Goal: Task Accomplishment & Management: Manage account settings

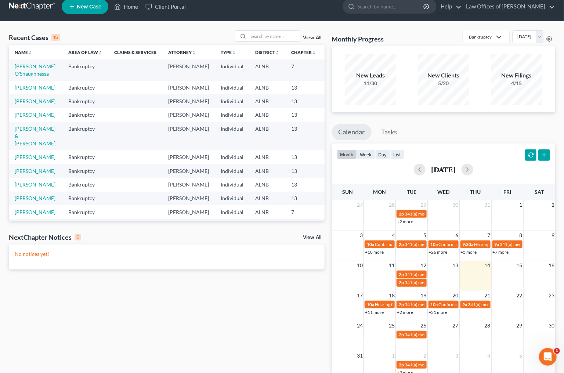
scroll to position [8, 0]
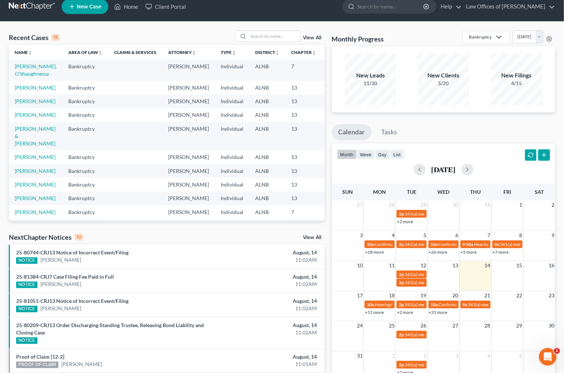
click at [36, 150] on td "[PERSON_NAME] & [PERSON_NAME]" at bounding box center [36, 136] width 54 height 28
click at [31, 146] on link "[PERSON_NAME] & [PERSON_NAME]" at bounding box center [35, 136] width 41 height 21
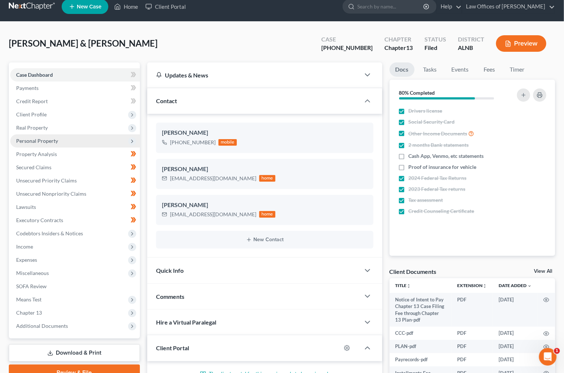
click at [41, 138] on span "Personal Property" at bounding box center [37, 141] width 42 height 6
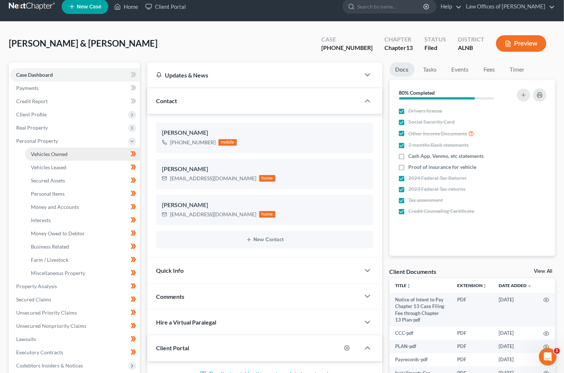
click at [69, 150] on link "Vehicles Owned" at bounding box center [82, 154] width 115 height 13
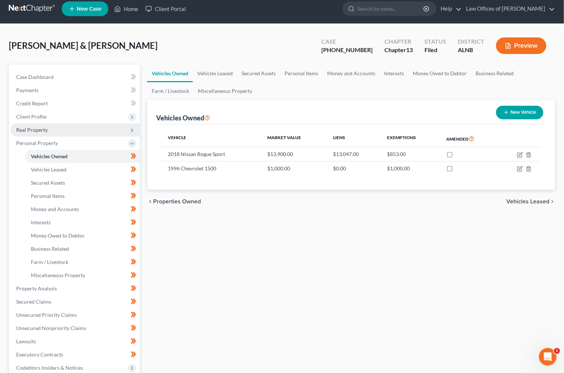
scroll to position [6, 0]
click at [62, 127] on span "Real Property" at bounding box center [75, 129] width 130 height 13
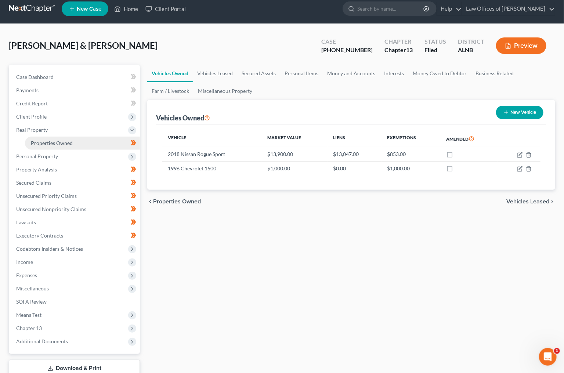
click at [62, 140] on span "Properties Owned" at bounding box center [52, 143] width 42 height 6
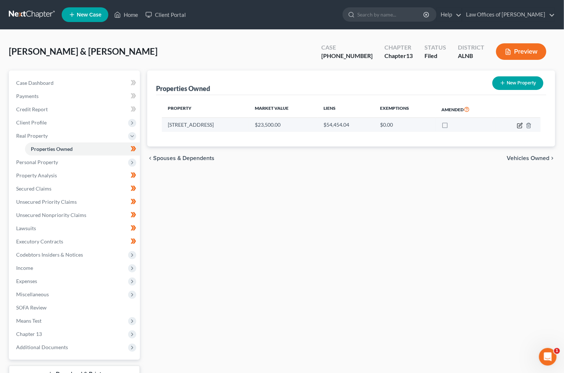
click at [521, 124] on icon "button" at bounding box center [520, 126] width 6 height 6
select select "0"
select select "21"
select select "2"
select select "0"
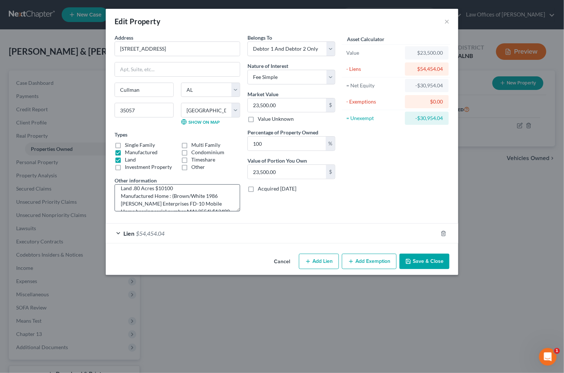
scroll to position [5, 0]
click at [154, 189] on textarea "Land .80 Acres $10100 Manufactured Home : (Brown/White 1986 Mays Enterprises FD…" at bounding box center [178, 197] width 126 height 27
type textarea "Land .80 Acres Assessed value = $10100 Manufactured Home : (Brown/White 1986 Ma…"
click at [316, 198] on div "Belongs To * Select Debtor 1 Only Debtor 2 Only Debtor 1 And Debtor 2 Only At L…" at bounding box center [291, 126] width 95 height 184
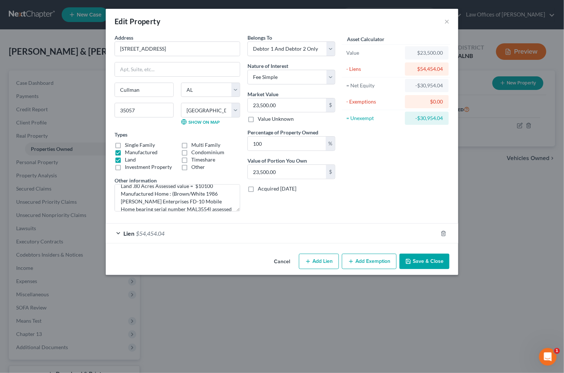
click at [152, 233] on span "$54,454.04" at bounding box center [150, 233] width 29 height 7
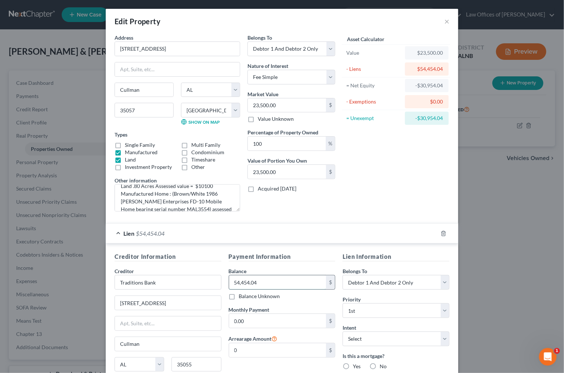
click at [271, 281] on input "54,454.04" at bounding box center [277, 282] width 97 height 14
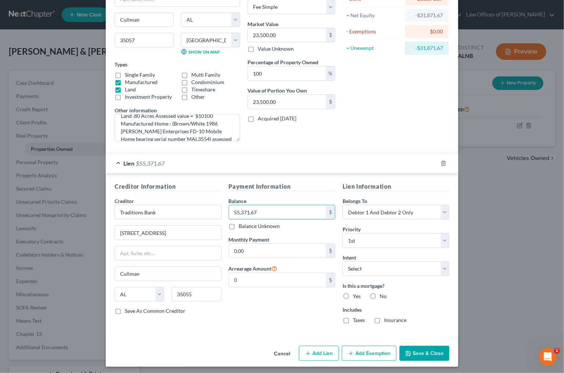
scroll to position [70, 0]
type input "55,371.67"
click at [353, 293] on label "Yes" at bounding box center [357, 296] width 8 height 7
click at [356, 293] on input "Yes" at bounding box center [358, 295] width 5 height 5
radio input "true"
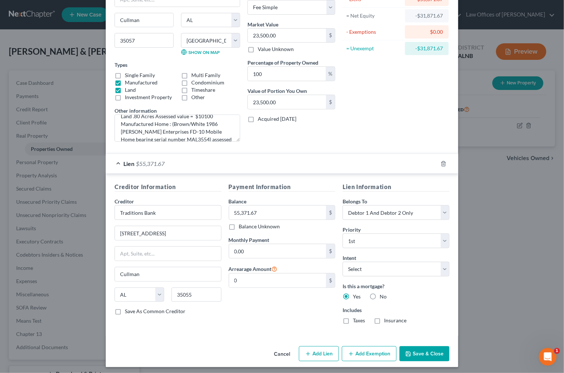
click at [353, 317] on label "Taxes" at bounding box center [359, 320] width 12 height 7
click at [356, 317] on input "Taxes" at bounding box center [358, 319] width 5 height 5
click at [353, 317] on label "Taxes" at bounding box center [359, 320] width 12 height 7
click at [356, 317] on input "Taxes" at bounding box center [358, 319] width 5 height 5
click at [353, 317] on label "Taxes" at bounding box center [359, 320] width 12 height 7
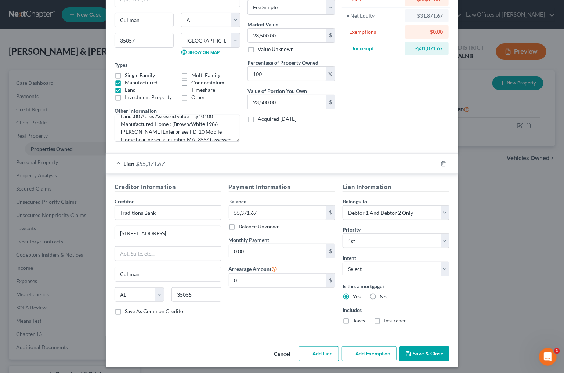
click at [356, 317] on input "Taxes" at bounding box center [358, 319] width 5 height 5
checkbox input "true"
click at [384, 317] on label "Insurance" at bounding box center [395, 320] width 22 height 7
click at [387, 317] on input "Insurance" at bounding box center [389, 319] width 5 height 5
checkbox input "true"
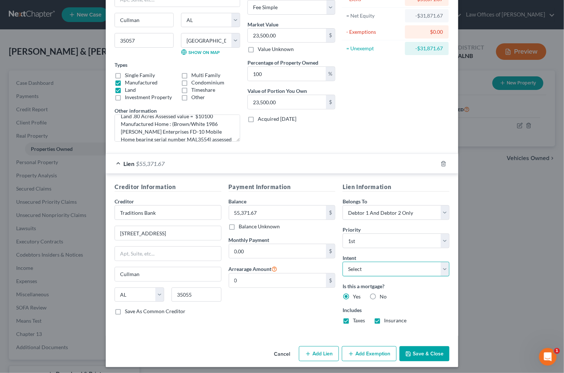
select select "2"
click at [425, 351] on button "Save & Close" at bounding box center [424, 353] width 50 height 15
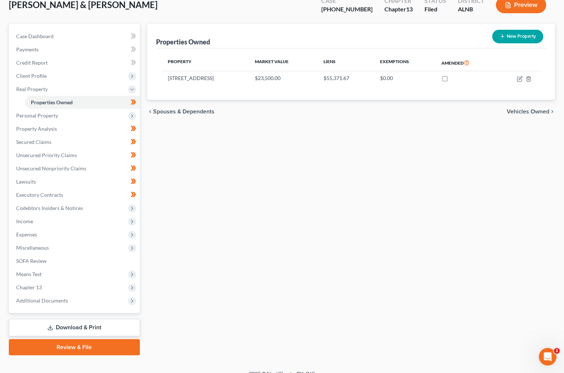
scroll to position [46, 0]
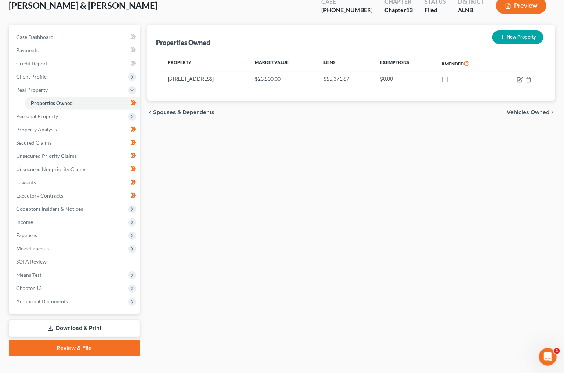
click at [87, 320] on link "Download & Print" at bounding box center [74, 328] width 131 height 17
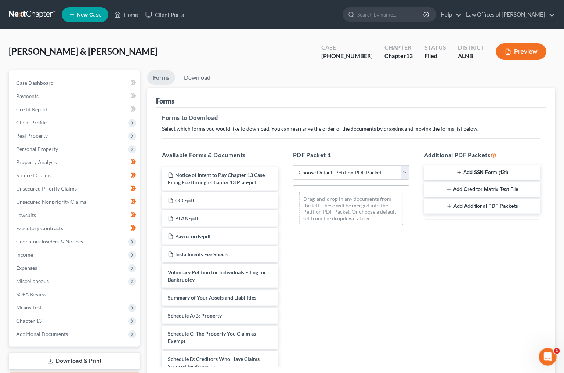
select select "2"
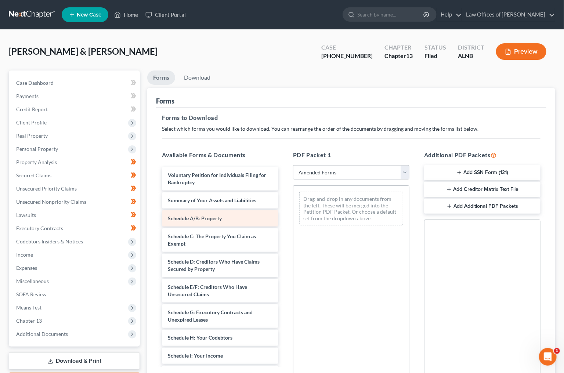
click at [206, 220] on div "Schedule A/B: Property" at bounding box center [220, 218] width 116 height 16
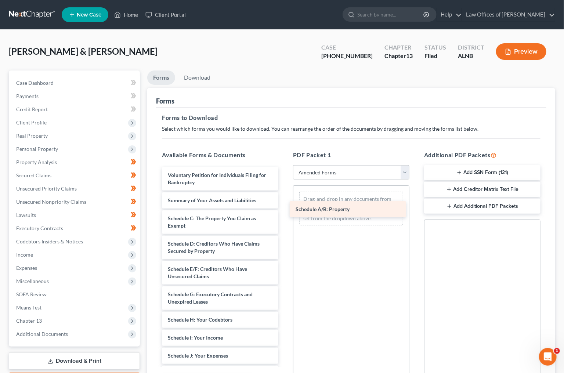
drag, startPoint x: 209, startPoint y: 216, endPoint x: 336, endPoint y: 210, distance: 127.2
click at [284, 210] on div "Schedule A/B: Property Voluntary Petition for Individuals Filing for Bankruptcy…" at bounding box center [220, 343] width 128 height 352
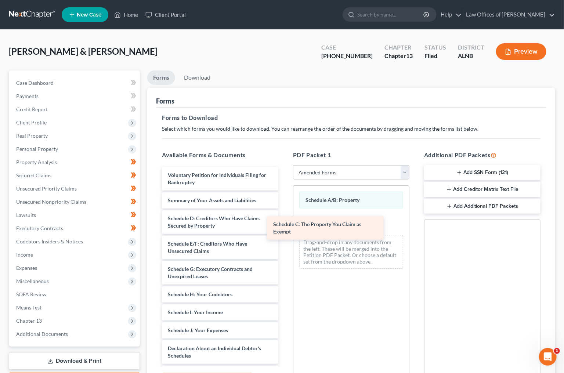
drag, startPoint x: 229, startPoint y: 223, endPoint x: 334, endPoint y: 232, distance: 105.3
click at [284, 232] on div "Schedule C: The Property You Claim as Exempt Voluntary Petition for Individuals…" at bounding box center [220, 330] width 128 height 327
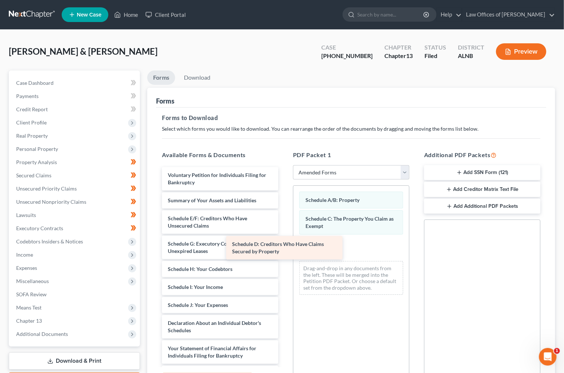
drag, startPoint x: 227, startPoint y: 218, endPoint x: 341, endPoint y: 251, distance: 118.4
click at [284, 251] on div "Schedule D: Creditors Who Have Claims Secured by Property Voluntary Petition fo…" at bounding box center [220, 317] width 128 height 301
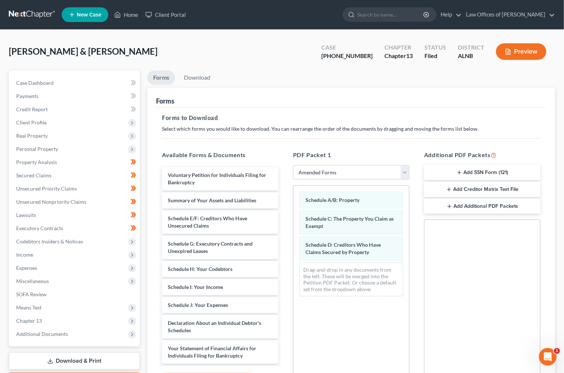
scroll to position [0, 0]
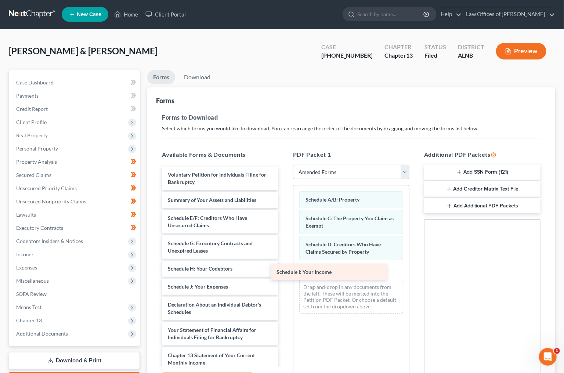
drag, startPoint x: 207, startPoint y: 285, endPoint x: 316, endPoint y: 275, distance: 109.1
click at [284, 275] on div "Schedule I: Your Income Voluntary Petition for Individuals Filing for Bankruptc…" at bounding box center [220, 308] width 128 height 283
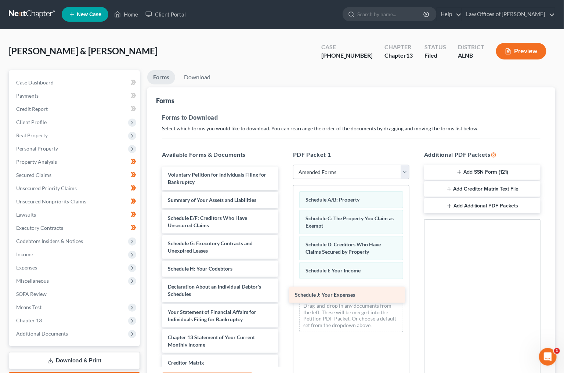
drag, startPoint x: 213, startPoint y: 282, endPoint x: 339, endPoint y: 294, distance: 127.3
click at [284, 294] on div "Schedule J: Your Expenses Voluntary Petition for Individuals Filing for Bankrup…" at bounding box center [220, 299] width 128 height 265
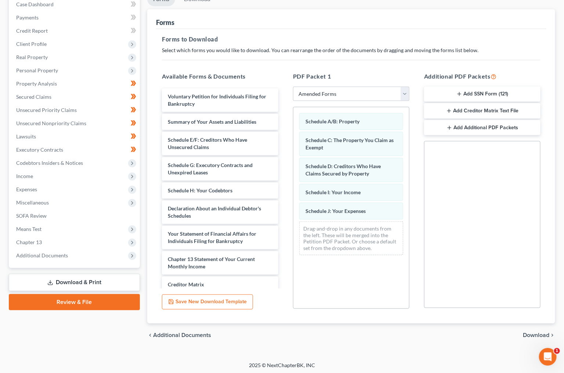
click at [535, 332] on span "Download" at bounding box center [536, 335] width 26 height 6
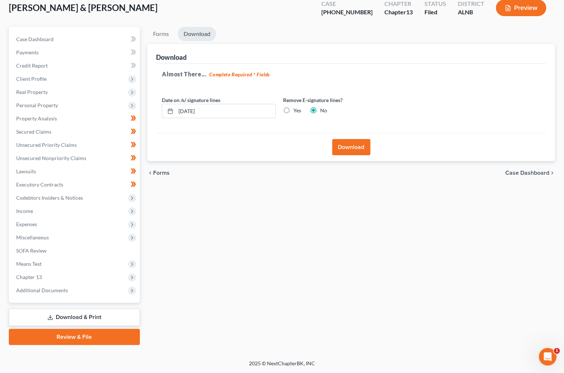
scroll to position [33, 0]
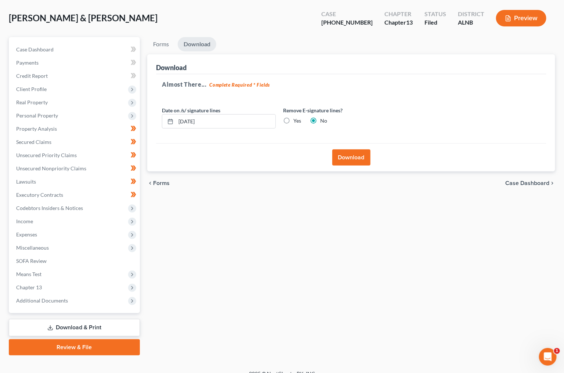
click at [348, 161] on button "Download" at bounding box center [351, 157] width 38 height 16
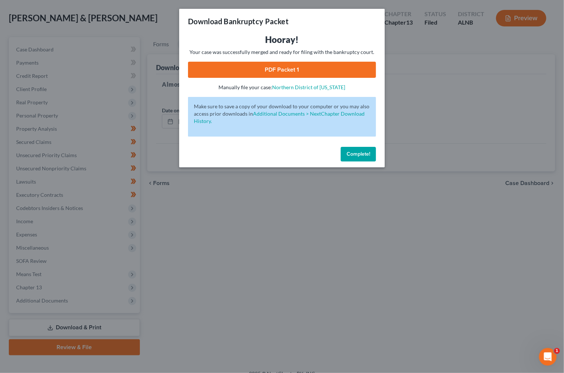
click at [334, 70] on link "PDF Packet 1" at bounding box center [282, 70] width 188 height 16
click at [353, 155] on button "Complete!" at bounding box center [358, 154] width 35 height 15
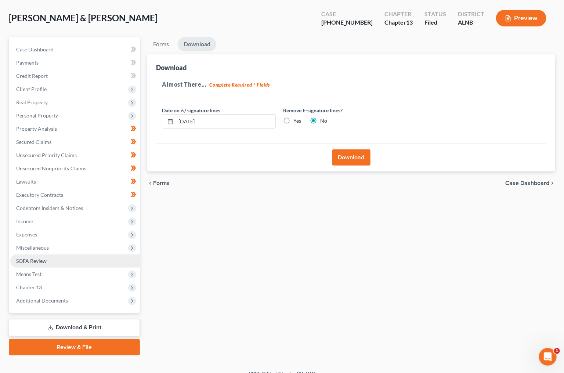
drag, startPoint x: 19, startPoint y: 253, endPoint x: 23, endPoint y: 258, distance: 6.5
click at [19, 258] on span "SOFA Review" at bounding box center [31, 261] width 30 height 6
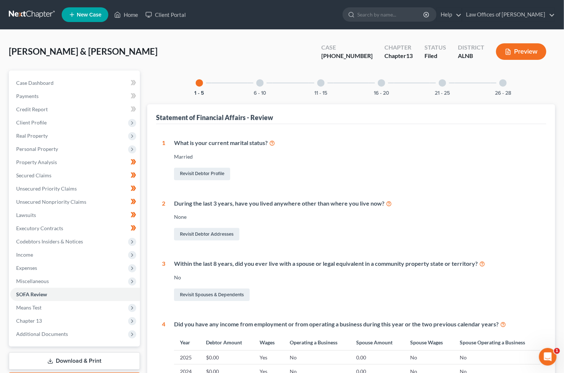
click at [83, 352] on link "Download & Print" at bounding box center [74, 360] width 131 height 17
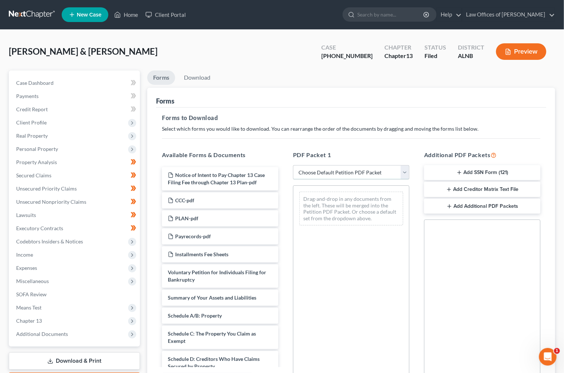
select select "2"
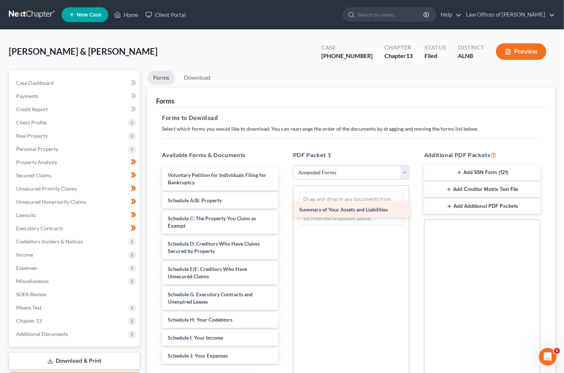
drag, startPoint x: 204, startPoint y: 197, endPoint x: 335, endPoint y: 209, distance: 131.9
click at [284, 209] on div "Summary of Your Assets and Liabilities Voluntary Petition for Individuals Filin…" at bounding box center [220, 343] width 128 height 352
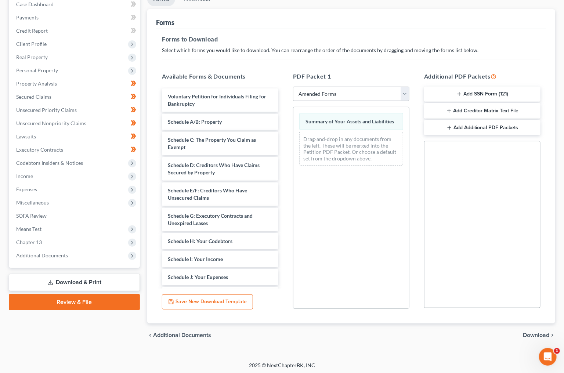
click at [531, 333] on span "Download" at bounding box center [536, 335] width 26 height 6
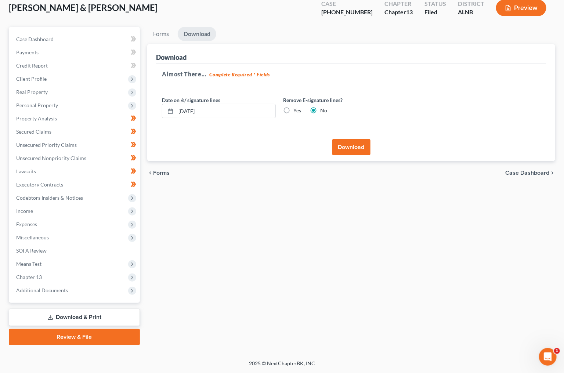
scroll to position [33, 0]
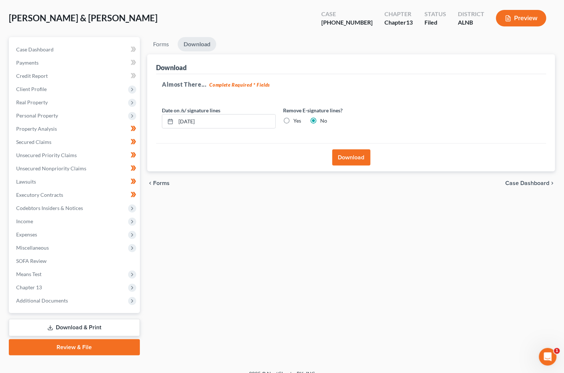
click at [364, 155] on button "Download" at bounding box center [351, 157] width 38 height 16
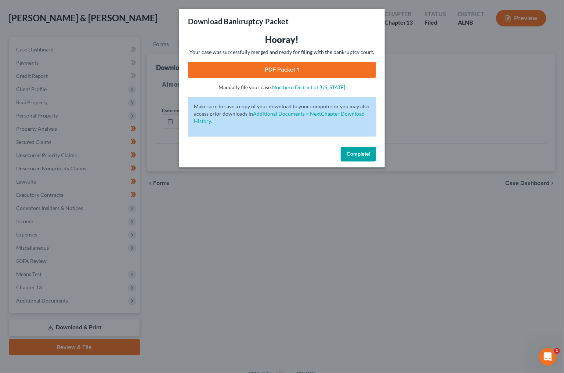
click at [240, 72] on link "PDF Packet 1" at bounding box center [282, 70] width 188 height 16
click at [356, 151] on span "Complete!" at bounding box center [357, 154] width 23 height 6
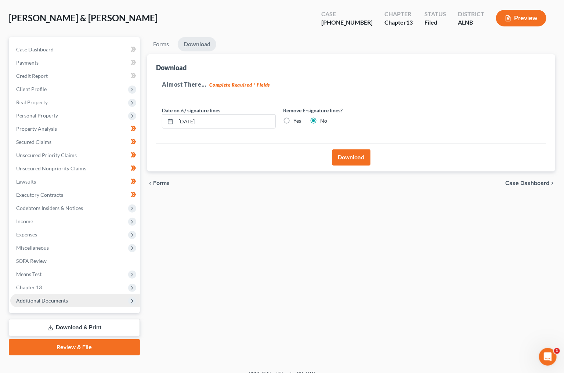
click at [59, 297] on span "Additional Documents" at bounding box center [42, 300] width 52 height 6
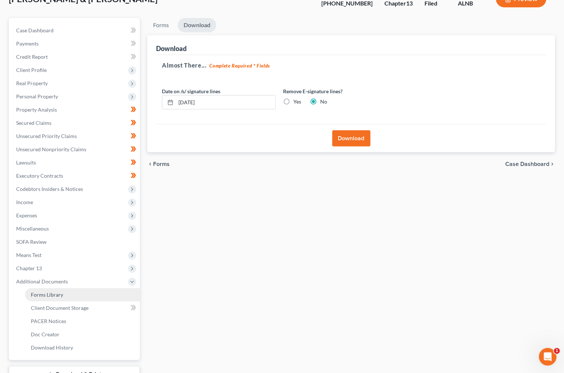
scroll to position [55, 0]
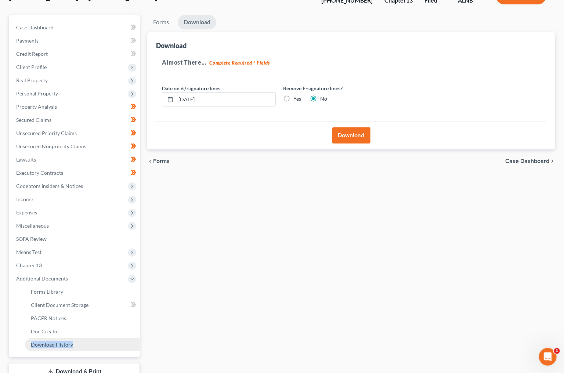
click at [48, 341] on span "Download History" at bounding box center [52, 344] width 42 height 6
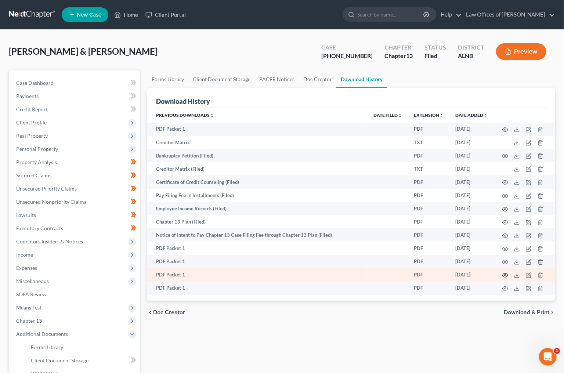
click at [504, 273] on icon "button" at bounding box center [505, 275] width 6 height 4
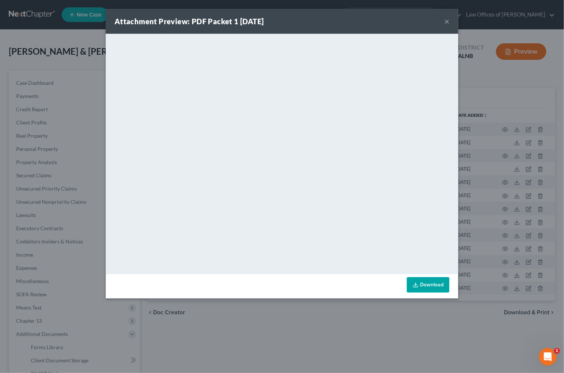
click at [447, 21] on button "×" at bounding box center [446, 21] width 5 height 9
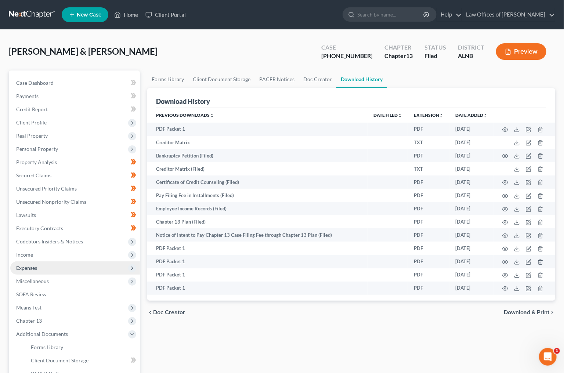
click at [26, 261] on span "Expenses" at bounding box center [75, 267] width 130 height 13
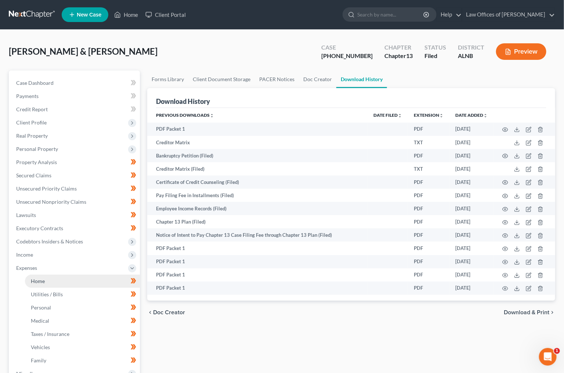
click at [40, 277] on link "Home" at bounding box center [82, 281] width 115 height 13
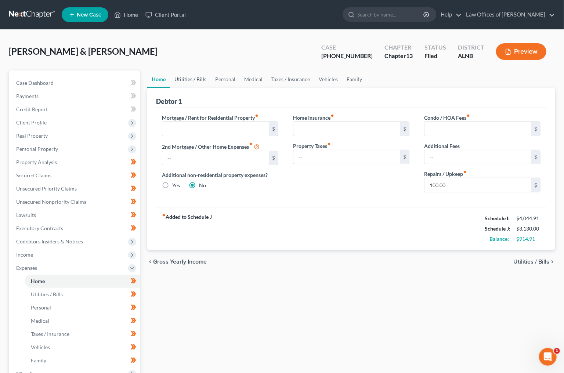
click at [188, 79] on link "Utilities / Bills" at bounding box center [190, 79] width 41 height 18
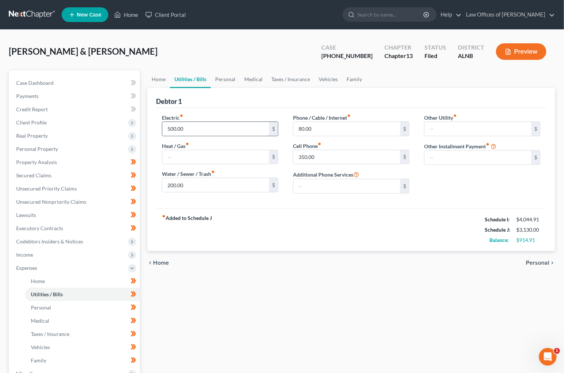
click at [185, 129] on input "500.00" at bounding box center [215, 129] width 107 height 14
type input "300"
type input "50"
click at [217, 79] on link "Personal" at bounding box center [225, 79] width 29 height 18
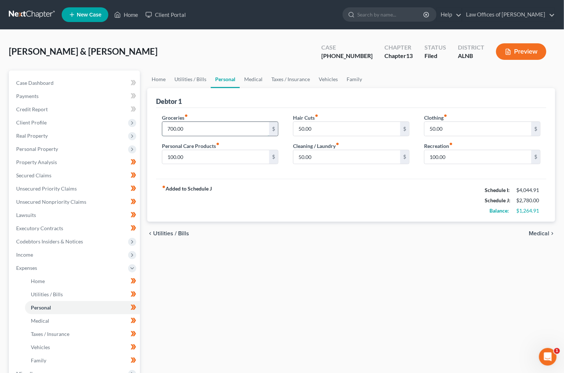
click at [193, 122] on input "700.00" at bounding box center [215, 129] width 107 height 14
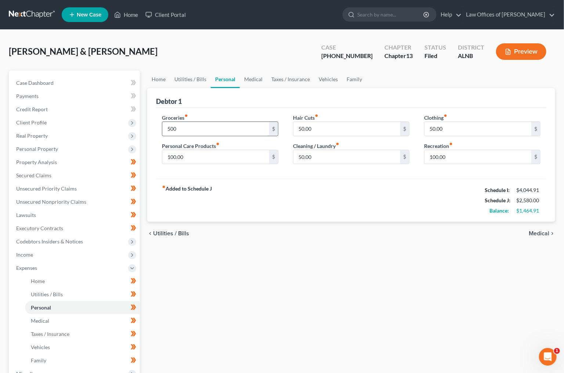
type input "500"
type input "0"
click at [254, 76] on link "Medical" at bounding box center [253, 79] width 27 height 18
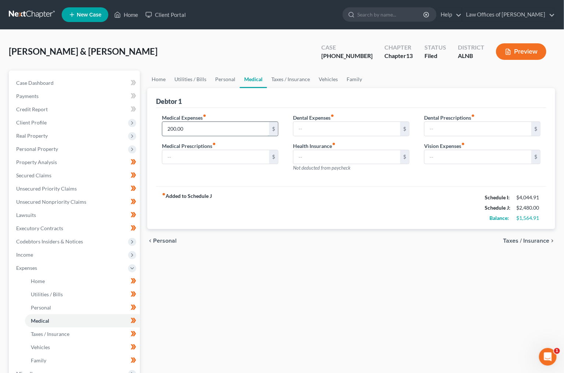
click at [207, 123] on input "200.00" at bounding box center [215, 129] width 107 height 14
type input "150"
click at [324, 82] on link "Vehicles" at bounding box center [328, 79] width 28 height 18
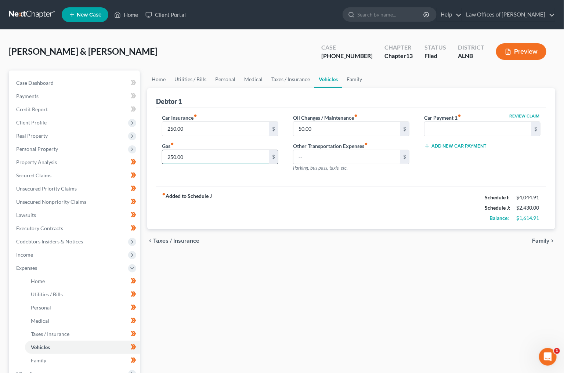
click at [211, 152] on input "250.00" at bounding box center [215, 157] width 107 height 14
type input "200"
click at [192, 126] on input "250.00" at bounding box center [215, 129] width 107 height 14
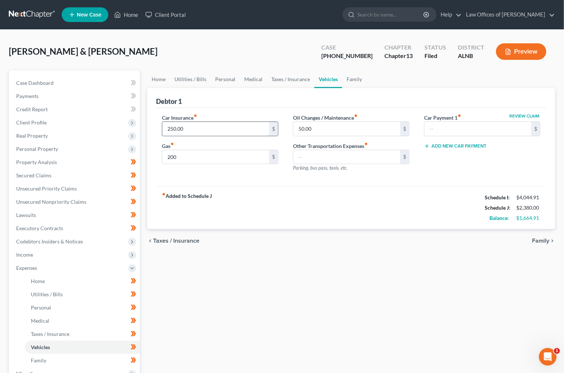
click at [192, 126] on input "250.00" at bounding box center [215, 129] width 107 height 14
click at [271, 79] on link "Taxes / Insurance" at bounding box center [290, 79] width 47 height 18
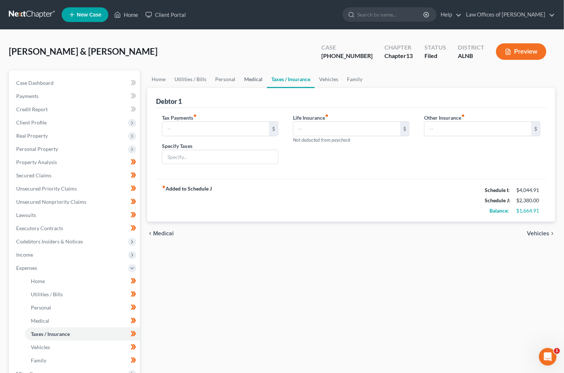
click at [251, 80] on link "Medical" at bounding box center [253, 79] width 27 height 18
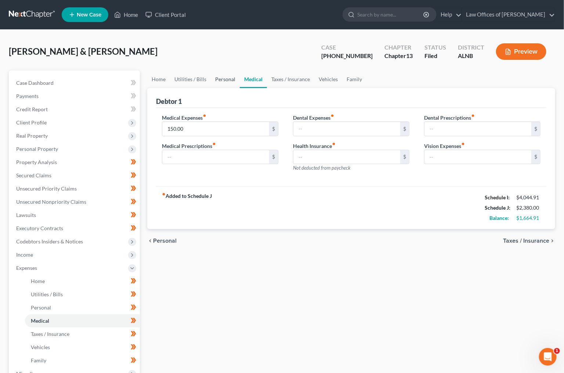
click at [221, 80] on link "Personal" at bounding box center [225, 79] width 29 height 18
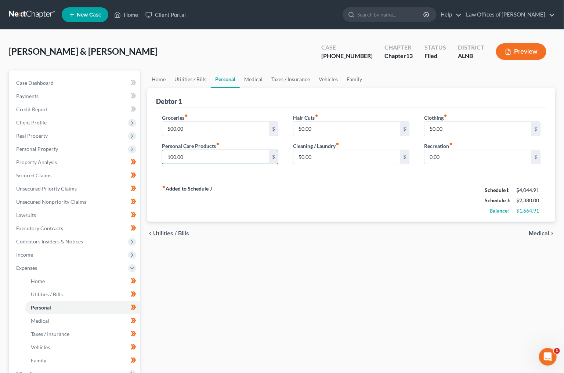
click at [215, 155] on input "100.00" at bounding box center [215, 157] width 107 height 14
type input "50"
click at [202, 80] on link "Utilities / Bills" at bounding box center [190, 79] width 41 height 18
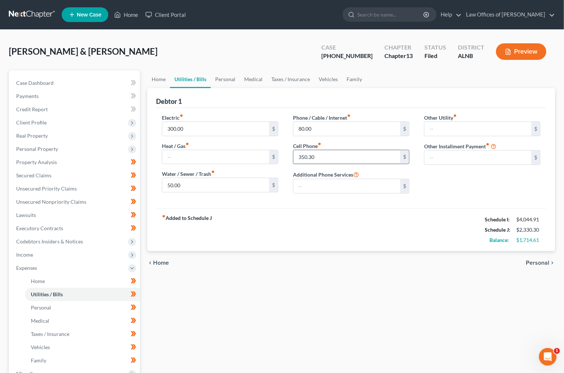
click at [309, 153] on input "350.30" at bounding box center [346, 157] width 107 height 14
click at [330, 156] on input "300" at bounding box center [346, 157] width 107 height 14
type input "300"
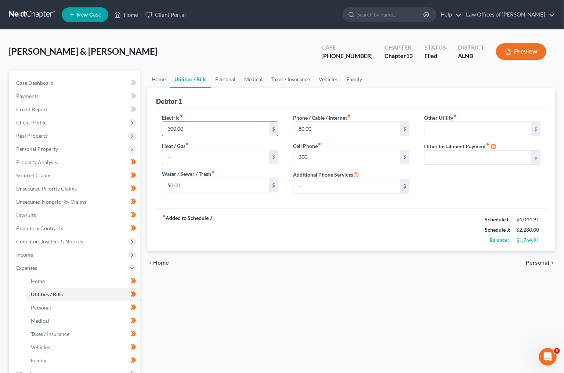
click at [239, 131] on input "300.00" at bounding box center [215, 129] width 107 height 14
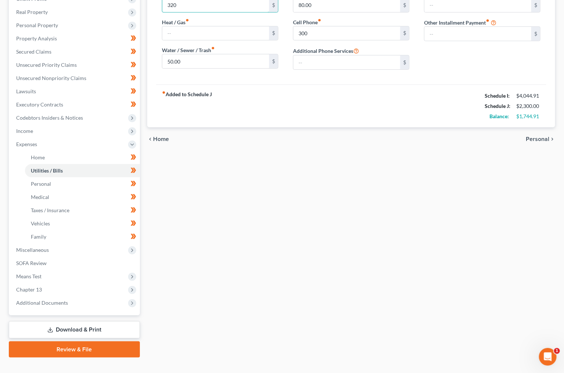
scroll to position [123, 0]
click at [80, 322] on link "Download & Print" at bounding box center [74, 330] width 131 height 17
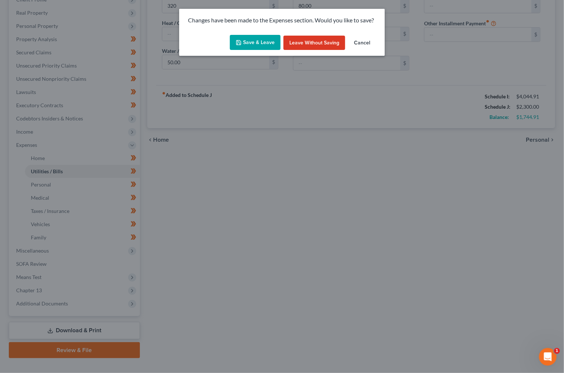
click at [262, 43] on button "Save & Leave" at bounding box center [255, 42] width 51 height 15
type input "320.00"
type input "300.00"
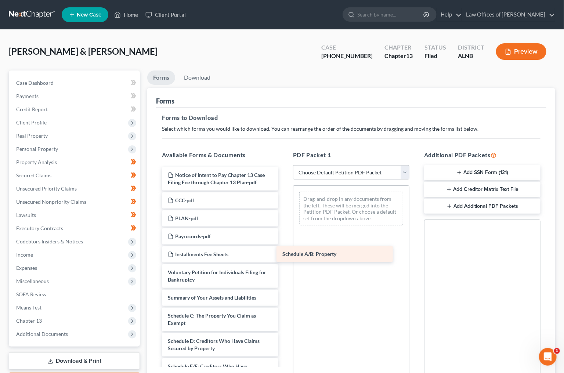
drag, startPoint x: 216, startPoint y: 306, endPoint x: 334, endPoint y: 246, distance: 132.6
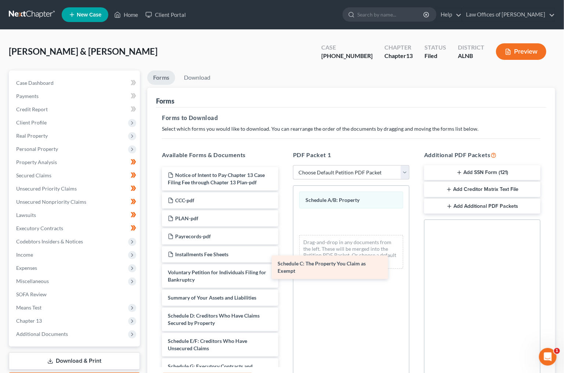
drag, startPoint x: 234, startPoint y: 309, endPoint x: 348, endPoint y: 260, distance: 124.4
click at [284, 260] on div "Schedule C: The Property You Claim as Exempt Notice of Intent to Pay Chapter 13…" at bounding box center [220, 379] width 128 height 424
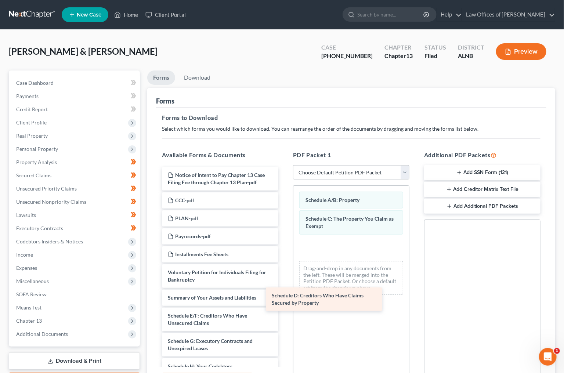
drag, startPoint x: 223, startPoint y: 311, endPoint x: 327, endPoint y: 295, distance: 105.4
click at [284, 295] on div "Schedule D: Creditors Who Have Claims Secured by Property Notice of Intent to P…" at bounding box center [220, 366] width 128 height 399
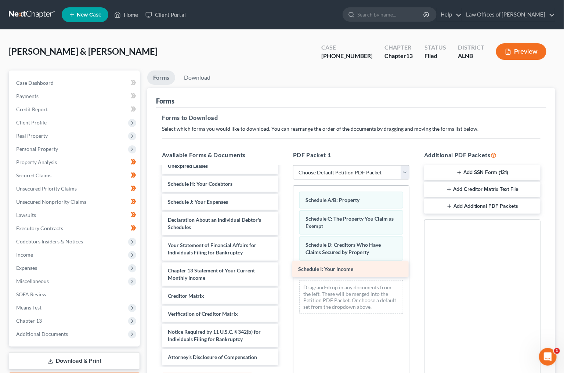
scroll to position [171, 0]
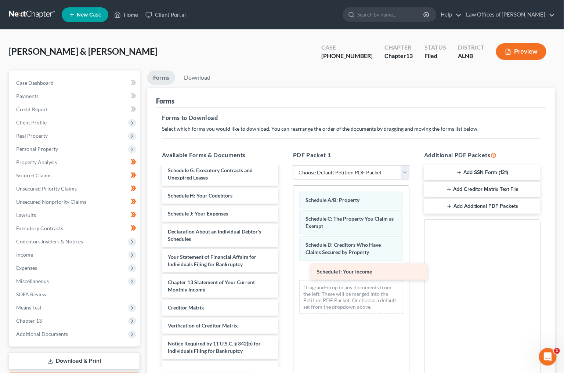
drag, startPoint x: 210, startPoint y: 192, endPoint x: 359, endPoint y: 275, distance: 170.7
click at [284, 275] on div "Schedule I: Your Income Notice of Intent to Pay Chapter 13 Case Filing Fee thro…" at bounding box center [220, 186] width 128 height 381
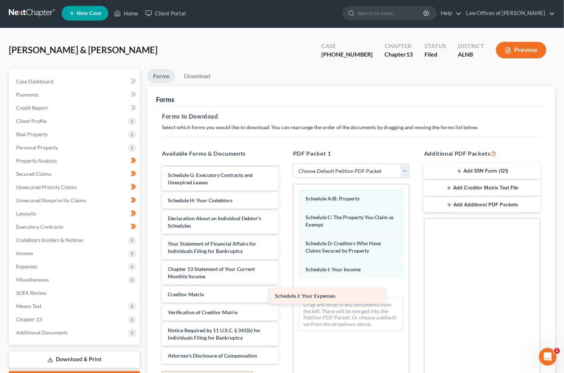
scroll to position [153, 0]
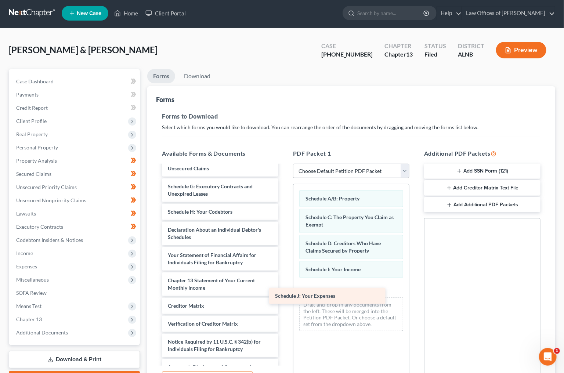
drag, startPoint x: 201, startPoint y: 203, endPoint x: 324, endPoint y: 298, distance: 155.0
click at [284, 298] on div "Schedule J: Your Expenses Notice of Intent to Pay Chapter 13 Case Filing Fee th…" at bounding box center [220, 193] width 128 height 363
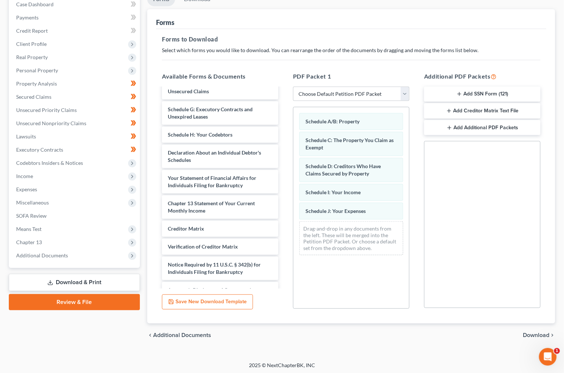
click at [534, 333] on span "Download" at bounding box center [536, 335] width 26 height 6
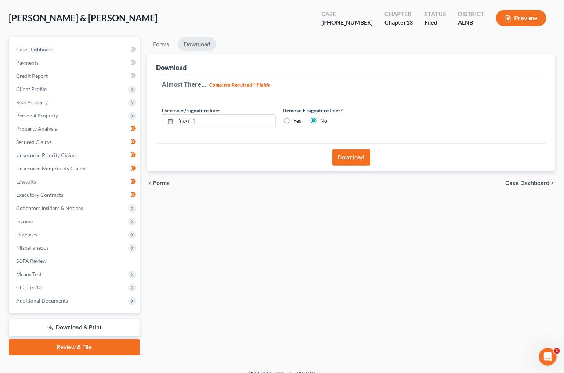
click at [360, 161] on button "Download" at bounding box center [351, 157] width 38 height 16
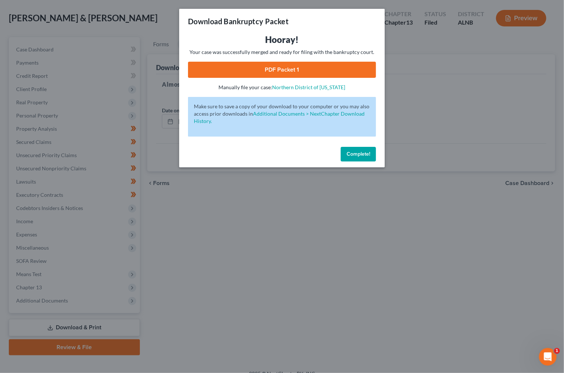
click at [277, 67] on link "PDF Packet 1" at bounding box center [282, 70] width 188 height 16
click at [359, 151] on span "Complete!" at bounding box center [357, 154] width 23 height 6
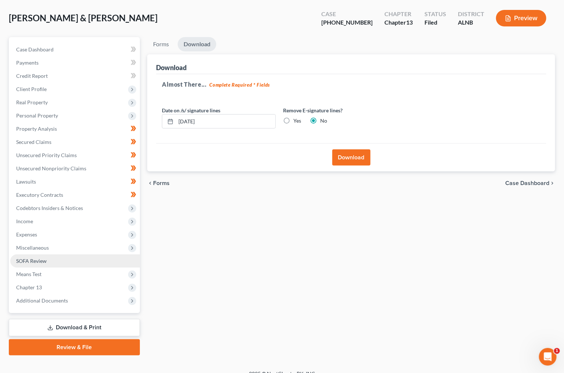
click at [43, 258] on span "SOFA Review" at bounding box center [31, 261] width 30 height 6
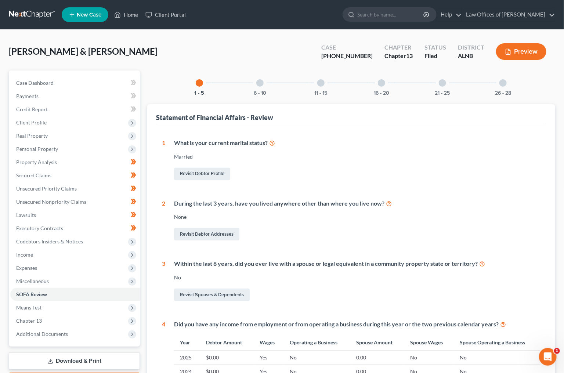
click at [79, 353] on link "Download & Print" at bounding box center [74, 360] width 131 height 17
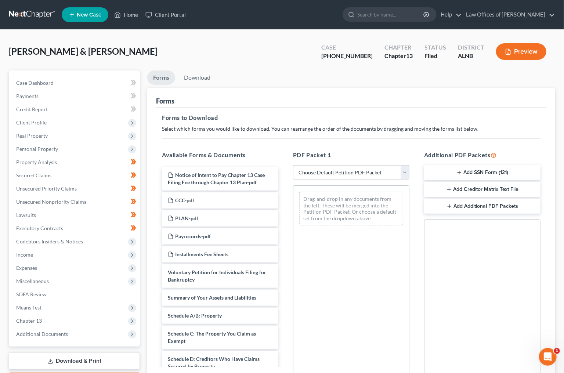
select select "2"
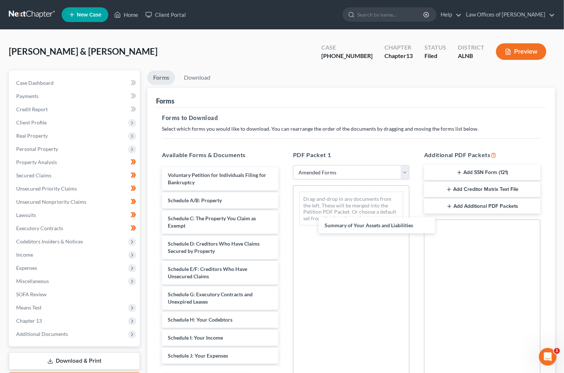
click at [284, 229] on div "Summary of Your Assets and Liabilities Voluntary Petition for Individuals Filin…" at bounding box center [220, 343] width 128 height 352
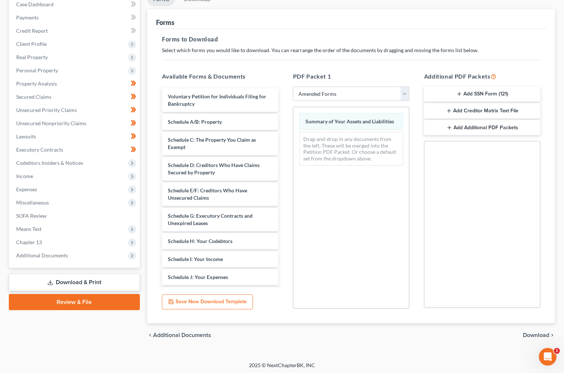
click at [543, 332] on span "Download" at bounding box center [536, 335] width 26 height 6
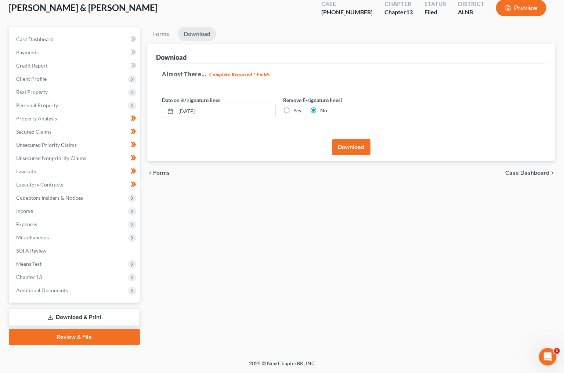
scroll to position [33, 0]
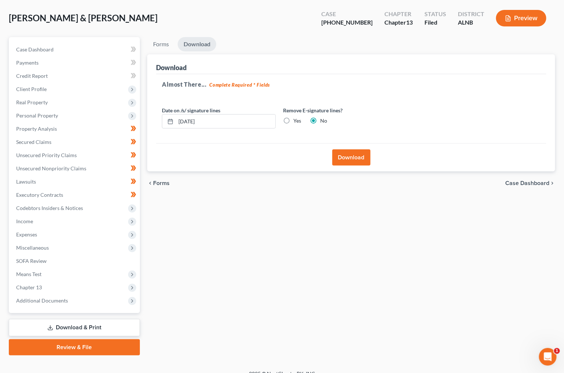
click at [354, 165] on div "Download" at bounding box center [351, 157] width 390 height 28
click at [355, 157] on button "Download" at bounding box center [351, 157] width 38 height 16
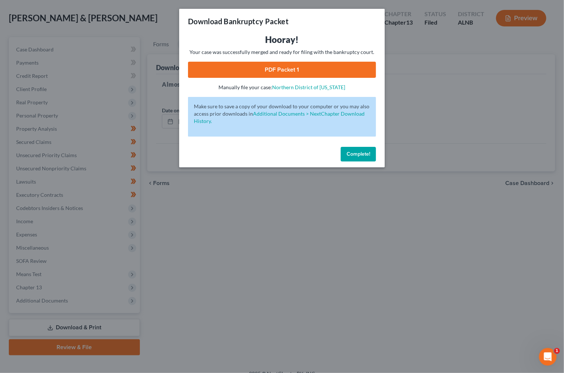
click at [286, 72] on link "PDF Packet 1" at bounding box center [282, 70] width 188 height 16
click at [359, 151] on span "Complete!" at bounding box center [357, 154] width 23 height 6
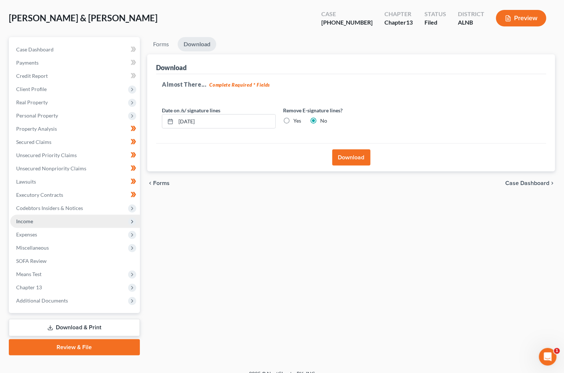
click at [45, 216] on span "Income" at bounding box center [75, 221] width 130 height 13
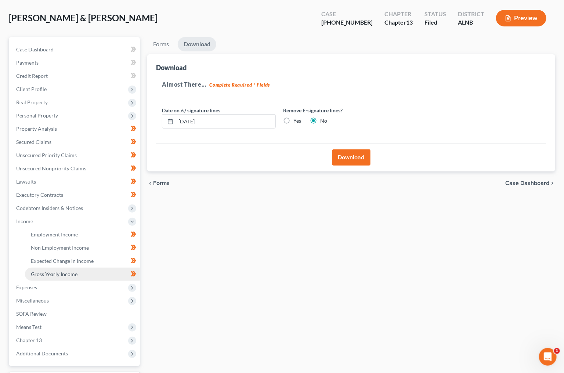
click at [47, 271] on span "Gross Yearly Income" at bounding box center [54, 274] width 47 height 6
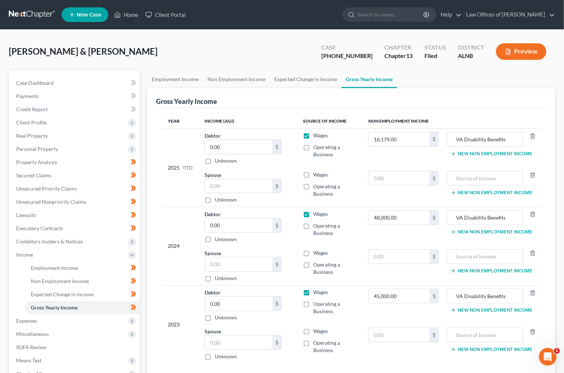
click at [41, 14] on link at bounding box center [32, 14] width 47 height 13
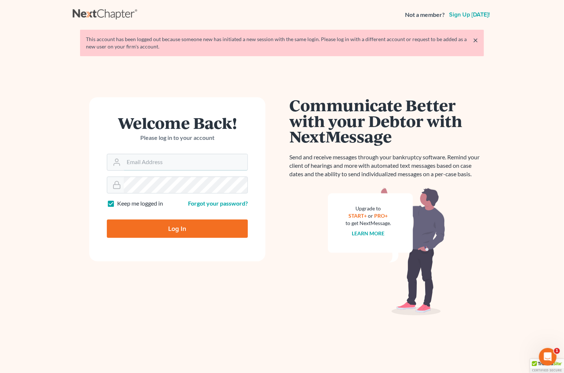
type input "[EMAIL_ADDRESS][DOMAIN_NAME]"
click at [195, 225] on input "Log In" at bounding box center [177, 228] width 141 height 18
type input "Thinking..."
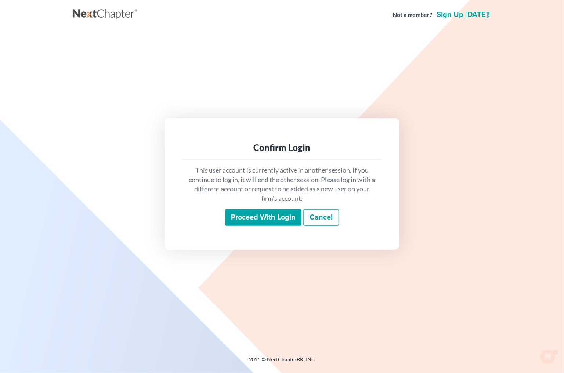
click at [280, 221] on input "Proceed with login" at bounding box center [263, 217] width 76 height 17
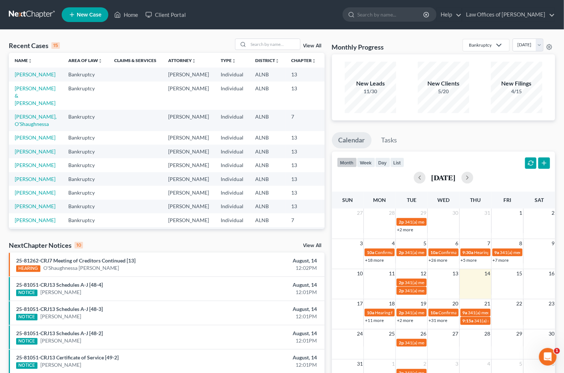
click at [308, 243] on link "View All" at bounding box center [312, 245] width 18 height 5
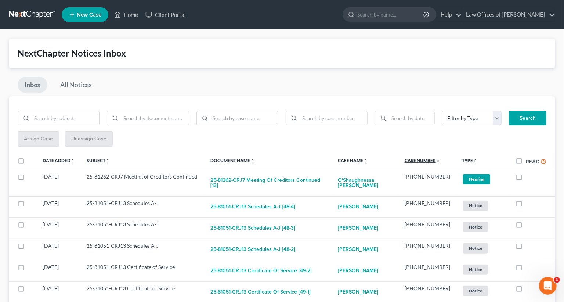
click at [432, 159] on link "Case Number unfold_more expand_more expand_less" at bounding box center [422, 160] width 36 height 6
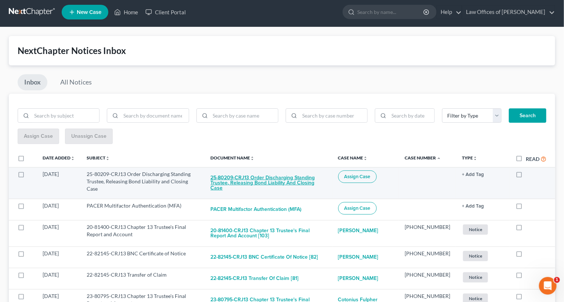
scroll to position [3, 0]
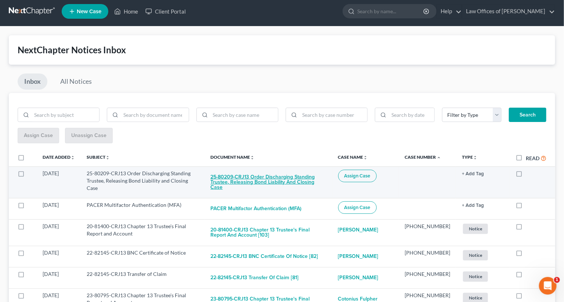
click at [290, 181] on button "25-80209-CRJ13 Order Discharging Standing Trustee, Releasing Bond Liability and…" at bounding box center [268, 182] width 116 height 25
checkbox input "true"
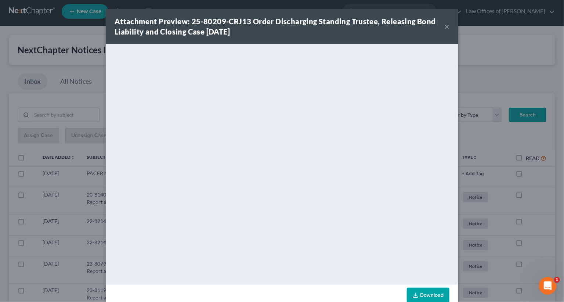
click at [502, 222] on div "Attachment Preview: 25-80209-CRJ13 Order Discharging Standing Trustee, Releasin…" at bounding box center [282, 151] width 564 height 302
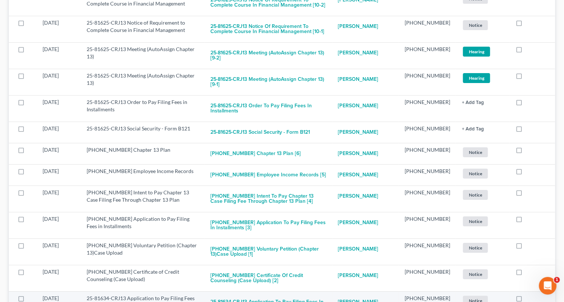
scroll to position [2229, 0]
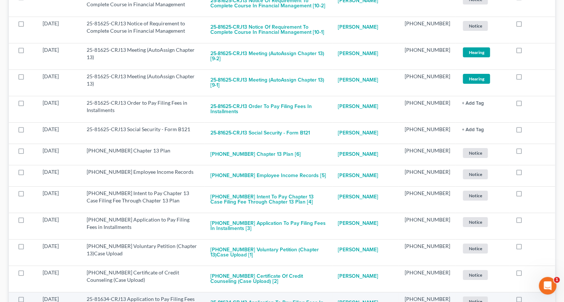
click at [263, 295] on button "25-81634-CRJ13 Application to Pay Filing Fees in Installments [12]" at bounding box center [268, 305] width 116 height 20
checkbox input "true"
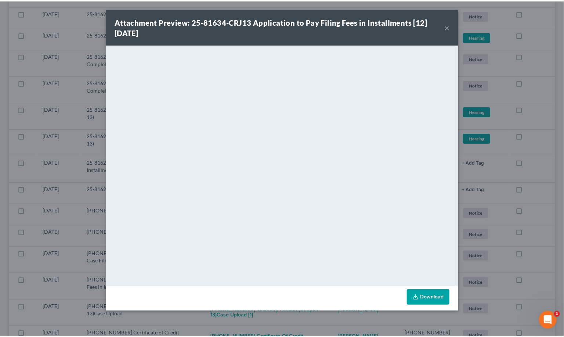
scroll to position [2168, 0]
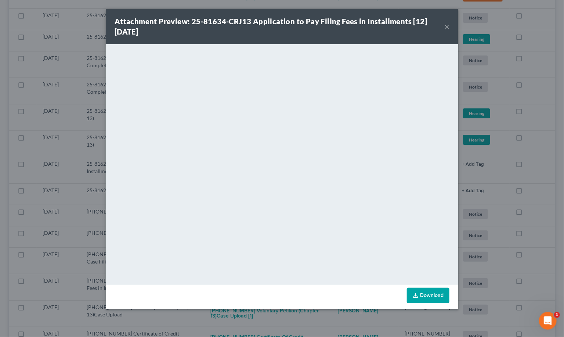
click at [159, 320] on div "Attachment Preview: 25-81634-CRJ13 Application to Pay Filing Fees in Installmen…" at bounding box center [282, 168] width 564 height 337
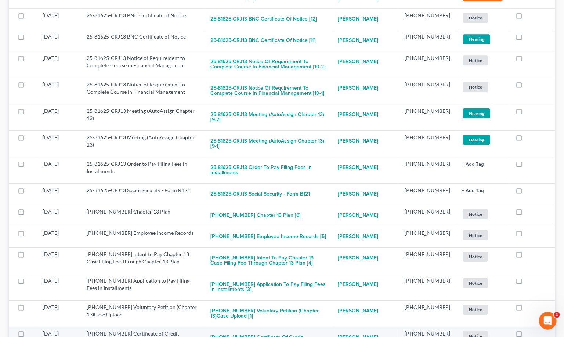
click at [265, 330] on button "25-81625-13 Certificate of Credit Counseling (Case Upload) [2]" at bounding box center [268, 340] width 116 height 20
checkbox input "true"
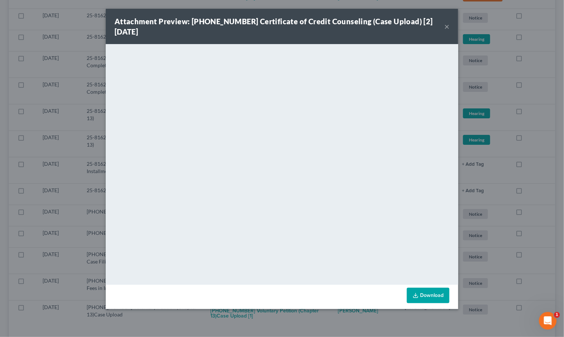
scroll to position [2143, 0]
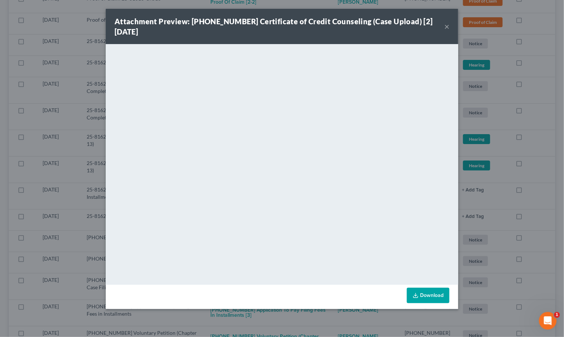
click at [329, 331] on div "Attachment Preview: 25-81625-13 Certificate of Credit Counseling (Case Upload) …" at bounding box center [282, 168] width 564 height 337
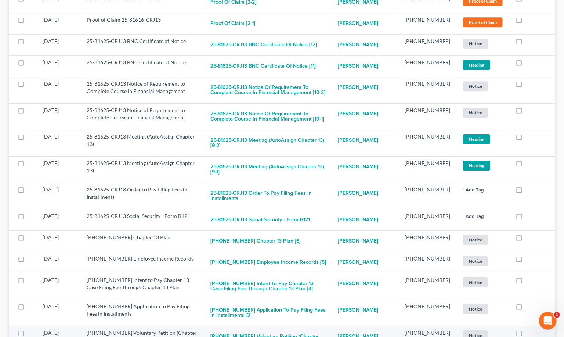
click at [315, 329] on button "25-81625-13 Voluntary Petition (Chapter 13)Case Upload [1]" at bounding box center [268, 339] width 116 height 20
checkbox input "true"
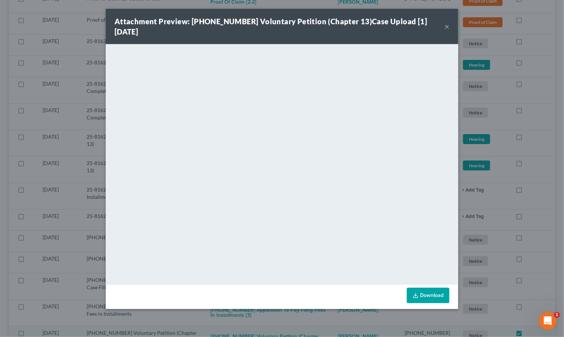
scroll to position [2117, 0]
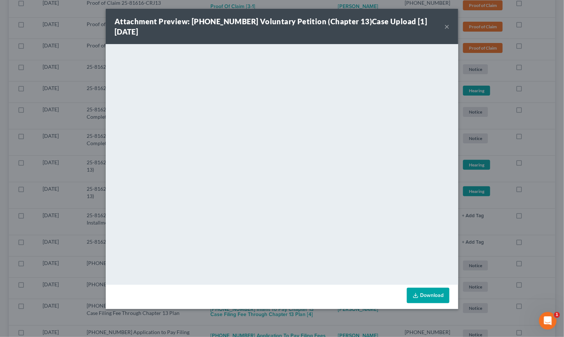
click at [332, 315] on div "Attachment Preview: 25-81625-13 Voluntary Petition (Chapter 13)Case Upload [1] …" at bounding box center [282, 168] width 564 height 337
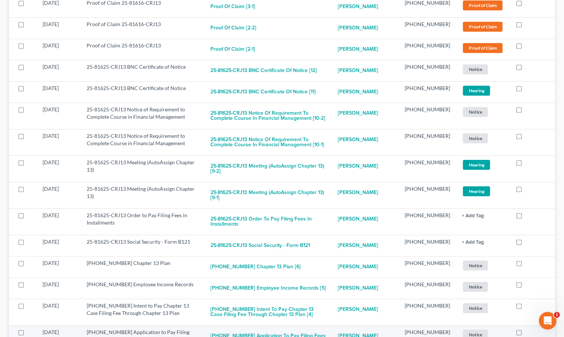
click at [307, 328] on button "25-81625-13 Application to Pay Filing Fees in Installments [3]" at bounding box center [268, 338] width 116 height 20
checkbox input "true"
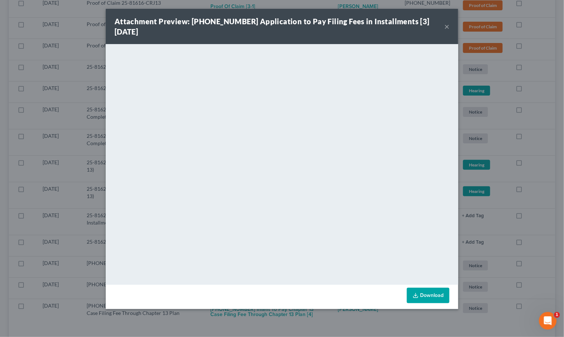
scroll to position [2091, 0]
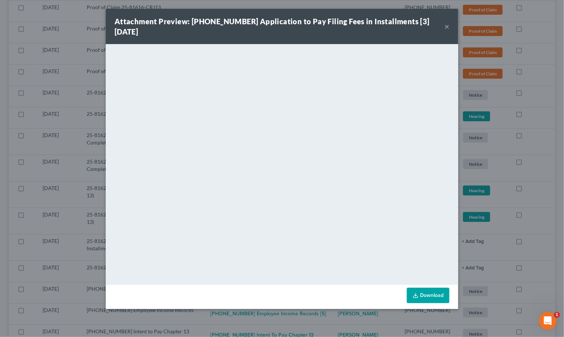
click at [339, 317] on div "Attachment Preview: 25-81625-13 Application to Pay Filing Fees in Installments …" at bounding box center [282, 168] width 564 height 337
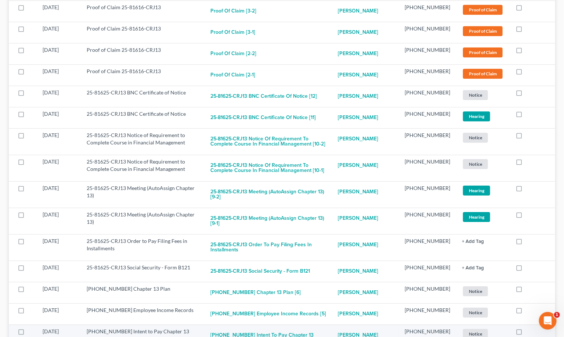
click at [319, 327] on button "25-81625-13 Intent to Pay Chapter 13 Case Filing Fee Through Chapter 13 Plan [4]" at bounding box center [268, 337] width 116 height 20
checkbox input "true"
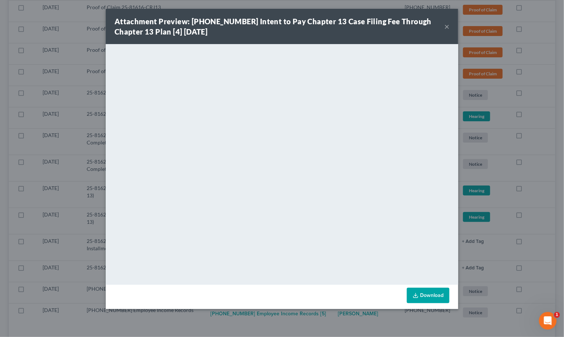
scroll to position [2066, 0]
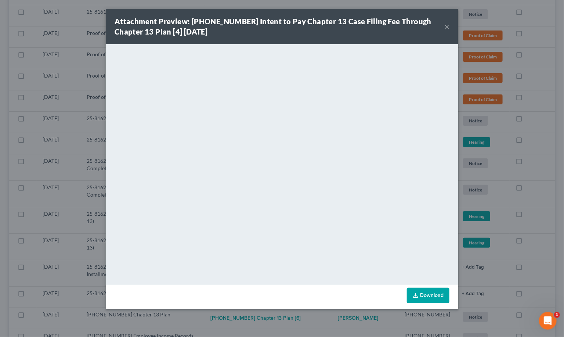
click at [331, 315] on div "Attachment Preview: 25-81625-13 Intent to Pay Chapter 13 Case Filing Fee Throug…" at bounding box center [282, 168] width 564 height 337
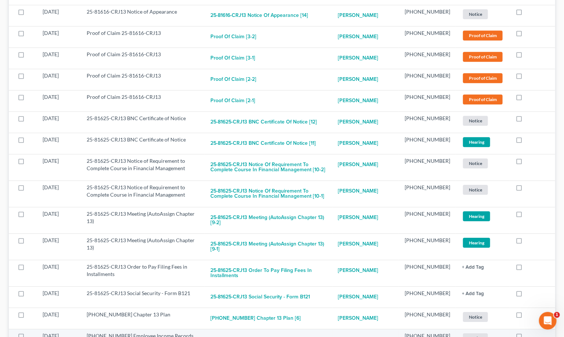
click at [308, 332] on button "25-81625-13 Employee Income Records [5]" at bounding box center [268, 339] width 116 height 15
checkbox input "true"
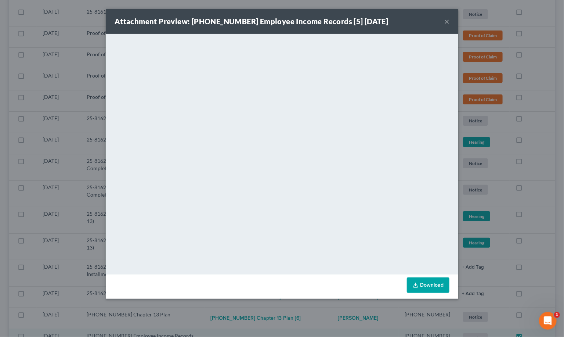
scroll to position [2045, 0]
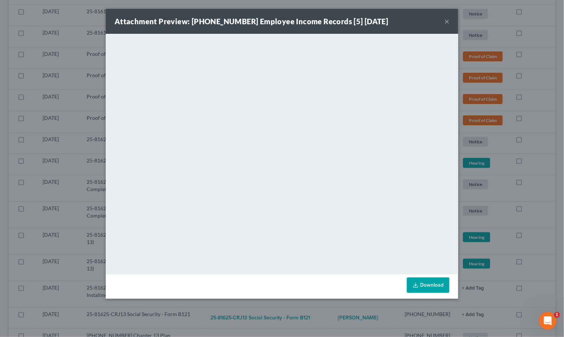
click at [337, 319] on div "Attachment Preview: 25-81625-13 Employee Income Records [5] 08/11/2025 × <objec…" at bounding box center [282, 168] width 564 height 337
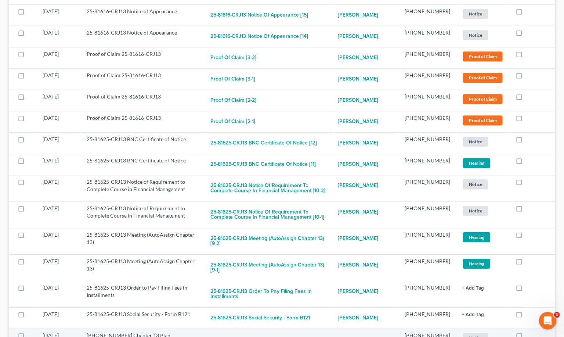
click at [268, 331] on button "25-81625-13 Chapter 13 Plan [6]" at bounding box center [255, 338] width 90 height 15
checkbox input "true"
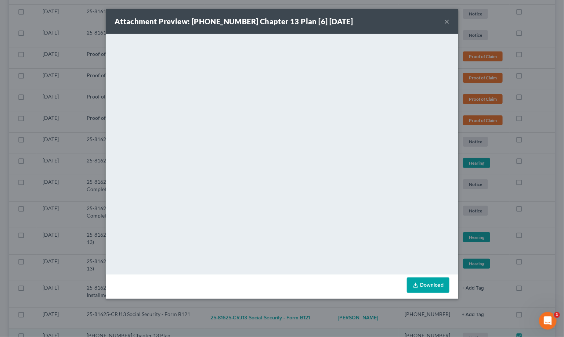
scroll to position [2024, 0]
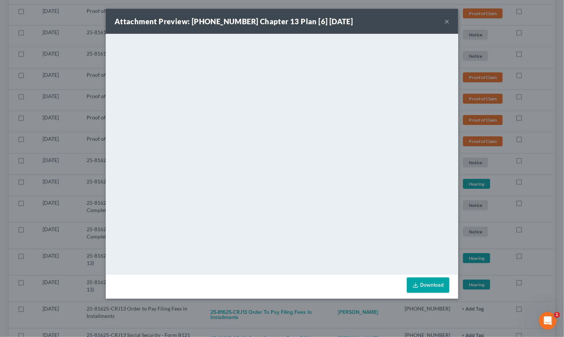
click at [328, 316] on div "Attachment Preview: 25-81625-13 Chapter 13 Plan [6] 08/11/2025 × <object ng-att…" at bounding box center [282, 168] width 564 height 337
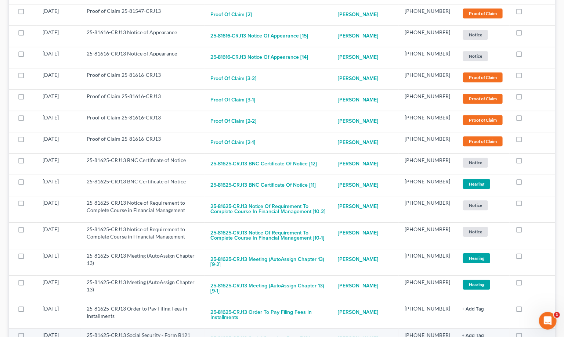
click at [291, 331] on button "25-81625-CRJ13 Social Security - Form B121" at bounding box center [259, 338] width 99 height 15
checkbox input "true"
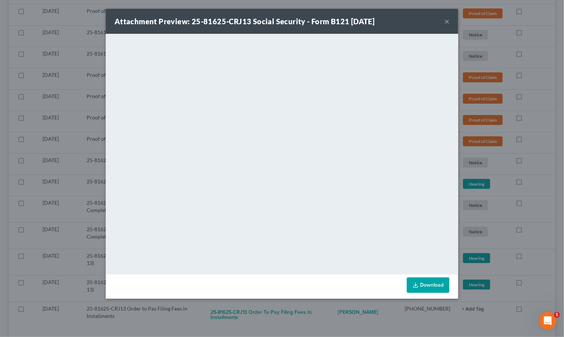
scroll to position [2002, 0]
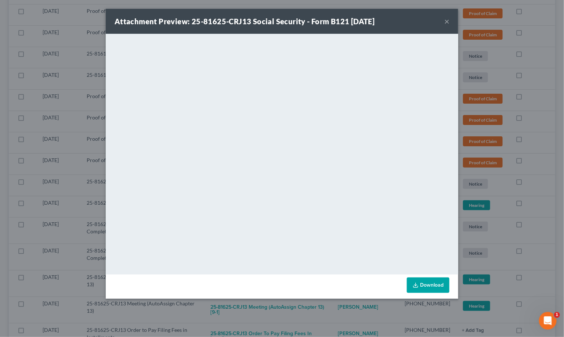
click at [324, 305] on div "Attachment Preview: 25-81625-CRJ13 Social Security - Form B121 08/11/2025 × <ob…" at bounding box center [282, 168] width 564 height 337
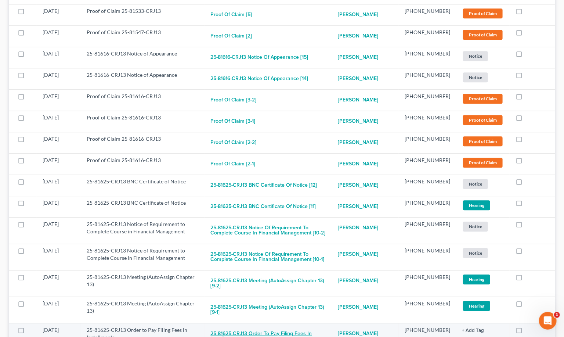
click at [317, 326] on button "25-81625-CRJ13 Order to Pay Filing Fees in Installments" at bounding box center [268, 336] width 116 height 20
checkbox input "true"
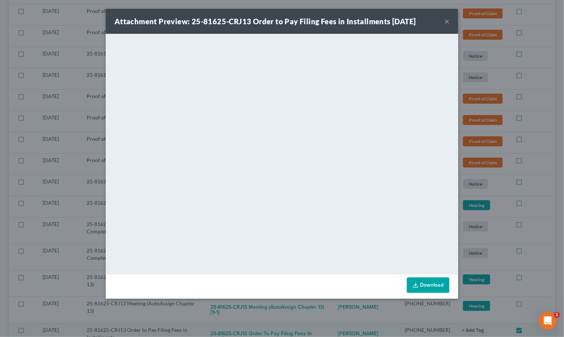
scroll to position [1982, 0]
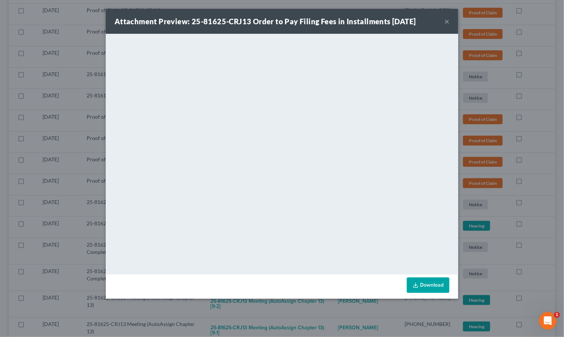
click at [346, 309] on div "Attachment Preview: 25-81625-CRJ13 Order to Pay Filing Fees in Installments 08/…" at bounding box center [282, 168] width 564 height 337
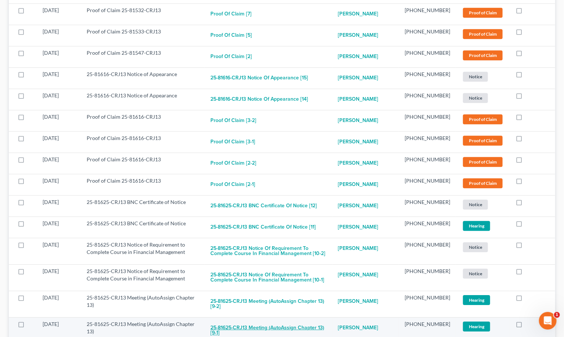
click at [321, 320] on button "25-81625-CRJ13 Meeting (AutoAssign Chapter 13) [9-1]" at bounding box center [268, 330] width 116 height 20
checkbox input "true"
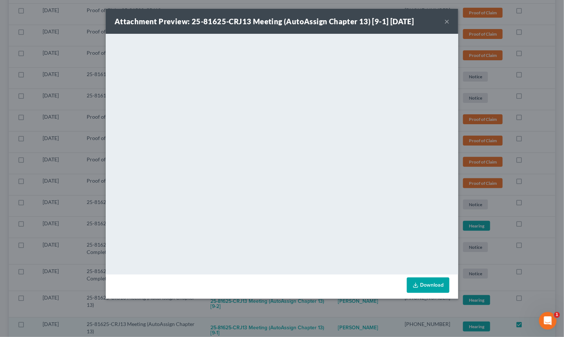
scroll to position [1961, 0]
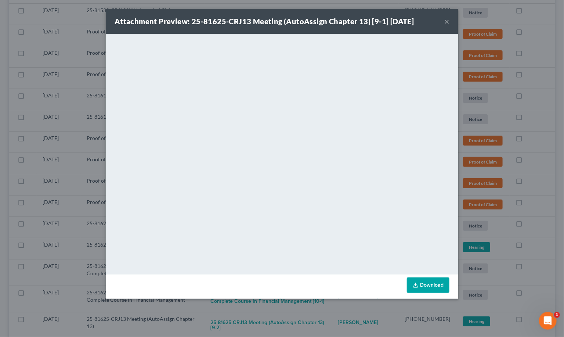
click at [335, 305] on div "Attachment Preview: 25-81625-CRJ13 Meeting (AutoAssign Chapter 13) [9-1] 08/11/…" at bounding box center [282, 168] width 564 height 337
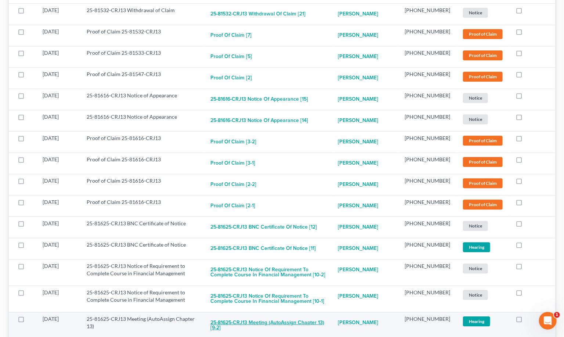
click at [322, 315] on button "25-81625-CRJ13 Meeting (AutoAssign Chapter 13) [9-2]" at bounding box center [268, 325] width 116 height 20
checkbox input "true"
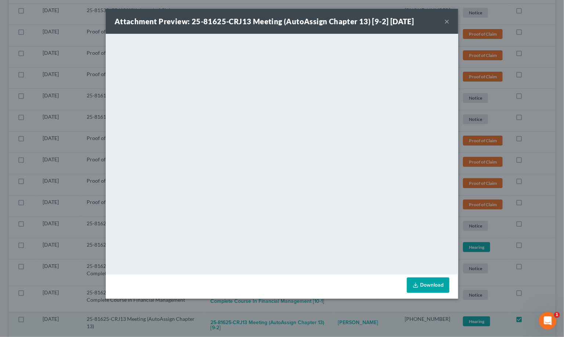
scroll to position [1940, 0]
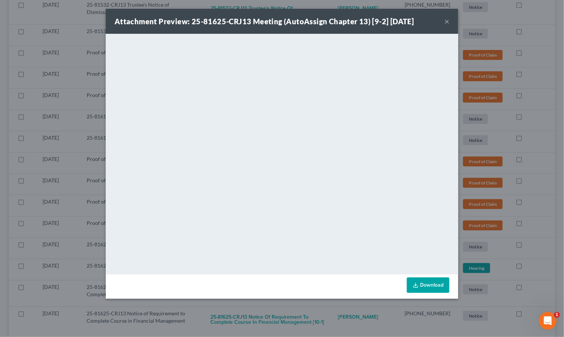
click at [327, 308] on div "Attachment Preview: 25-81625-CRJ13 Meeting (AutoAssign Chapter 13) [9-2] 08/11/…" at bounding box center [282, 168] width 564 height 337
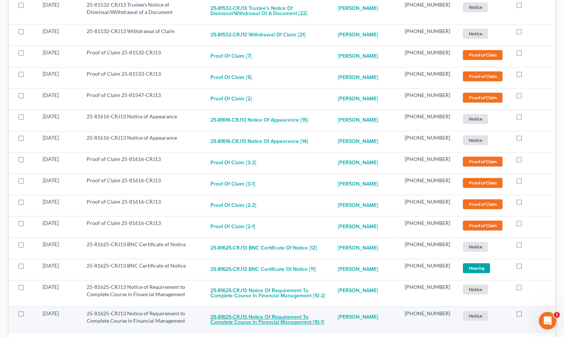
click at [313, 309] on button "25-81625-CRJ13 Notice of Requirement to Complete Course in Financial Management…" at bounding box center [268, 319] width 116 height 20
checkbox input "true"
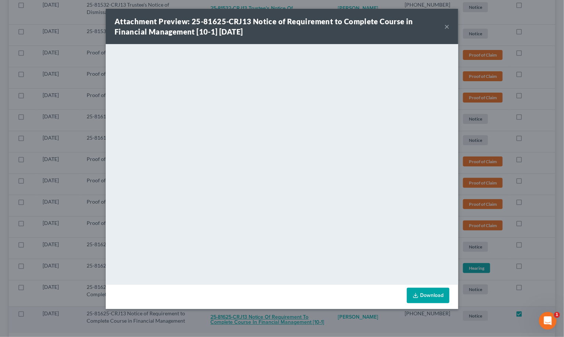
scroll to position [1914, 0]
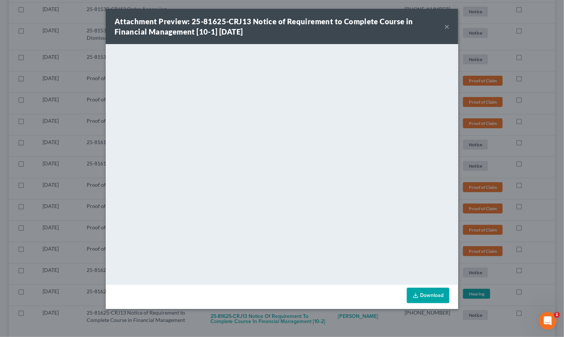
click at [338, 317] on div "Attachment Preview: 25-81625-CRJ13 Notice of Requirement to Complete Course in …" at bounding box center [282, 168] width 564 height 337
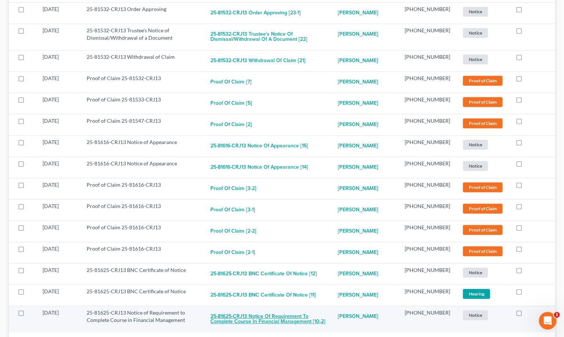
click at [315, 309] on button "25-81625-CRJ13 Notice of Requirement to Complete Course in Financial Management…" at bounding box center [268, 319] width 116 height 20
checkbox input "true"
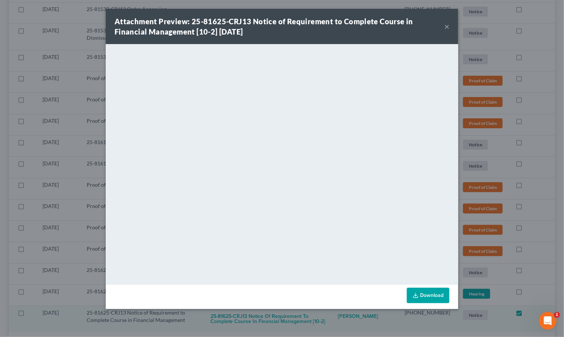
scroll to position [1888, 0]
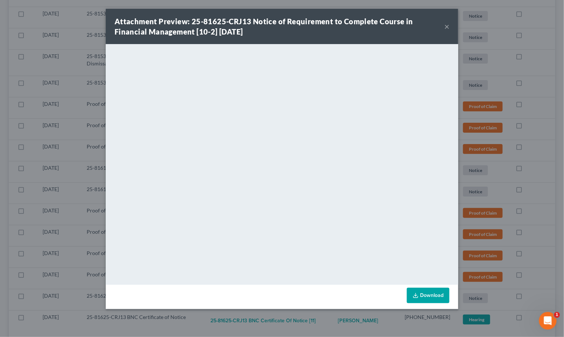
click at [346, 322] on div "Attachment Preview: 25-81625-CRJ13 Notice of Requirement to Complete Course in …" at bounding box center [282, 168] width 564 height 337
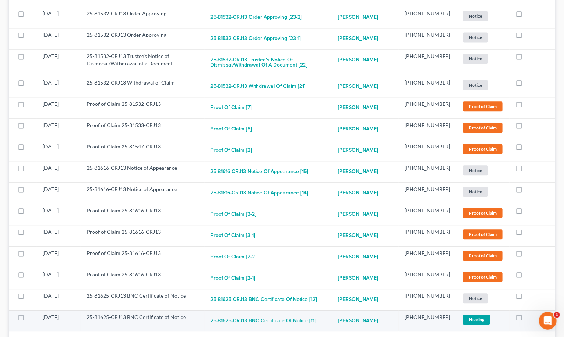
click at [307, 313] on button "25-81625-CRJ13 BNC Certificate of Notice [11]" at bounding box center [262, 320] width 105 height 15
checkbox input "true"
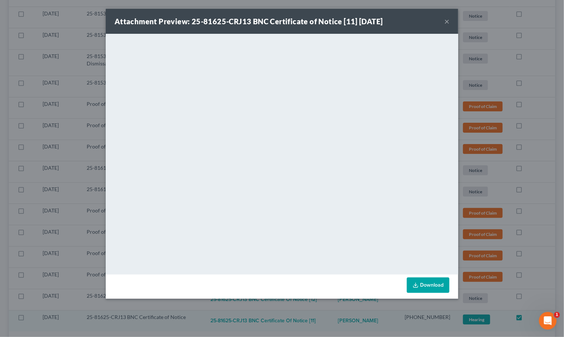
scroll to position [1867, 0]
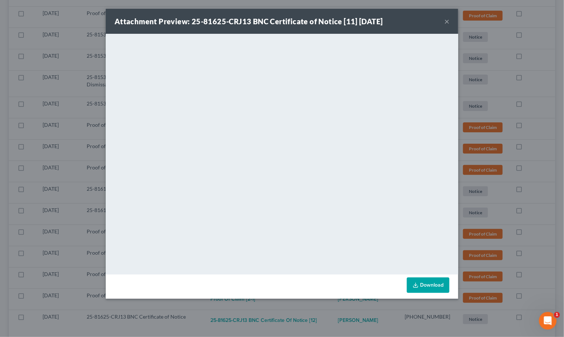
click at [338, 309] on div "Attachment Preview: 25-81625-CRJ13 BNC Certificate of Notice [11] 08/14/2025 × …" at bounding box center [282, 168] width 564 height 337
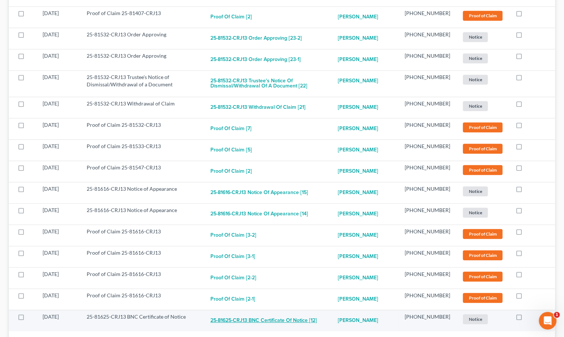
click at [317, 313] on button "25-81625-CRJ13 BNC Certificate of Notice [12]" at bounding box center [263, 320] width 106 height 15
checkbox input "true"
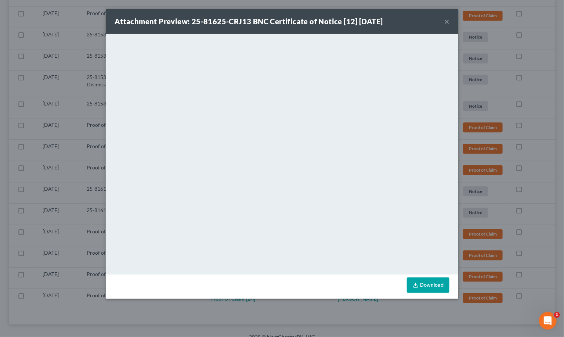
scroll to position [1847, 0]
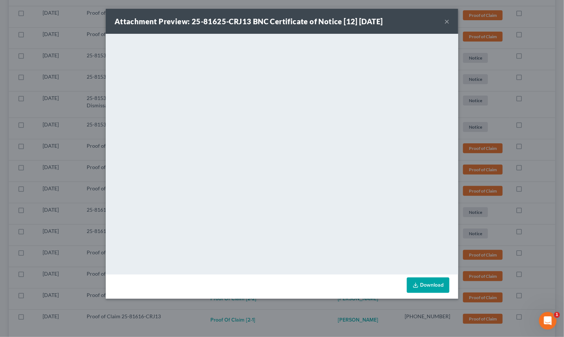
drag, startPoint x: 302, startPoint y: 319, endPoint x: 282, endPoint y: 306, distance: 24.2
click at [302, 319] on div "Attachment Preview: 25-81625-CRJ13 BNC Certificate of Notice [12] 08/14/2025 × …" at bounding box center [282, 168] width 564 height 337
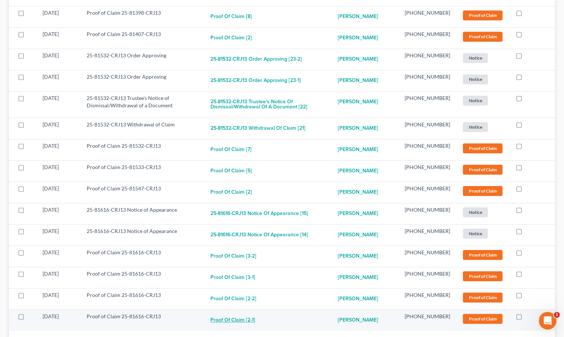
click at [255, 312] on button "Proof of Claim [2-1]" at bounding box center [232, 319] width 45 height 15
checkbox input "true"
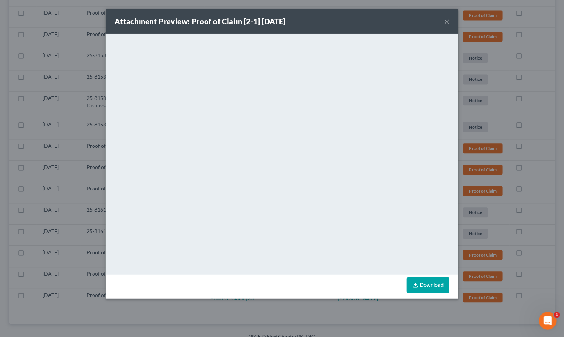
scroll to position [1825, 0]
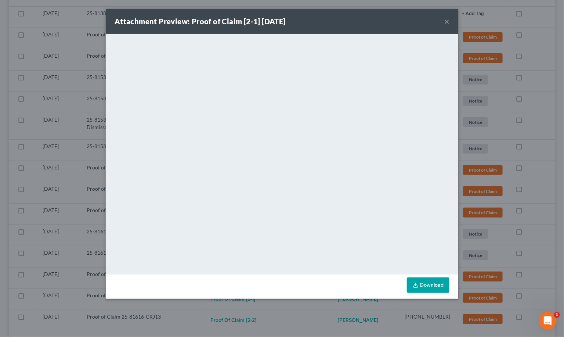
click at [290, 311] on div "Attachment Preview: Proof of Claim [2-1] 08/11/2025 × <object ng-attr-data='htt…" at bounding box center [282, 168] width 564 height 337
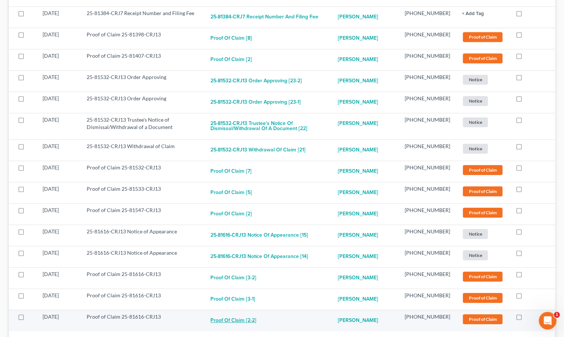
click at [247, 313] on button "Proof of Claim [2-2]" at bounding box center [233, 320] width 46 height 15
checkbox input "true"
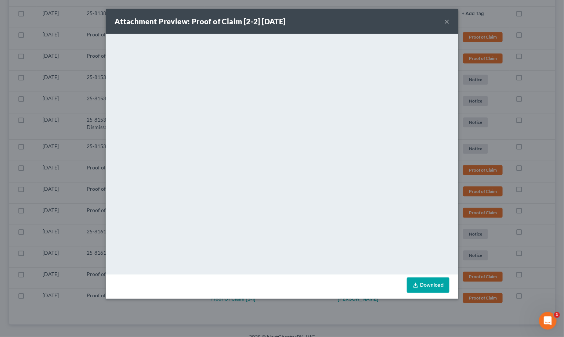
scroll to position [1804, 0]
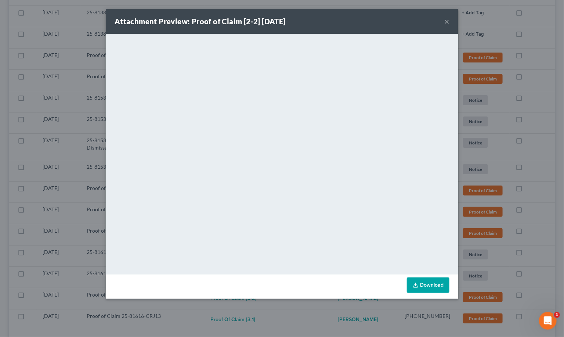
click at [261, 307] on div "Attachment Preview: Proof of Claim [2-2] 08/11/2025 × <object ng-attr-data='htt…" at bounding box center [282, 168] width 564 height 337
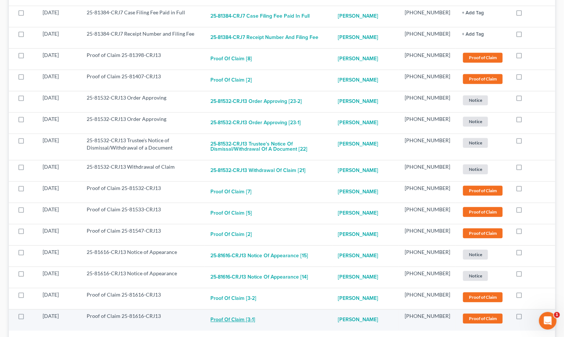
click at [246, 312] on button "Proof of Claim [3-1]" at bounding box center [232, 319] width 45 height 15
checkbox input "true"
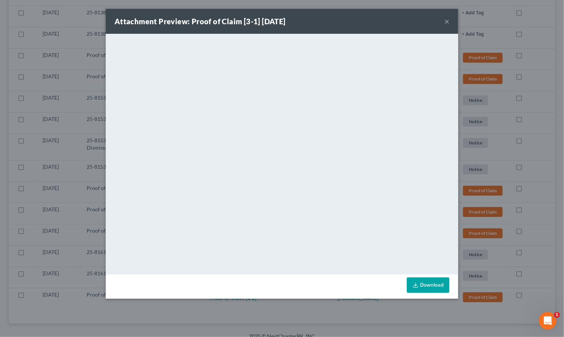
scroll to position [1784, 0]
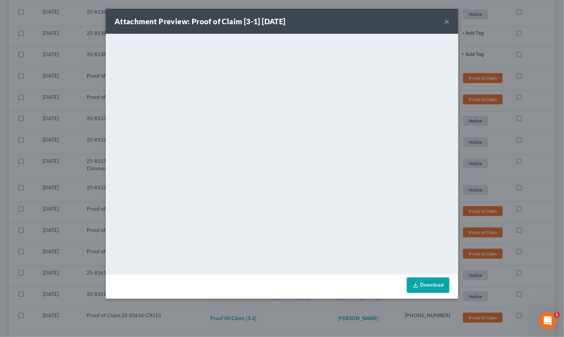
drag, startPoint x: 272, startPoint y: 307, endPoint x: 264, endPoint y: 300, distance: 10.7
click at [272, 307] on div "Attachment Preview: Proof of Claim [3-1] 08/11/2025 × <object ng-attr-data='htt…" at bounding box center [282, 168] width 564 height 337
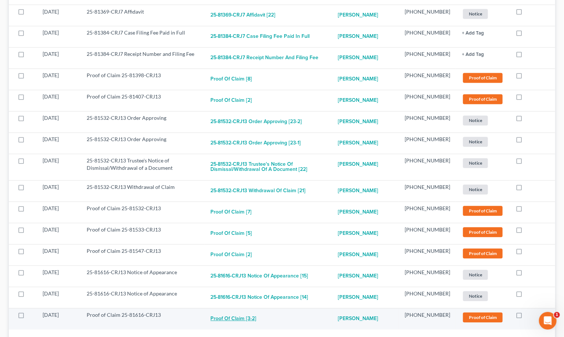
click at [255, 311] on button "Proof of Claim [3-2]" at bounding box center [233, 318] width 46 height 15
checkbox input "true"
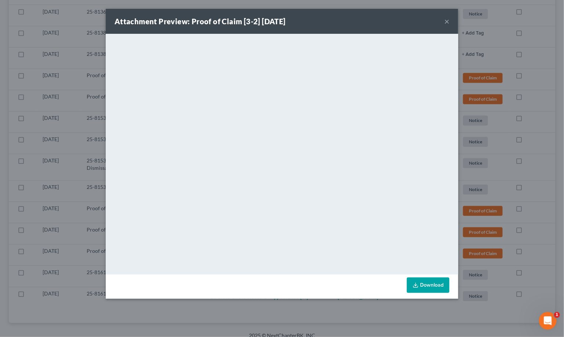
scroll to position [1762, 0]
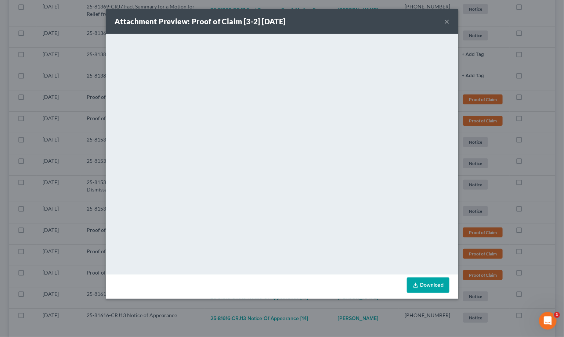
drag, startPoint x: 319, startPoint y: 309, endPoint x: 280, endPoint y: 295, distance: 41.0
click at [319, 308] on div "Attachment Preview: Proof of Claim [3-2] 08/11/2025 × <object ng-attr-data='htt…" at bounding box center [282, 168] width 564 height 337
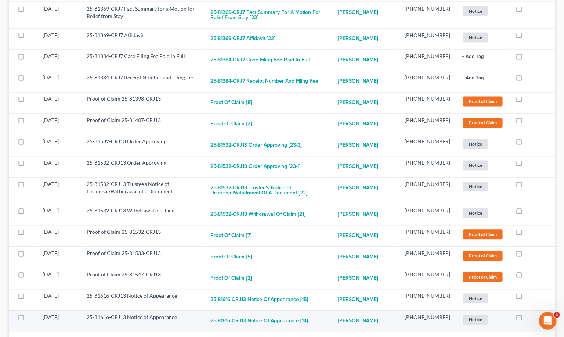
click at [261, 313] on button "25-81616-CRJ13 Notice of Appearance [14]" at bounding box center [259, 320] width 98 height 15
checkbox input "true"
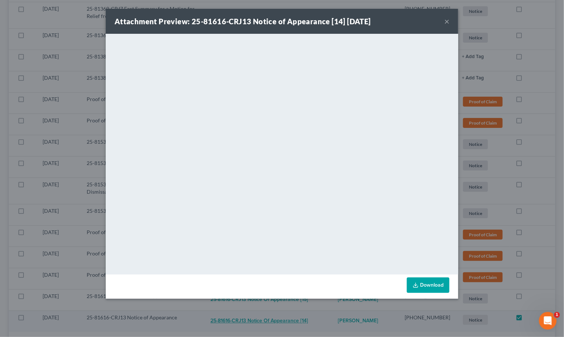
scroll to position [1742, 0]
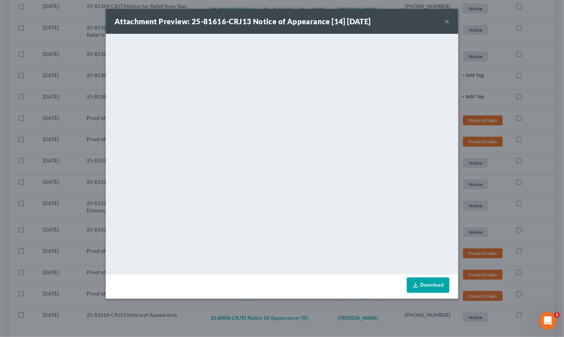
click at [308, 312] on div "Attachment Preview: 25-81616-CRJ13 Notice of Appearance [14] 08/13/2025 × <obje…" at bounding box center [282, 168] width 564 height 337
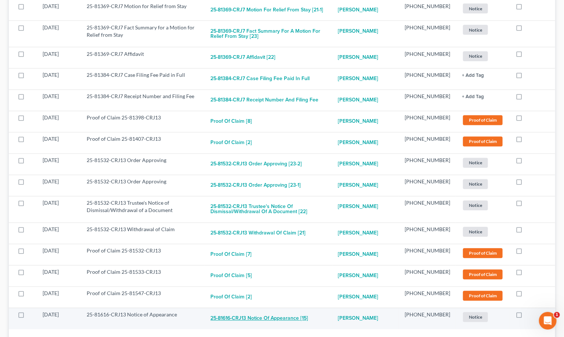
click at [275, 311] on button "25-81616-CRJ13 Notice of Appearance [15]" at bounding box center [259, 318] width 98 height 15
checkbox input "true"
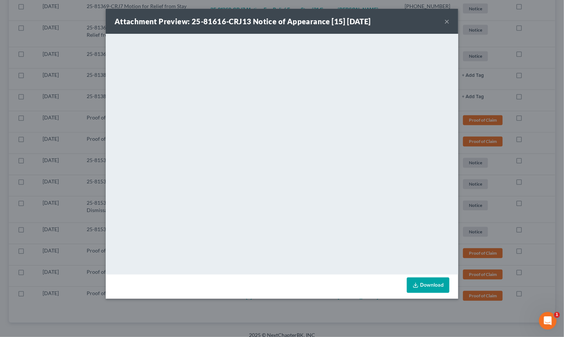
scroll to position [1721, 0]
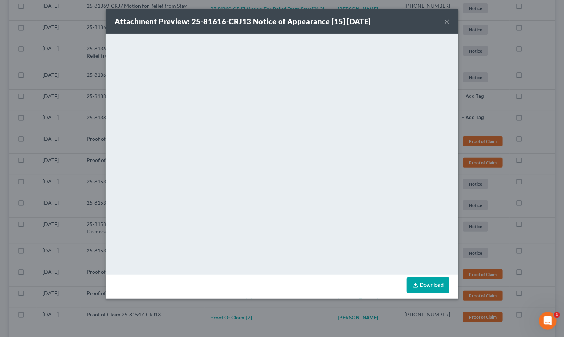
drag, startPoint x: 313, startPoint y: 312, endPoint x: 287, endPoint y: 304, distance: 26.9
click at [312, 312] on div "Attachment Preview: 25-81616-CRJ13 Notice of Appearance [15] 08/13/2025 × <obje…" at bounding box center [282, 168] width 564 height 337
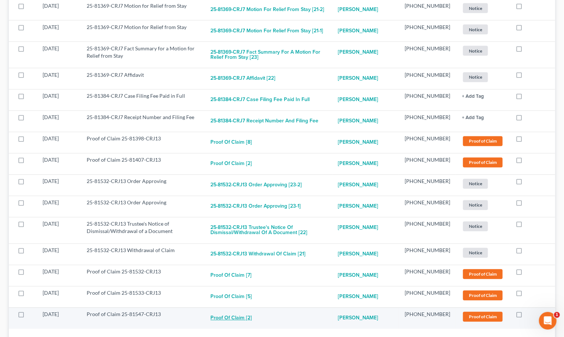
click at [252, 311] on button "Proof of Claim [2]" at bounding box center [230, 318] width 41 height 15
checkbox input "true"
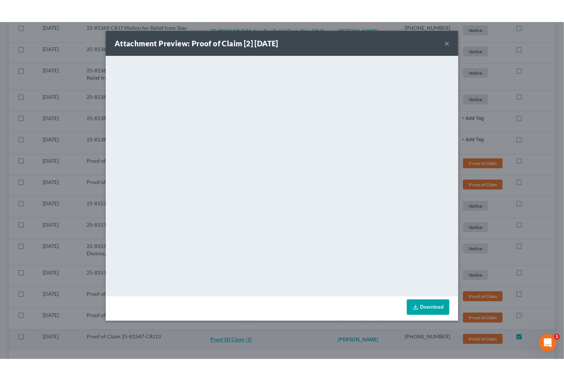
scroll to position [1721, 0]
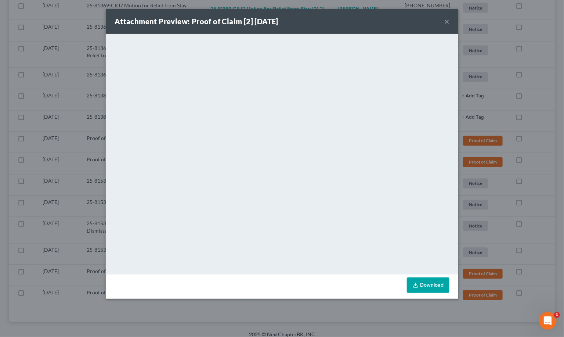
click at [325, 306] on div "Attachment Preview: Proof of Claim [2] 08/13/2025 × <object ng-attr-data='https…" at bounding box center [282, 168] width 564 height 337
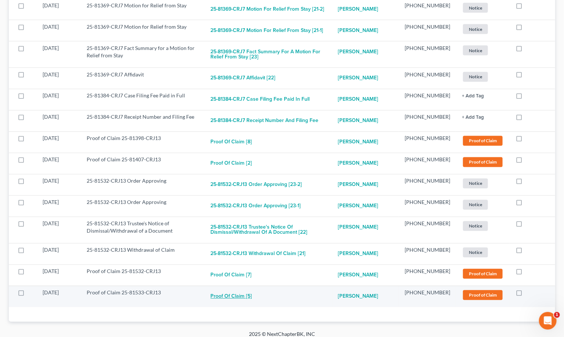
click at [250, 289] on button "Proof of Claim [5]" at bounding box center [230, 296] width 41 height 15
checkbox input "true"
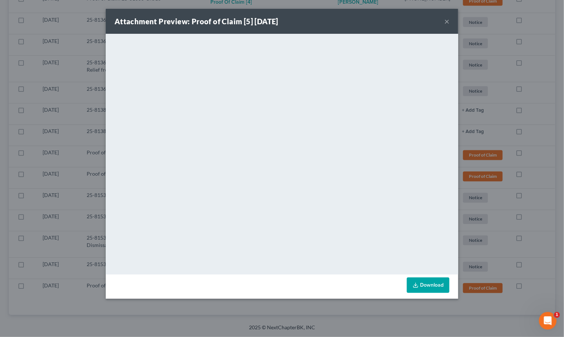
click at [86, 284] on div "Attachment Preview: Proof of Claim [5] 08/12/2025 × <object ng-attr-data='https…" at bounding box center [282, 168] width 564 height 337
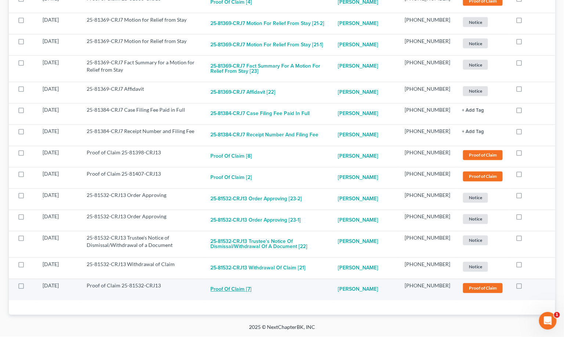
click at [251, 282] on button "Proof of Claim [7]" at bounding box center [230, 289] width 41 height 15
checkbox input "true"
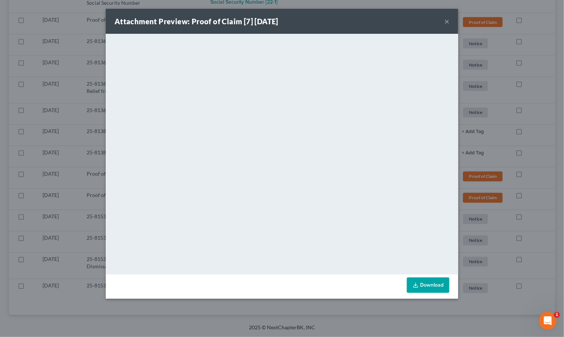
drag, startPoint x: 255, startPoint y: 248, endPoint x: 326, endPoint y: 310, distance: 93.9
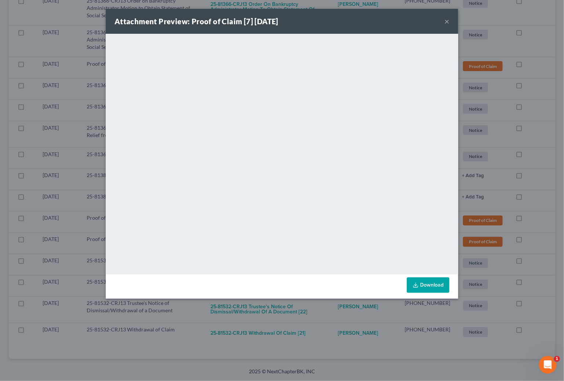
click at [532, 195] on div "Attachment Preview: Proof of Claim [7] 08/12/2025 × <object ng-attr-data='https…" at bounding box center [282, 190] width 564 height 381
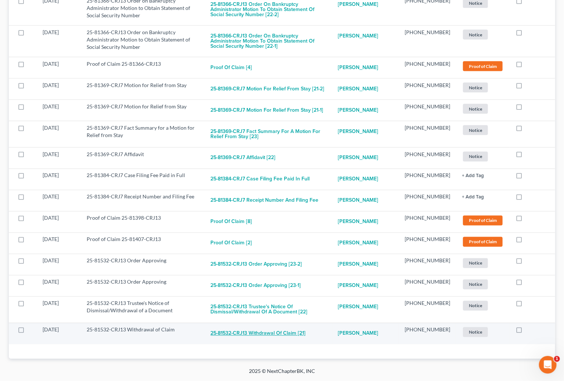
click at [283, 326] on button "25-81532-CRJ13 Withdrawal of Claim [21]" at bounding box center [257, 333] width 95 height 15
checkbox input "true"
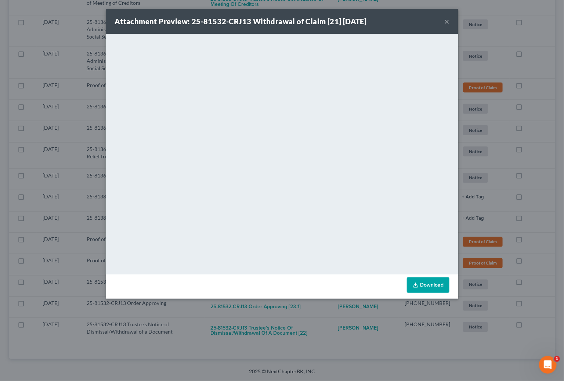
click at [492, 176] on div "Attachment Preview: 25-81532-CRJ13 Withdrawal of Claim [21] 08/12/2025 × <objec…" at bounding box center [282, 190] width 564 height 381
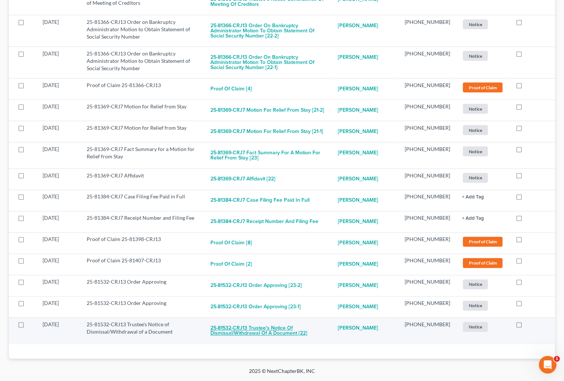
click at [289, 321] on button "25-81532-CRJ13 Trustee's Notice of Dismissal/Withdrawal of a Document [22]" at bounding box center [268, 331] width 116 height 20
checkbox input "true"
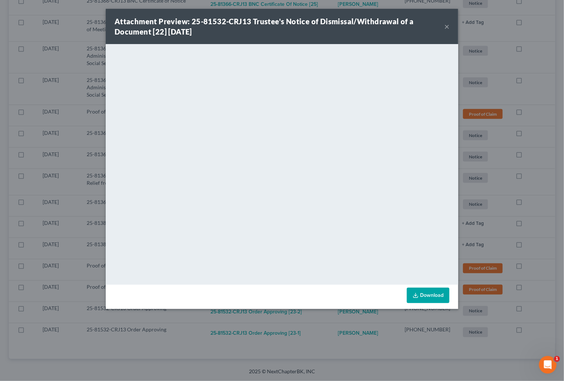
click at [498, 199] on div "Attachment Preview: 25-81532-CRJ13 Trustee's Notice of Dismissal/Withdrawal of …" at bounding box center [282, 190] width 564 height 381
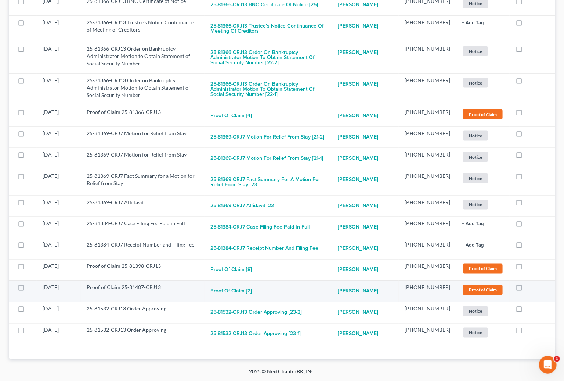
scroll to position [1593, 0]
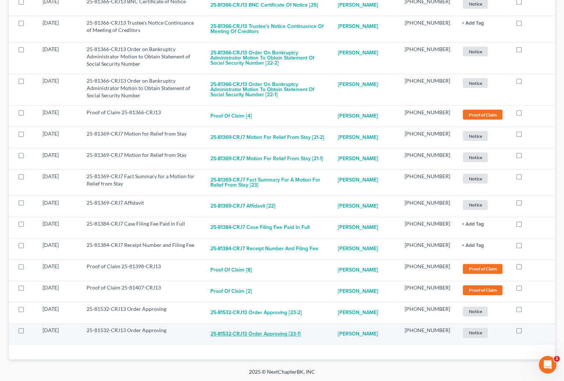
click at [234, 327] on button "25-81532-CRJ13 Order Approving [23-1]" at bounding box center [255, 334] width 90 height 15
checkbox input "true"
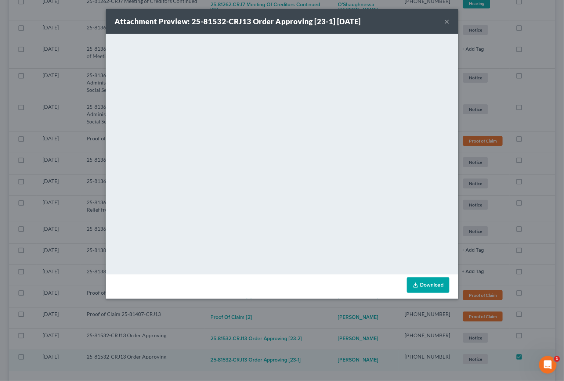
scroll to position [1546, 0]
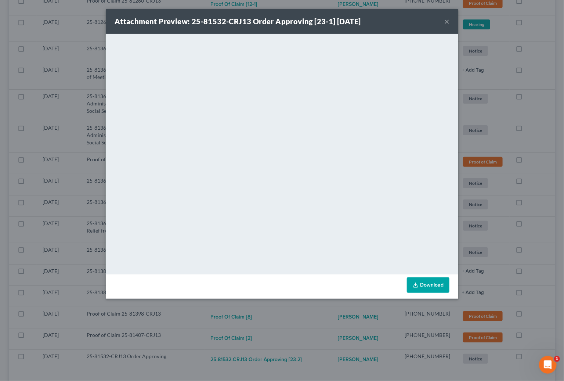
click at [303, 342] on div "Attachment Preview: 25-81532-CRJ13 Order Approving [23-1] 08/14/2025 × <object …" at bounding box center [282, 190] width 564 height 381
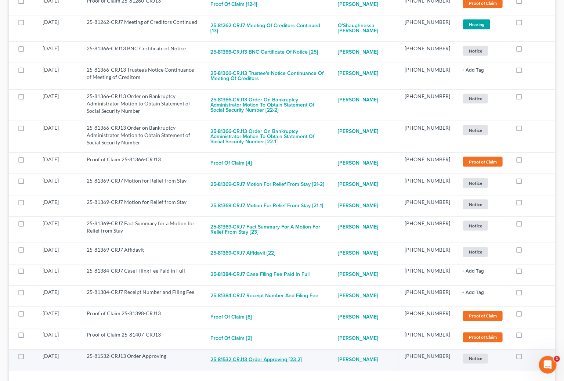
click at [293, 352] on button "25-81532-CRJ13 Order Approving [23-2]" at bounding box center [255, 359] width 91 height 15
checkbox input "true"
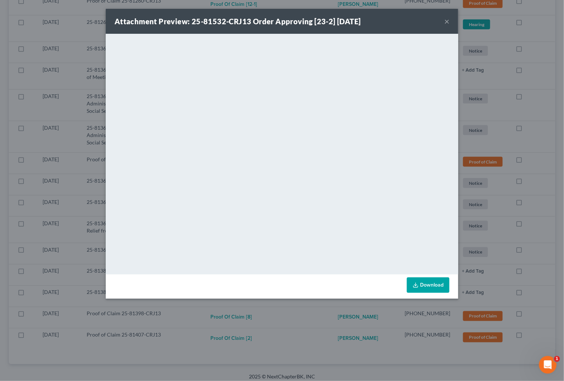
scroll to position [1525, 0]
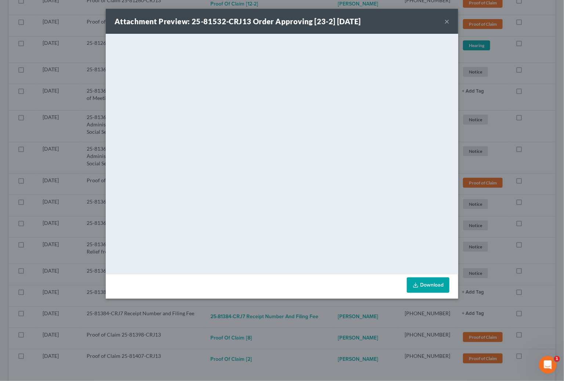
click at [270, 344] on div "Attachment Preview: 25-81532-CRJ13 Order Approving [23-2] 08/14/2025 × <object …" at bounding box center [282, 190] width 564 height 381
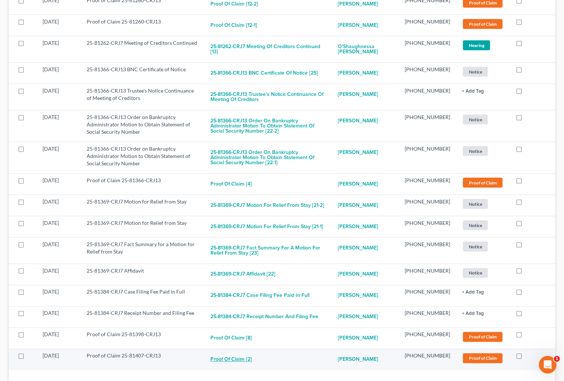
click at [252, 352] on button "Proof of Claim [2]" at bounding box center [230, 359] width 41 height 15
checkbox input "true"
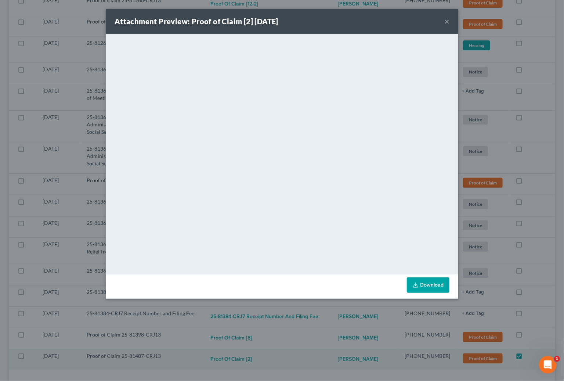
scroll to position [1504, 0]
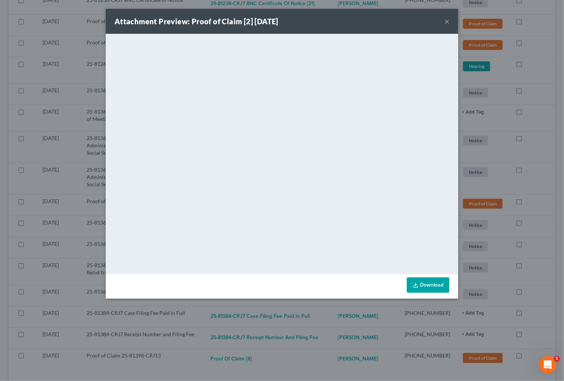
drag, startPoint x: 299, startPoint y: 350, endPoint x: 294, endPoint y: 348, distance: 4.9
click at [299, 350] on div "Attachment Preview: Proof of Claim [2] 08/13/2025 × <object ng-attr-data='https…" at bounding box center [282, 190] width 564 height 381
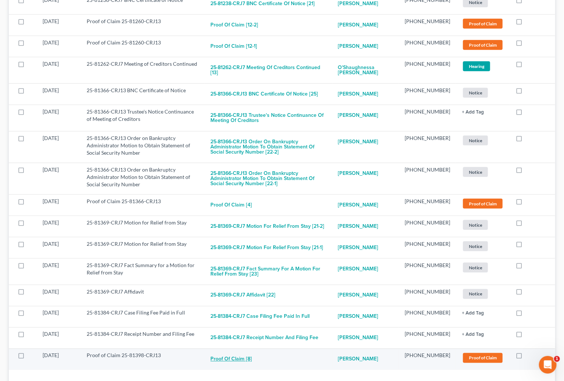
click at [233, 352] on button "Proof of Claim [8]" at bounding box center [230, 359] width 41 height 15
checkbox input "true"
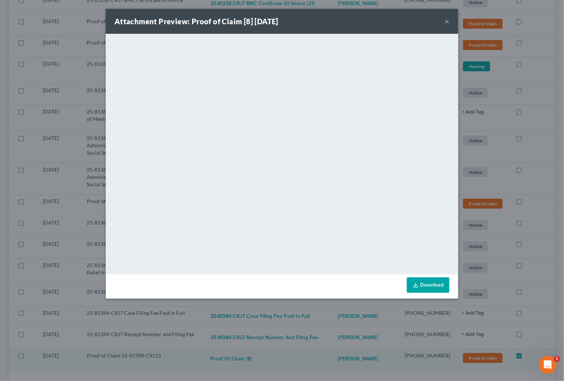
scroll to position [1483, 0]
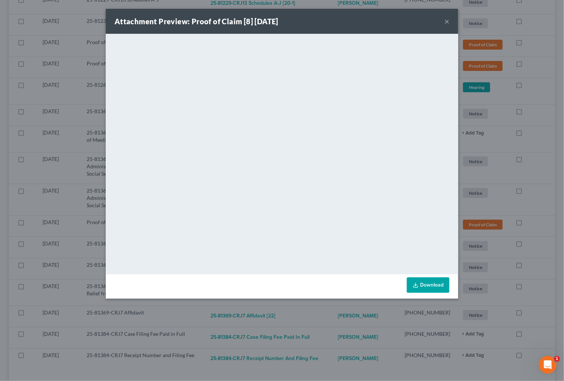
click at [290, 336] on div "Attachment Preview: Proof of Claim [8] 08/12/2025 × <object ng-attr-data='https…" at bounding box center [282, 190] width 564 height 381
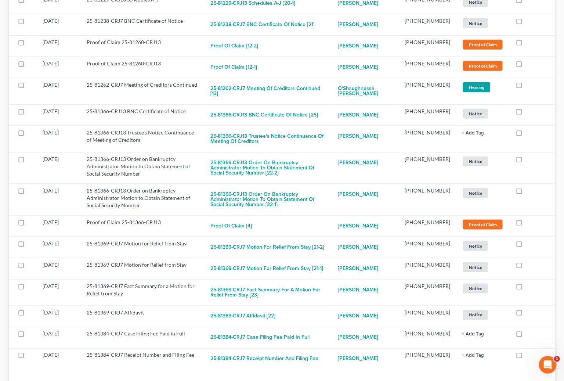
click at [290, 351] on button "25-81384-CRJ7 Receipt Number and Filing Fee" at bounding box center [264, 358] width 108 height 15
checkbox input "true"
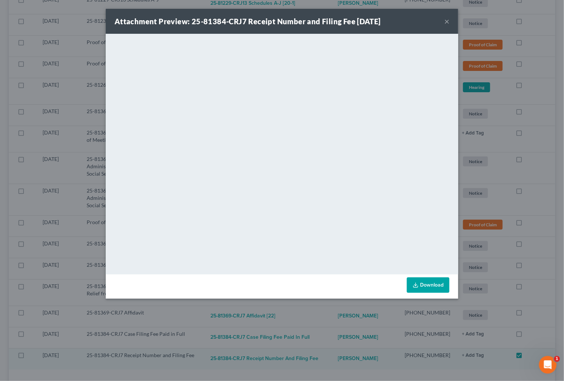
scroll to position [1462, 0]
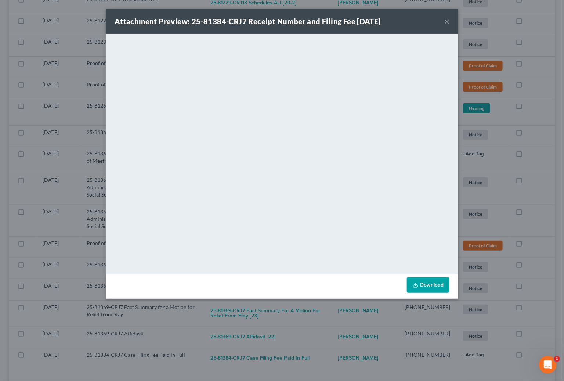
click at [320, 359] on div "Attachment Preview: 25-81384-CRJ7 Receipt Number and Filing Fee 08/13/2025 × <o…" at bounding box center [282, 190] width 564 height 381
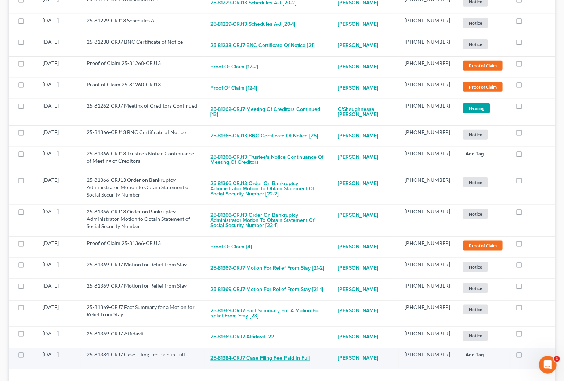
click at [290, 351] on button "25-81384-CRJ7 Case Filing Fee Paid in Full" at bounding box center [259, 358] width 99 height 15
checkbox input "true"
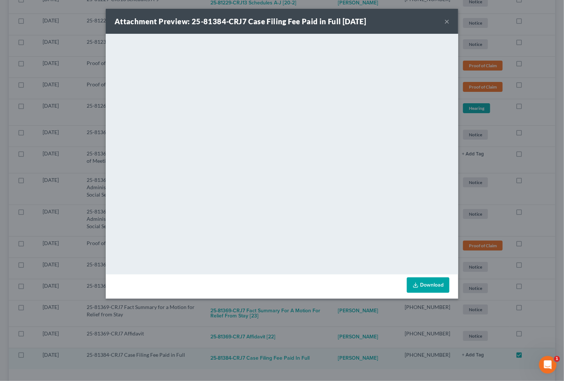
scroll to position [1441, 0]
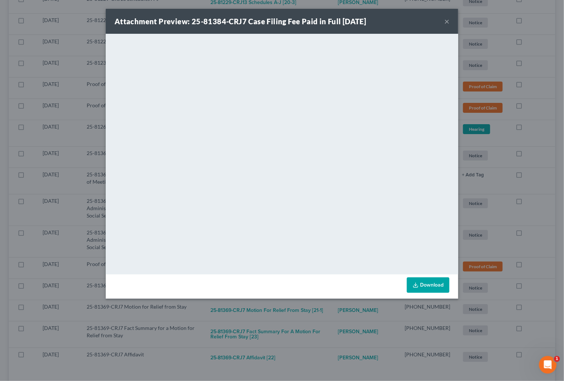
click at [321, 337] on div "Attachment Preview: 25-81384-CRJ7 Case Filing Fee Paid in Full 08/14/2025 × <ob…" at bounding box center [282, 190] width 564 height 381
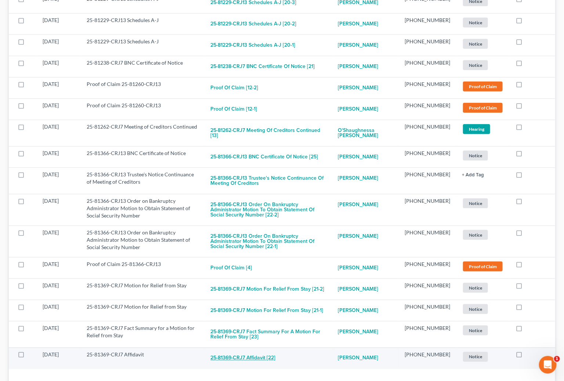
click at [258, 351] on button "25-81369-CRJ7 Affidavit [22]" at bounding box center [242, 358] width 65 height 15
checkbox input "true"
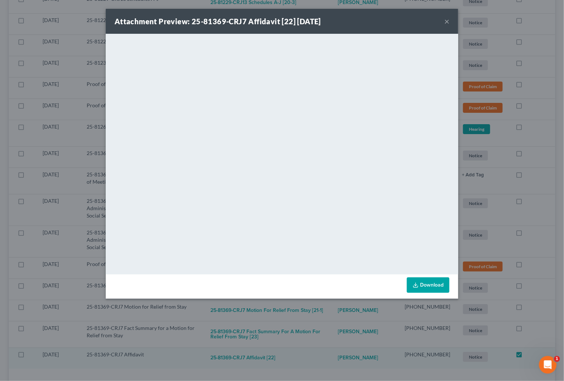
scroll to position [1420, 0]
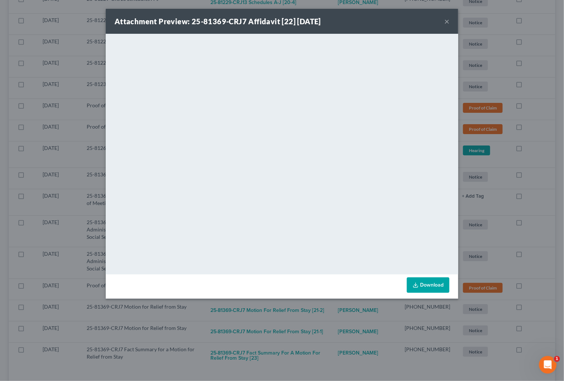
click at [329, 337] on div "Attachment Preview: 25-81369-CRJ7 Affidavit [22] 08/11/2025 × <object ng-attr-d…" at bounding box center [282, 190] width 564 height 381
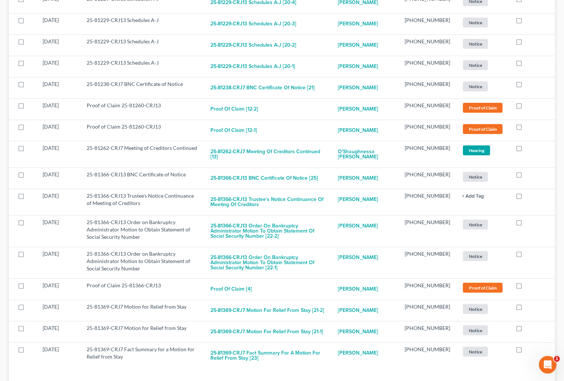
click at [308, 345] on button "25-81369-CRJ7 Fact Summary for a Motion for Relief from Stay [23]" at bounding box center [268, 355] width 116 height 20
checkbox input "true"
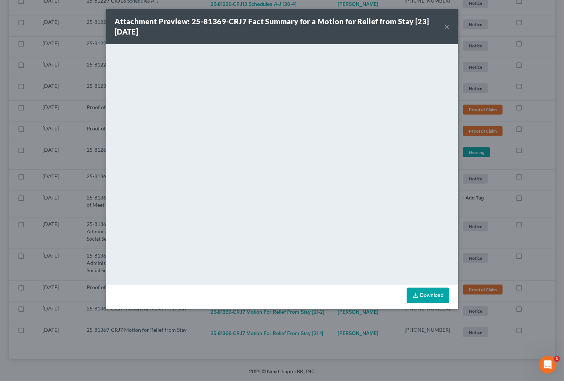
scroll to position [1395, 0]
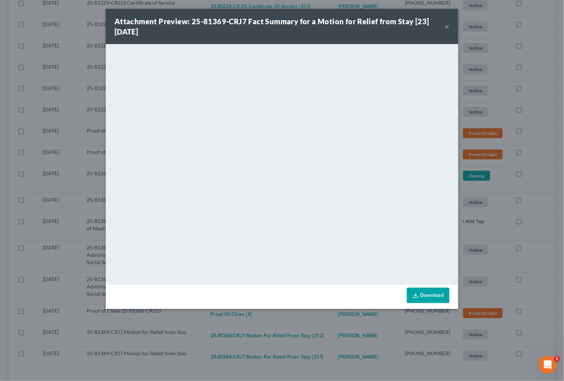
click at [299, 334] on div "Attachment Preview: 25-81369-CRJ7 Fact Summary for a Motion for Relief from Sta…" at bounding box center [282, 190] width 564 height 381
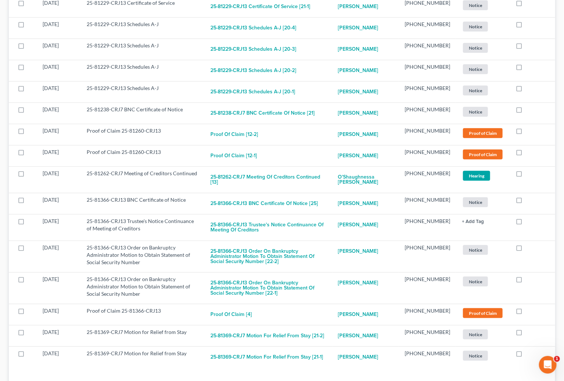
click at [299, 349] on button "25-81369-CRJ7 Motion for Relief from Stay [21-1]" at bounding box center [266, 356] width 113 height 15
checkbox input "true"
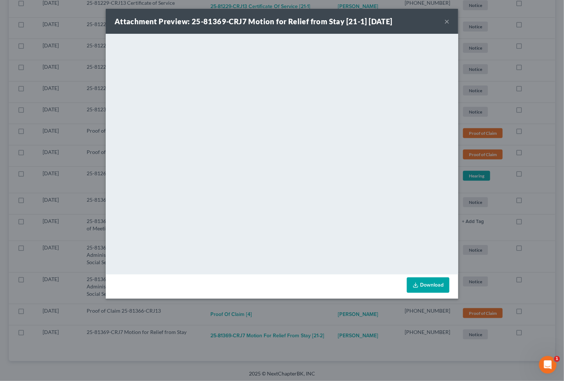
scroll to position [1373, 0]
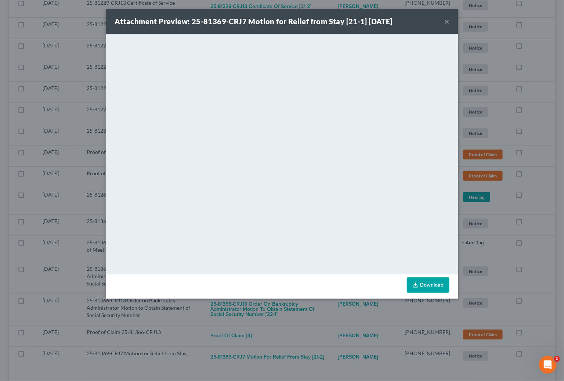
click at [307, 333] on div "Attachment Preview: 25-81369-CRJ7 Motion for Relief from Stay [21-1] 08/11/2025…" at bounding box center [282, 190] width 564 height 381
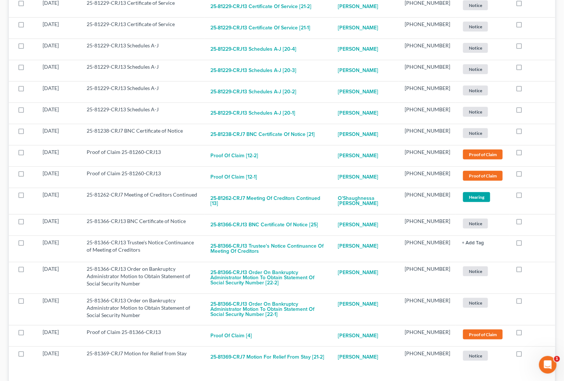
click at [307, 349] on button "25-81369-CRJ7 Motion for Relief from Stay [21-2]" at bounding box center [267, 356] width 114 height 15
checkbox input "true"
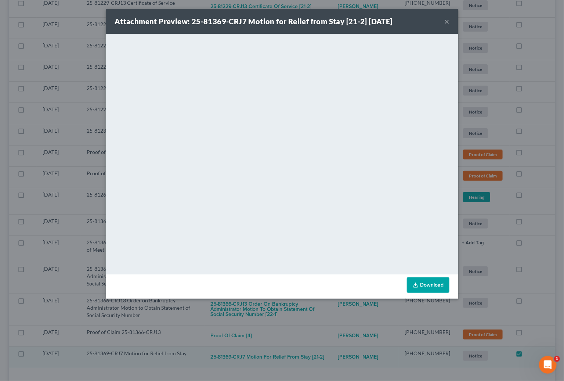
scroll to position [1352, 0]
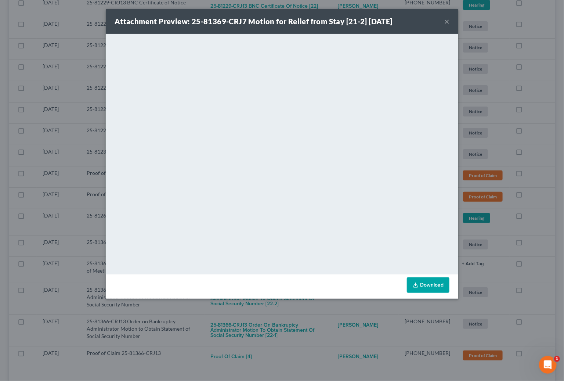
click at [310, 346] on div "Attachment Preview: 25-81369-CRJ7 Motion for Relief from Stay [21-2] 08/11/2025…" at bounding box center [282, 190] width 564 height 381
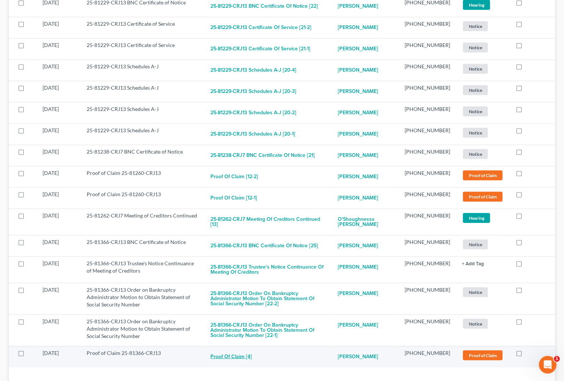
click at [252, 349] on button "Proof of Claim [4]" at bounding box center [230, 356] width 41 height 15
checkbox input "true"
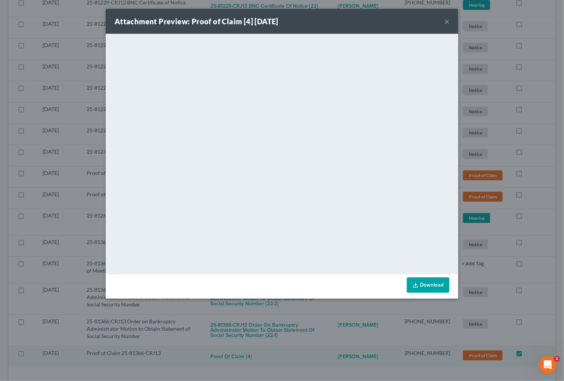
scroll to position [1332, 0]
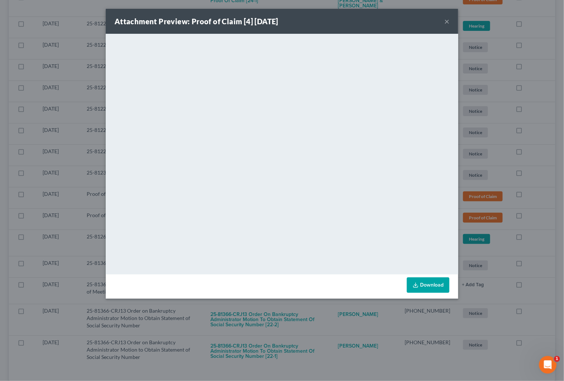
click at [301, 324] on div "Attachment Preview: Proof of Claim [4] 08/11/2025 × <object ng-attr-data='https…" at bounding box center [282, 190] width 564 height 381
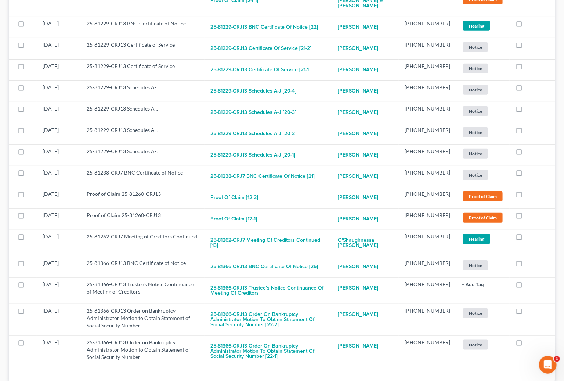
click at [301, 338] on button "25-81366-CRJ13 Order on Bankruptcy Administrator Motion to Obtain Statement of …" at bounding box center [268, 350] width 116 height 25
checkbox input "true"
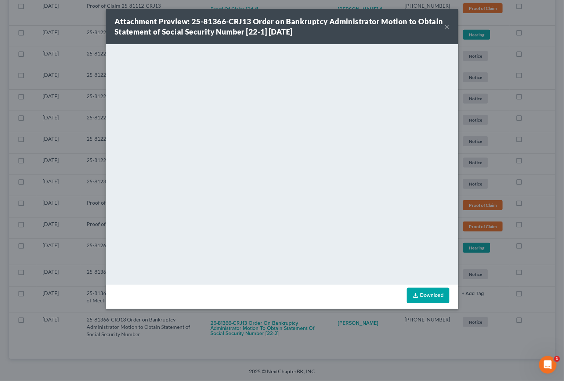
scroll to position [1301, 0]
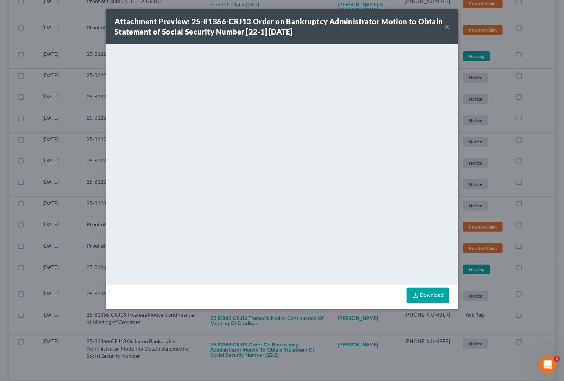
click at [319, 327] on div "Attachment Preview: 25-81366-CRJ13 Order on Bankruptcy Administrator Motion to …" at bounding box center [282, 190] width 564 height 381
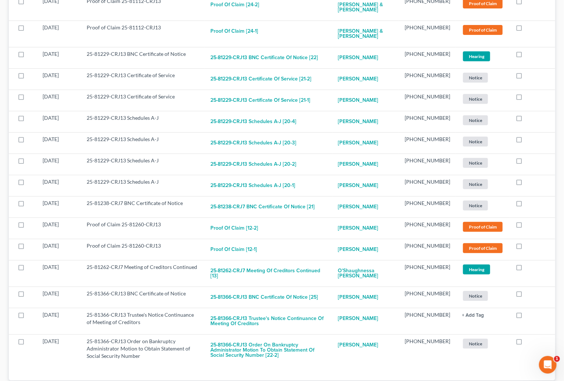
click at [319, 337] on button "25-81366-CRJ13 Order on Bankruptcy Administrator Motion to Obtain Statement of …" at bounding box center [268, 349] width 116 height 25
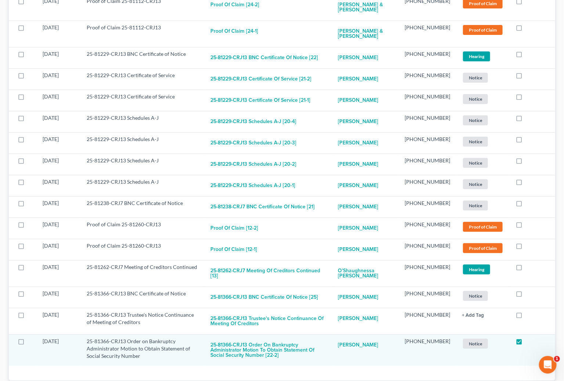
checkbox input "true"
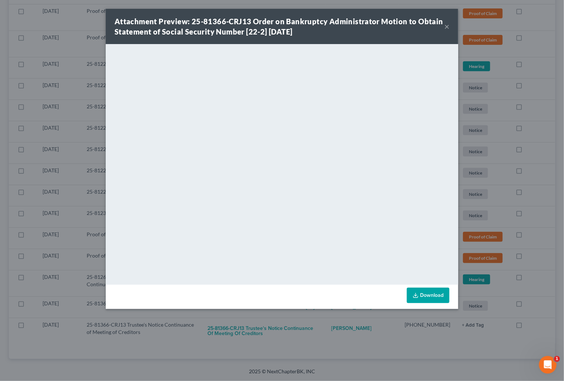
scroll to position [1252, 0]
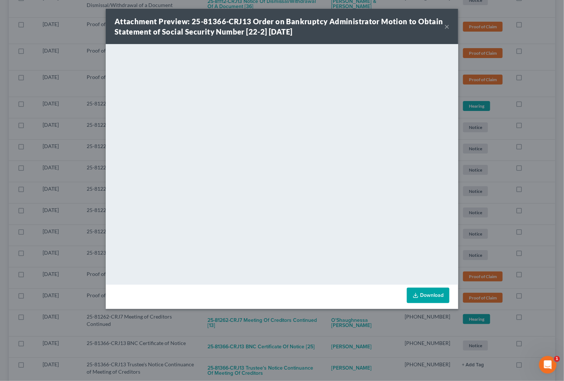
drag, startPoint x: 326, startPoint y: 324, endPoint x: 322, endPoint y: 327, distance: 4.2
click at [326, 325] on div "Attachment Preview: 25-81366-CRJ13 Order on Bankruptcy Administrator Motion to …" at bounding box center [282, 190] width 564 height 381
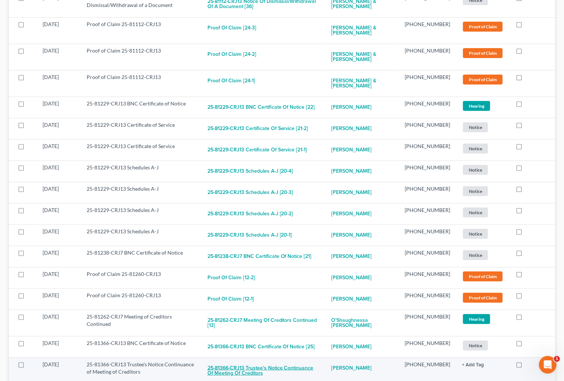
click at [310, 360] on button "25-81366-CRJ13 Trustee's Notice Continuance of Meeting of Creditors" at bounding box center [263, 370] width 112 height 20
checkbox input "true"
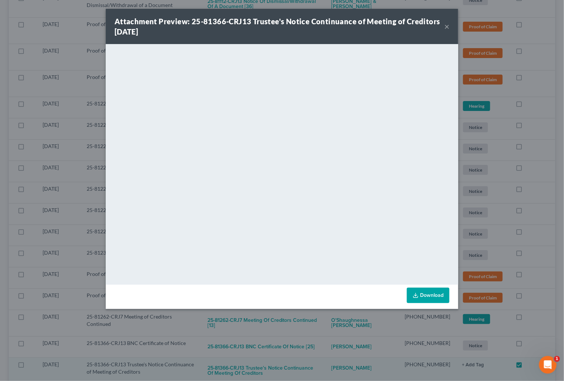
scroll to position [1226, 0]
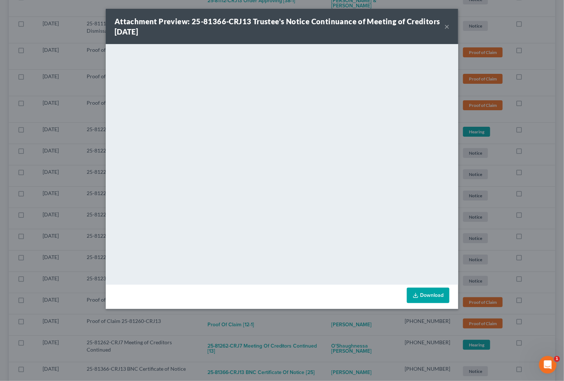
click at [292, 339] on div "Attachment Preview: 25-81366-CRJ13 Trustee's Notice Continuance of Meeting of C…" at bounding box center [282, 190] width 564 height 381
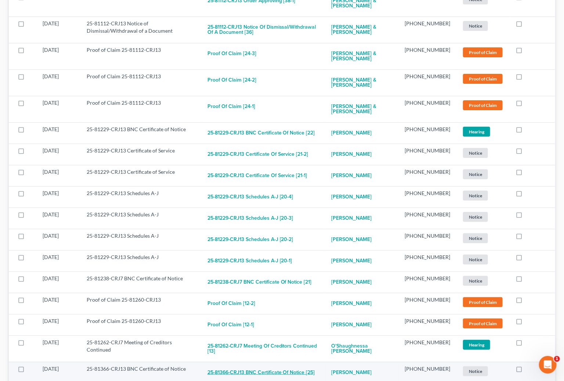
click at [297, 365] on button "25-81366-CRJ13 BNC Certificate of Notice [25]" at bounding box center [261, 372] width 108 height 15
checkbox input "true"
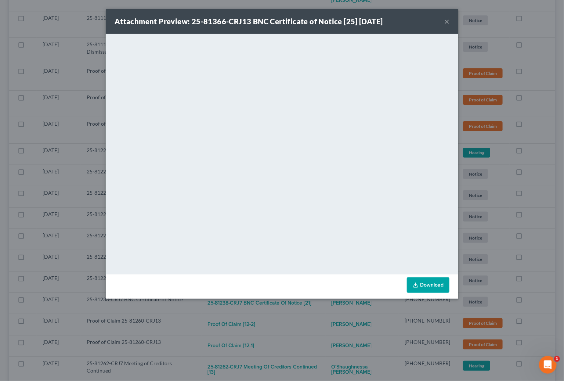
scroll to position [1205, 0]
drag, startPoint x: 305, startPoint y: 327, endPoint x: 302, endPoint y: 332, distance: 5.9
click at [304, 327] on div "Attachment Preview: 25-81366-CRJ13 BNC Certificate of Notice [25] 08/14/2025 × …" at bounding box center [282, 190] width 564 height 381
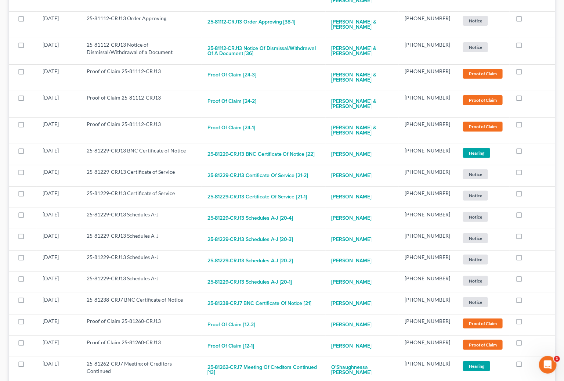
click at [297, 360] on button "25-81262-CRJ7 Meeting of Creditors Continued [13]" at bounding box center [263, 370] width 112 height 20
checkbox input "true"
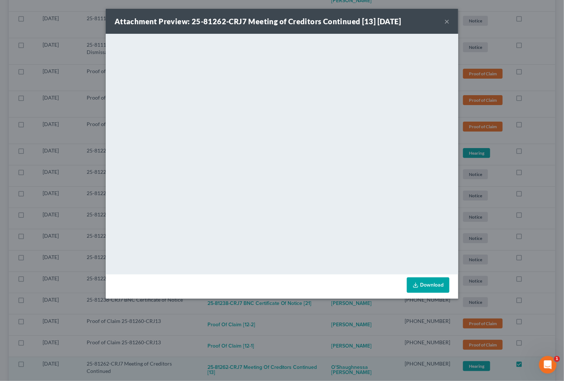
scroll to position [1184, 0]
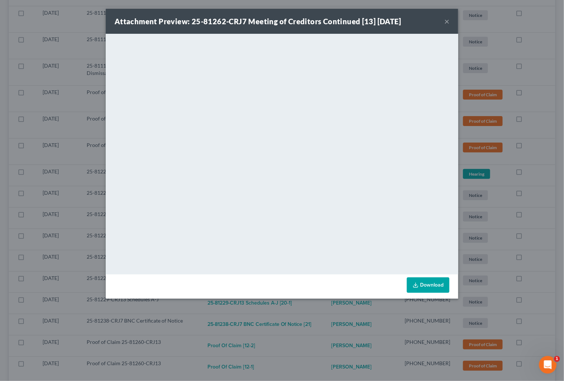
drag, startPoint x: 295, startPoint y: 324, endPoint x: 277, endPoint y: 331, distance: 18.9
click at [295, 324] on div "Attachment Preview: 25-81262-CRJ7 Meeting of Creditors Continued [13] 08/14/202…" at bounding box center [282, 190] width 564 height 381
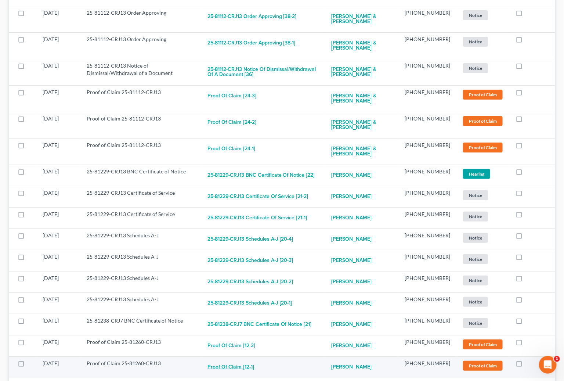
click at [254, 359] on button "Proof of Claim [12-1]" at bounding box center [230, 366] width 47 height 15
checkbox input "true"
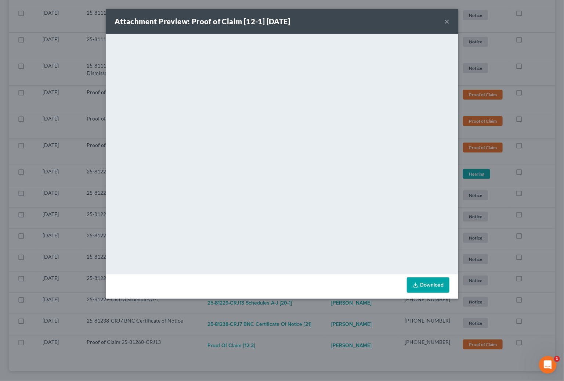
scroll to position [1163, 0]
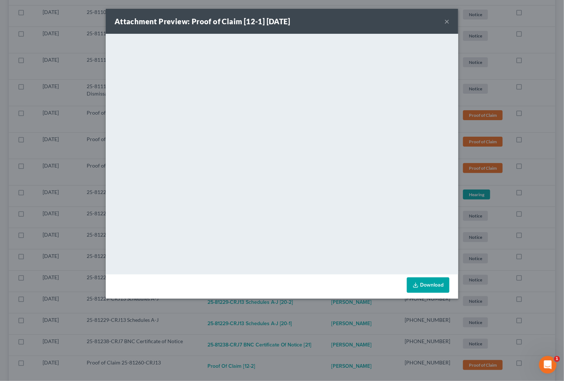
click at [251, 335] on div "Attachment Preview: Proof of Claim [12-1] 08/14/2025 × <object ng-attr-data='ht…" at bounding box center [282, 190] width 564 height 381
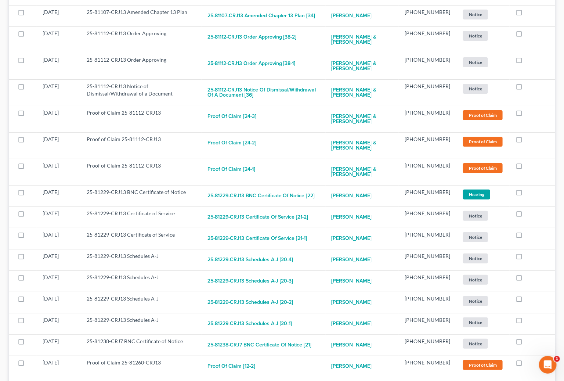
click at [251, 359] on button "Proof of Claim [12-2]" at bounding box center [231, 366] width 48 height 15
checkbox input "true"
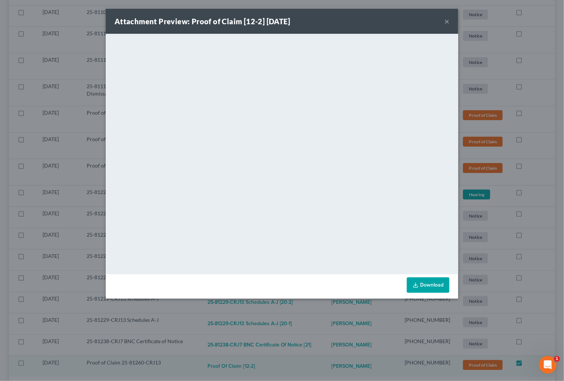
scroll to position [1142, 0]
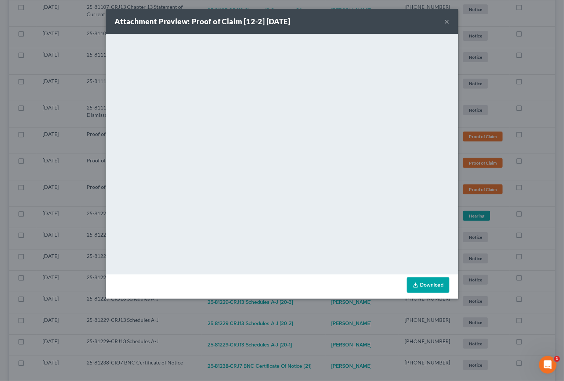
click at [297, 329] on div "Attachment Preview: Proof of Claim [12-2] 08/14/2025 × <object ng-attr-data='ht…" at bounding box center [282, 190] width 564 height 381
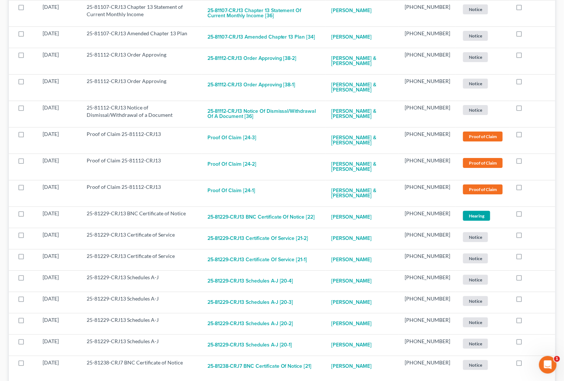
click at [289, 359] on button "25-81238-CRJ7 BNC Certificate of Notice [21]" at bounding box center [259, 366] width 104 height 15
checkbox input "true"
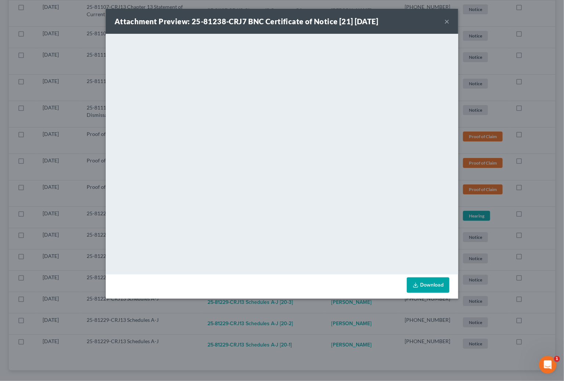
scroll to position [1121, 0]
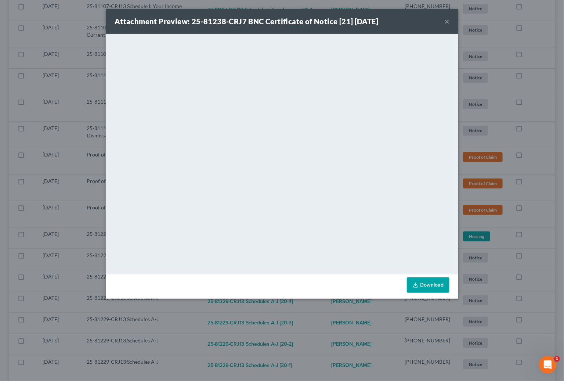
click at [285, 319] on div "Attachment Preview: 25-81238-CRJ7 BNC Certificate of Notice [21] 08/14/2025 × <…" at bounding box center [282, 190] width 564 height 381
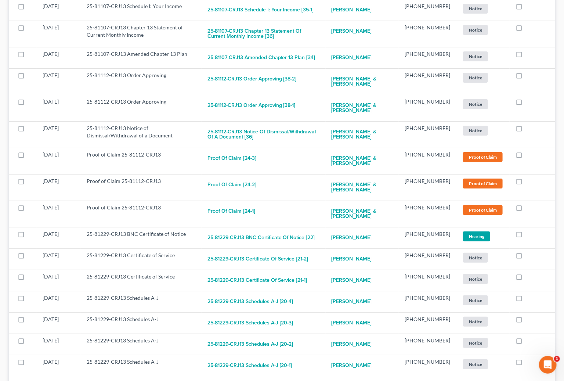
click at [273, 358] on button "25-81229-CRJ13 Schedules A-J [20-1]" at bounding box center [249, 365] width 85 height 15
checkbox input "true"
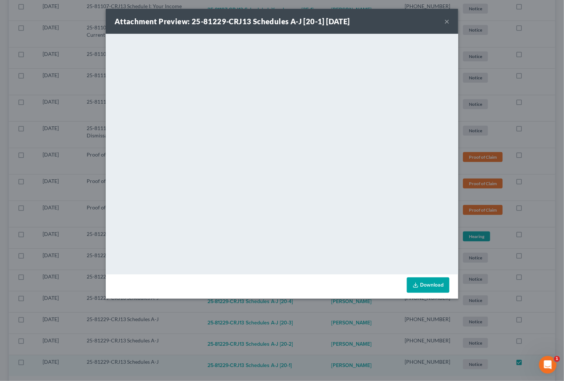
scroll to position [1100, 0]
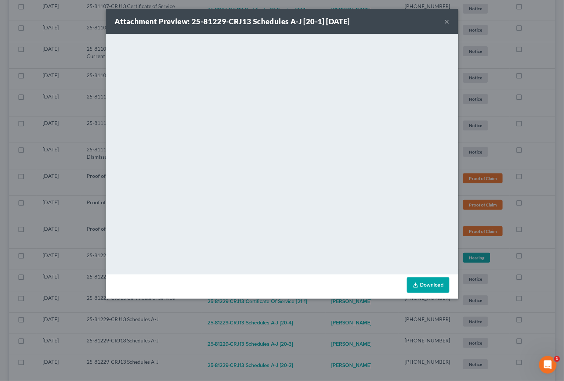
click at [280, 324] on div "Attachment Preview: 25-81229-CRJ13 Schedules A-J [20-1] 08/13/2025 × <object ng…" at bounding box center [282, 190] width 564 height 381
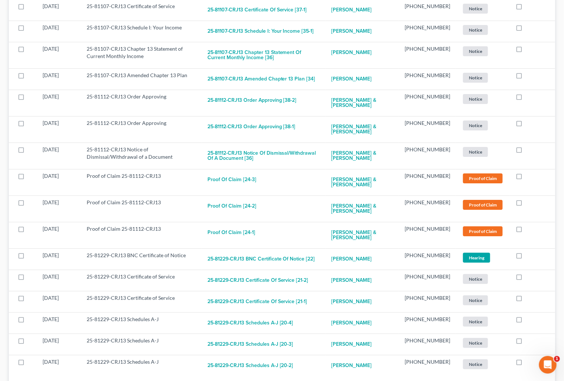
click at [274, 358] on button "25-81229-CRJ13 Schedules A-J [20-2]" at bounding box center [250, 365] width 86 height 15
checkbox input "true"
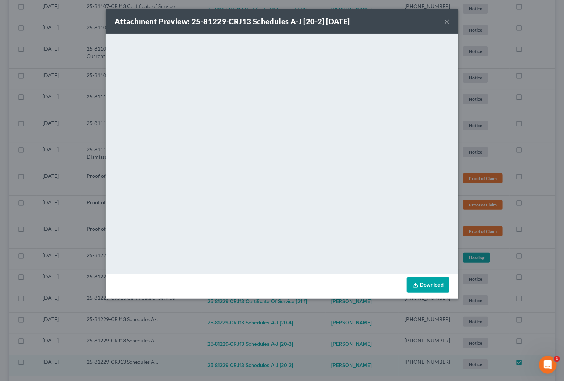
scroll to position [1079, 0]
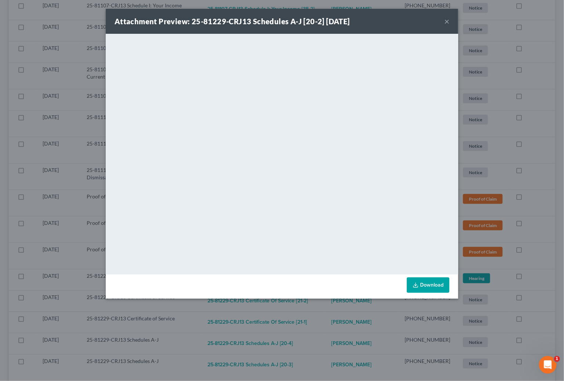
drag, startPoint x: 296, startPoint y: 310, endPoint x: 294, endPoint y: 314, distance: 4.8
click at [295, 311] on div "Attachment Preview: 25-81229-CRJ13 Schedules A-J [20-2] 08/13/2025 × <object ng…" at bounding box center [282, 190] width 564 height 381
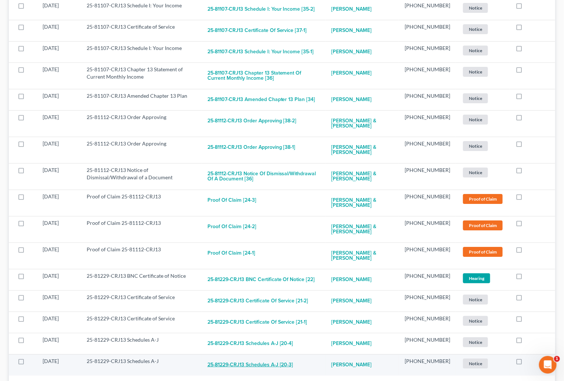
click at [281, 357] on button "25-81229-CRJ13 Schedules A-J [20-3]" at bounding box center [250, 364] width 86 height 15
checkbox input "true"
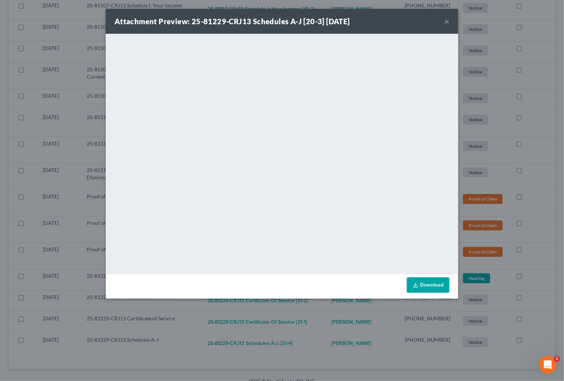
scroll to position [1058, 0]
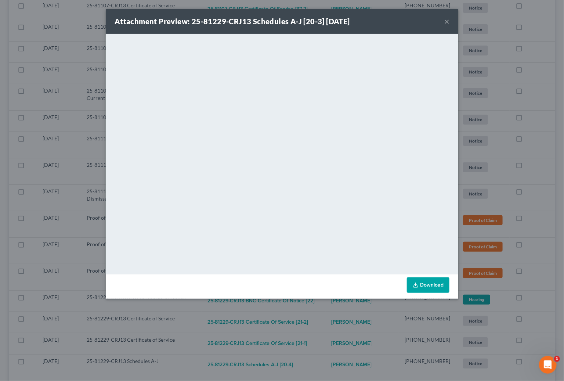
click at [297, 319] on div "Attachment Preview: 25-81229-CRJ13 Schedules A-J [20-3] 08/13/2025 × <object ng…" at bounding box center [282, 190] width 564 height 381
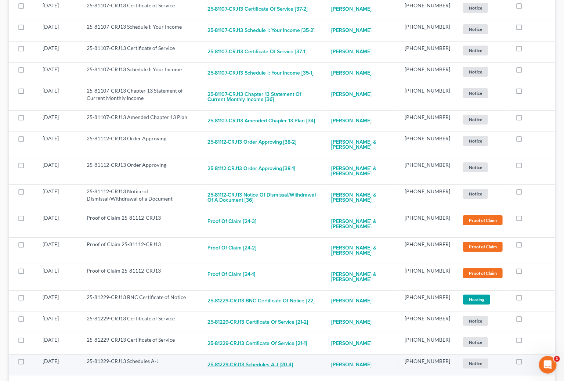
click at [284, 357] on button "25-81229-CRJ13 Schedules A-J [20-4]" at bounding box center [250, 364] width 86 height 15
checkbox input "true"
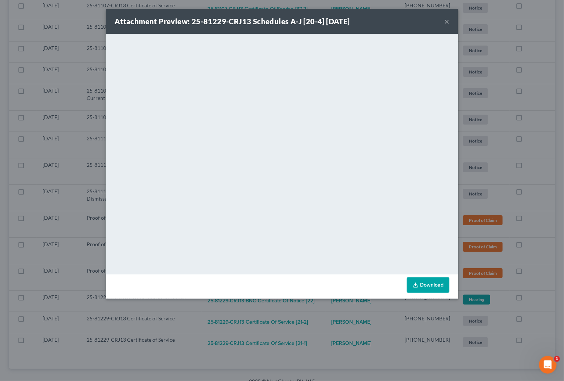
scroll to position [1037, 0]
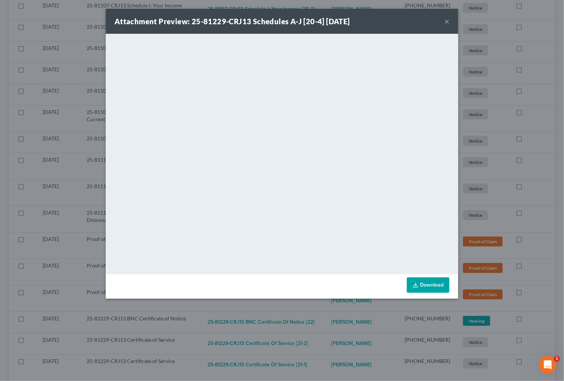
click at [290, 334] on div "Attachment Preview: 25-81229-CRJ13 Schedules A-J [20-4] 08/13/2025 × <object ng…" at bounding box center [282, 190] width 564 height 381
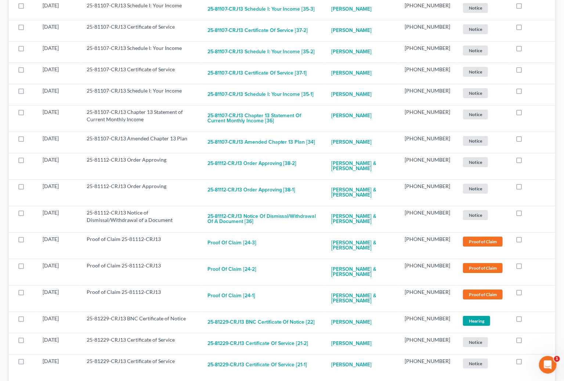
click at [290, 357] on button "25-81229-CRJ13 Certificate of Service [21-1]" at bounding box center [257, 364] width 100 height 15
checkbox input "true"
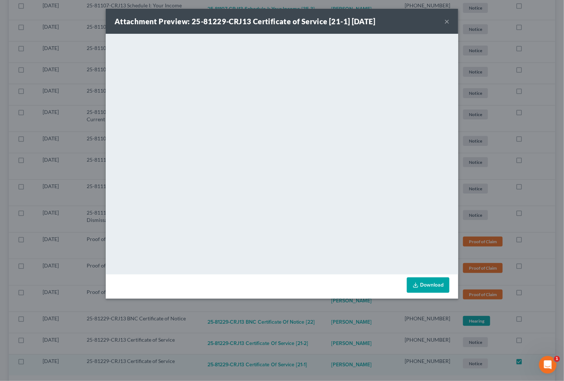
scroll to position [1016, 0]
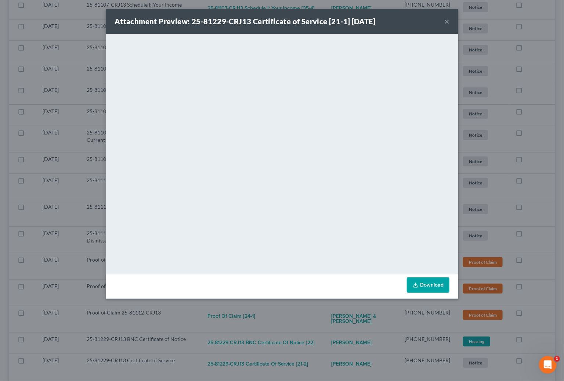
click at [310, 338] on div "Attachment Preview: 25-81229-CRJ13 Certificate of Service [21-1] 08/13/2025 × <…" at bounding box center [282, 190] width 564 height 381
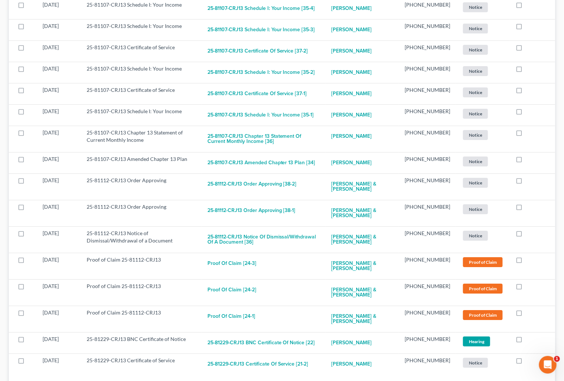
click at [308, 356] on button "25-81229-CRJ13 Certificate of Service [21-2]" at bounding box center [257, 363] width 101 height 15
checkbox input "true"
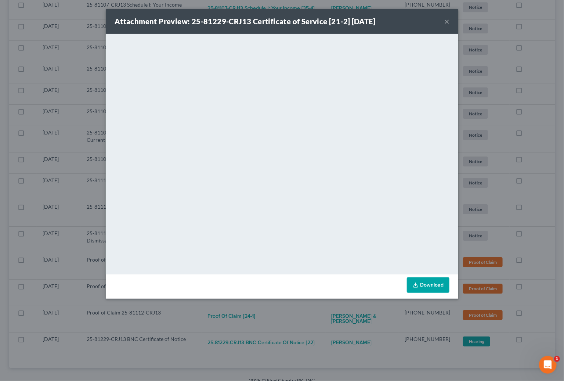
scroll to position [995, 0]
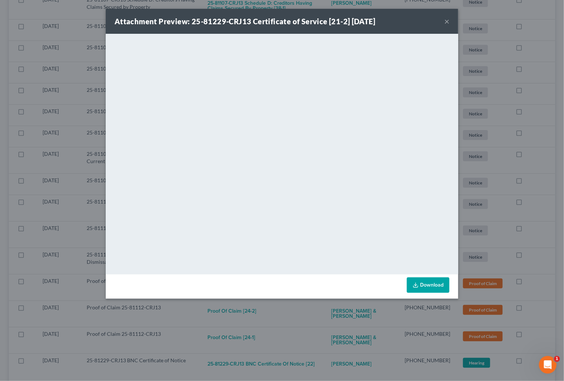
click at [289, 338] on div "Attachment Preview: 25-81229-CRJ13 Certificate of Service [21-2] 08/13/2025 × <…" at bounding box center [282, 190] width 564 height 381
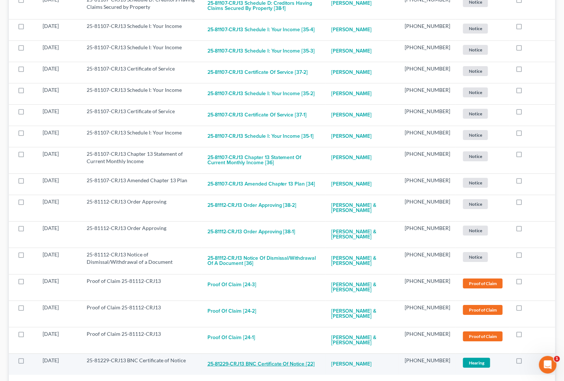
click at [291, 356] on button "25-81229-CRJ13 BNC Certificate of Notice [22]" at bounding box center [261, 363] width 108 height 15
checkbox input "true"
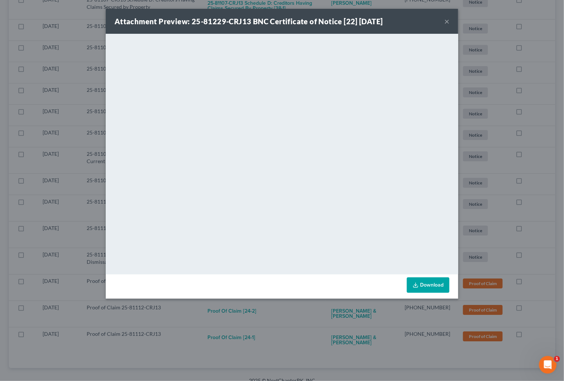
scroll to position [974, 0]
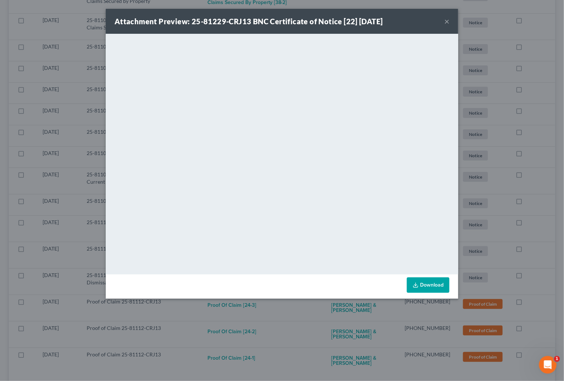
drag, startPoint x: 269, startPoint y: 319, endPoint x: 256, endPoint y: 325, distance: 14.5
click at [269, 319] on div "Attachment Preview: 25-81229-CRJ13 BNC Certificate of Notice [22] 08/14/2025 × …" at bounding box center [282, 190] width 564 height 381
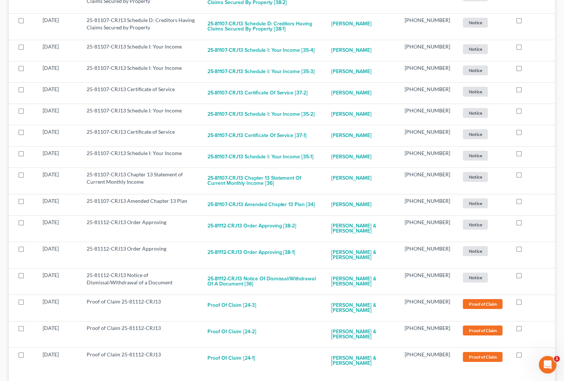
click at [251, 351] on button "Proof of Claim [24-1]" at bounding box center [231, 358] width 48 height 15
checkbox input "true"
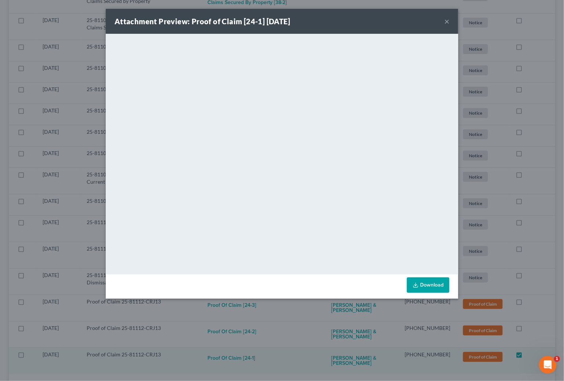
scroll to position [948, 0]
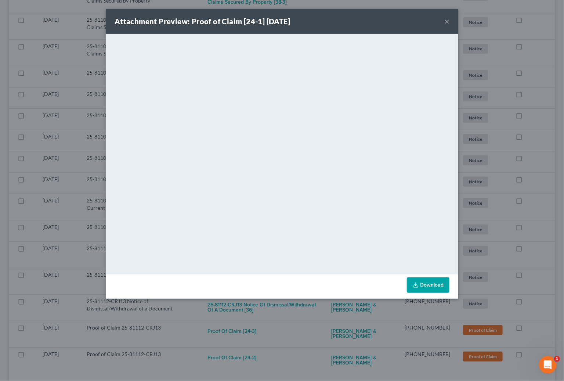
click at [287, 323] on div "Attachment Preview: Proof of Claim [24-1] 08/11/2025 × <object ng-attr-data='ht…" at bounding box center [282, 190] width 564 height 381
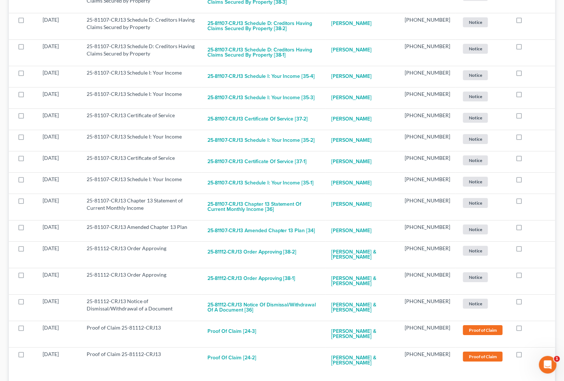
click at [255, 350] on button "Proof of Claim [24-2]" at bounding box center [231, 357] width 49 height 15
checkbox input "true"
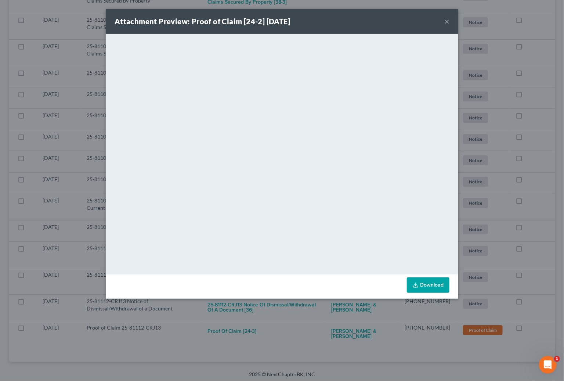
scroll to position [923, 0]
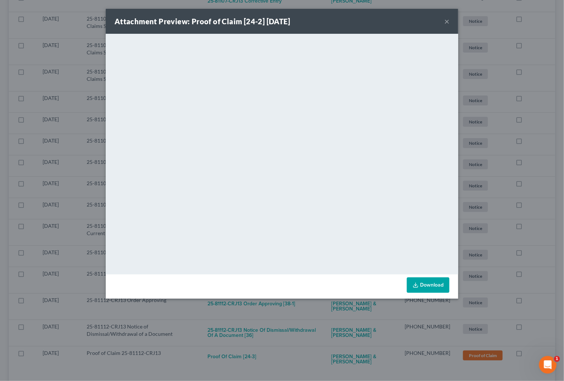
click at [289, 327] on div "Attachment Preview: Proof of Claim [24-2] 08/11/2025 × <object ng-attr-data='ht…" at bounding box center [282, 190] width 564 height 381
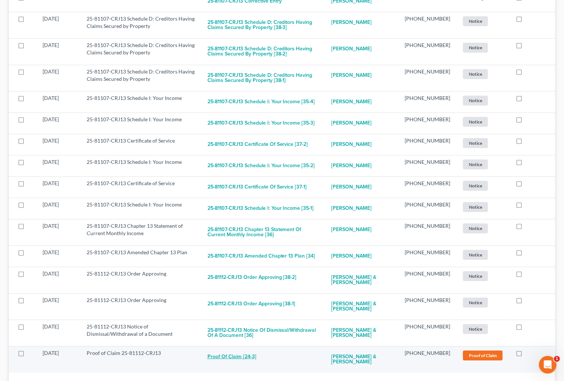
click at [256, 349] on button "Proof of Claim [24-3]" at bounding box center [231, 356] width 49 height 15
checkbox input "true"
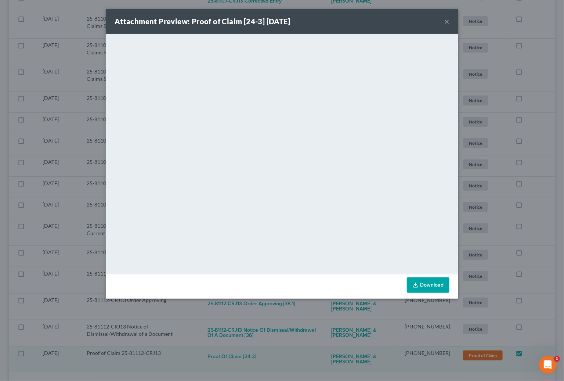
scroll to position [897, 0]
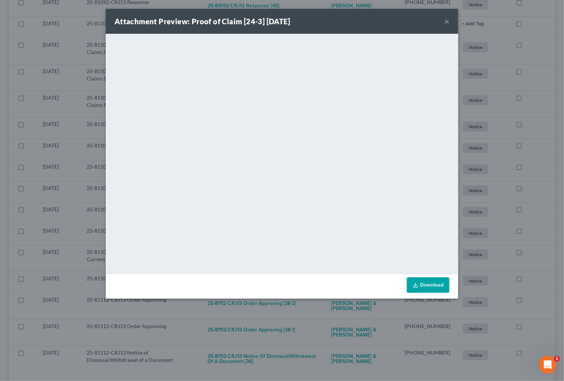
drag, startPoint x: 305, startPoint y: 322, endPoint x: 302, endPoint y: 326, distance: 4.2
click at [305, 322] on div "Attachment Preview: Proof of Claim [24-3] 08/11/2025 × <object ng-attr-data='ht…" at bounding box center [282, 190] width 564 height 381
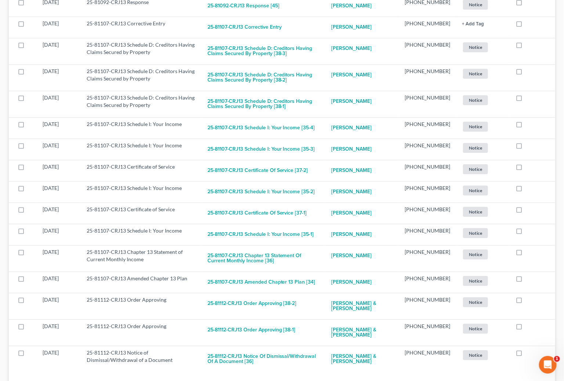
click at [299, 349] on button "25-81112-CRJ13 Notice of Dismissal/Withdrawal of a Document [36]" at bounding box center [263, 359] width 112 height 20
checkbox input "true"
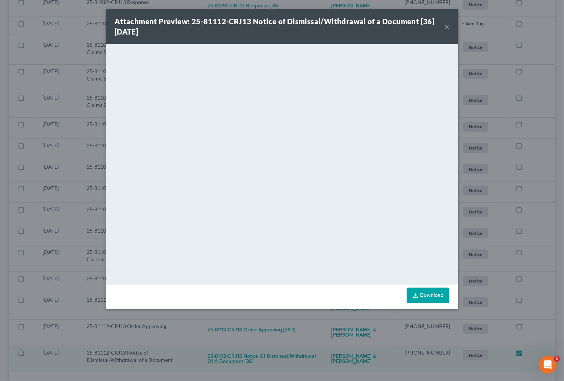
scroll to position [871, 0]
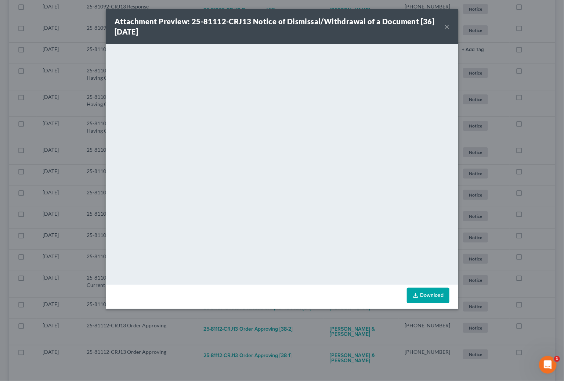
click at [324, 335] on div "Attachment Preview: 25-81112-CRJ13 Notice of Dismissal/Withdrawal of a Document…" at bounding box center [282, 190] width 564 height 381
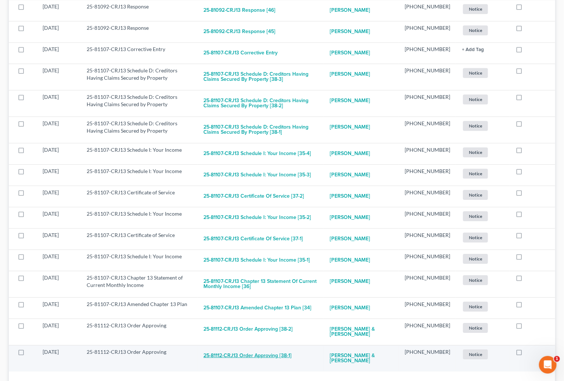
click at [291, 348] on button "25-81112-CRJ13 Order Approving [38-1]" at bounding box center [247, 355] width 88 height 15
checkbox input "true"
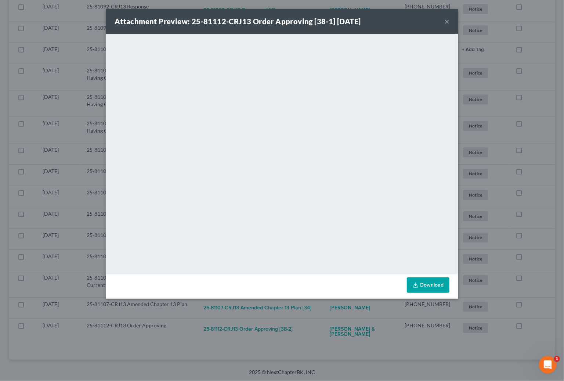
scroll to position [846, 0]
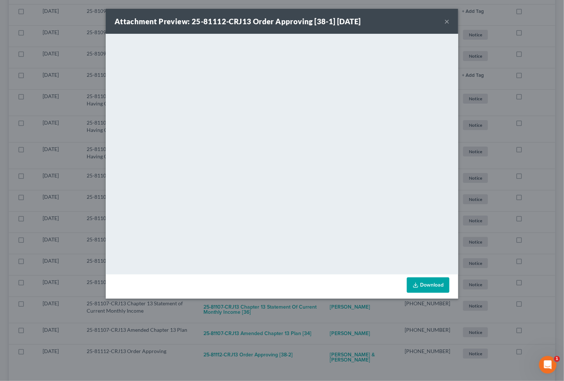
click at [321, 320] on div "Attachment Preview: 25-81112-CRJ13 Order Approving [38-1] 08/13/2025 × <object …" at bounding box center [282, 190] width 564 height 381
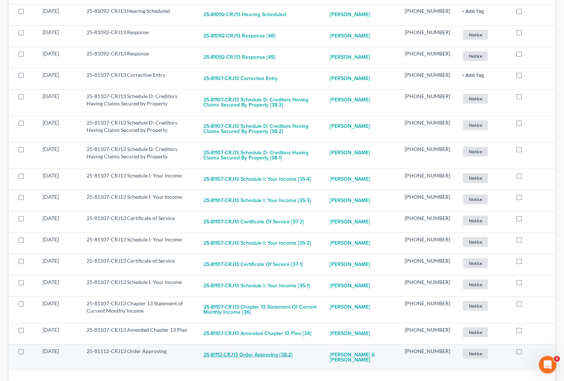
click at [270, 347] on button "25-81112-CRJ13 Order Approving [38-2]" at bounding box center [247, 354] width 89 height 15
checkbox input "true"
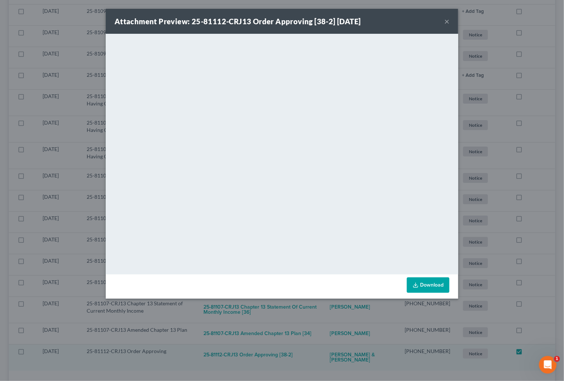
scroll to position [820, 0]
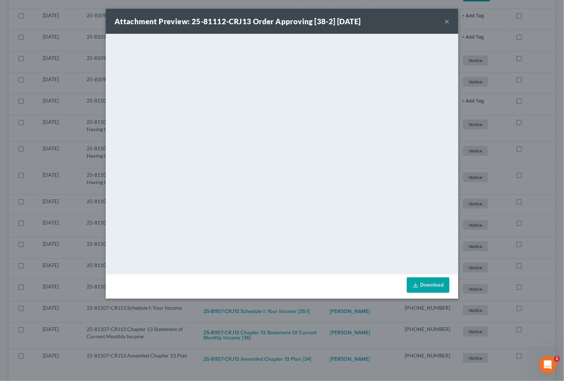
drag, startPoint x: 335, startPoint y: 319, endPoint x: 329, endPoint y: 325, distance: 8.0
click at [334, 320] on div "Attachment Preview: 25-81112-CRJ13 Order Approving [38-2] 08/13/2025 × <object …" at bounding box center [282, 190] width 564 height 381
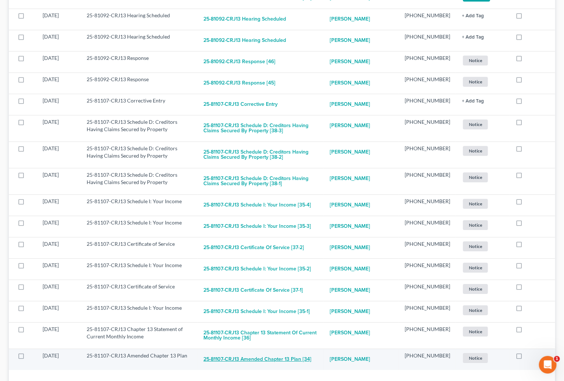
click at [283, 352] on button "25-81107-CRJ13 Amended Chapter 13 Plan [34]" at bounding box center [257, 359] width 108 height 15
checkbox input "true"
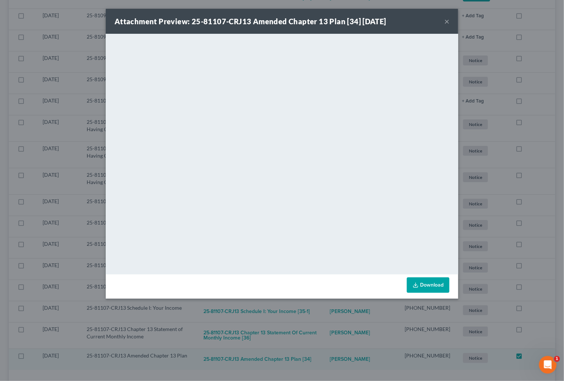
scroll to position [799, 0]
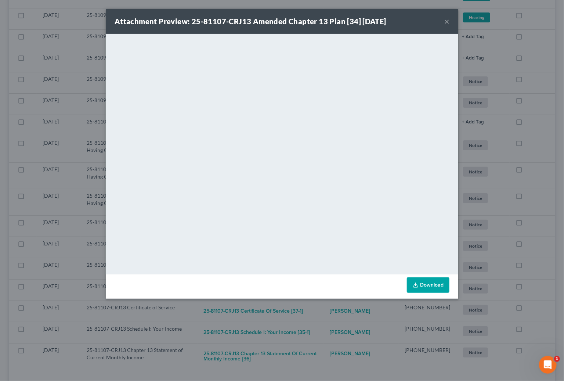
click at [300, 329] on div "Attachment Preview: 25-81107-CRJ13 Amended Chapter 13 Plan [34] 08/13/2025 × <o…" at bounding box center [282, 190] width 564 height 381
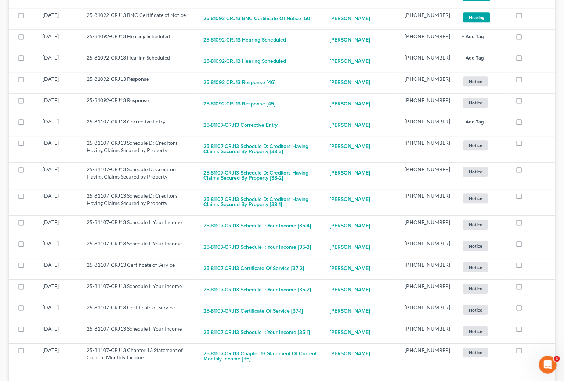
click at [300, 346] on button "25-81107-CRJ13 Chapter 13 Statement of Current Monthly Income [36]" at bounding box center [260, 356] width 115 height 20
checkbox input "true"
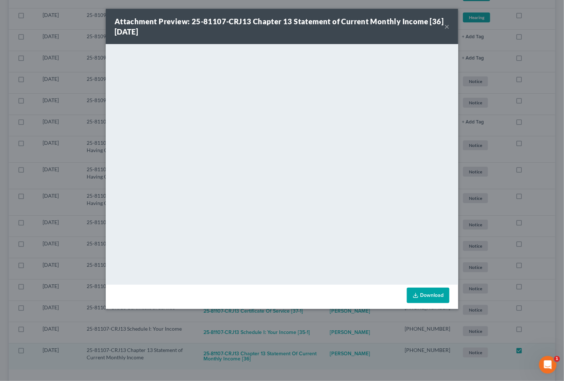
scroll to position [773, 0]
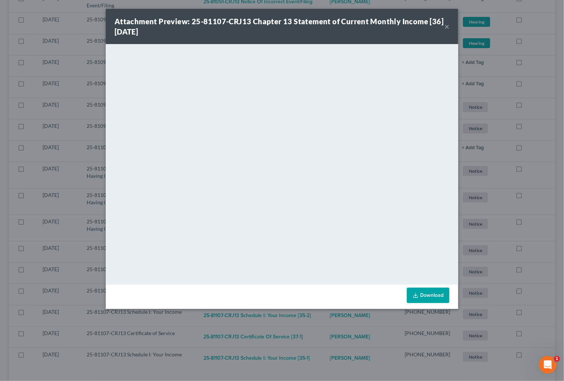
drag, startPoint x: 293, startPoint y: 323, endPoint x: 293, endPoint y: 327, distance: 4.4
click at [293, 323] on div "Attachment Preview: 25-81107-CRJ13 Chapter 13 Statement of Current Monthly Inco…" at bounding box center [282, 190] width 564 height 381
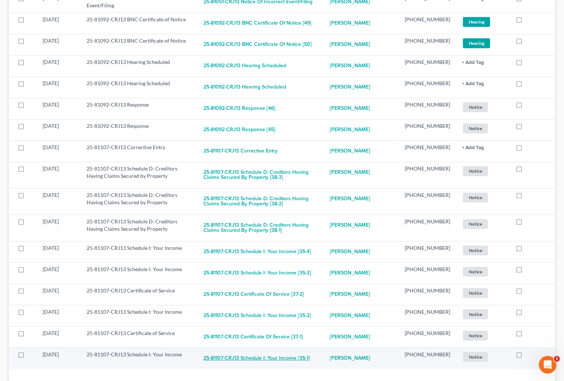
click at [294, 351] on button "25-81107-CRJ13 Schedule I: Your Income [35-1]" at bounding box center [256, 358] width 106 height 15
checkbox input "true"
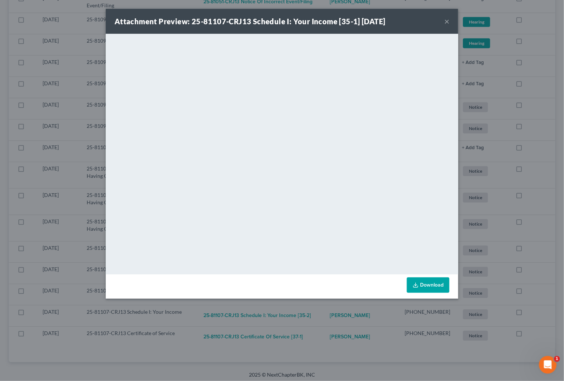
scroll to position [752, 0]
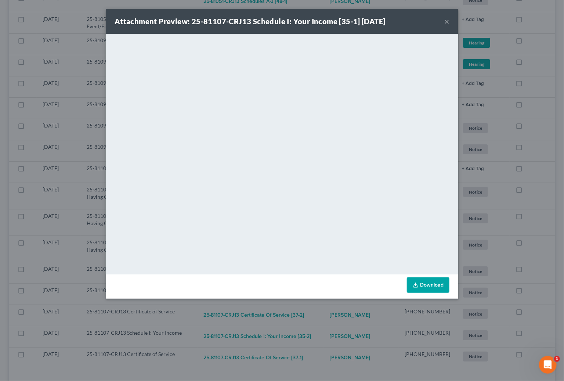
drag, startPoint x: 322, startPoint y: 331, endPoint x: 311, endPoint y: 336, distance: 11.2
click at [321, 332] on div "Attachment Preview: 25-81107-CRJ13 Schedule I: Your Income [35-1] 08/13/2025 × …" at bounding box center [282, 190] width 564 height 381
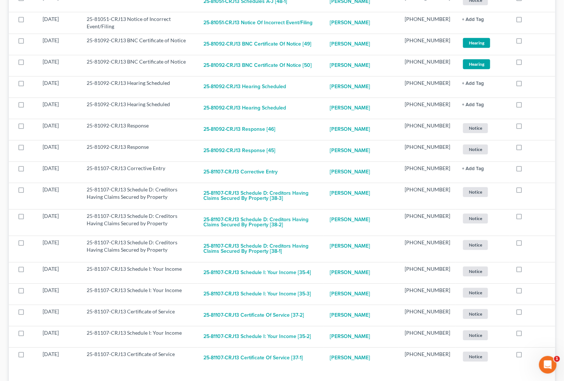
click at [300, 350] on button "25-81107-CRJ13 Certificate of Service [37-1]" at bounding box center [252, 357] width 99 height 15
checkbox input "true"
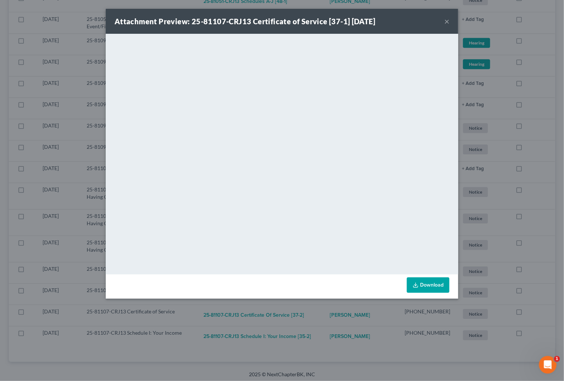
scroll to position [731, 0]
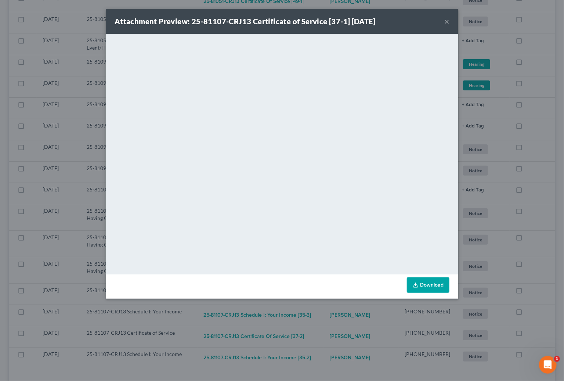
drag, startPoint x: 309, startPoint y: 308, endPoint x: 303, endPoint y: 324, distance: 17.7
click at [309, 310] on div "Attachment Preview: 25-81107-CRJ13 Certificate of Service [37-1] 08/13/2025 × <…" at bounding box center [282, 190] width 564 height 381
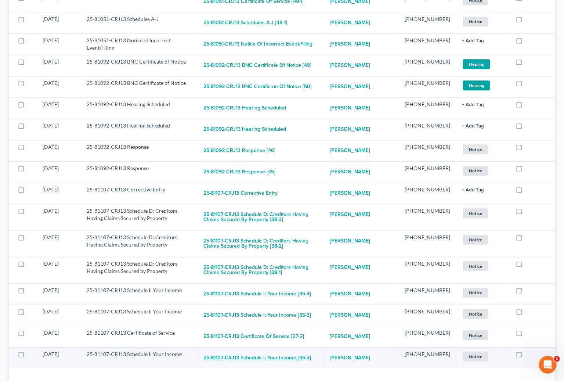
click at [297, 350] on button "25-81107-CRJ13 Schedule I: Your Income [35-2]" at bounding box center [257, 357] width 108 height 15
checkbox input "true"
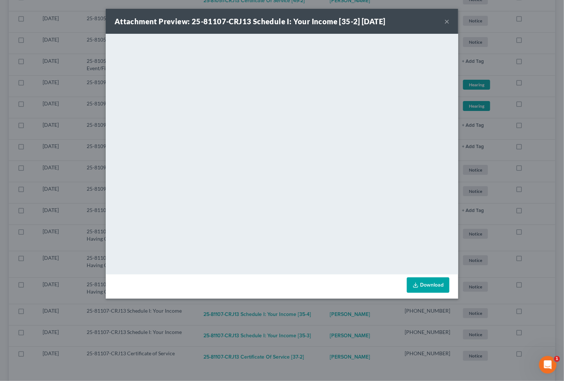
scroll to position [710, 0]
drag, startPoint x: 305, startPoint y: 318, endPoint x: 302, endPoint y: 323, distance: 6.3
click at [305, 318] on div "Attachment Preview: 25-81107-CRJ13 Schedule I: Your Income [35-2] 08/13/2025 × …" at bounding box center [282, 190] width 564 height 381
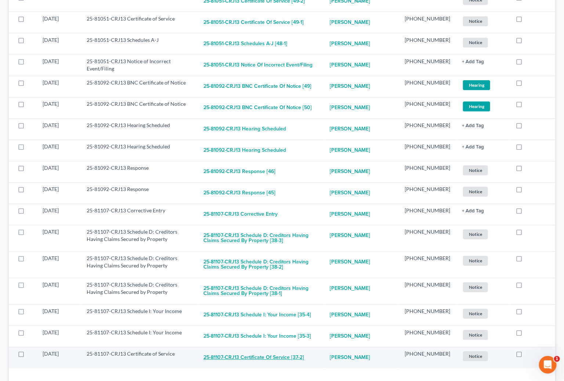
click at [295, 350] on button "25-81107-CRJ13 Certificate of Service [37-2]" at bounding box center [253, 357] width 101 height 15
checkbox input "true"
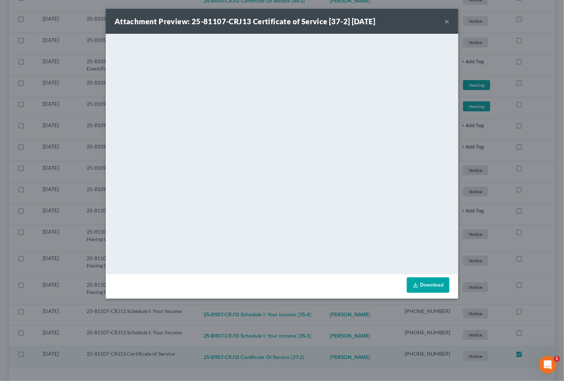
scroll to position [689, 0]
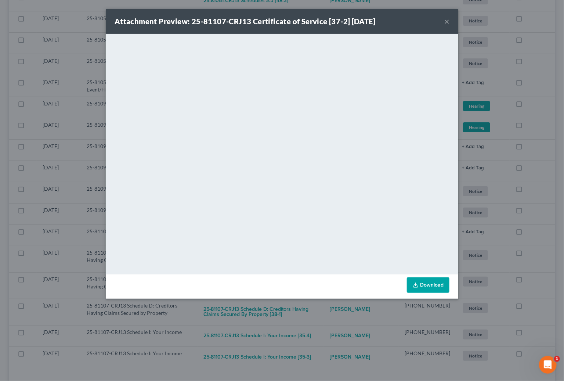
click at [305, 320] on div "Attachment Preview: 25-81107-CRJ13 Certificate of Service [37-2] 08/13/2025 × <…" at bounding box center [282, 190] width 564 height 381
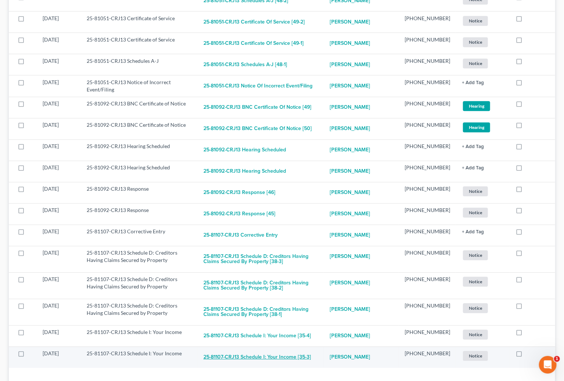
click at [300, 349] on button "25-81107-CRJ13 Schedule I: Your Income [35-3]" at bounding box center [257, 356] width 108 height 15
checkbox input "true"
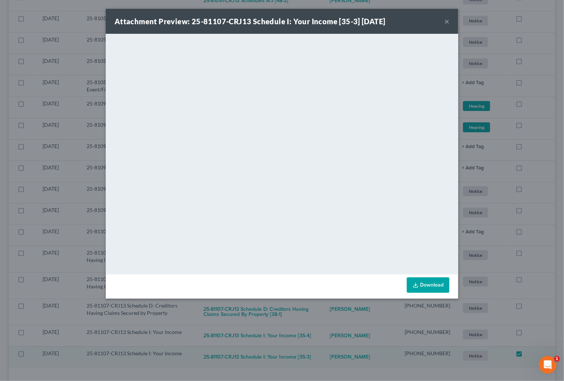
scroll to position [668, 0]
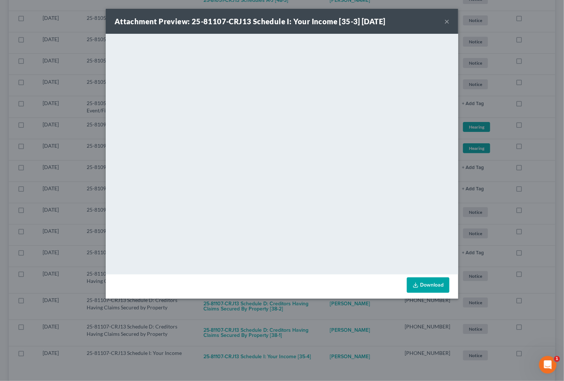
drag, startPoint x: 312, startPoint y: 317, endPoint x: 310, endPoint y: 321, distance: 4.0
click at [312, 317] on div "Attachment Preview: 25-81107-CRJ13 Schedule I: Your Income [35-3] 08/13/2025 × …" at bounding box center [282, 190] width 564 height 381
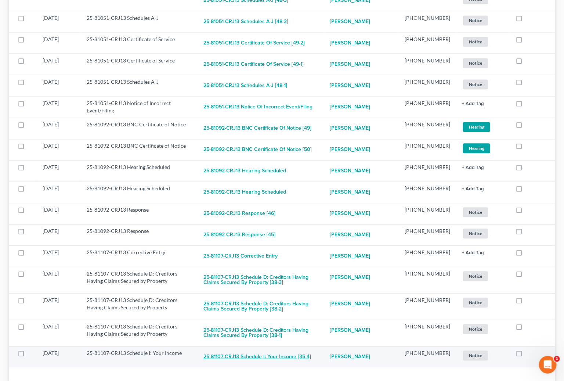
click at [303, 349] on button "25-81107-CRJ13 Schedule I: Your Income [35-4]" at bounding box center [257, 356] width 108 height 15
checkbox input "true"
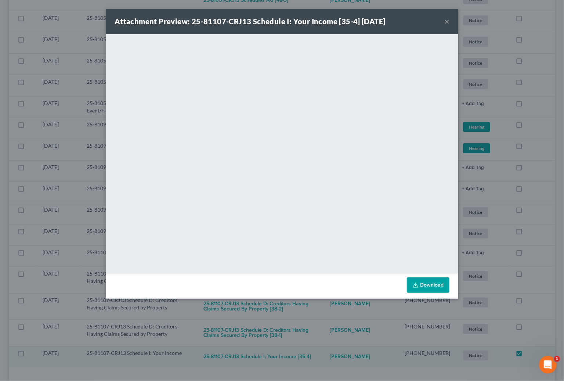
scroll to position [647, 0]
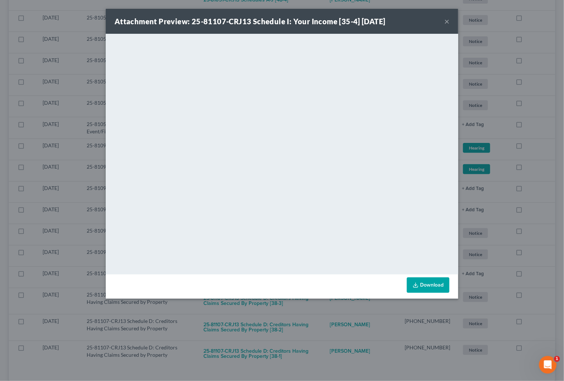
click at [314, 327] on div "Attachment Preview: 25-81107-CRJ13 Schedule I: Your Income [35-4] 08/13/2025 × …" at bounding box center [282, 190] width 564 height 381
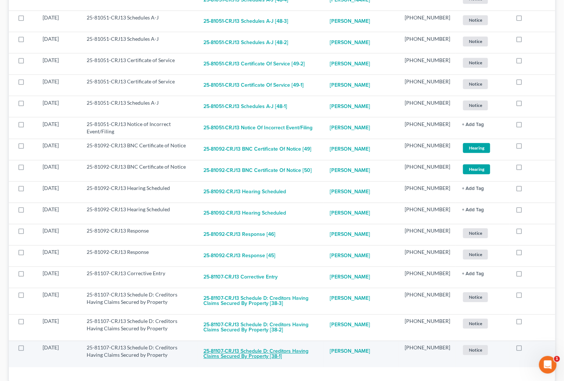
click at [312, 344] on button "25-81107-CRJ13 Schedule D: Creditors Having Claims Secured by Property [38-1]" at bounding box center [260, 354] width 115 height 20
checkbox input "true"
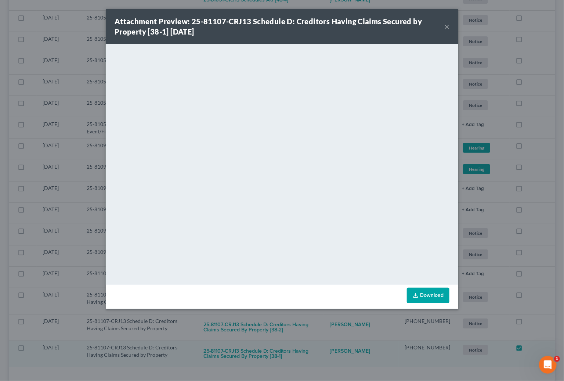
scroll to position [622, 0]
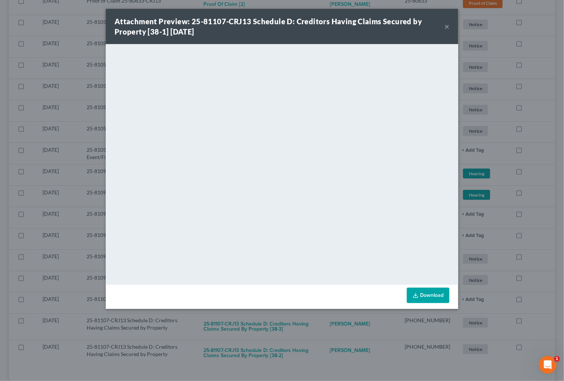
drag, startPoint x: 324, startPoint y: 322, endPoint x: 322, endPoint y: 327, distance: 6.2
click at [324, 322] on div "Attachment Preview: 25-81107-CRJ13 Schedule D: Creditors Having Claims Secured …" at bounding box center [282, 190] width 564 height 381
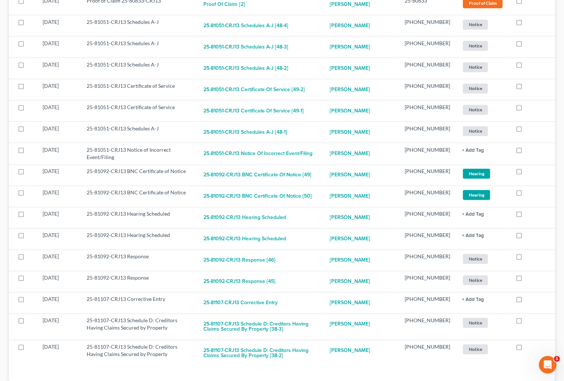
click at [318, 343] on button "25-81107-CRJ13 Schedule D: Creditors Having Claims Secured by Property [38-2]" at bounding box center [260, 353] width 115 height 20
checkbox input "true"
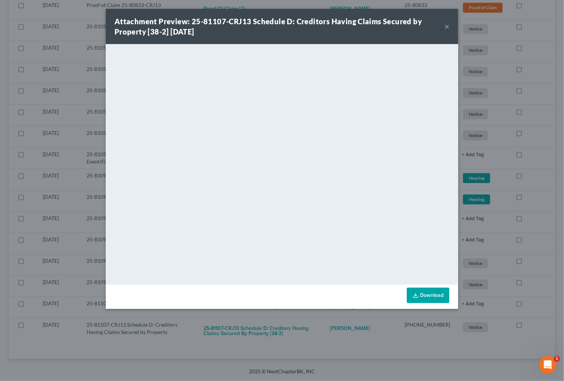
scroll to position [596, 0]
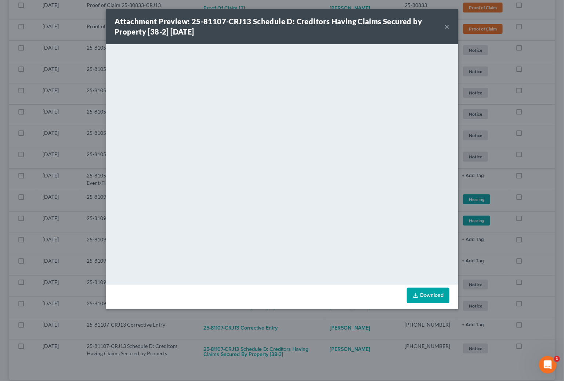
drag, startPoint x: 322, startPoint y: 320, endPoint x: 321, endPoint y: 326, distance: 5.9
click at [322, 322] on div "Attachment Preview: 25-81107-CRJ13 Schedule D: Creditors Having Claims Secured …" at bounding box center [282, 190] width 564 height 381
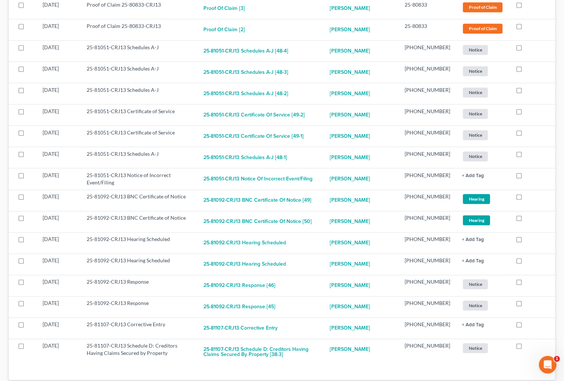
click at [318, 342] on button "25-81107-CRJ13 Schedule D: Creditors Having Claims Secured by Property [38-3]" at bounding box center [260, 352] width 115 height 20
checkbox input "true"
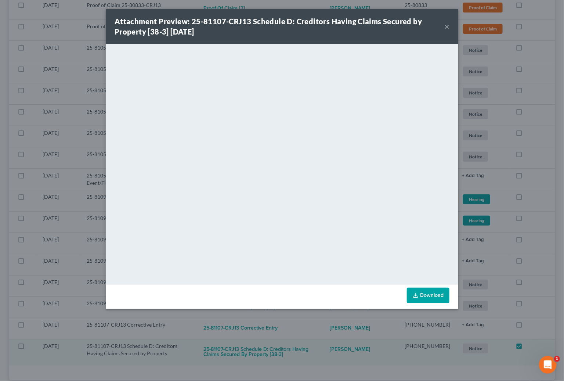
scroll to position [570, 0]
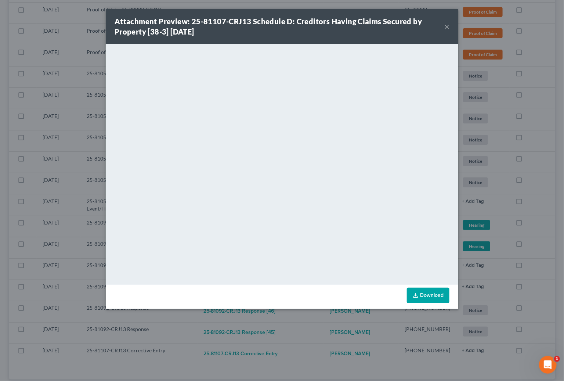
drag, startPoint x: 316, startPoint y: 330, endPoint x: 309, endPoint y: 333, distance: 8.2
click at [316, 330] on div "Attachment Preview: 25-81107-CRJ13 Schedule D: Creditors Having Claims Secured …" at bounding box center [282, 190] width 564 height 381
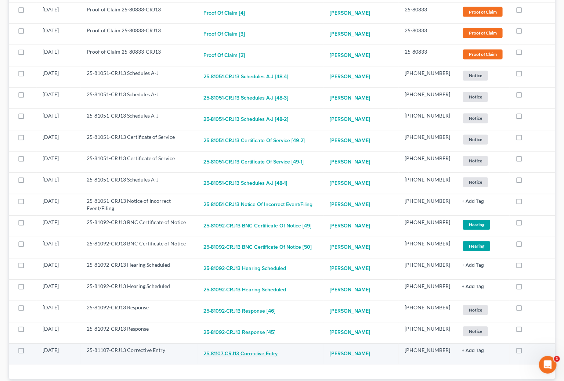
click at [273, 346] on button "25-81107-CRJ13 Corrective Entry" at bounding box center [240, 353] width 74 height 15
checkbox input "true"
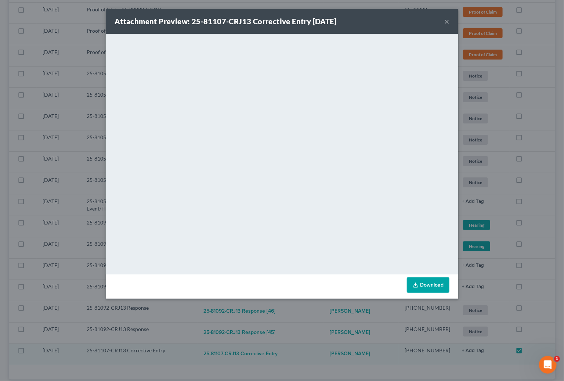
scroll to position [549, 0]
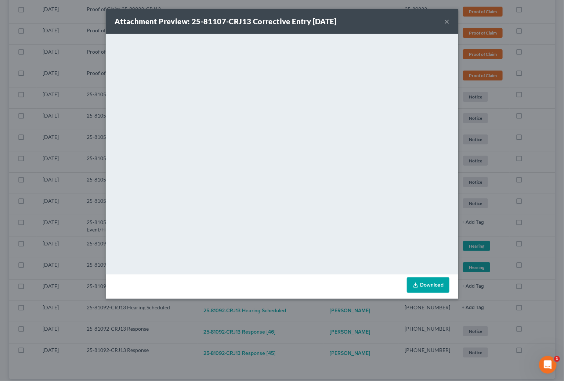
drag, startPoint x: 310, startPoint y: 330, endPoint x: 299, endPoint y: 336, distance: 13.0
click at [310, 330] on div "Attachment Preview: 25-81107-CRJ13 Corrective Entry 08/13/2025 × <object ng-att…" at bounding box center [282, 190] width 564 height 381
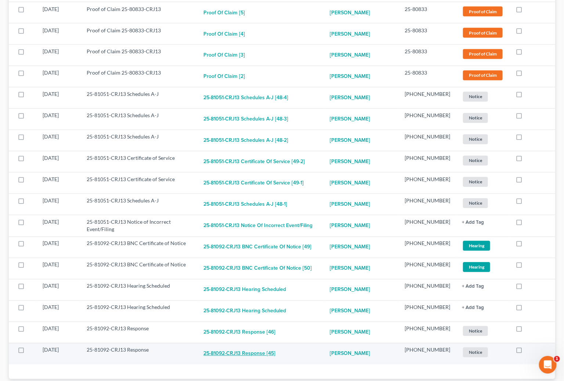
click at [275, 346] on button "25-81092-CRJ13 Response [45]" at bounding box center [239, 353] width 72 height 15
checkbox input "true"
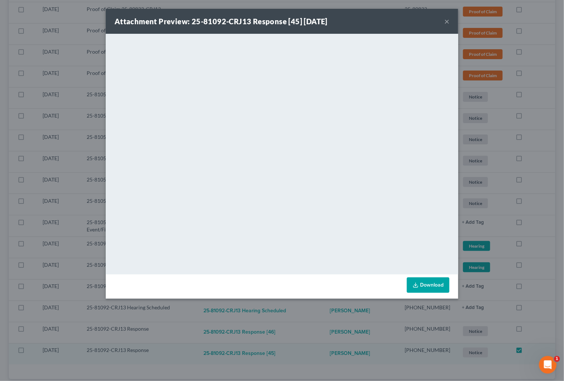
scroll to position [529, 0]
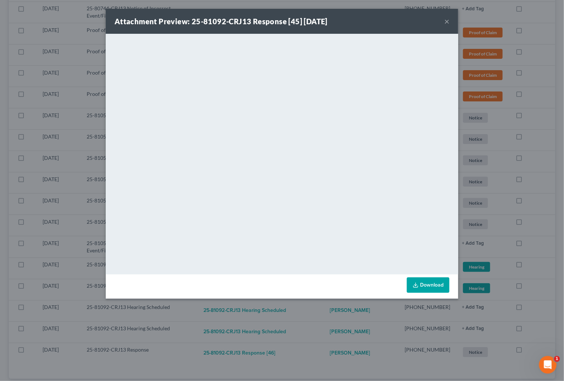
drag, startPoint x: 306, startPoint y: 320, endPoint x: 280, endPoint y: 324, distance: 26.7
click at [302, 322] on div "Attachment Preview: 25-81092-CRJ13 Response [45] 08/11/2025 × <object ng-attr-d…" at bounding box center [282, 190] width 564 height 381
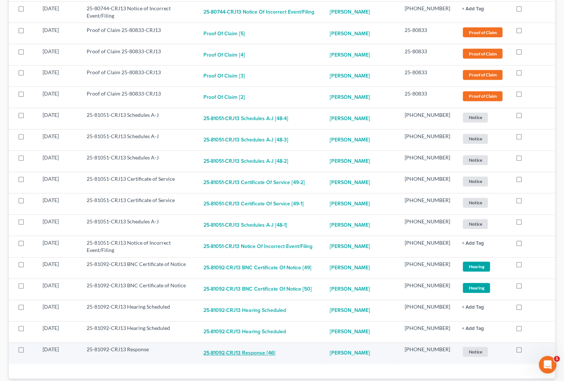
click at [252, 346] on button "25-81092-CRJ13 Response [46]" at bounding box center [239, 353] width 72 height 15
checkbox input "true"
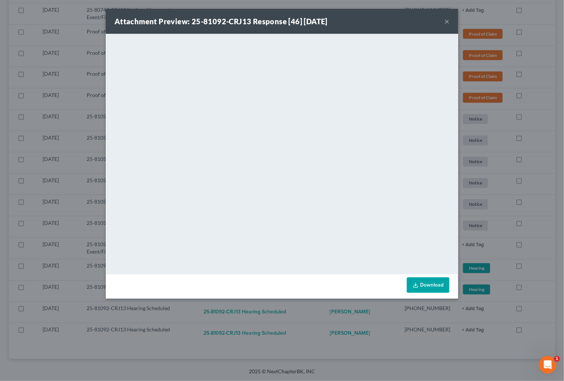
scroll to position [507, 0]
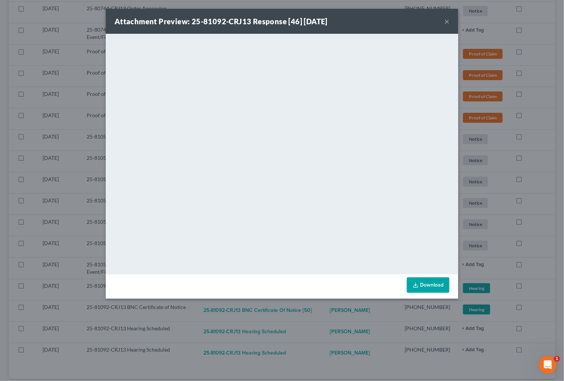
drag, startPoint x: 302, startPoint y: 305, endPoint x: 283, endPoint y: 313, distance: 21.4
click at [302, 305] on div "Attachment Preview: 25-81092-CRJ13 Response [46] 08/11/2025 × <object ng-attr-d…" at bounding box center [282, 190] width 564 height 381
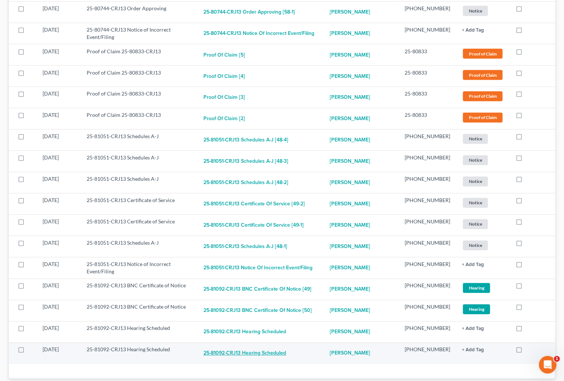
click at [275, 346] on button "25-81092-CRJ13 Hearing Scheduled" at bounding box center [244, 353] width 83 height 15
checkbox input "true"
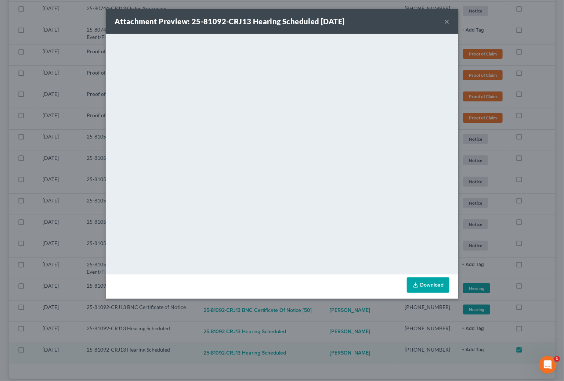
scroll to position [486, 0]
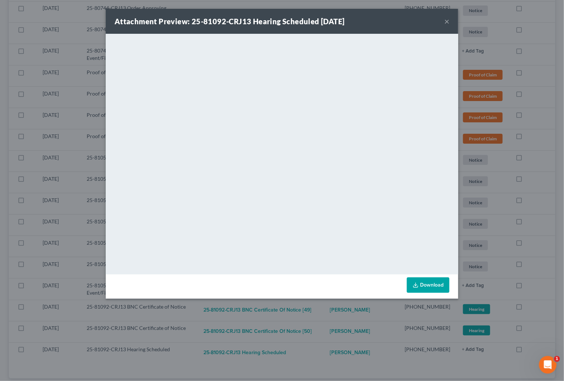
drag, startPoint x: 316, startPoint y: 328, endPoint x: 299, endPoint y: 336, distance: 18.9
click at [312, 331] on div "Attachment Preview: 25-81092-CRJ13 Hearing Scheduled 08/11/2025 × <object ng-at…" at bounding box center [282, 190] width 564 height 381
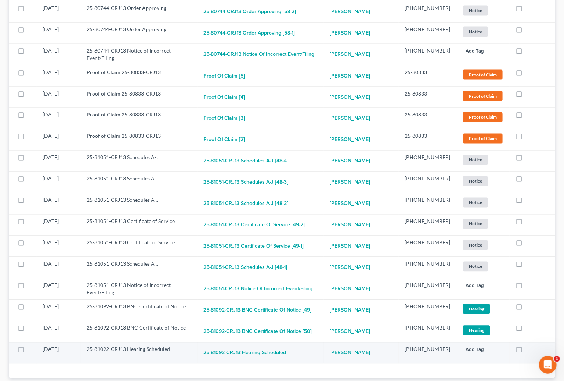
click at [286, 345] on button "25-81092-CRJ13 Hearing Scheduled" at bounding box center [244, 352] width 83 height 15
checkbox input "true"
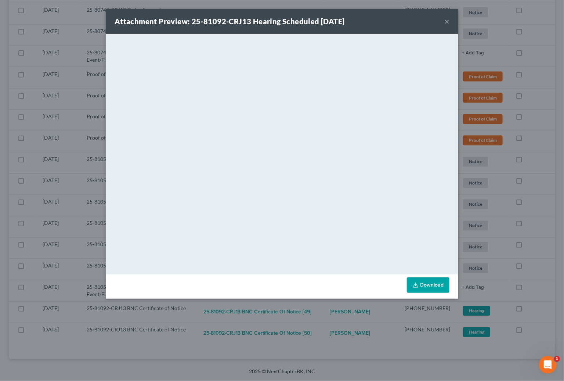
scroll to position [465, 0]
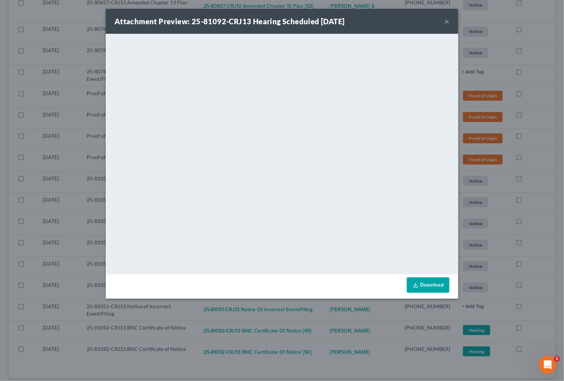
drag, startPoint x: 317, startPoint y: 333, endPoint x: 307, endPoint y: 334, distance: 9.6
click at [315, 334] on div "Attachment Preview: 25-81092-CRJ13 Hearing Scheduled 08/11/2025 × <object ng-at…" at bounding box center [282, 190] width 564 height 381
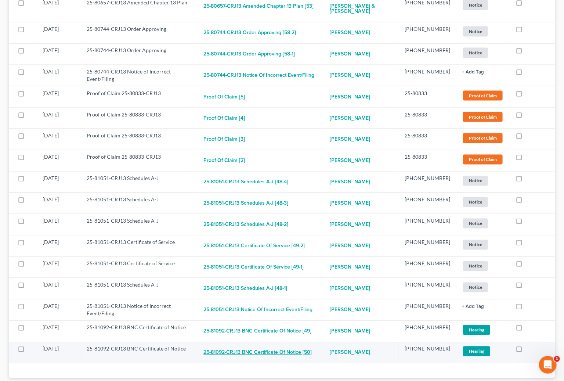
click at [296, 345] on button "25-81092-CRJ13 BNC Certificate of Notice [50]" at bounding box center [257, 352] width 108 height 15
checkbox input "true"
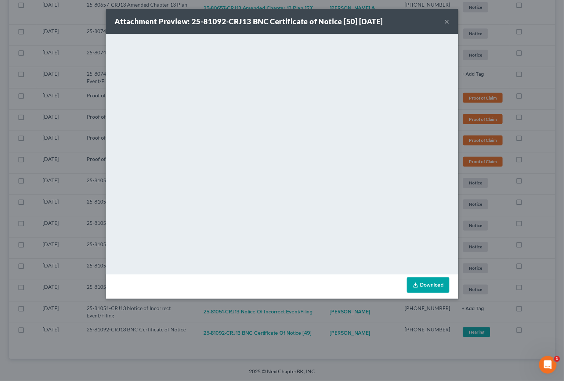
scroll to position [444, 0]
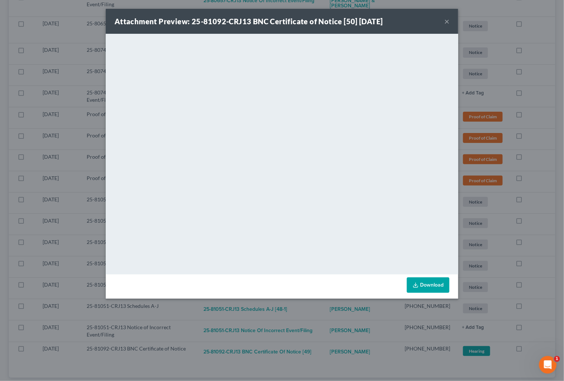
drag, startPoint x: 293, startPoint y: 325, endPoint x: 292, endPoint y: 332, distance: 7.1
click at [292, 327] on div "Attachment Preview: 25-81092-CRJ13 BNC Certificate of Notice [50] 08/14/2025 × …" at bounding box center [282, 190] width 564 height 381
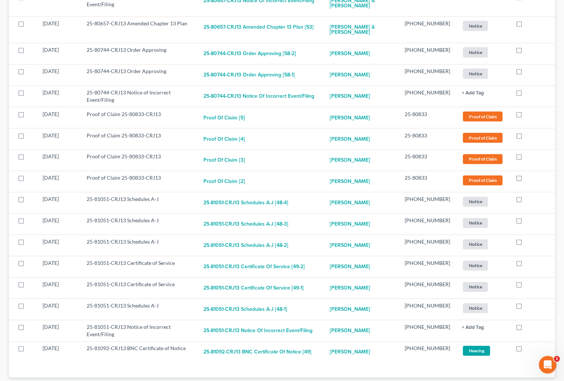
click at [290, 345] on button "25-81092-CRJ13 BNC Certificate of Notice [49]" at bounding box center [257, 352] width 108 height 15
checkbox input "true"
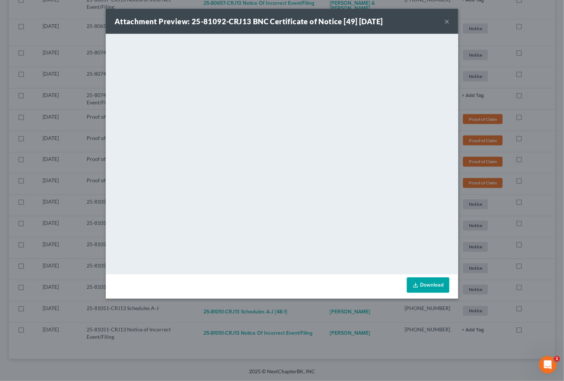
scroll to position [424, 0]
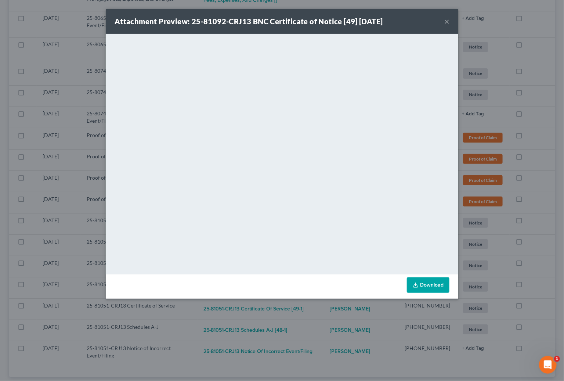
click at [295, 330] on div "Attachment Preview: 25-81092-CRJ13 BNC Certificate of Notice [49] 08/14/2025 × …" at bounding box center [282, 190] width 564 height 381
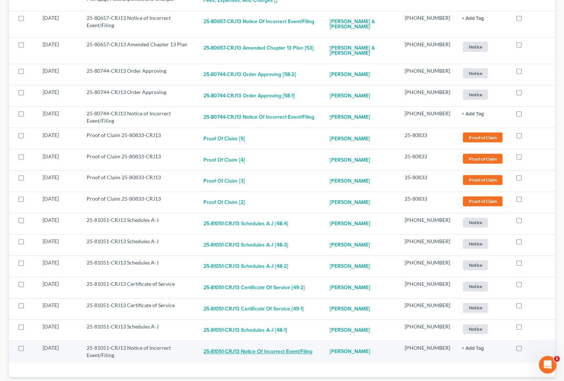
click at [294, 344] on button "25-81051-CRJ13 Notice of Incorrect Event/Filing" at bounding box center [257, 351] width 109 height 15
checkbox input "true"
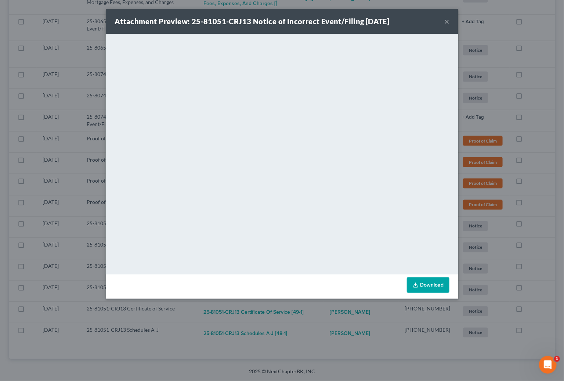
scroll to position [403, 0]
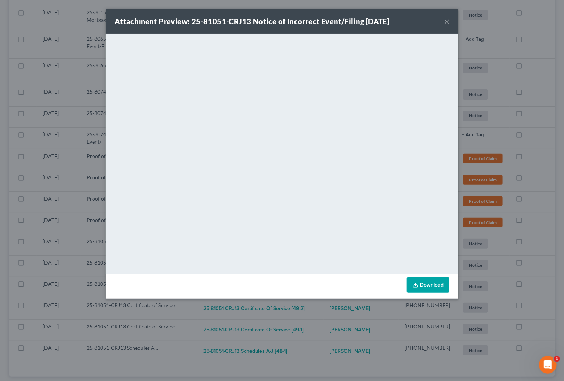
click at [319, 327] on div "Attachment Preview: 25-81051-CRJ13 Notice of Incorrect Event/Filing 08/14/2025 …" at bounding box center [282, 190] width 564 height 381
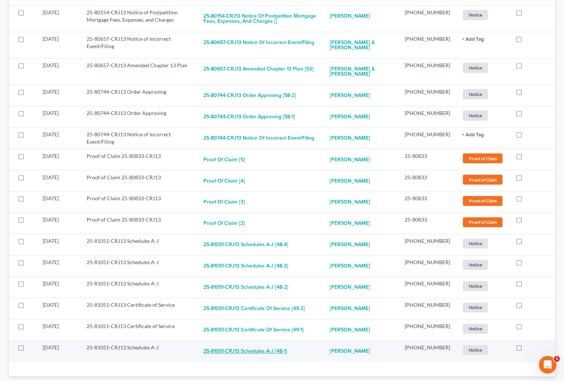
click at [282, 344] on button "25-81051-CRJ13 Schedules A-J [48-1]" at bounding box center [245, 351] width 84 height 15
checkbox input "true"
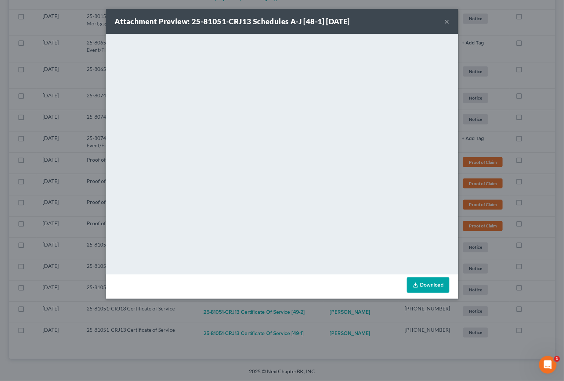
scroll to position [382, 0]
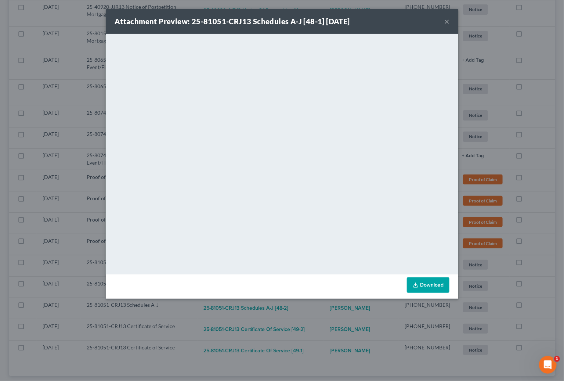
drag, startPoint x: 316, startPoint y: 327, endPoint x: 310, endPoint y: 331, distance: 7.6
click at [315, 329] on div "Attachment Preview: 25-81051-CRJ13 Schedules A-J [48-1] 08/14/2025 × <object ng…" at bounding box center [282, 190] width 564 height 381
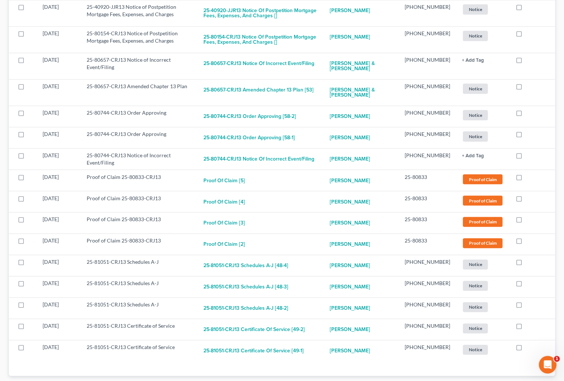
click at [304, 344] on button "25-81051-CRJ13 Certificate of Service [49-1]" at bounding box center [253, 351] width 100 height 15
checkbox input "true"
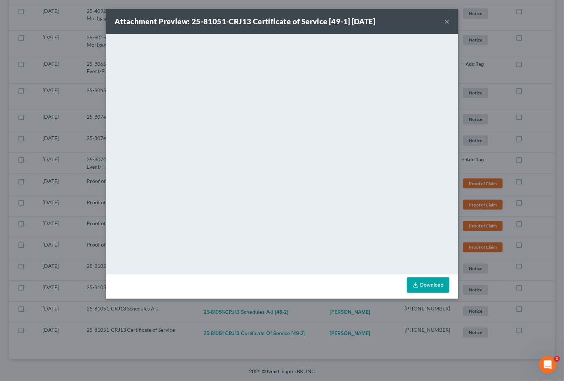
scroll to position [361, 0]
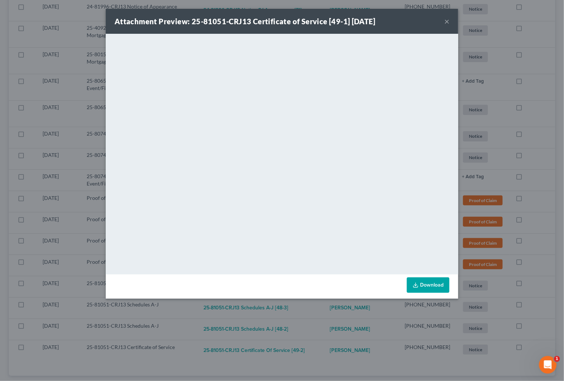
click at [301, 332] on div "Attachment Preview: 25-81051-CRJ13 Certificate of Service [49-1] 08/14/2025 × <…" at bounding box center [282, 190] width 564 height 381
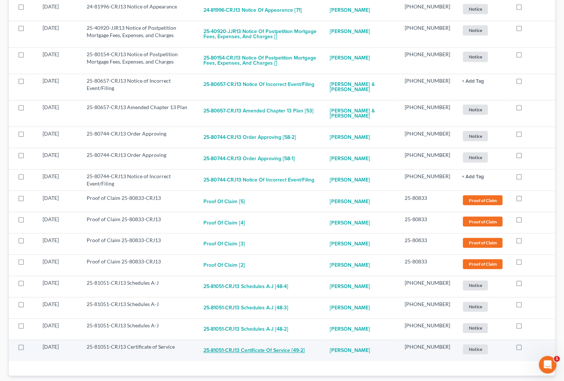
click at [302, 343] on button "25-81051-CRJ13 Certificate of Service [49-2]" at bounding box center [253, 350] width 101 height 15
checkbox input "true"
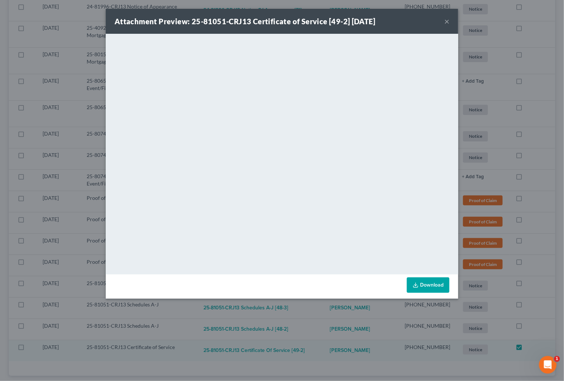
scroll to position [339, 0]
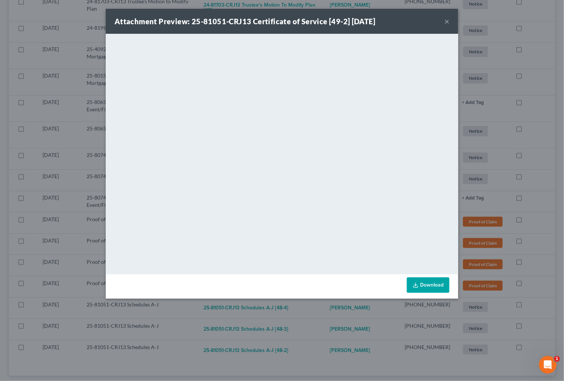
click at [315, 317] on div "Attachment Preview: 25-81051-CRJ13 Certificate of Service [49-2] 08/14/2025 × <…" at bounding box center [282, 190] width 564 height 381
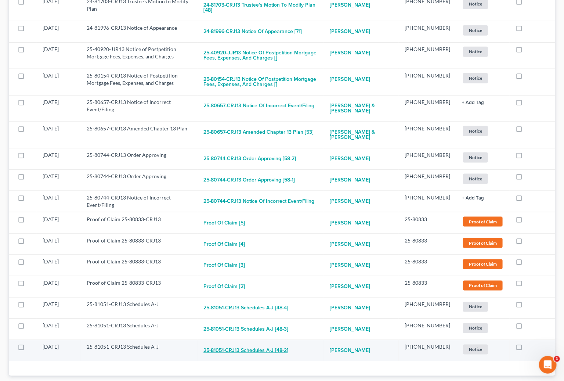
click at [277, 343] on button "25-81051-CRJ13 Schedules A-J [48-2]" at bounding box center [245, 350] width 85 height 15
checkbox input "true"
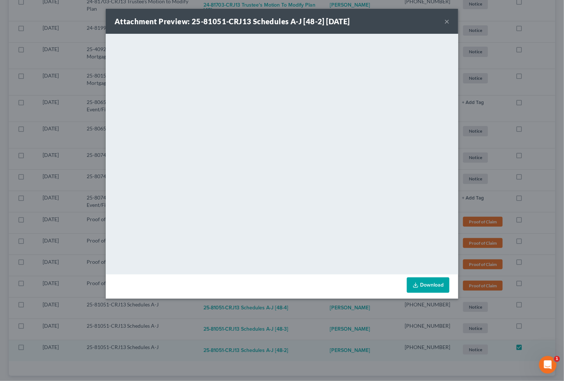
scroll to position [319, 0]
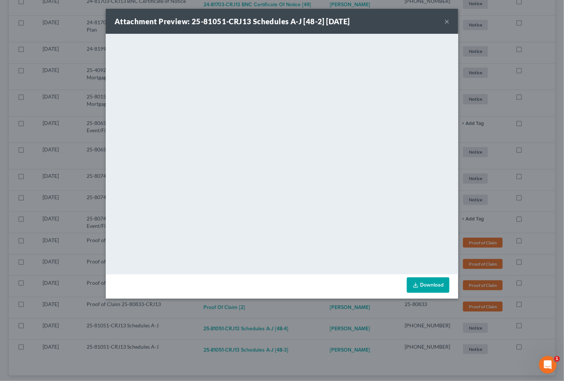
drag, startPoint x: 321, startPoint y: 315, endPoint x: 295, endPoint y: 322, distance: 26.6
click at [321, 315] on div "Attachment Preview: 25-81051-CRJ13 Schedules A-J [48-2] 08/14/2025 × <object ng…" at bounding box center [282, 190] width 564 height 381
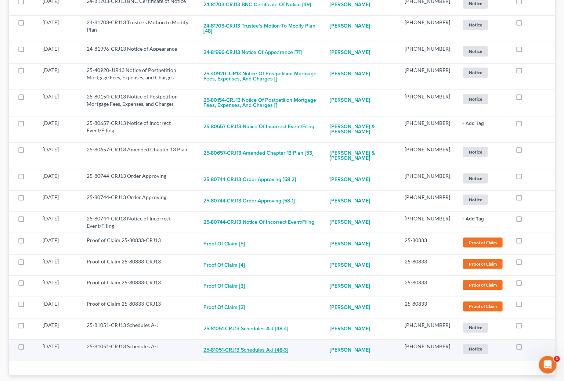
click at [258, 343] on button "25-81051-CRJ13 Schedules A-J [48-3]" at bounding box center [245, 350] width 85 height 15
checkbox input "true"
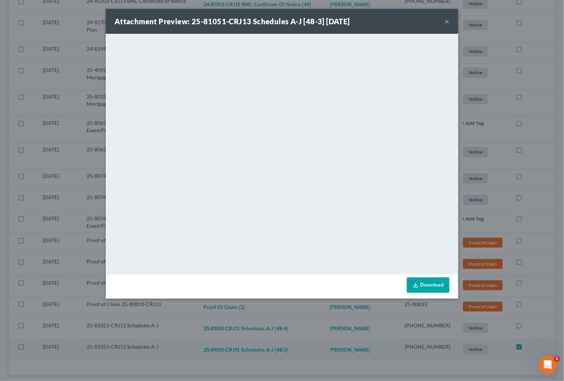
scroll to position [298, 0]
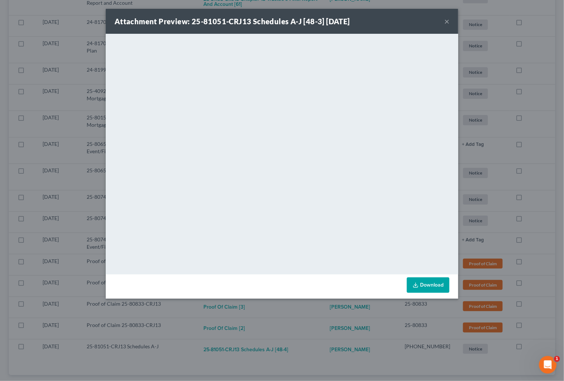
drag, startPoint x: 299, startPoint y: 334, endPoint x: 282, endPoint y: 337, distance: 17.4
click at [295, 335] on div "Attachment Preview: 25-81051-CRJ13 Schedules A-J [48-3] 08/14/2025 × <object ng…" at bounding box center [282, 190] width 564 height 381
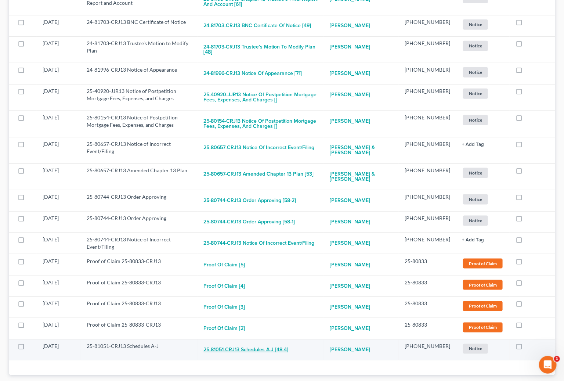
click at [269, 342] on button "25-81051-CRJ13 Schedules A-J [48-4]" at bounding box center [245, 349] width 85 height 15
checkbox input "true"
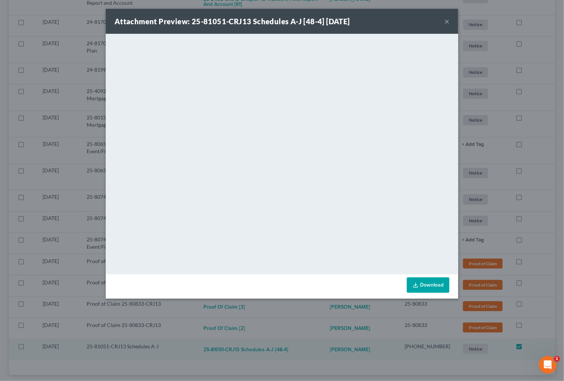
scroll to position [277, 0]
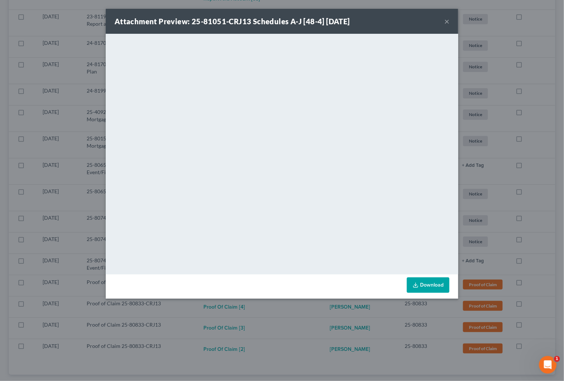
drag, startPoint x: 313, startPoint y: 313, endPoint x: 295, endPoint y: 321, distance: 18.9
click at [302, 319] on div "Attachment Preview: 25-81051-CRJ13 Schedules A-J [48-4] 08/14/2025 × <object ng…" at bounding box center [282, 190] width 564 height 381
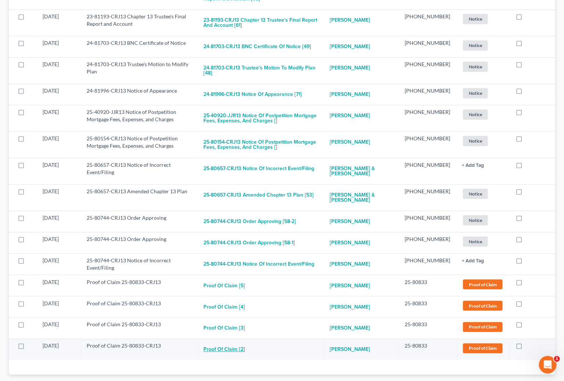
click at [239, 342] on button "Proof of Claim [2]" at bounding box center [223, 349] width 41 height 15
checkbox input "true"
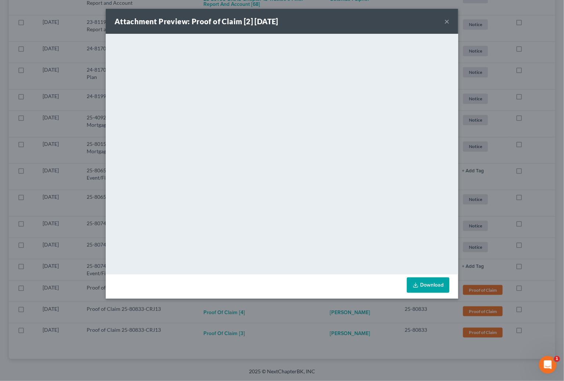
scroll to position [256, 0]
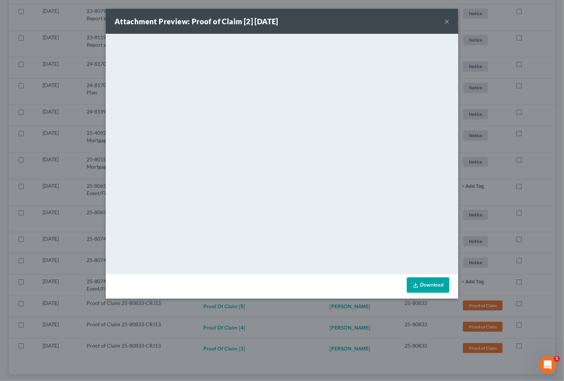
drag, startPoint x: 302, startPoint y: 321, endPoint x: 294, endPoint y: 326, distance: 8.6
click at [294, 326] on div "Attachment Preview: Proof of Claim [2] 08/13/2025 × <object ng-attr-data='https…" at bounding box center [282, 190] width 564 height 381
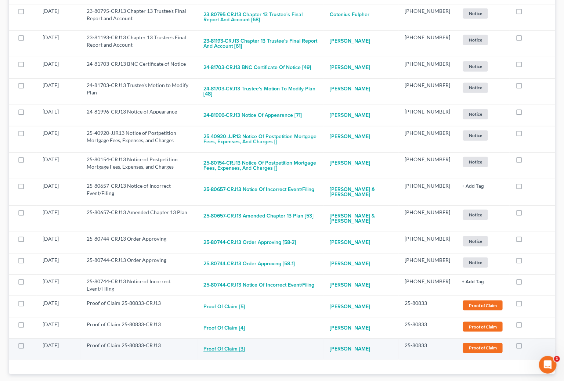
click at [239, 342] on button "Proof of Claim [3]" at bounding box center [223, 349] width 41 height 15
checkbox input "true"
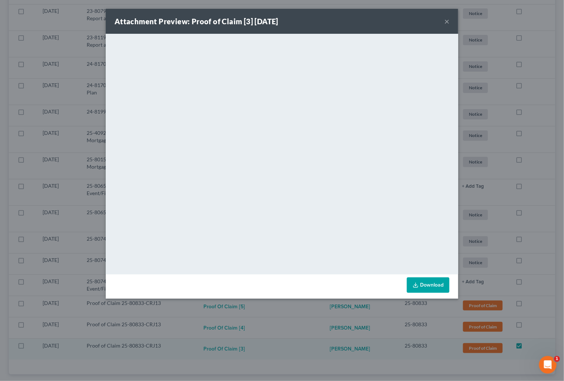
scroll to position [235, 0]
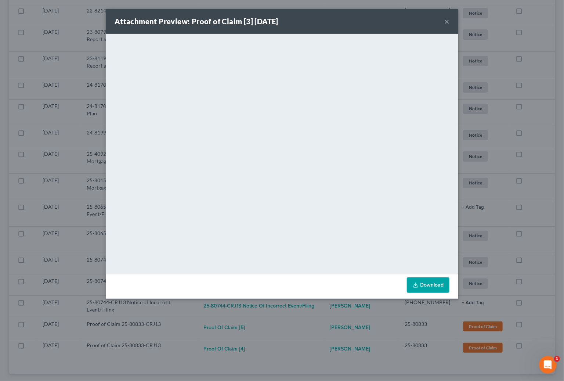
click at [241, 337] on div "Attachment Preview: Proof of Claim [3] 08/13/2025 × <object ng-attr-data='https…" at bounding box center [282, 190] width 564 height 381
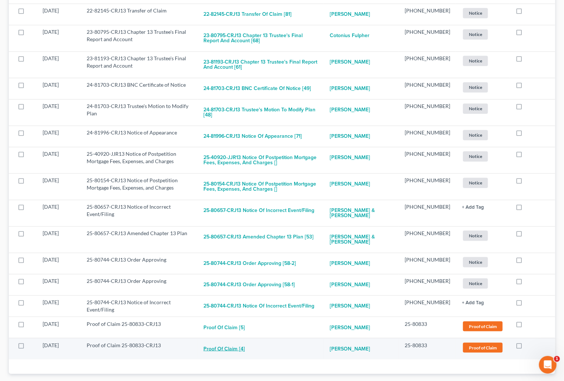
click at [243, 341] on button "Proof of Claim [4]" at bounding box center [223, 348] width 41 height 15
checkbox input "true"
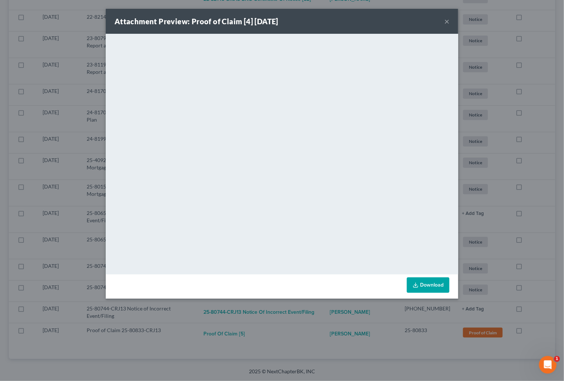
scroll to position [214, 0]
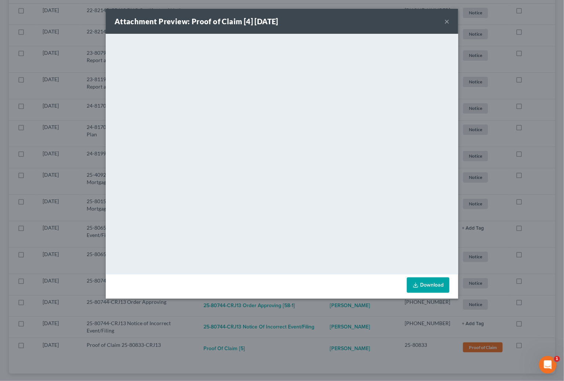
click at [257, 327] on div "Attachment Preview: Proof of Claim [4] 08/13/2025 × <object ng-attr-data='https…" at bounding box center [282, 190] width 564 height 381
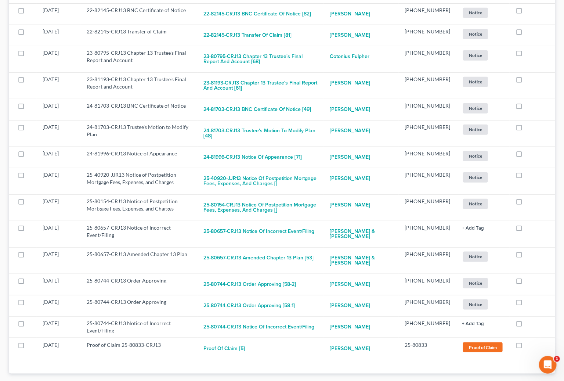
scroll to position [214, 0]
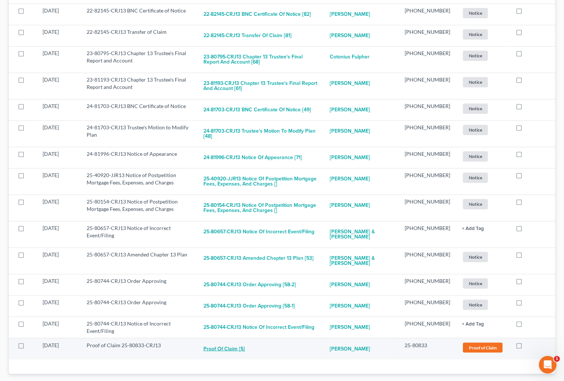
click at [228, 341] on button "Proof of Claim [5]" at bounding box center [223, 348] width 41 height 15
checkbox input "true"
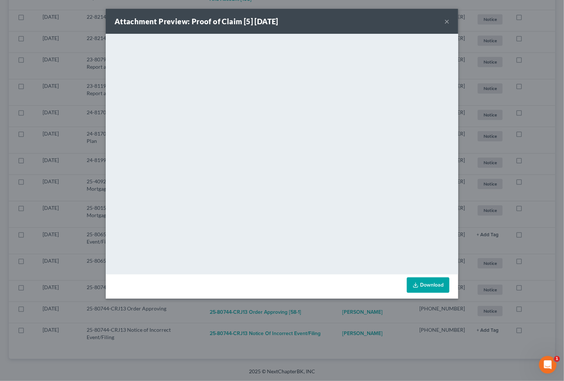
scroll to position [193, 0]
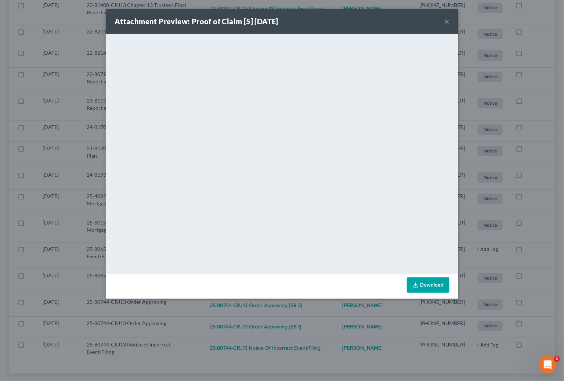
drag, startPoint x: 310, startPoint y: 324, endPoint x: 305, endPoint y: 328, distance: 6.5
click at [308, 326] on div "Attachment Preview: Proof of Claim [5] 08/13/2025 × <object ng-attr-data='https…" at bounding box center [282, 190] width 564 height 381
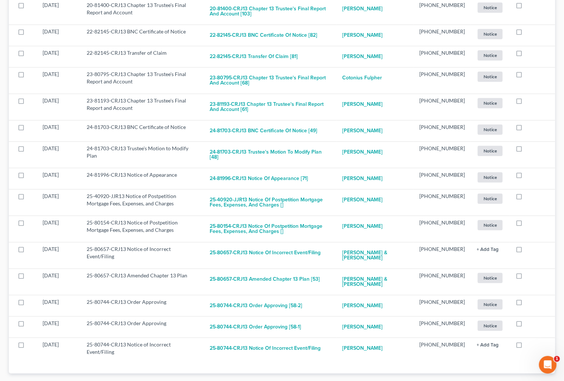
click at [290, 341] on button "25-80744-CRJ13 Notice of Incorrect Event/Filing" at bounding box center [265, 348] width 111 height 15
checkbox input "true"
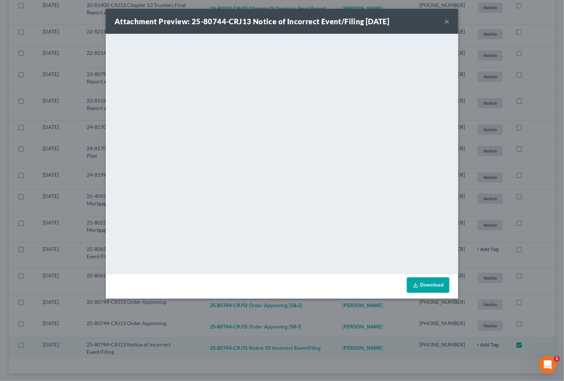
scroll to position [172, 0]
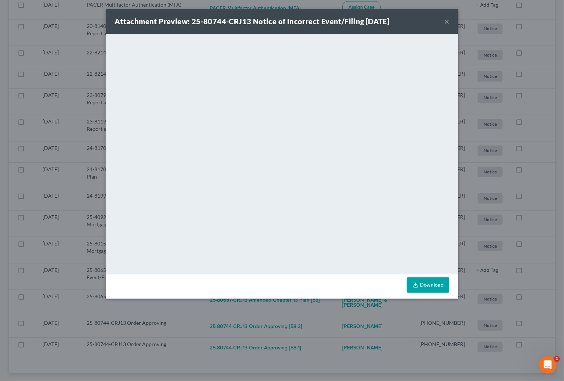
click at [266, 334] on div "Attachment Preview: 25-80744-CRJ13 Notice of Incorrect Event/Filing 08/14/2025 …" at bounding box center [282, 190] width 564 height 381
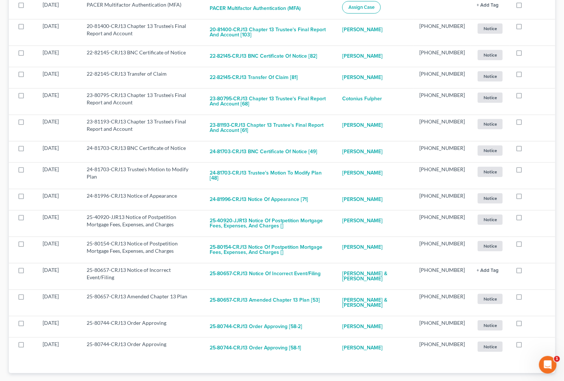
click at [266, 340] on button "25-80744-CRJ13 Order Approving [58-1]" at bounding box center [255, 347] width 91 height 15
checkbox input "true"
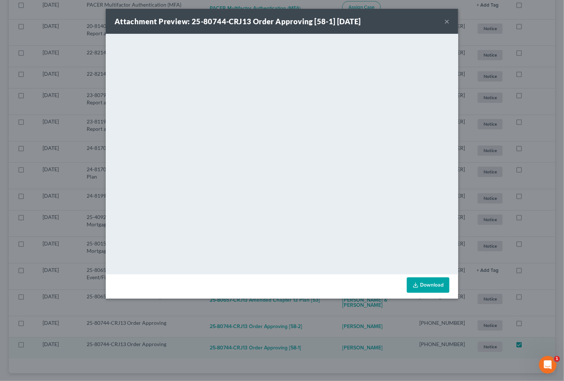
scroll to position [151, 0]
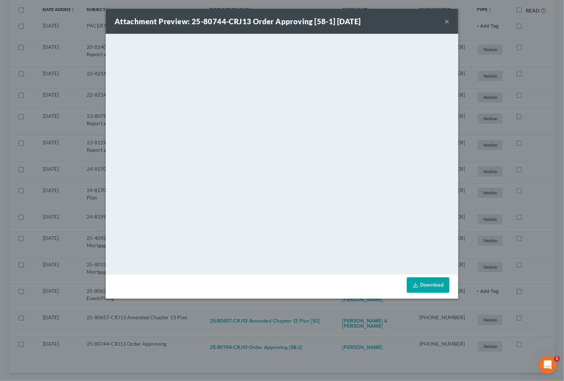
drag, startPoint x: 321, startPoint y: 321, endPoint x: 313, endPoint y: 324, distance: 8.7
click at [319, 322] on div "Attachment Preview: 25-80744-CRJ13 Order Approving [58-1] 08/14/2025 × <object …" at bounding box center [282, 190] width 564 height 381
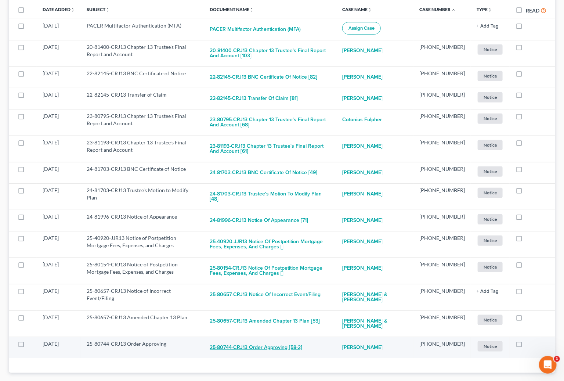
click at [276, 340] on button "25-80744-CRJ13 Order Approving [58-2]" at bounding box center [256, 347] width 92 height 15
checkbox input "true"
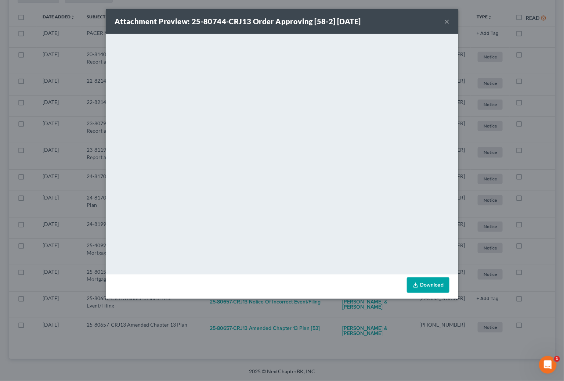
scroll to position [130, 0]
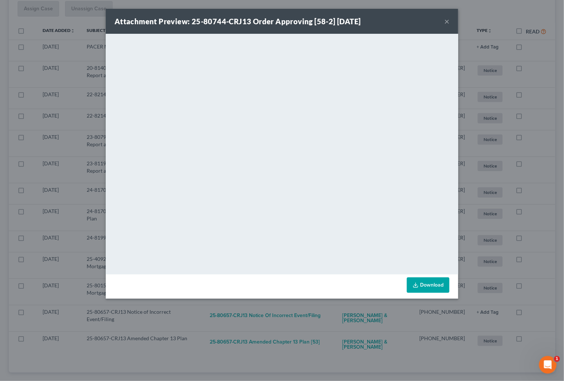
click at [290, 334] on div "Attachment Preview: 25-80744-CRJ13 Order Approving [58-2] 08/14/2025 × <object …" at bounding box center [282, 190] width 564 height 381
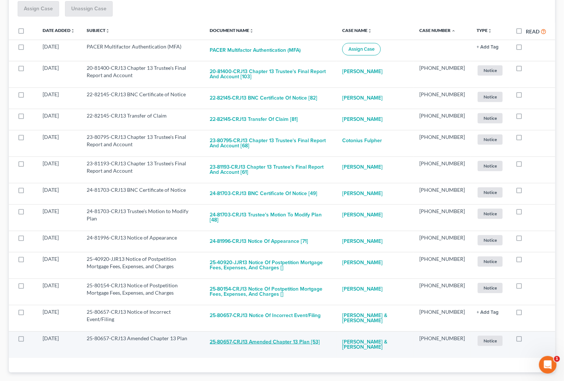
click at [294, 334] on button "25-80657-CRJ13 Amended Chapter 13 Plan [53]" at bounding box center [265, 341] width 110 height 15
checkbox input "true"
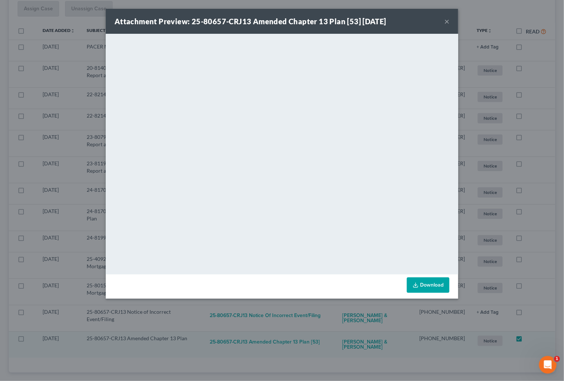
scroll to position [104, 0]
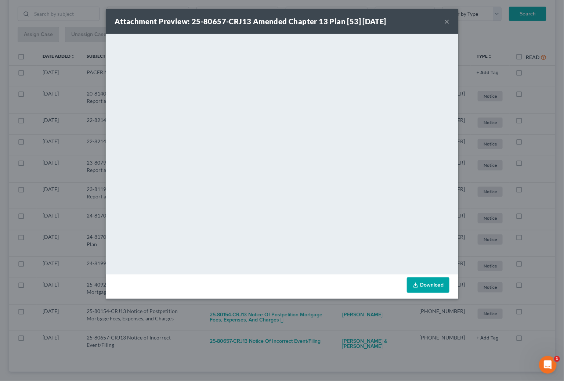
drag, startPoint x: 336, startPoint y: 307, endPoint x: 332, endPoint y: 316, distance: 10.0
click at [335, 309] on div "Attachment Preview: 25-80657-CRJ13 Amended Chapter 13 Plan [53] 08/14/2025 × <o…" at bounding box center [282, 190] width 564 height 381
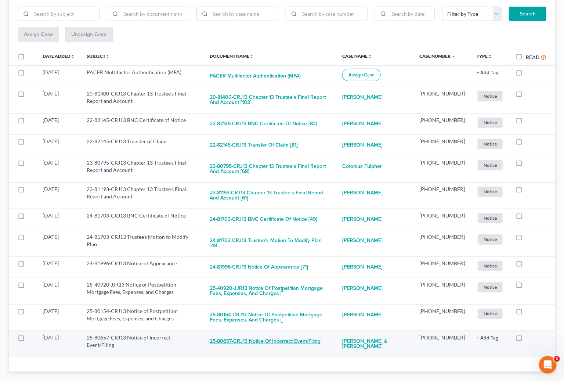
click at [307, 334] on button "25-80657-CRJ13 Notice of Incorrect Event/Filing" at bounding box center [265, 341] width 111 height 15
checkbox input "true"
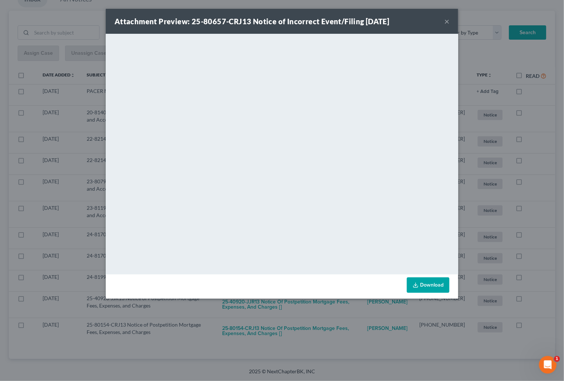
scroll to position [83, 0]
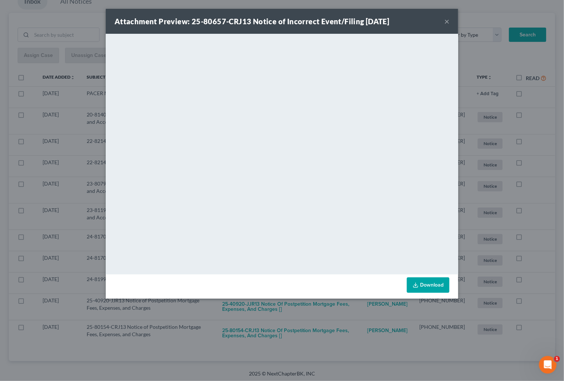
click at [334, 313] on div "Attachment Preview: 25-80657-CRJ13 Notice of Incorrect Event/Filing 08/14/2025 …" at bounding box center [282, 190] width 564 height 381
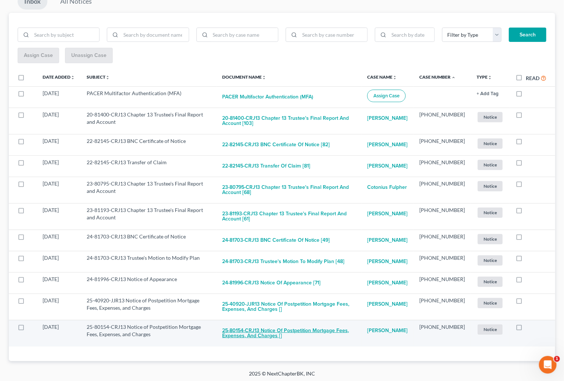
click at [317, 328] on button "25-80154-CRJ13 Notice of Postpetition Mortgage Fees, Expenses, and Charges []" at bounding box center [288, 333] width 133 height 20
checkbox input "true"
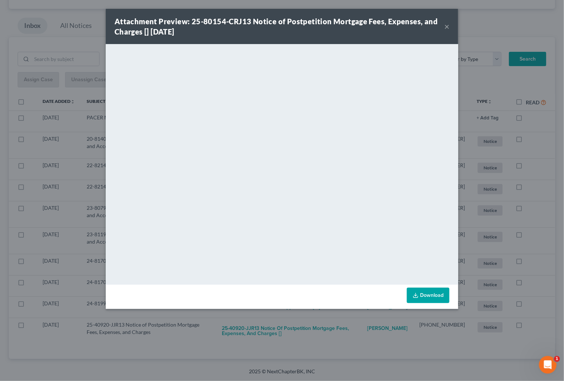
scroll to position [58, 0]
click at [319, 322] on div "Attachment Preview: 25-80154-CRJ13 Notice of Postpetition Mortgage Fees, Expens…" at bounding box center [282, 190] width 564 height 381
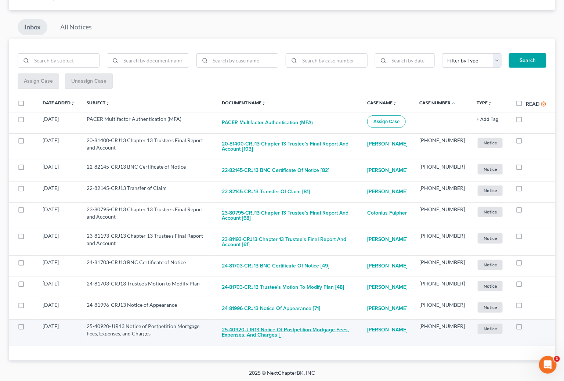
click at [313, 329] on button "25-40920-JJR13 Notice of Postpetition Mortgage Fees, Expenses, and Charges []" at bounding box center [289, 332] width 134 height 20
checkbox input "true"
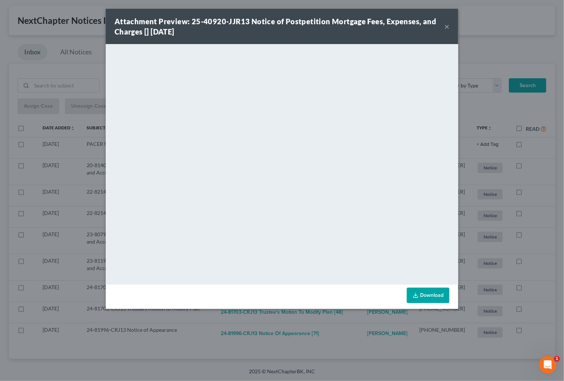
scroll to position [32, 0]
click at [348, 336] on div "Attachment Preview: 25-40920-JJR13 Notice of Postpetition Mortgage Fees, Expens…" at bounding box center [282, 190] width 564 height 381
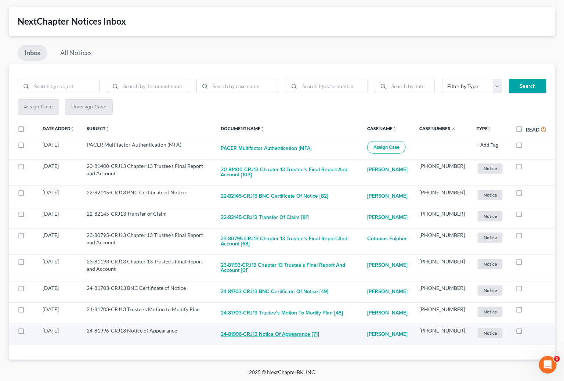
click at [315, 330] on button "24-81996-CRJ13 Notice of Appearance [71]" at bounding box center [270, 334] width 98 height 15
checkbox input "true"
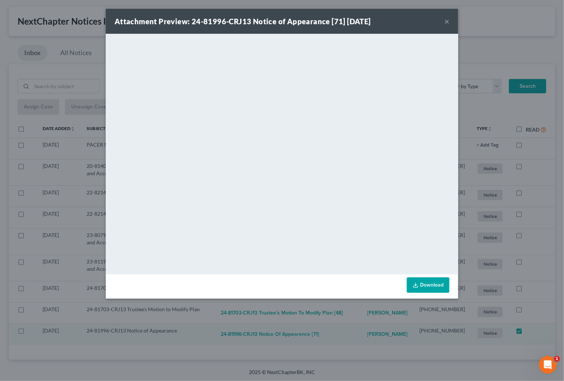
scroll to position [6, 0]
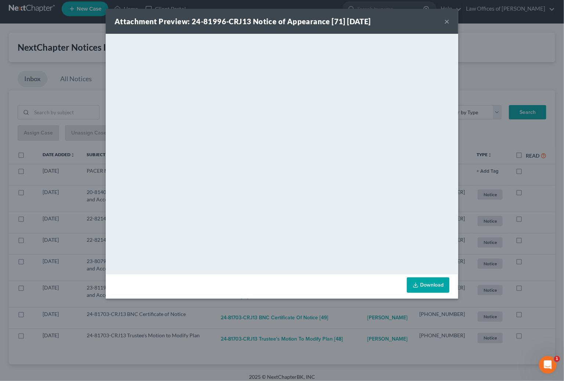
click at [351, 315] on div "Attachment Preview: 24-81996-CRJ13 Notice of Appearance [71] 08/12/2025 × <obje…" at bounding box center [282, 190] width 564 height 381
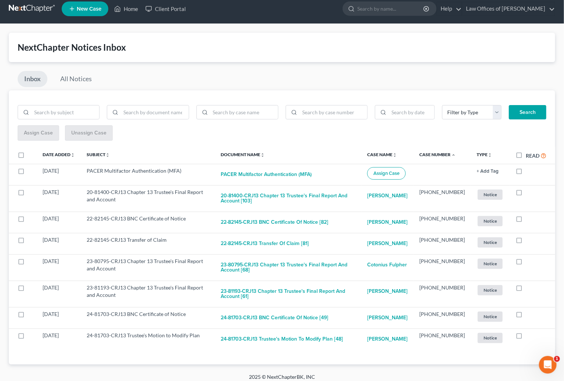
click at [330, 337] on button "24-81703-CRJ13 Trustee's Motion to Modify Plan [48]" at bounding box center [282, 338] width 122 height 15
checkbox input "true"
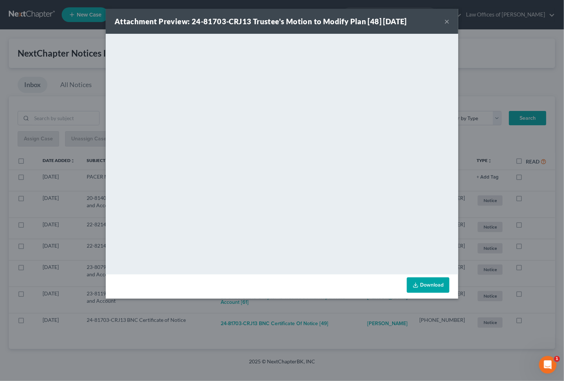
scroll to position [0, 0]
click at [300, 312] on div "Attachment Preview: 24-81703-CRJ13 Trustee's Motion to Modify Plan [48] 08/11/2…" at bounding box center [282, 190] width 564 height 381
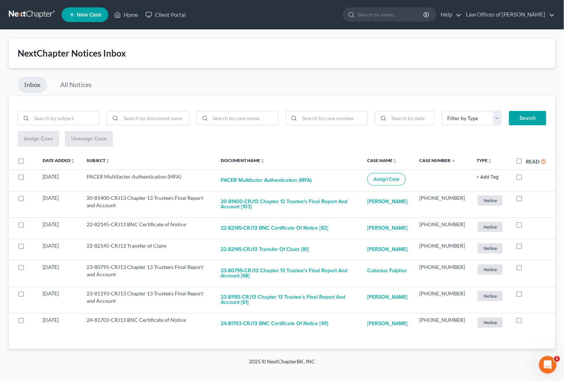
click at [299, 319] on button "24-81703-CRJ13 BNC Certificate of Notice [49]" at bounding box center [275, 323] width 108 height 15
checkbox input "true"
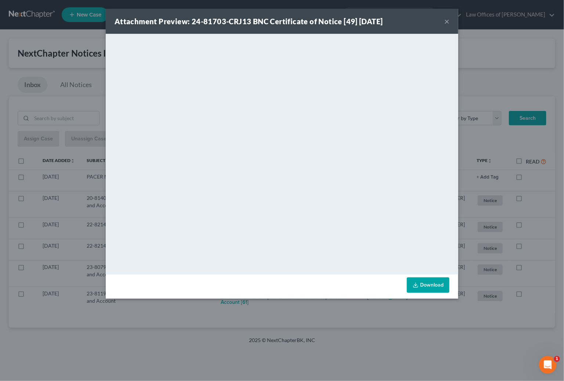
click at [327, 314] on div "Attachment Preview: 24-81703-CRJ13 BNC Certificate of Notice [49] 08/14/2025 × …" at bounding box center [282, 190] width 564 height 381
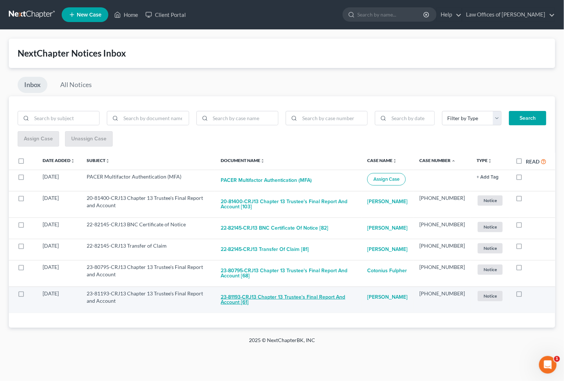
click at [311, 290] on button "23-81193-CRJ13 Chapter 13 Trustee's Final Report and Account [61]" at bounding box center [288, 300] width 135 height 20
checkbox input "true"
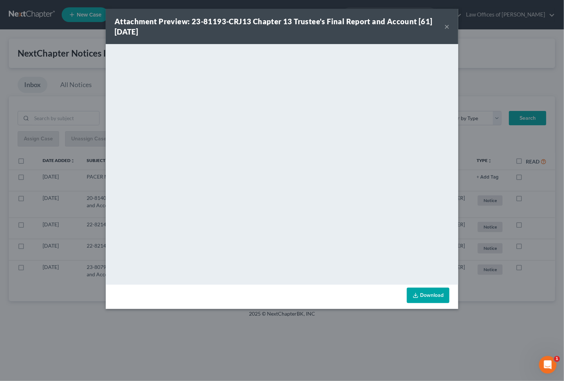
click at [467, 277] on div "Attachment Preview: 23-81193-CRJ13 Chapter 13 Trustee's Final Report and Accoun…" at bounding box center [282, 190] width 564 height 381
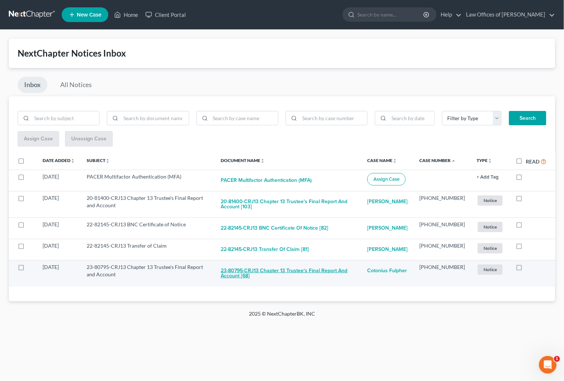
click at [324, 266] on button "23-80795-CRJ13 Chapter 13 Trustee's Final Report and Account [68]" at bounding box center [288, 273] width 135 height 20
checkbox input "true"
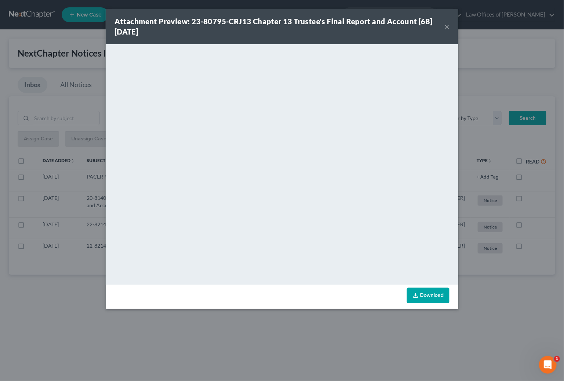
drag, startPoint x: 471, startPoint y: 255, endPoint x: 466, endPoint y: 255, distance: 4.8
click at [469, 255] on div "Attachment Preview: 23-80795-CRJ13 Chapter 13 Trustee's Final Report and Accoun…" at bounding box center [282, 190] width 564 height 381
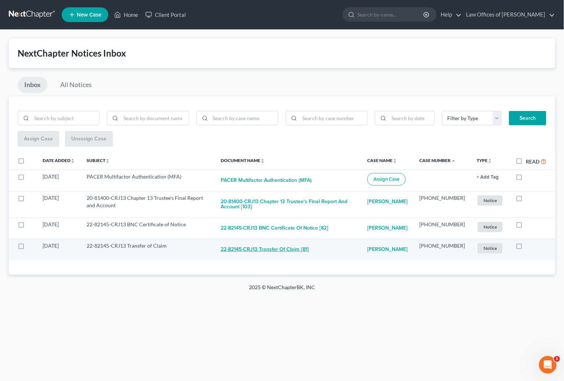
click at [292, 245] on button "22-82145-CRJ13 Transfer of Claim [81]" at bounding box center [265, 249] width 88 height 15
checkbox input "true"
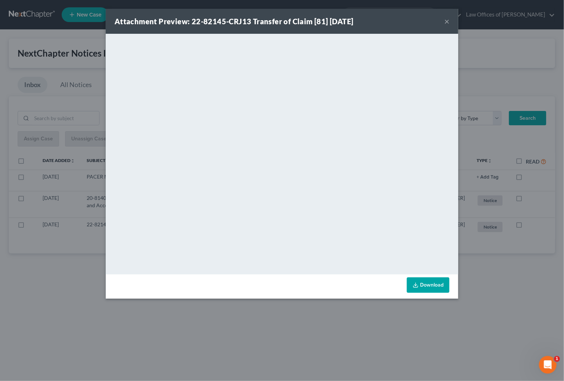
drag, startPoint x: 481, startPoint y: 248, endPoint x: 467, endPoint y: 250, distance: 14.1
click at [479, 248] on div "Attachment Preview: 22-82145-CRJ13 Transfer of Claim [81] 08/11/2025 × <object …" at bounding box center [282, 190] width 564 height 381
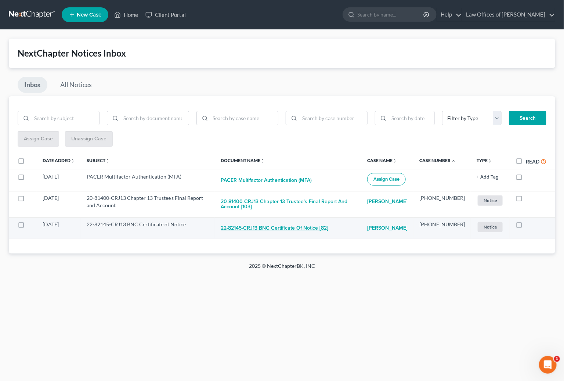
click at [310, 223] on button "22-82145-CRJ13 BNC Certificate of Notice [82]" at bounding box center [275, 228] width 108 height 15
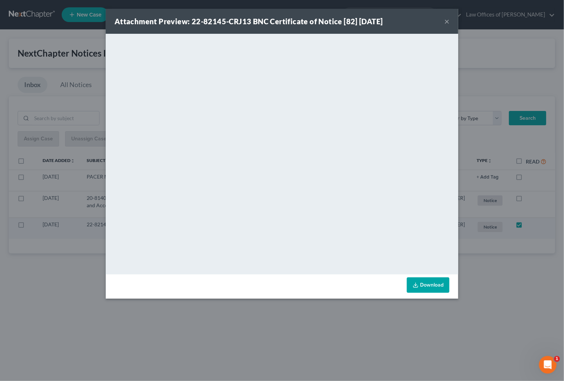
checkbox input "true"
drag, startPoint x: 479, startPoint y: 217, endPoint x: 465, endPoint y: 219, distance: 13.8
click at [474, 218] on div "Attachment Preview: 22-82145-CRJ13 BNC Certificate of Notice [82] 08/14/2025 × …" at bounding box center [282, 190] width 564 height 381
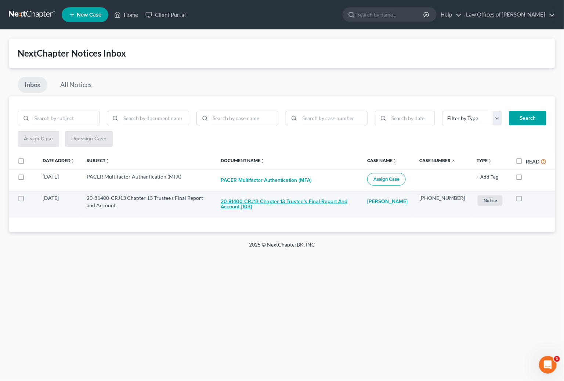
click at [267, 201] on button "20-81400-CRJ13 Chapter 13 Trustee's Final Report and Account [103]" at bounding box center [288, 204] width 135 height 20
checkbox input "true"
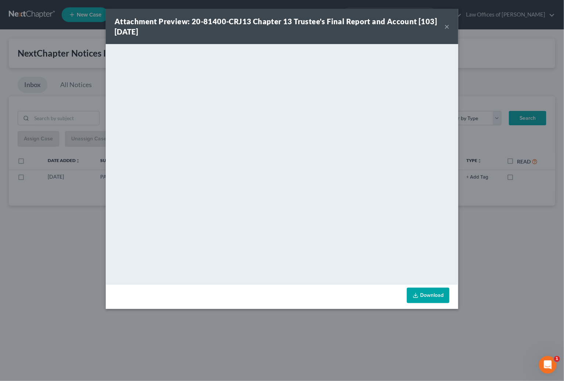
click at [445, 26] on button "×" at bounding box center [446, 26] width 5 height 9
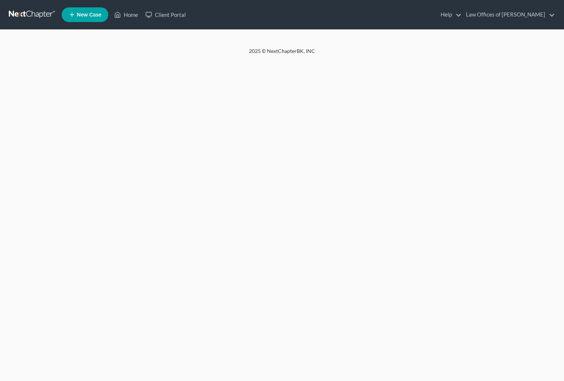
scroll to position [0, 0]
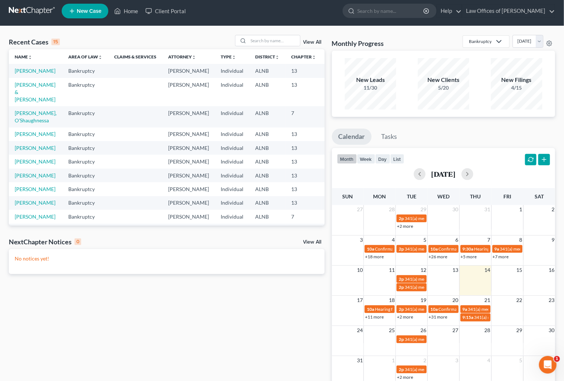
scroll to position [3, 0]
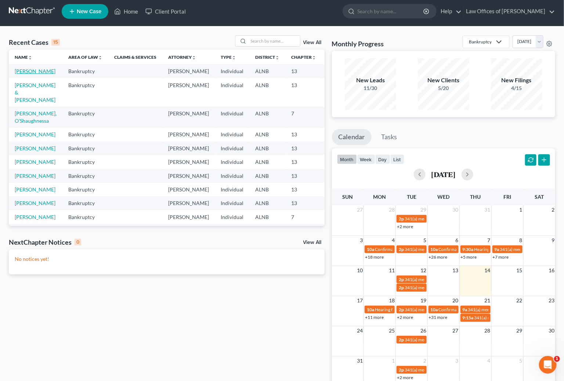
click at [23, 71] on link "[PERSON_NAME]" at bounding box center [35, 71] width 41 height 6
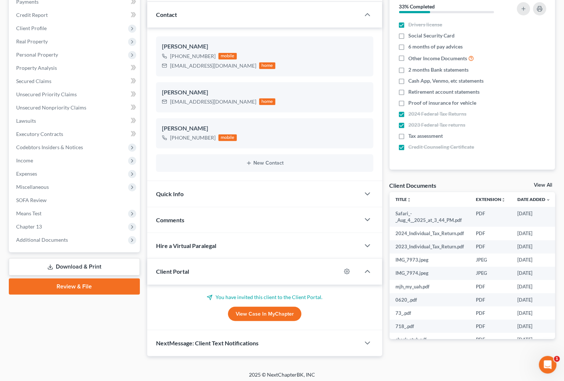
scroll to position [94, 0]
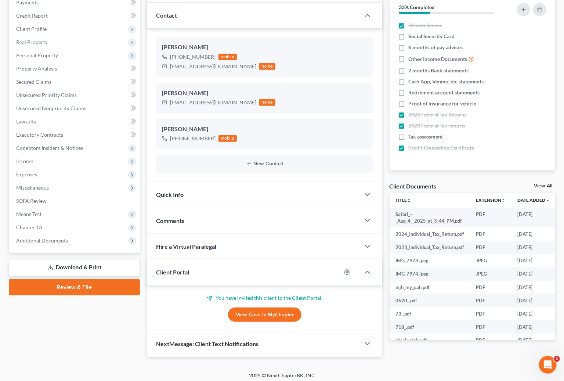
click at [268, 312] on link "View Case in MyChapter" at bounding box center [264, 314] width 73 height 15
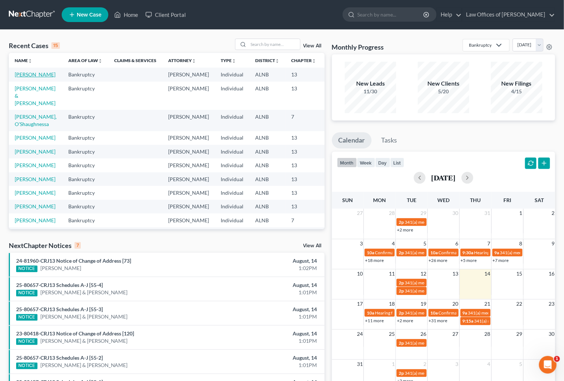
click at [26, 73] on link "[PERSON_NAME]" at bounding box center [35, 74] width 41 height 6
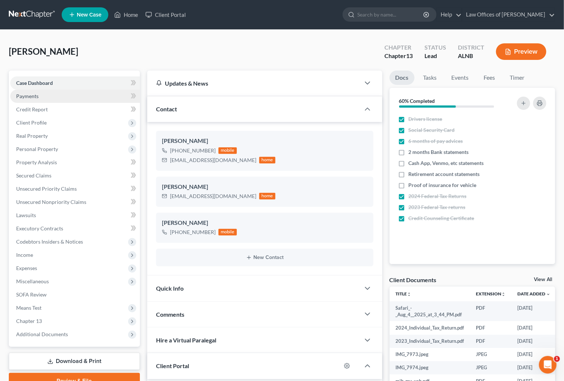
scroll to position [2, 0]
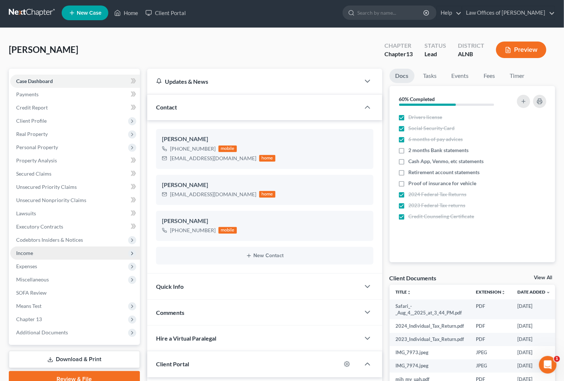
click at [65, 250] on span "Income" at bounding box center [75, 252] width 130 height 13
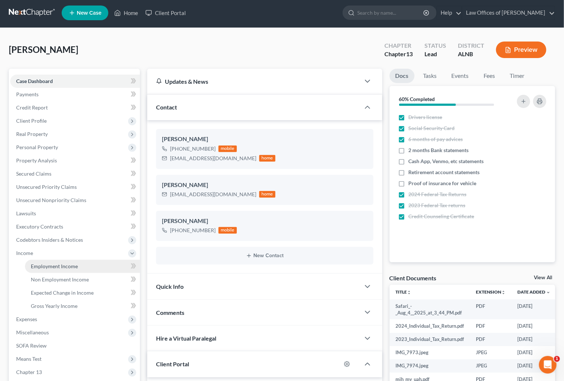
scroll to position [7, 0]
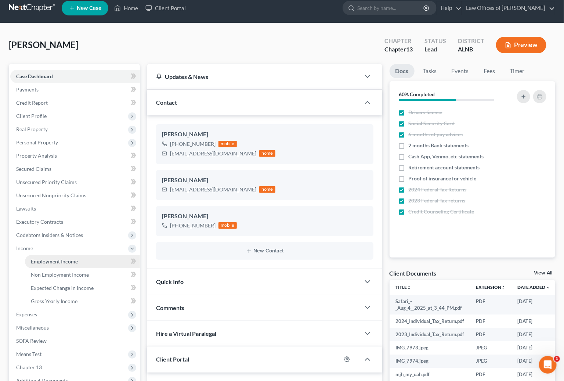
click at [75, 258] on span "Employment Income" at bounding box center [54, 261] width 47 height 6
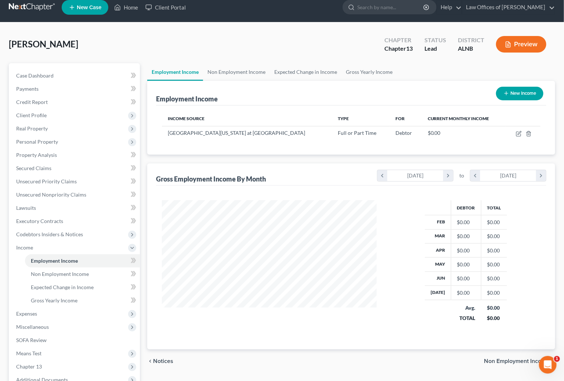
scroll to position [128, 229]
click at [518, 132] on icon "button" at bounding box center [519, 134] width 6 height 6
select select "0"
select select "2"
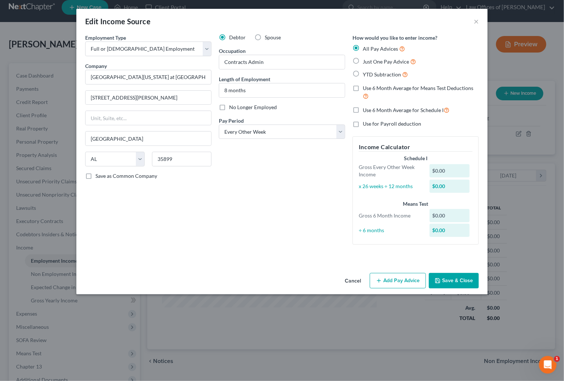
click at [397, 278] on button "Add Pay Advice" at bounding box center [398, 280] width 56 height 15
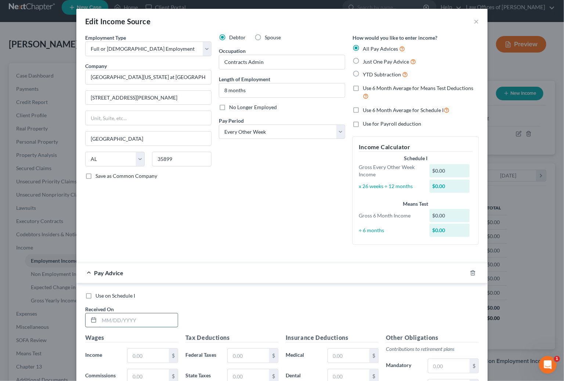
drag, startPoint x: 151, startPoint y: 310, endPoint x: 147, endPoint y: 309, distance: 3.8
click at [148, 313] on input "text" at bounding box center [138, 320] width 79 height 14
type input "7/18/2025"
type input "1,730.77"
type input "0"
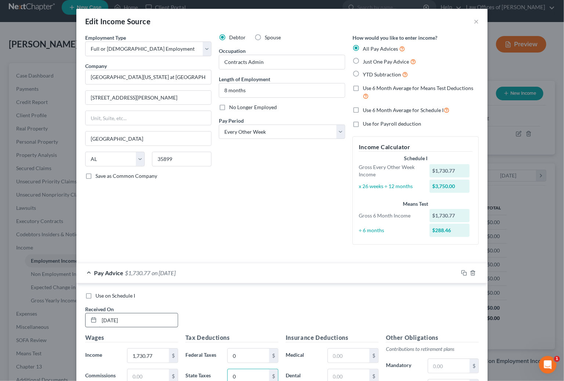
type input "0"
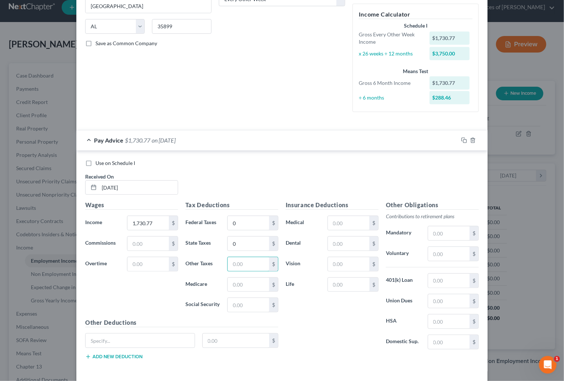
scroll to position [136, 0]
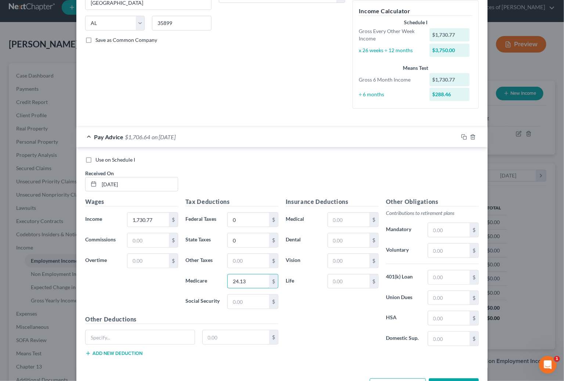
type input "24.13"
type input "103.19"
type input "73.62"
type input "14.67"
type input "50"
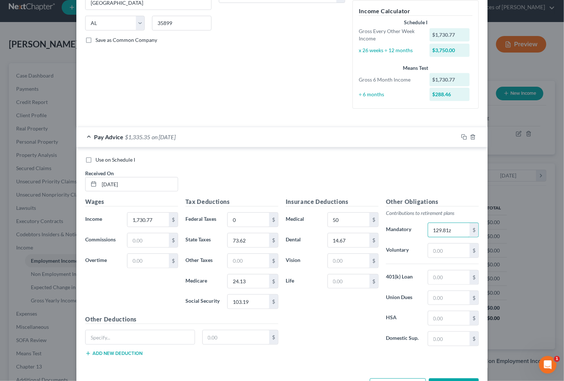
type input "129.81"
type input "4.04"
click at [137, 334] on input "text" at bounding box center [140, 337] width 109 height 14
type input "AD&D"
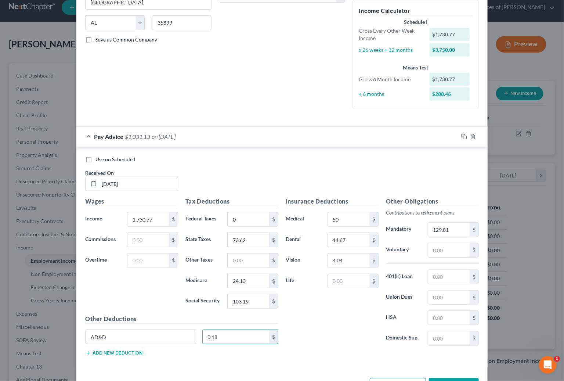
type input "0.18"
click at [121, 350] on button "Add new deduction" at bounding box center [113, 353] width 57 height 6
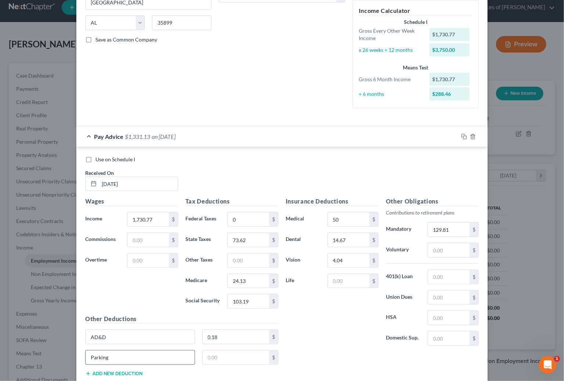
type input "Parking"
type input "5"
click at [464, 136] on rect "button" at bounding box center [464, 137] width 3 height 3
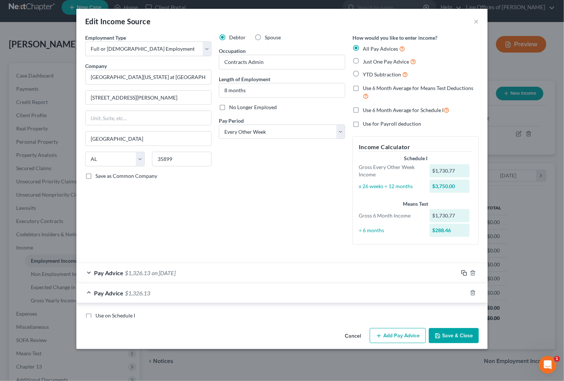
click at [464, 130] on form "Employment Type * Select Full or Part Time Employment Self Employment Company *…" at bounding box center [281, 176] width 393 height 284
click at [464, 130] on div "How would you like to enter income? All Pay Advices Just One Pay Advice YTD Sub…" at bounding box center [416, 142] width 134 height 217
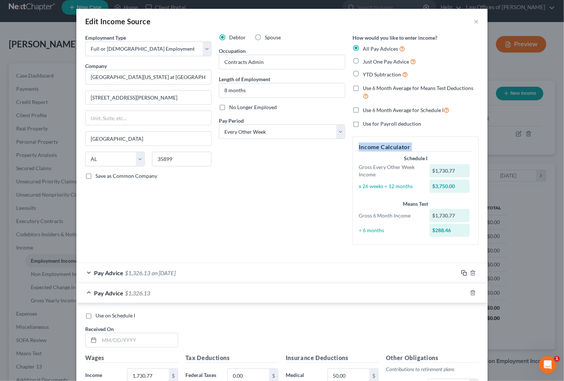
click at [466, 272] on rect "button" at bounding box center [464, 273] width 3 height 3
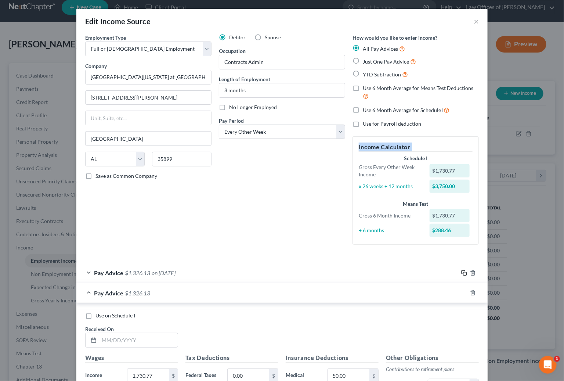
click at [466, 272] on rect "button" at bounding box center [464, 273] width 3 height 3
drag, startPoint x: 466, startPoint y: 267, endPoint x: 384, endPoint y: 271, distance: 81.6
click at [464, 270] on icon "button" at bounding box center [464, 273] width 6 height 6
click at [123, 336] on input "text" at bounding box center [138, 340] width 79 height 14
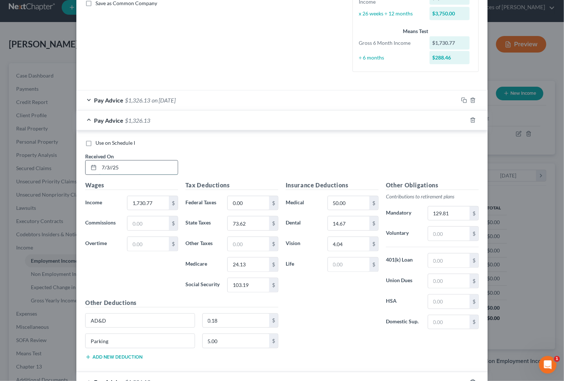
scroll to position [277, 0]
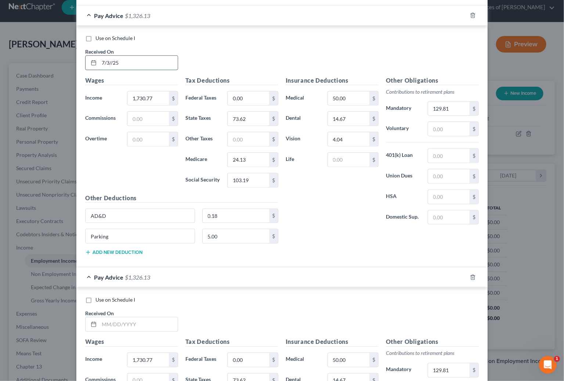
click at [109, 56] on input "7/3//25" at bounding box center [138, 63] width 79 height 14
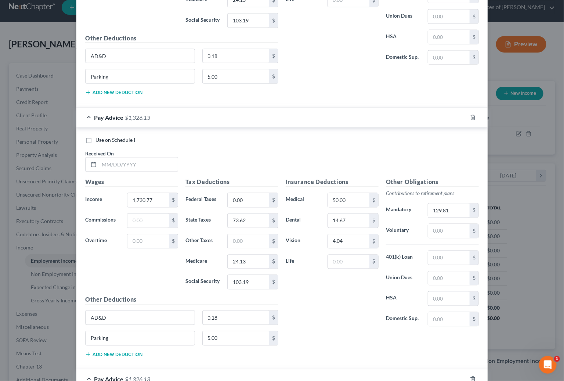
scroll to position [457, 0]
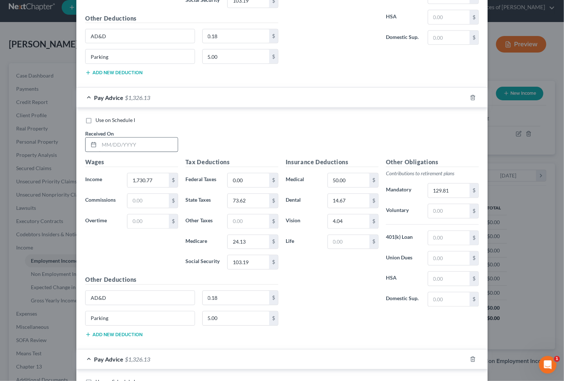
type input "7/3/25"
click at [131, 138] on input "text" at bounding box center [138, 145] width 79 height 14
type input "6/20/25"
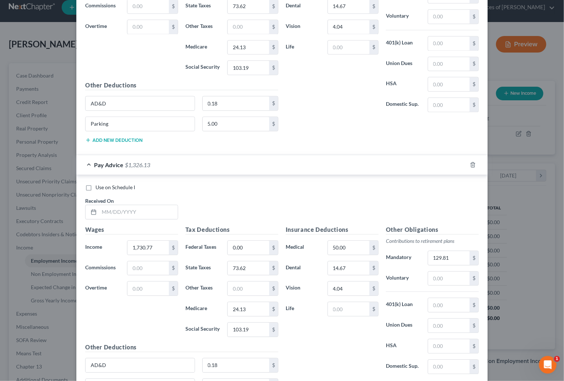
scroll to position [666, 0]
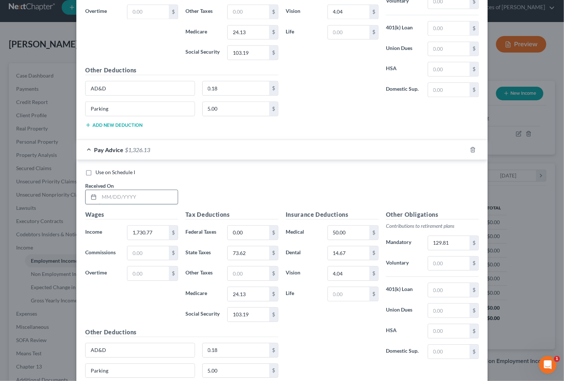
click at [143, 193] on input "text" at bounding box center [138, 197] width 79 height 14
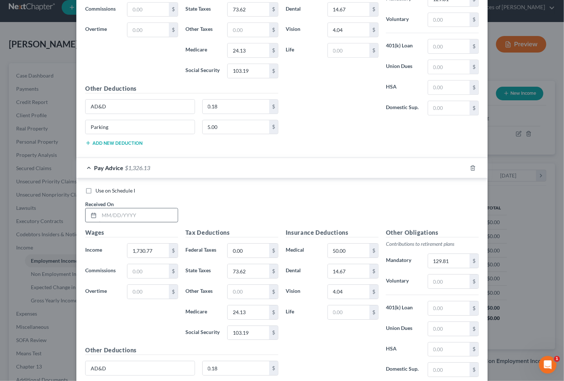
scroll to position [919, 0]
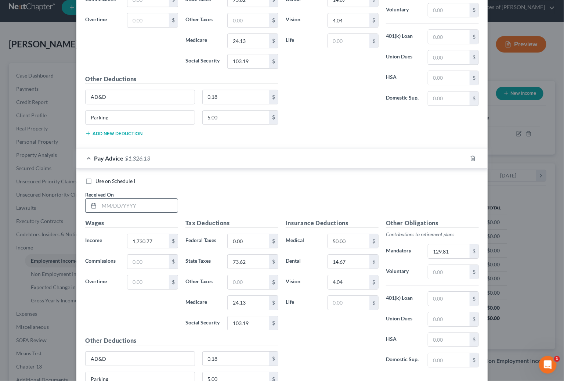
type input "6/6/25"
click at [126, 199] on input "text" at bounding box center [138, 206] width 79 height 14
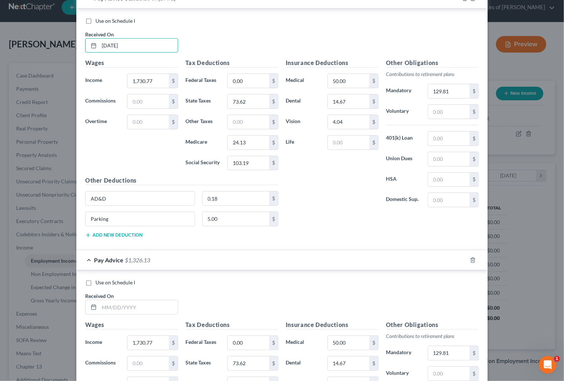
scroll to position [1100, 0]
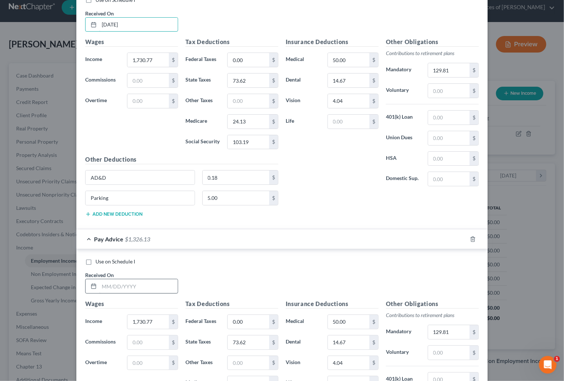
type input "5/23/25"
click at [129, 279] on input "text" at bounding box center [138, 286] width 79 height 14
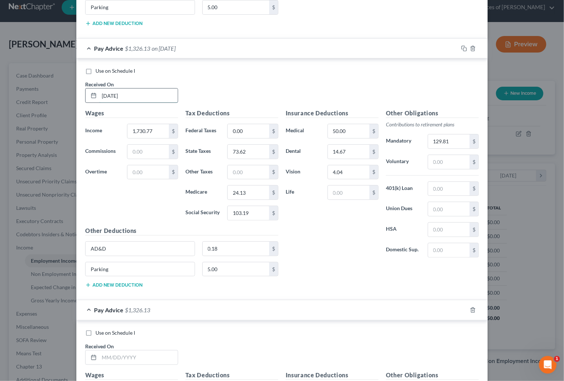
scroll to position [1357, 0]
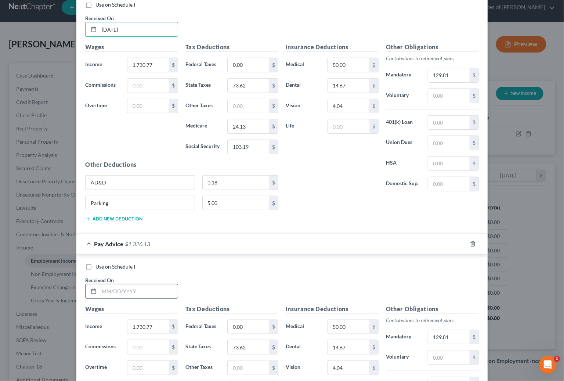
type input "5/9/25"
click at [129, 290] on input "text" at bounding box center [138, 291] width 79 height 14
type input "5"
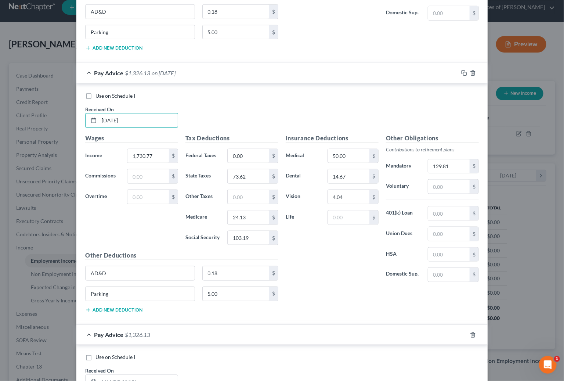
scroll to position [1567, 0]
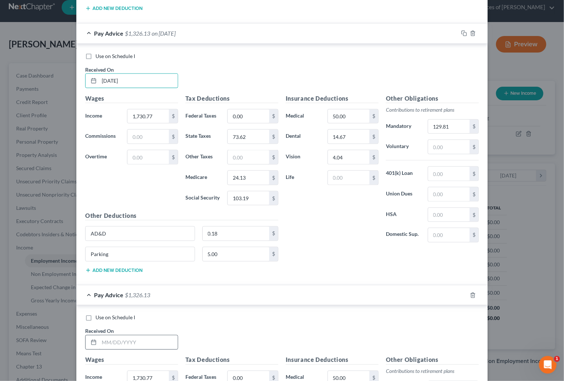
type input "4/25/25"
click at [144, 337] on input "text" at bounding box center [138, 342] width 79 height 14
type input "1"
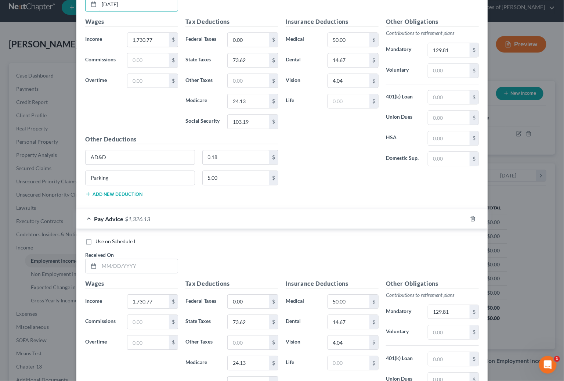
scroll to position [1907, 0]
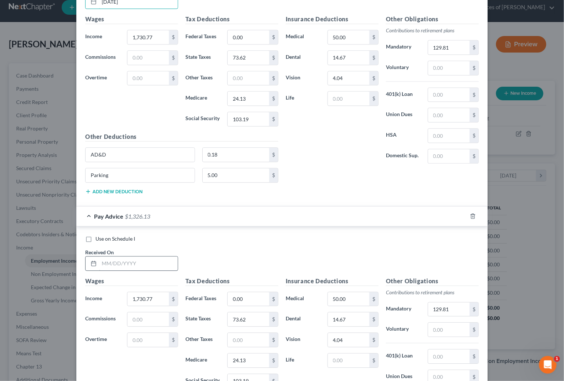
type input "4/11/25"
click at [156, 256] on input "text" at bounding box center [138, 263] width 79 height 14
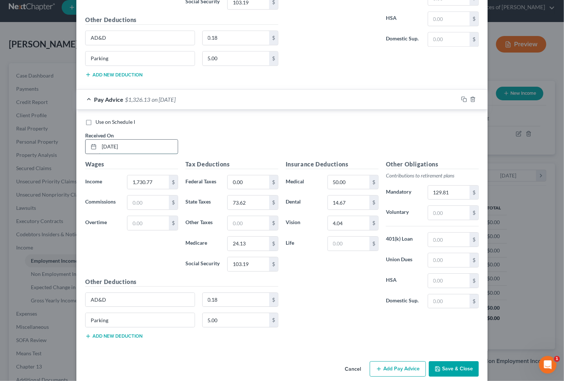
scroll to position [2032, 0]
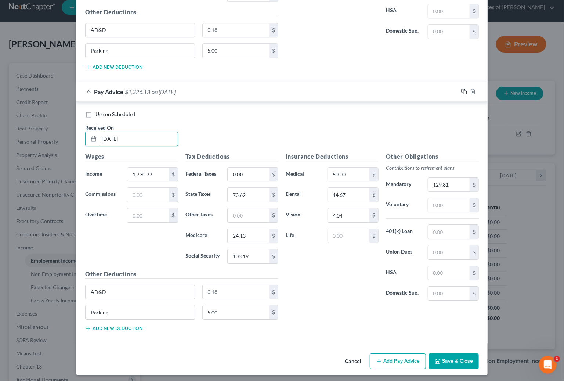
type input "3/28/25"
click at [461, 89] on icon "button" at bounding box center [464, 91] width 6 height 6
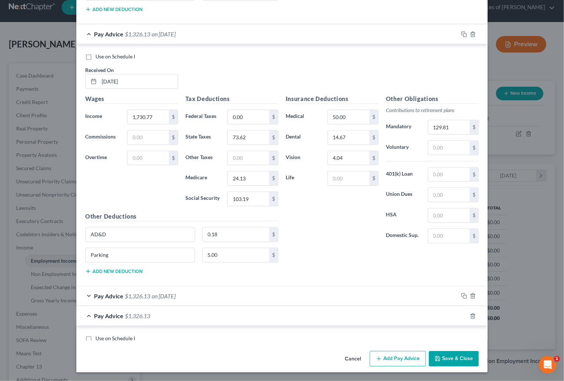
scroll to position [1824, 0]
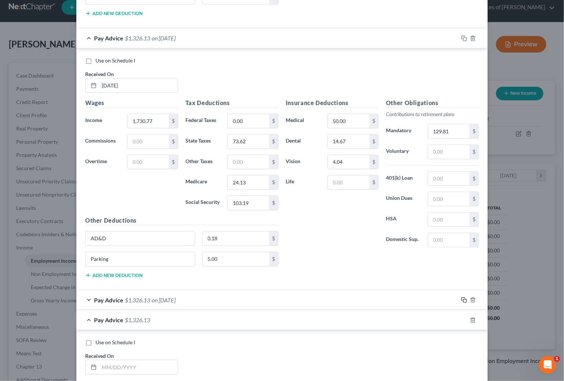
click at [466, 297] on icon "button" at bounding box center [464, 300] width 6 height 6
click at [121, 364] on input "text" at bounding box center [138, 367] width 79 height 14
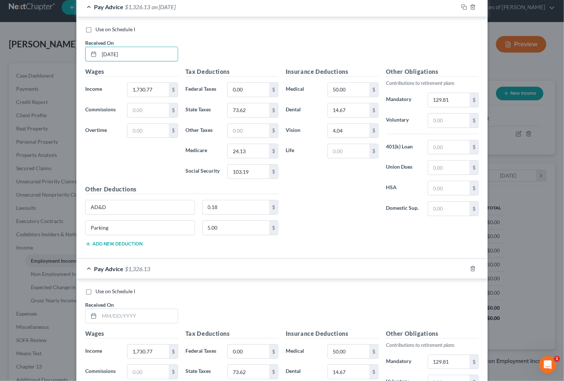
scroll to position [2177, 0]
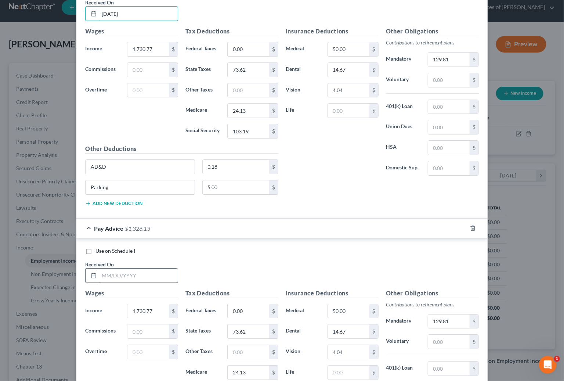
type input "3/14/25"
click at [157, 276] on input "text" at bounding box center [138, 275] width 79 height 14
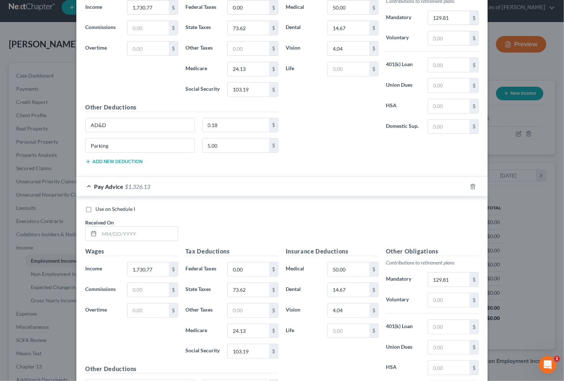
scroll to position [2510, 0]
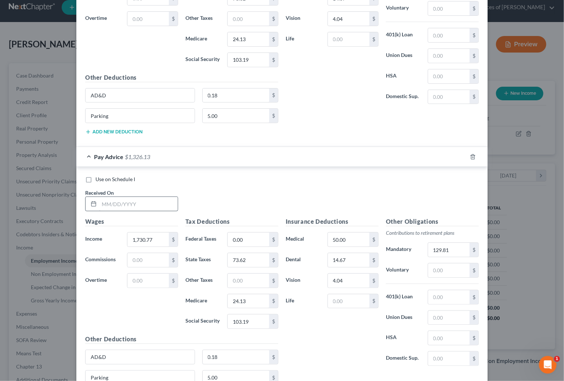
type input "2/28/25"
click at [153, 197] on input "text" at bounding box center [138, 204] width 79 height 14
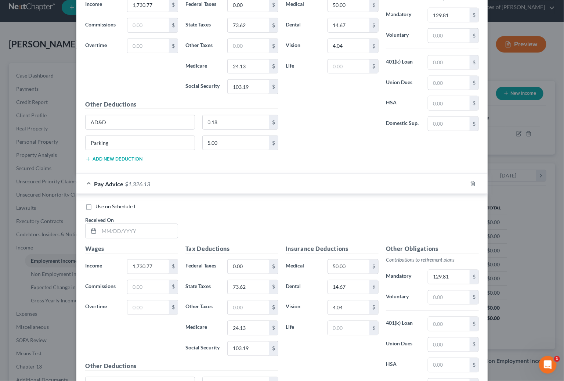
scroll to position [2764, 0]
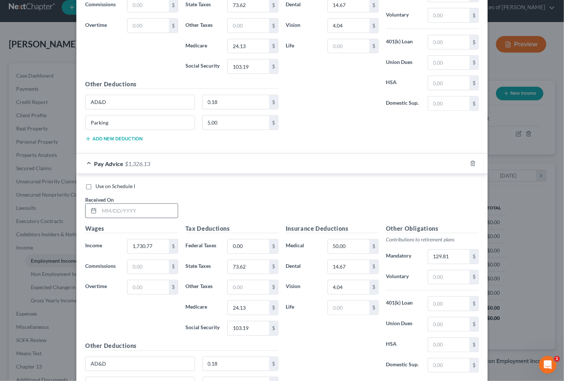
type input "2/14/25"
click at [134, 205] on input "text" at bounding box center [138, 211] width 79 height 14
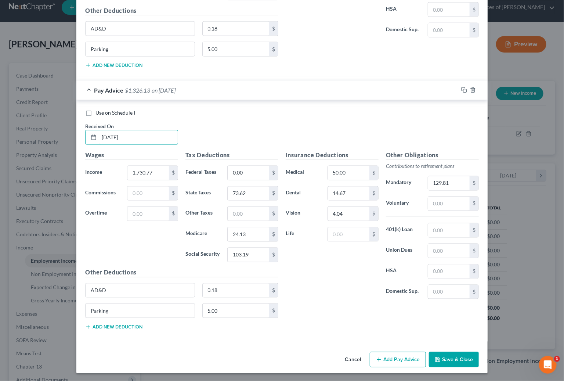
scroll to position [2837, 0]
type input "1/31/2025"
click at [452, 359] on button "Save & Close" at bounding box center [454, 359] width 50 height 15
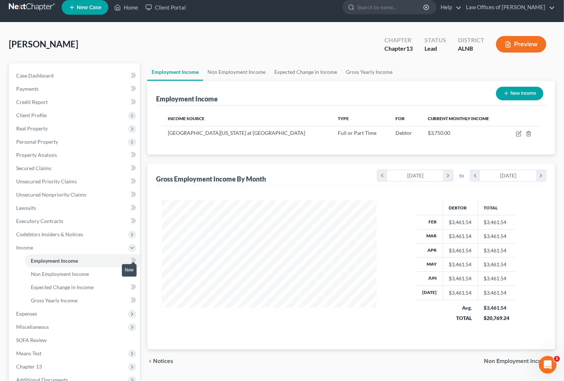
click at [135, 258] on icon at bounding box center [134, 260] width 6 height 9
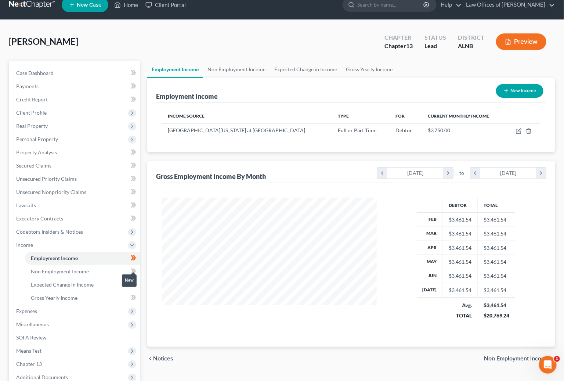
click at [128, 266] on span at bounding box center [133, 271] width 13 height 11
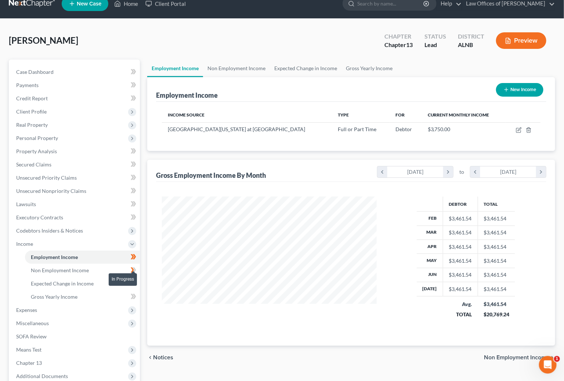
scroll to position [12, 0]
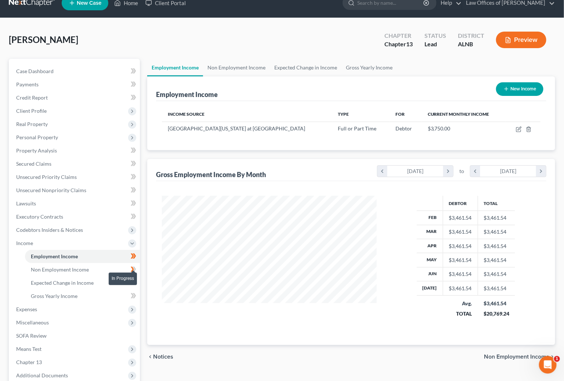
click at [128, 265] on span at bounding box center [133, 270] width 13 height 11
click at [123, 276] on link "Expected Change in Income" at bounding box center [82, 282] width 115 height 13
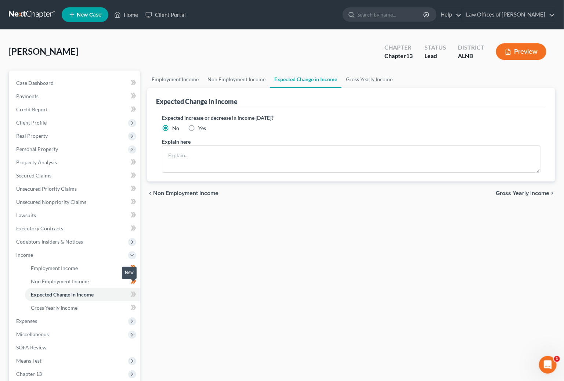
scroll to position [0, 0]
click at [132, 290] on icon at bounding box center [134, 293] width 6 height 9
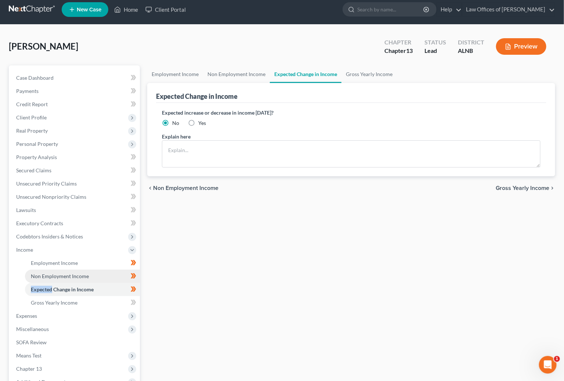
click at [75, 276] on ul "Employment Income Non Employment Income Expected Change in Income Gross Yearly …" at bounding box center [75, 282] width 130 height 53
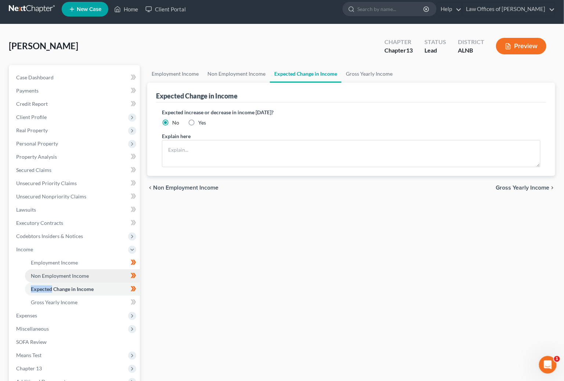
scroll to position [6, 0]
click at [80, 272] on link "Non Employment Income" at bounding box center [82, 275] width 115 height 13
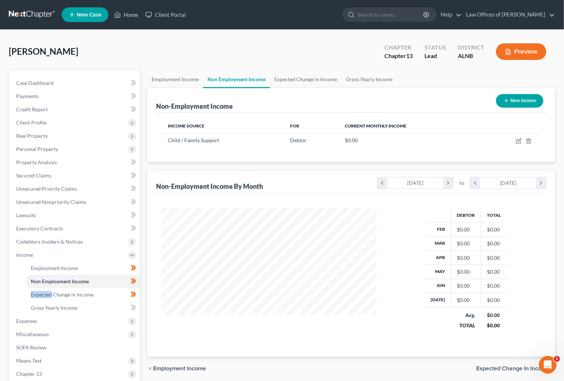
scroll to position [128, 229]
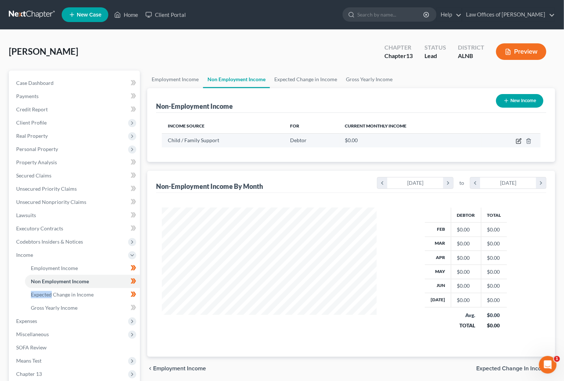
click at [518, 140] on icon "button" at bounding box center [519, 141] width 6 height 6
select select "7"
select select "3"
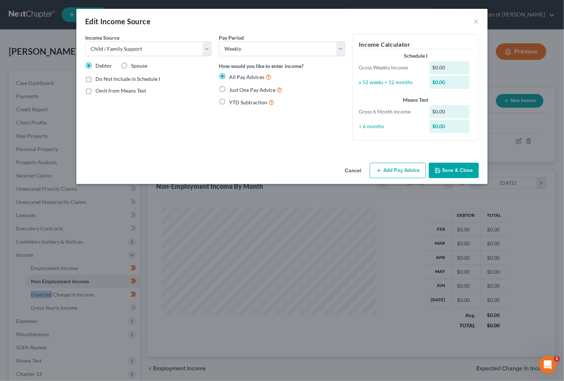
click at [400, 163] on button "Add Pay Advice" at bounding box center [398, 170] width 56 height 15
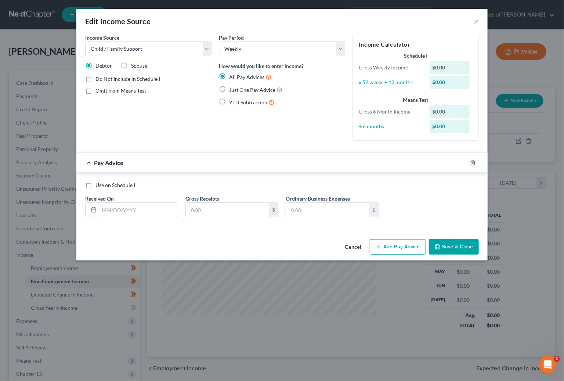
click at [248, 92] on label "Just One Pay Advice" at bounding box center [255, 90] width 53 height 8
click at [237, 90] on input "Just One Pay Advice" at bounding box center [234, 88] width 5 height 5
radio input "true"
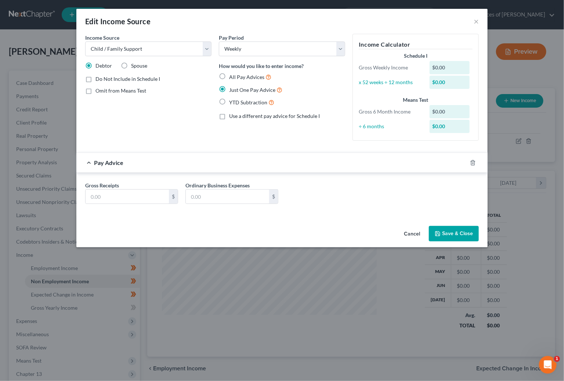
click at [108, 203] on div "Gross Receipts $ Ordinary Business Expenses $" at bounding box center [281, 195] width 401 height 28
click at [115, 196] on input "text" at bounding box center [127, 196] width 83 height 14
type input "433.33"
click at [439, 230] on icon "button" at bounding box center [438, 233] width 6 height 6
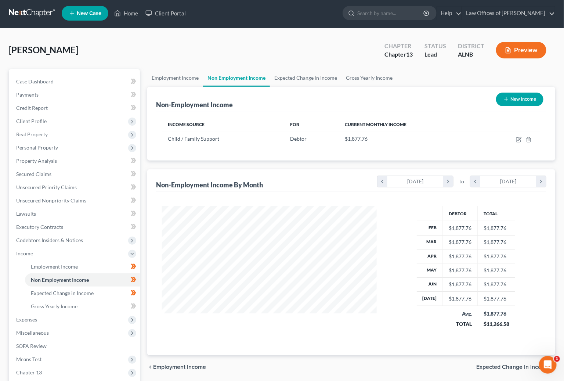
scroll to position [3, 0]
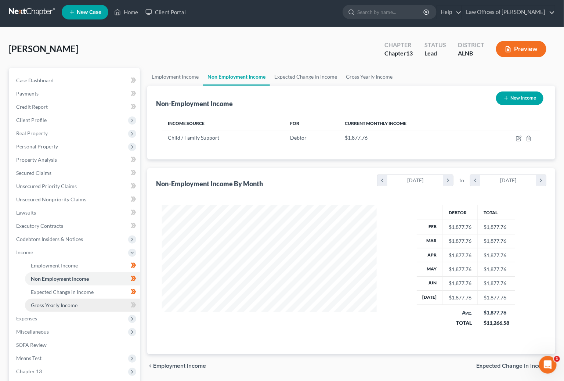
click at [54, 302] on span "Gross Yearly Income" at bounding box center [54, 305] width 47 height 6
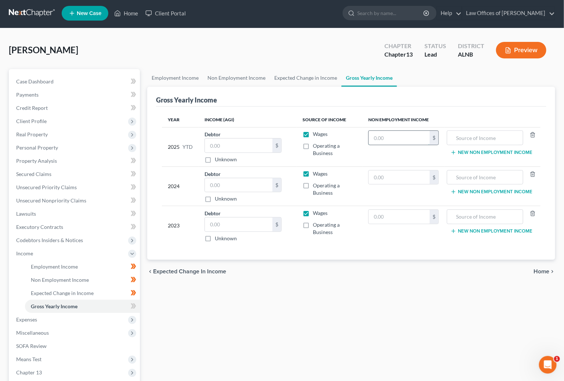
click at [408, 141] on input "text" at bounding box center [398, 138] width 61 height 14
type input "3,464"
click at [510, 135] on input "text" at bounding box center [485, 138] width 68 height 14
type input "Child support income"
click at [395, 178] on input "text" at bounding box center [398, 177] width 61 height 14
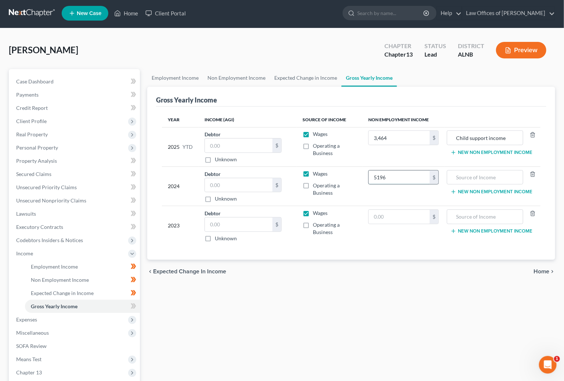
type input "5,196"
drag, startPoint x: 395, startPoint y: 204, endPoint x: 395, endPoint y: 211, distance: 6.6
click at [394, 208] on td "$" at bounding box center [403, 225] width 82 height 39
click at [393, 212] on input "text" at bounding box center [398, 217] width 61 height 14
type input "5,196"
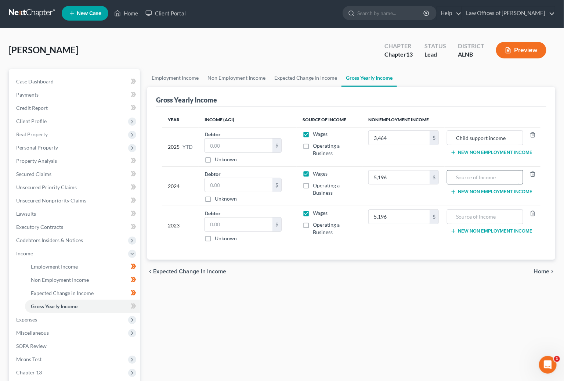
click at [508, 176] on input "text" at bounding box center [485, 177] width 68 height 14
type input "Child support income"
click at [499, 214] on input "text" at bounding box center [485, 217] width 68 height 14
type input "Child support income"
click at [210, 145] on input "text" at bounding box center [239, 145] width 68 height 14
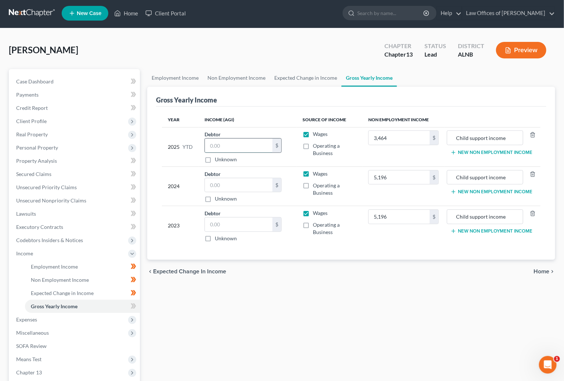
click at [219, 144] on input "text" at bounding box center [239, 145] width 68 height 14
type input "22,500"
click at [231, 187] on input "text" at bounding box center [239, 185] width 68 height 14
type input "44,154"
click at [235, 222] on input "text" at bounding box center [239, 224] width 68 height 14
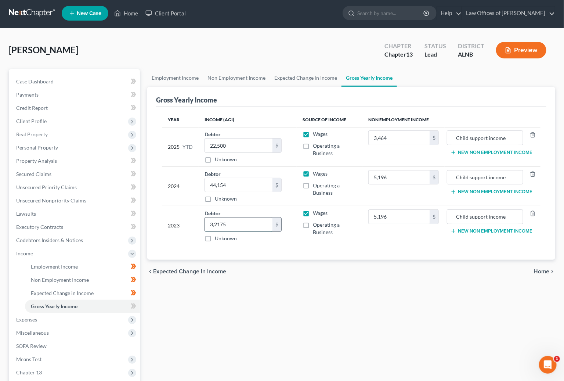
type input "32,175"
click at [129, 301] on span at bounding box center [133, 306] width 13 height 11
click at [115, 313] on span "Expenses" at bounding box center [75, 319] width 130 height 13
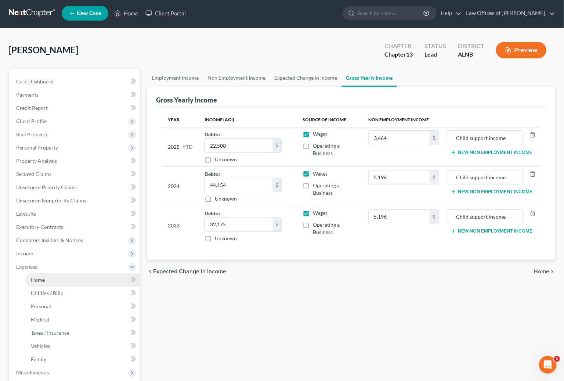
click at [115, 273] on link "Home" at bounding box center [82, 279] width 115 height 13
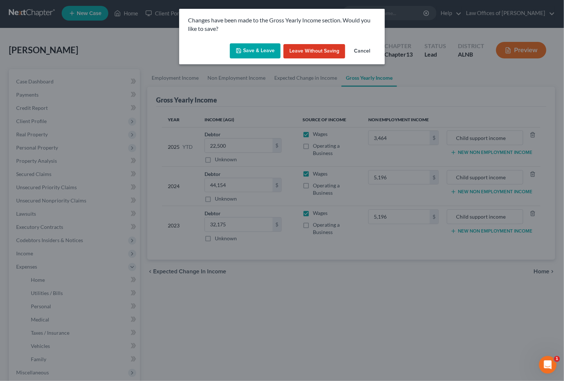
click at [256, 28] on p "Changes have been made to the Gross Yearly Income section. Would you like to sa…" at bounding box center [282, 24] width 188 height 17
click at [253, 52] on button "Save & Leave" at bounding box center [255, 50] width 51 height 15
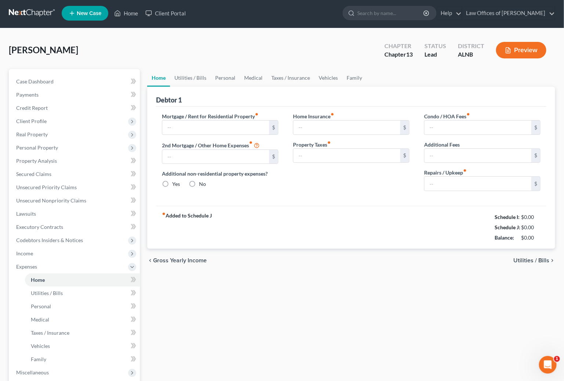
type input "1,400.00"
type input "0.00"
radio input "true"
type input "10.00"
type input "0.00"
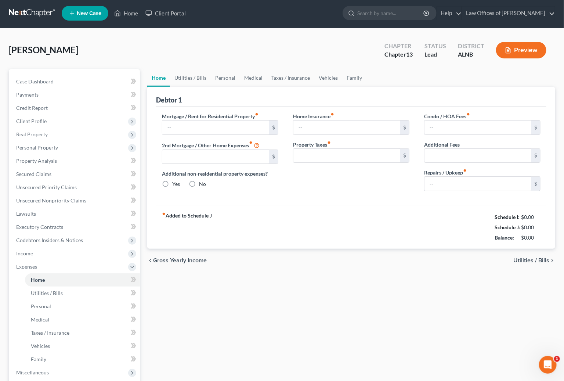
type input "0.00"
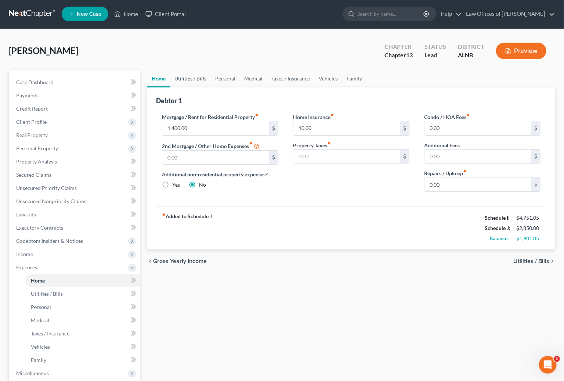
click at [196, 79] on link "Utilities / Bills" at bounding box center [190, 79] width 41 height 18
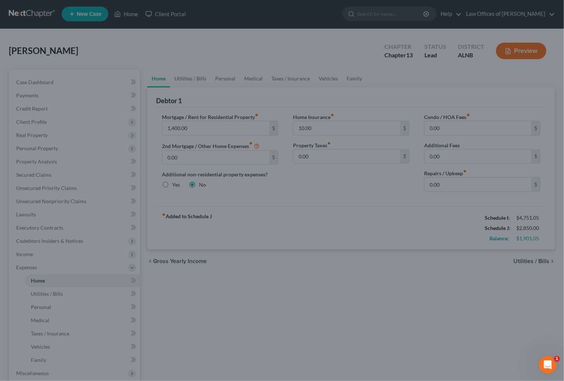
click at [193, 81] on div at bounding box center [282, 190] width 564 height 381
drag, startPoint x: 193, startPoint y: 81, endPoint x: 249, endPoint y: 158, distance: 94.6
click at [194, 83] on div at bounding box center [282, 190] width 564 height 381
click at [305, 196] on div at bounding box center [282, 190] width 564 height 381
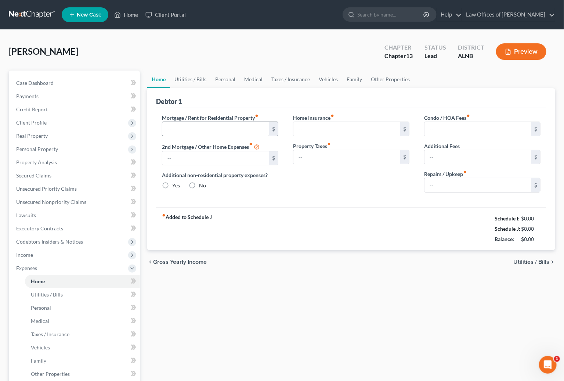
type input "1,400.00"
type input "0.00"
radio input "true"
type input "10.00"
type input "0.00"
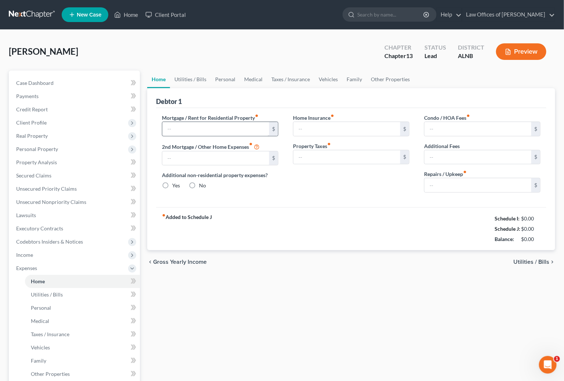
type input "0.00"
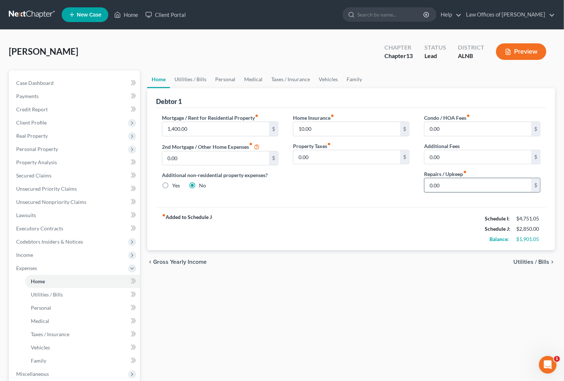
click at [440, 185] on input "0.00" at bounding box center [477, 185] width 107 height 14
click at [60, 129] on span "Real Property" at bounding box center [75, 135] width 130 height 13
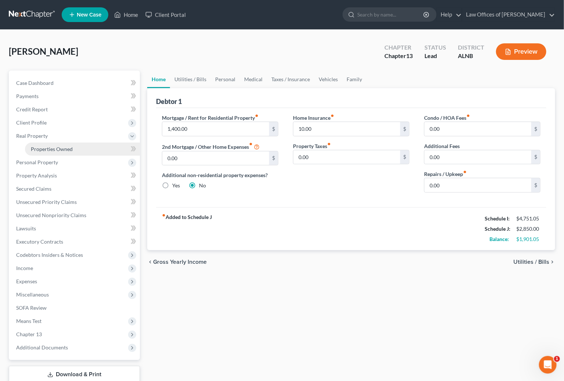
click at [52, 146] on span "Properties Owned" at bounding box center [52, 149] width 42 height 6
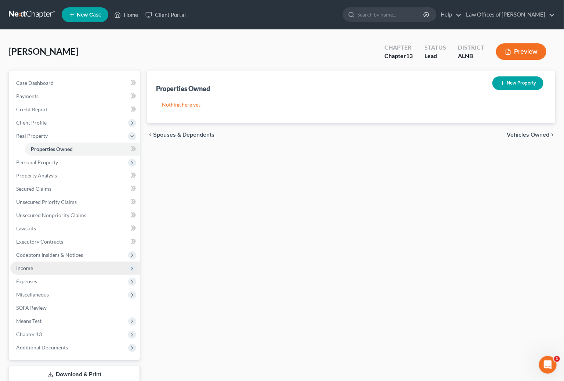
click at [48, 264] on span "Income" at bounding box center [75, 267] width 130 height 13
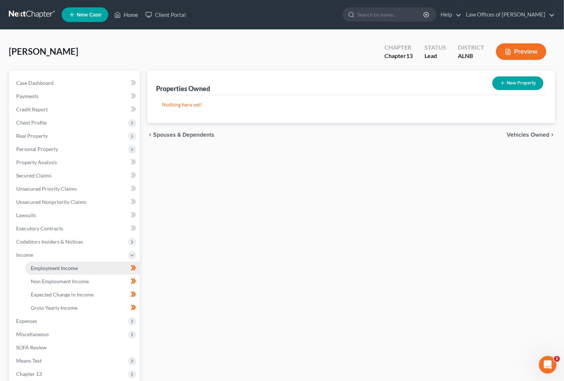
click at [59, 265] on span "Employment Income" at bounding box center [54, 268] width 47 height 6
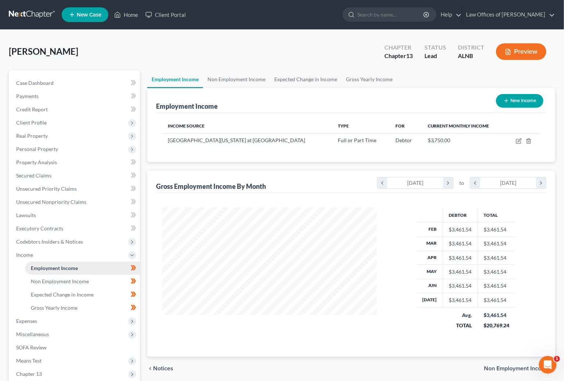
scroll to position [128, 229]
click at [219, 77] on link "Non Employment Income" at bounding box center [236, 79] width 67 height 18
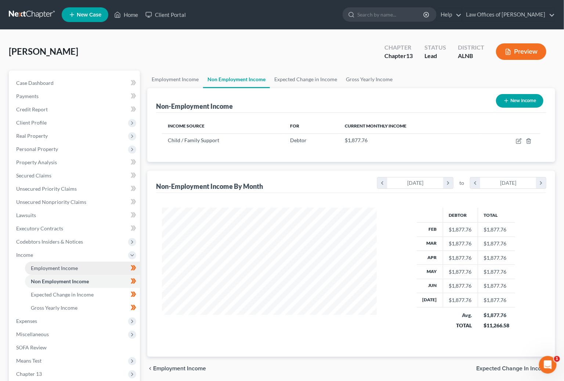
scroll to position [128, 229]
click at [43, 314] on span "Expenses" at bounding box center [75, 320] width 130 height 13
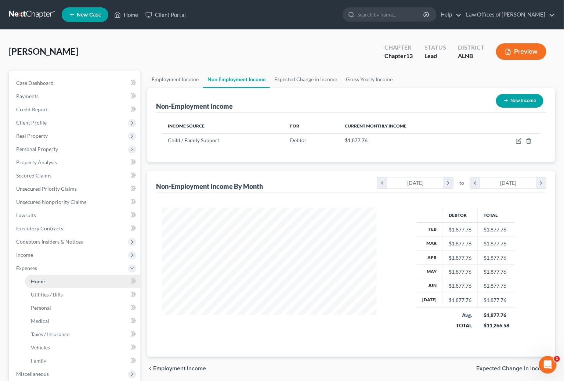
click at [45, 275] on link "Home" at bounding box center [82, 281] width 115 height 13
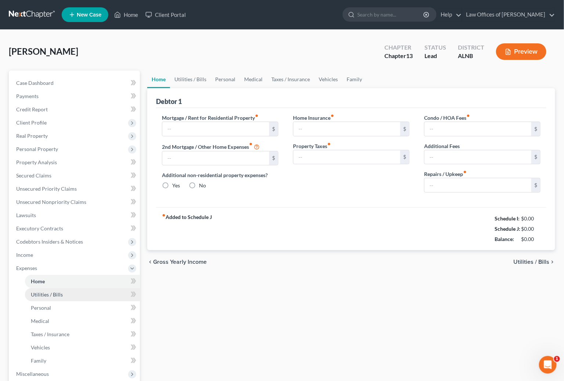
type input "1,400.00"
type input "0.00"
radio input "true"
type input "10.00"
type input "0.00"
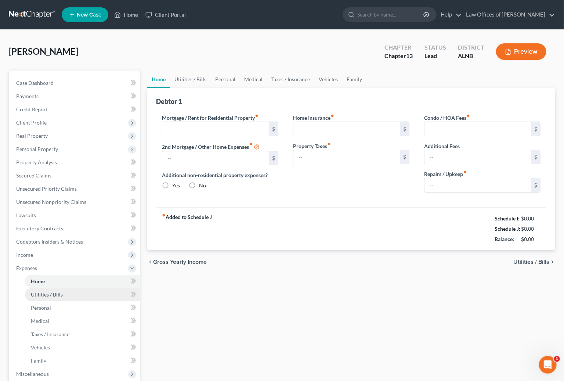
type input "0.00"
click at [45, 291] on span "Utilities / Bills" at bounding box center [47, 294] width 32 height 6
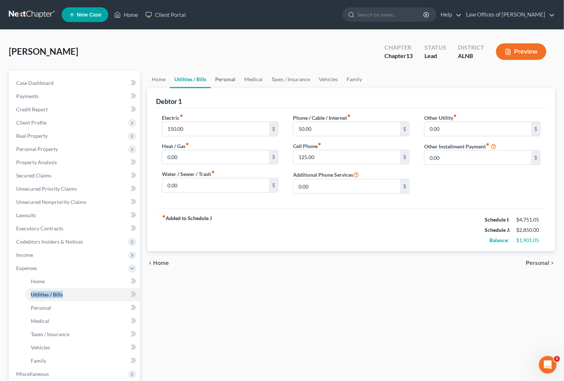
click at [232, 78] on link "Personal" at bounding box center [225, 79] width 29 height 18
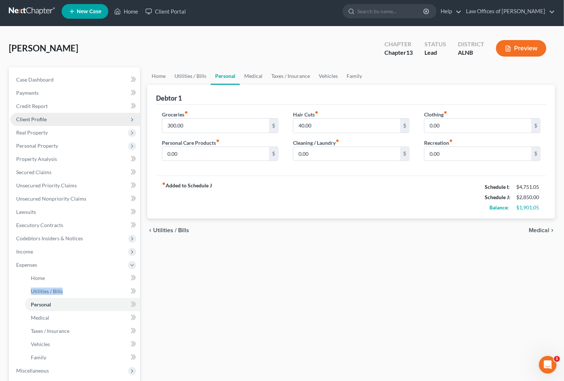
scroll to position [2, 0]
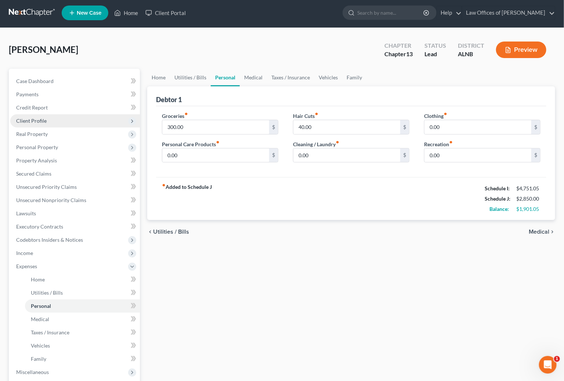
click at [43, 117] on span "Client Profile" at bounding box center [31, 120] width 30 height 6
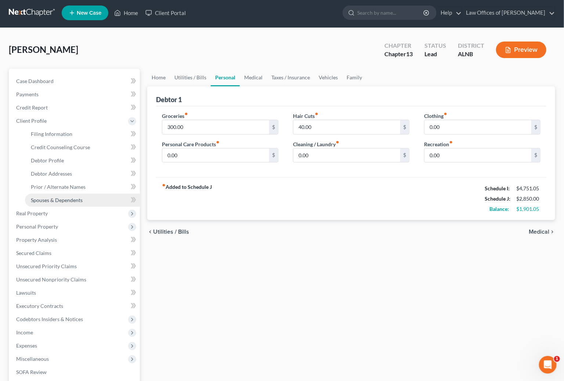
click at [54, 197] on span "Spouses & Dependents" at bounding box center [57, 200] width 52 height 6
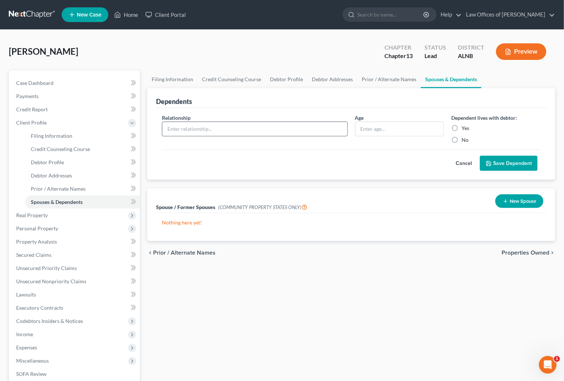
click at [205, 128] on input "text" at bounding box center [254, 129] width 185 height 14
type input "daughter"
type input "20"
click at [46, 278] on span "Unsecured Nonpriority Claims" at bounding box center [51, 281] width 70 height 6
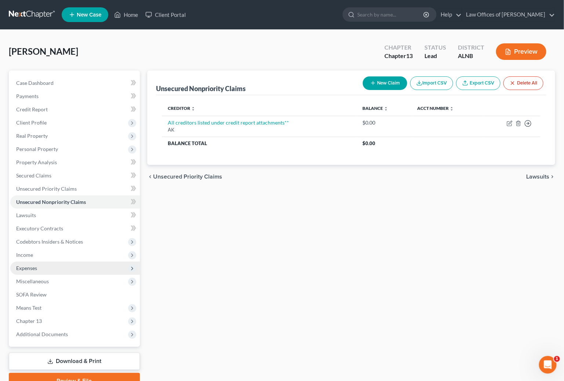
click at [43, 264] on span "Expenses" at bounding box center [75, 267] width 130 height 13
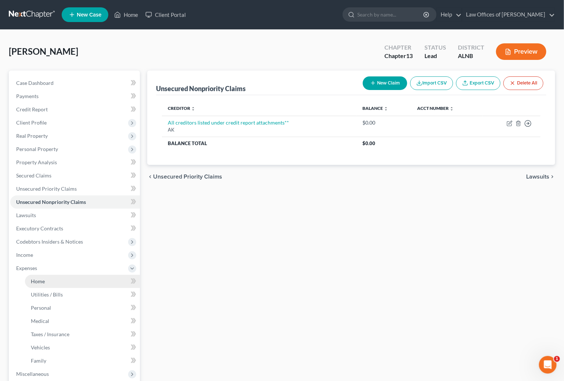
click at [42, 278] on span "Home" at bounding box center [38, 281] width 14 height 6
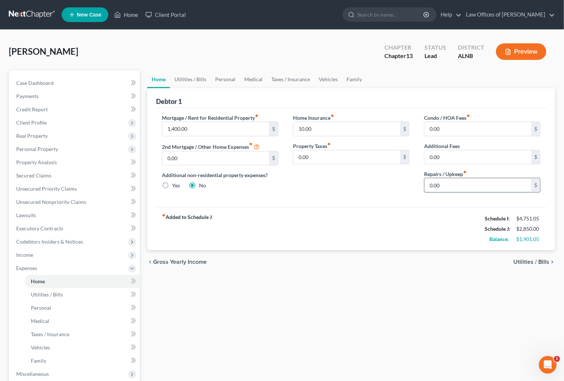
click at [446, 183] on input "0.00" at bounding box center [477, 185] width 107 height 14
type input "50"
click at [178, 78] on link "Utilities / Bills" at bounding box center [190, 79] width 41 height 18
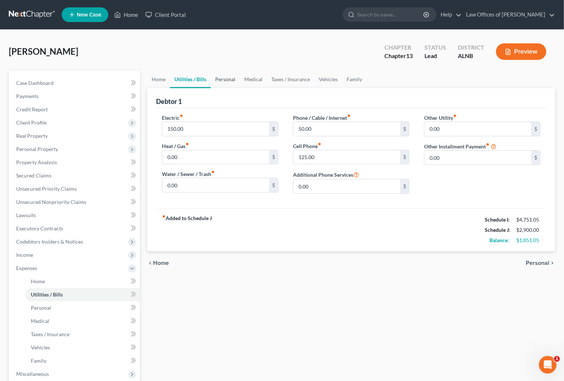
click at [227, 81] on link "Personal" at bounding box center [225, 79] width 29 height 18
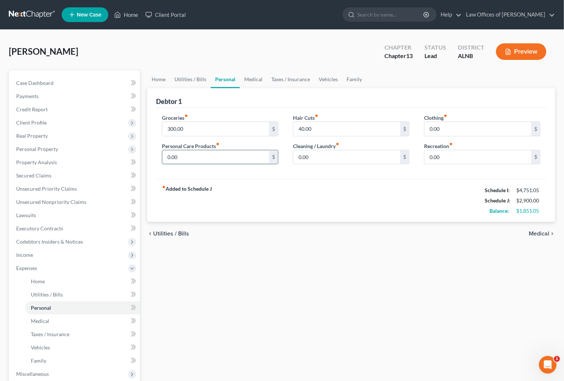
click at [228, 156] on input "0.00" at bounding box center [215, 157] width 107 height 14
type input "50"
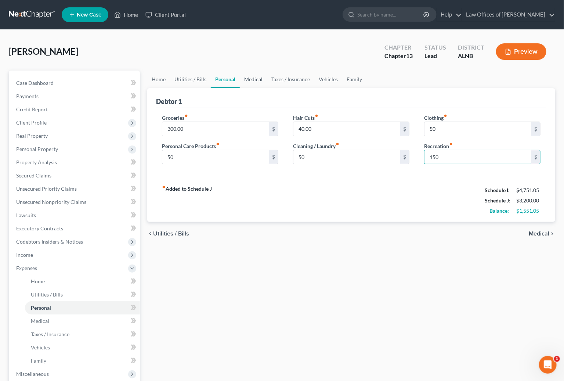
type input "150"
click at [253, 78] on link "Medical" at bounding box center [253, 79] width 27 height 18
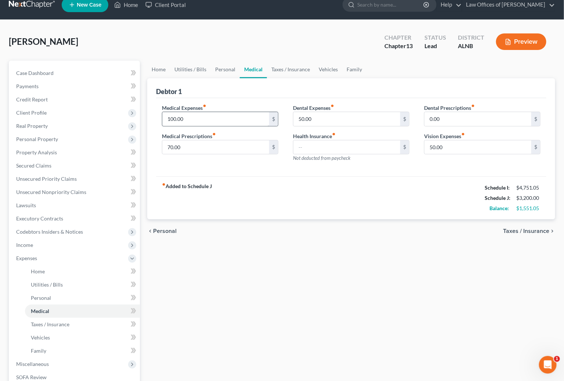
scroll to position [12, 0]
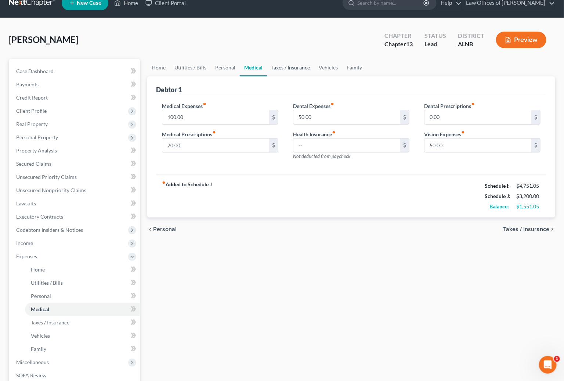
click at [281, 69] on link "Taxes / Insurance" at bounding box center [290, 68] width 47 height 18
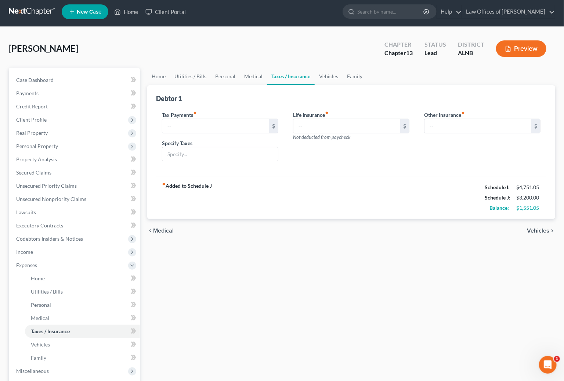
scroll to position [1, 0]
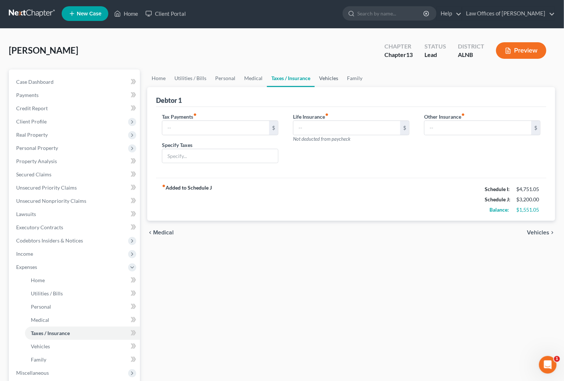
click at [326, 75] on link "Vehicles" at bounding box center [329, 78] width 28 height 18
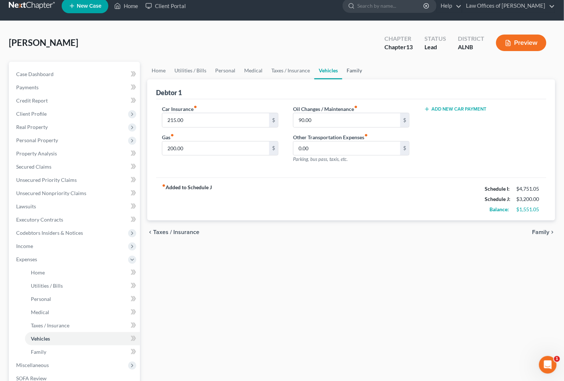
scroll to position [11, 0]
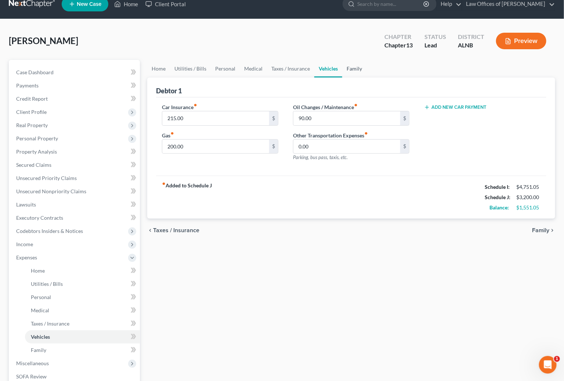
click at [353, 71] on link "Family" at bounding box center [354, 69] width 24 height 18
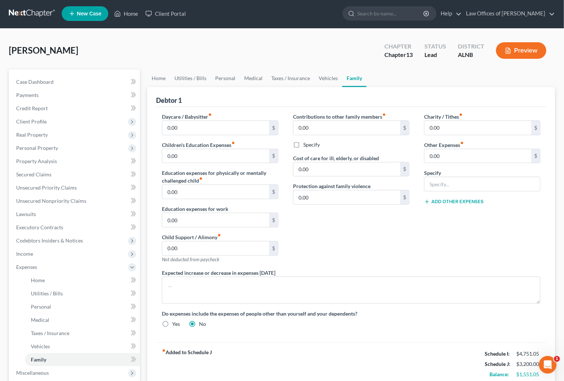
scroll to position [1, 0]
click at [43, 250] on span "Income" at bounding box center [75, 253] width 130 height 13
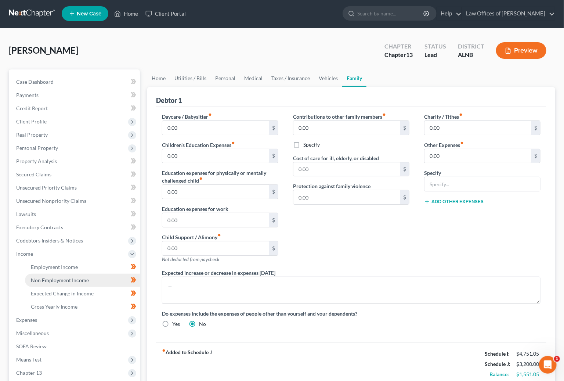
click at [96, 273] on link "Non Employment Income" at bounding box center [82, 279] width 115 height 13
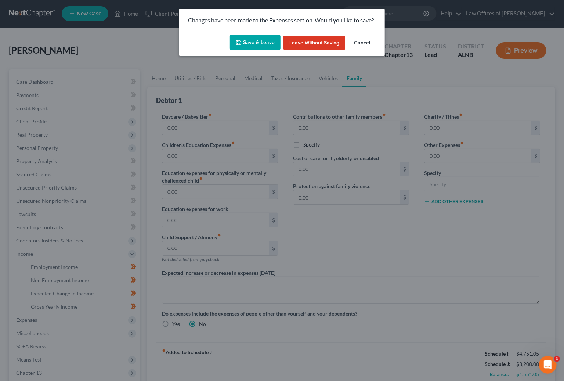
click at [254, 41] on button "Save & Leave" at bounding box center [255, 42] width 51 height 15
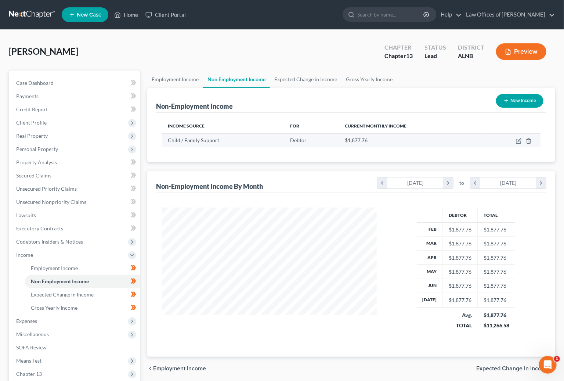
scroll to position [128, 229]
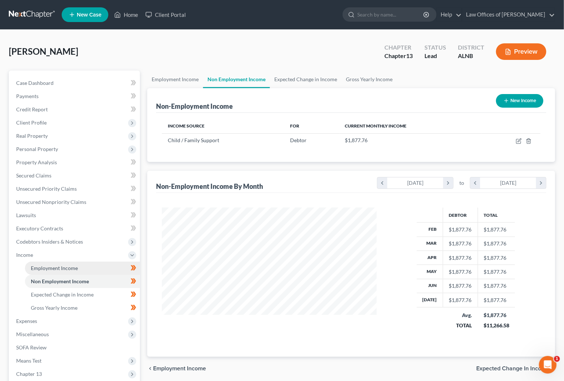
click at [76, 265] on span "Employment Income" at bounding box center [54, 268] width 47 height 6
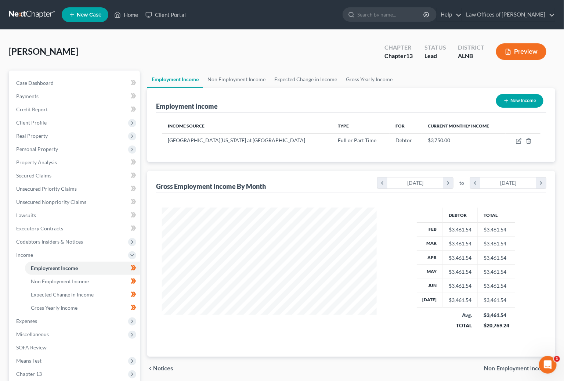
scroll to position [128, 229]
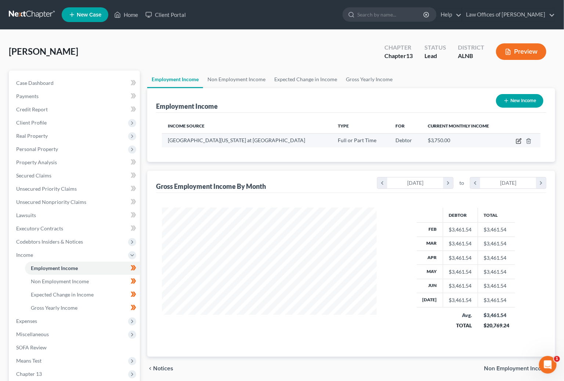
click at [520, 139] on icon "button" at bounding box center [519, 139] width 3 height 3
select select "0"
select select "2"
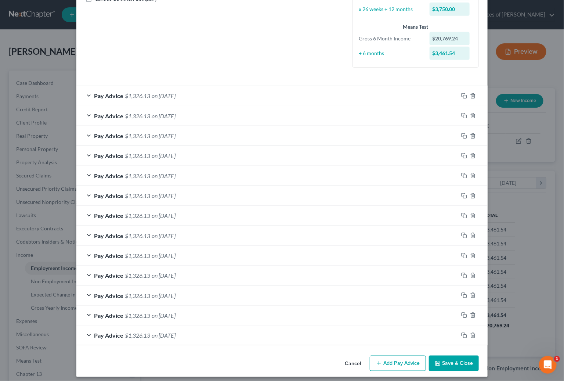
scroll to position [177, 0]
click at [157, 92] on span "on [DATE]" at bounding box center [164, 95] width 24 height 7
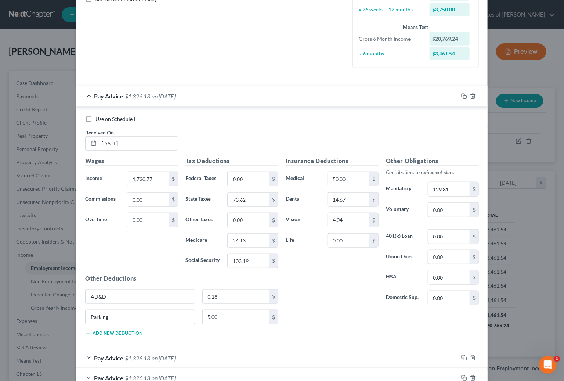
click at [109, 121] on div "Use on Schedule I Received On * [DATE]" at bounding box center [281, 135] width 401 height 41
click at [113, 118] on div "Use on Schedule I Received On * [DATE]" at bounding box center [281, 135] width 401 height 41
click at [116, 116] on span "Use on Schedule I" at bounding box center [115, 119] width 40 height 6
click at [103, 115] on input "Use on Schedule I" at bounding box center [100, 117] width 5 height 5
checkbox input "true"
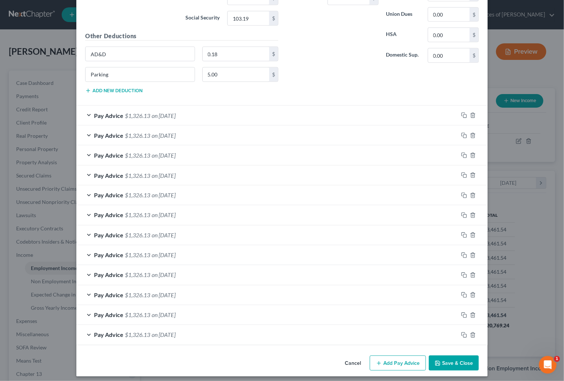
click at [449, 357] on button "Save & Close" at bounding box center [454, 362] width 50 height 15
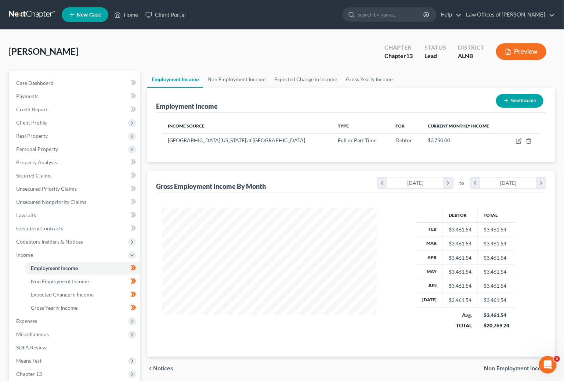
click at [518, 53] on button "Preview" at bounding box center [521, 51] width 50 height 17
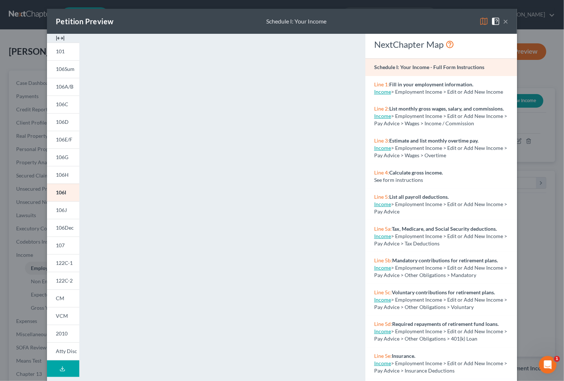
click at [508, 22] on div "Petition Preview Schedule I: Your Income ×" at bounding box center [282, 21] width 470 height 25
click at [508, 22] on button "×" at bounding box center [505, 21] width 5 height 9
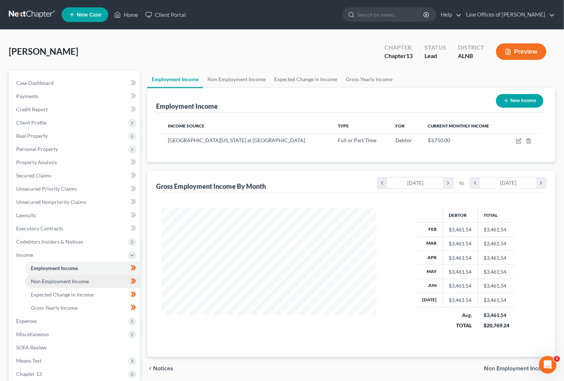
click at [67, 278] on span "Non Employment Income" at bounding box center [60, 281] width 58 height 6
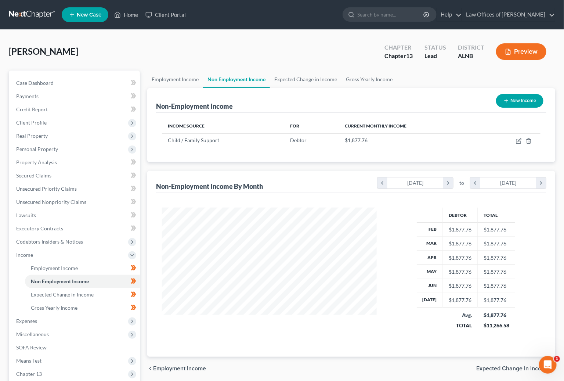
scroll to position [128, 229]
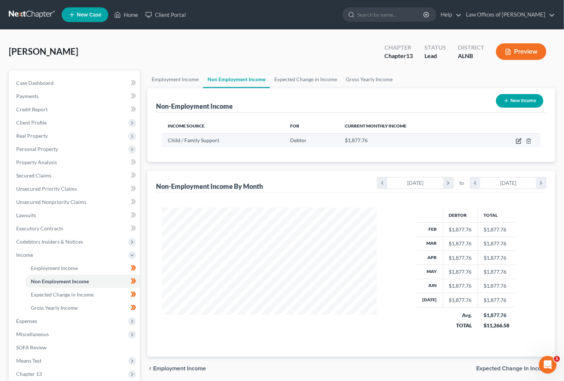
click at [517, 140] on icon "button" at bounding box center [519, 141] width 6 height 6
select select "7"
select select "3"
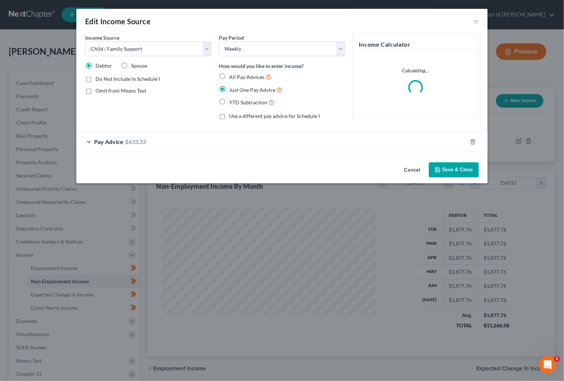
click at [148, 138] on div "Pay Advice $433.33" at bounding box center [271, 141] width 391 height 19
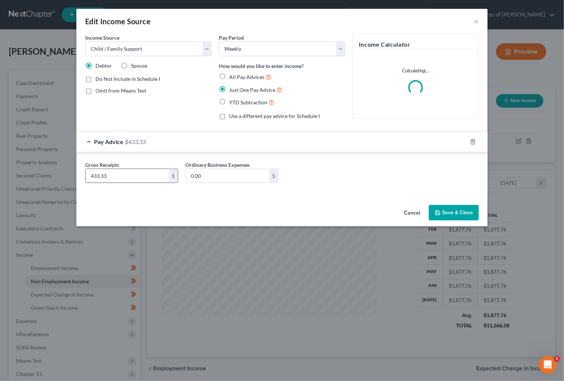
click at [128, 174] on input "433.33" at bounding box center [127, 176] width 83 height 14
type input "100"
click at [454, 216] on button "Save & Close" at bounding box center [454, 212] width 50 height 15
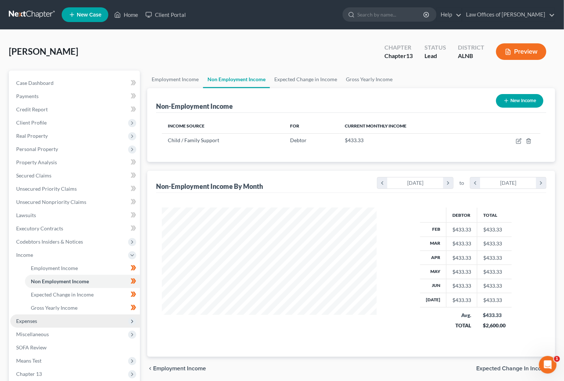
click at [55, 314] on span "Expenses" at bounding box center [75, 320] width 130 height 13
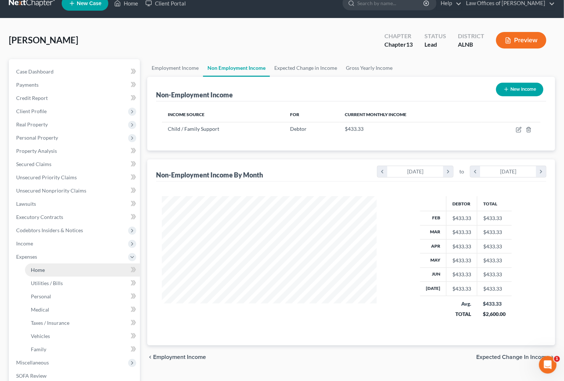
click at [68, 265] on link "Home" at bounding box center [82, 269] width 115 height 13
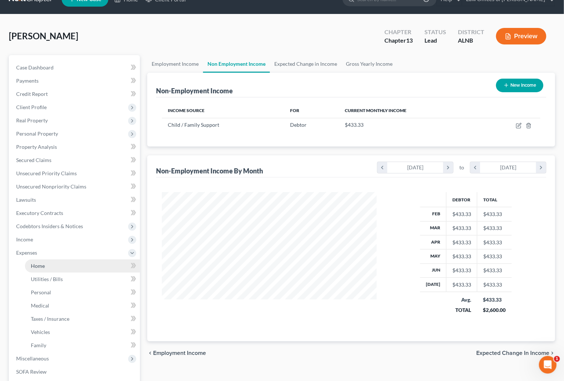
scroll to position [20, 0]
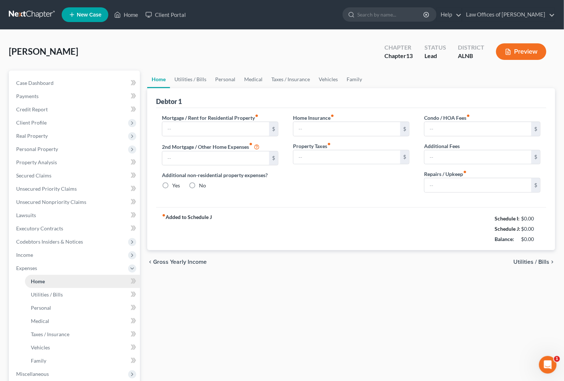
type input "1,400.00"
type input "0.00"
radio input "true"
type input "10.00"
type input "0.00"
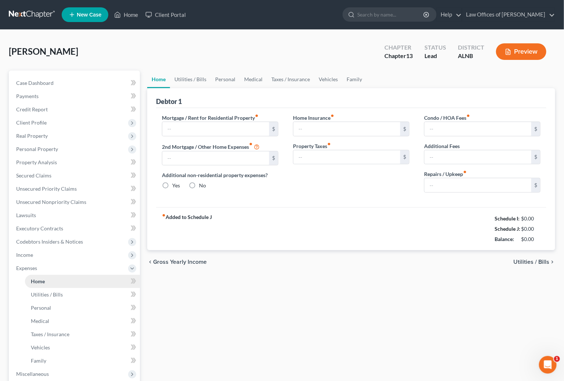
type input "0.00"
type input "50.00"
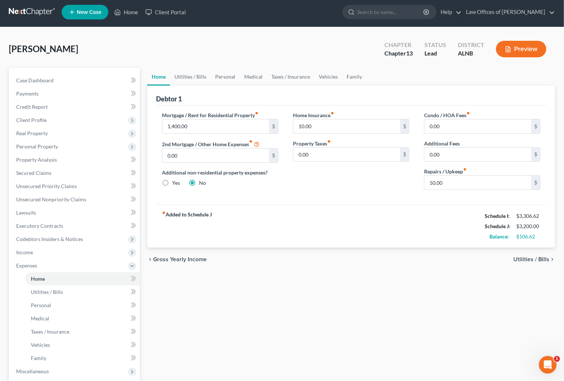
scroll to position [4, 0]
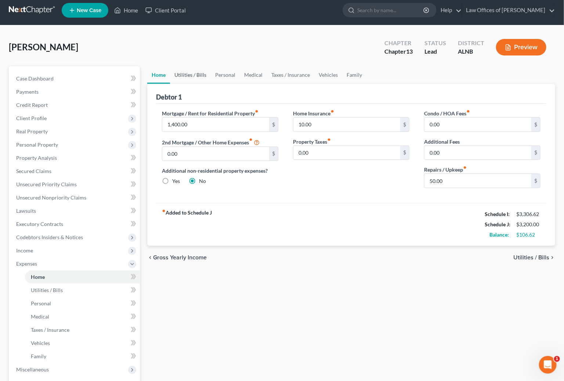
click at [196, 75] on link "Utilities / Bills" at bounding box center [190, 75] width 41 height 18
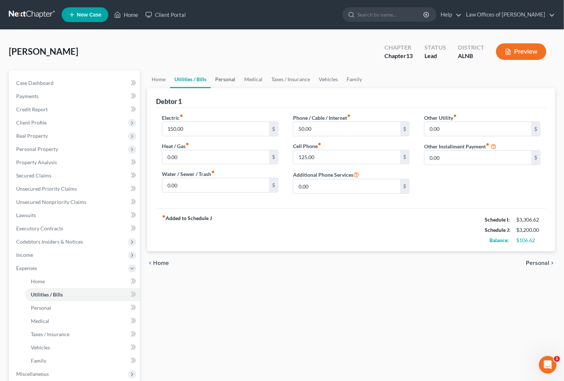
click at [211, 72] on link "Personal" at bounding box center [225, 79] width 29 height 18
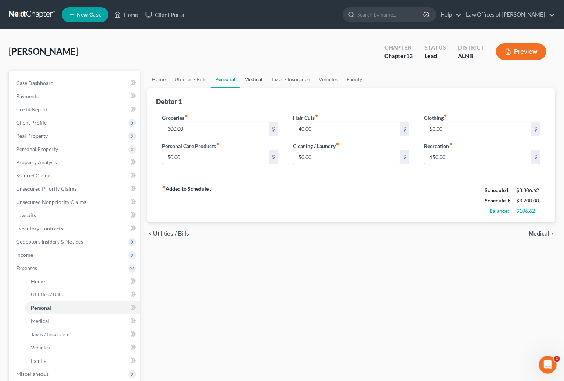
click at [251, 81] on link "Medical" at bounding box center [253, 79] width 27 height 18
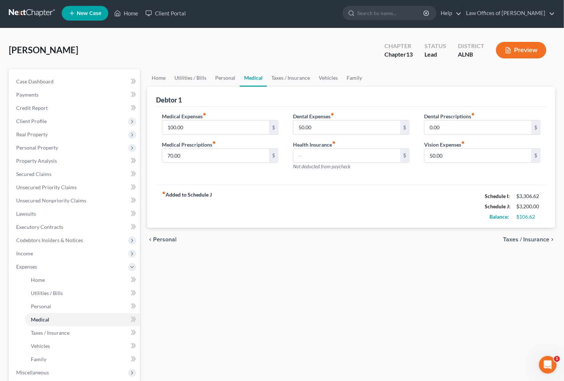
scroll to position [5, 0]
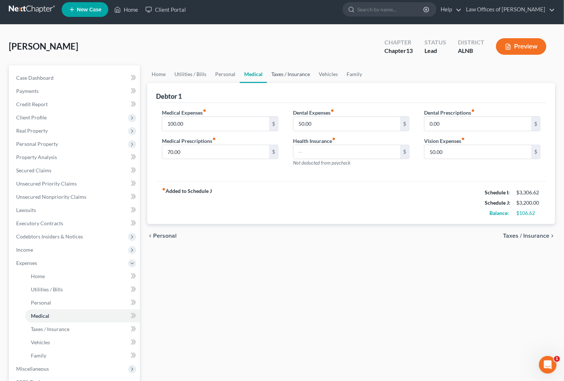
click at [283, 73] on link "Taxes / Insurance" at bounding box center [290, 74] width 47 height 18
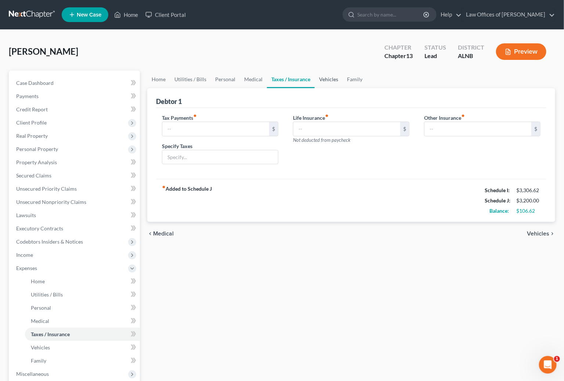
click at [324, 77] on link "Vehicles" at bounding box center [329, 79] width 28 height 18
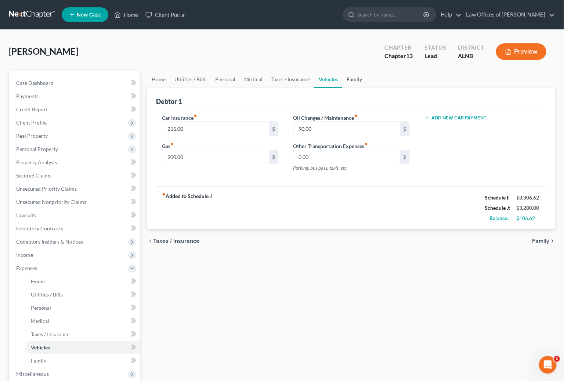
click at [356, 77] on link "Family" at bounding box center [354, 79] width 24 height 18
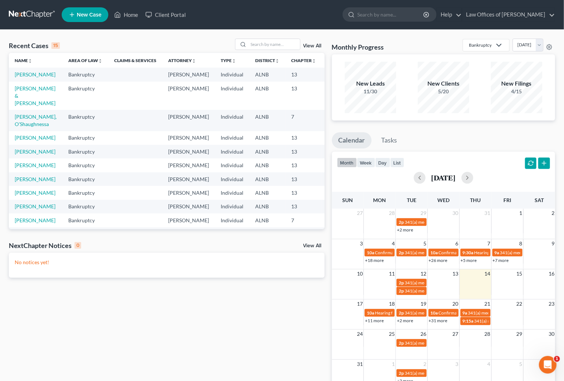
drag, startPoint x: 368, startPoint y: 150, endPoint x: 113, endPoint y: 23, distance: 284.9
click at [269, 110] on div "Recent Cases 15 View All Name unfold_more expand_more expand_less Area of Law u…" at bounding box center [281, 221] width 553 height 364
click at [38, 75] on link "[PERSON_NAME]" at bounding box center [35, 74] width 41 height 6
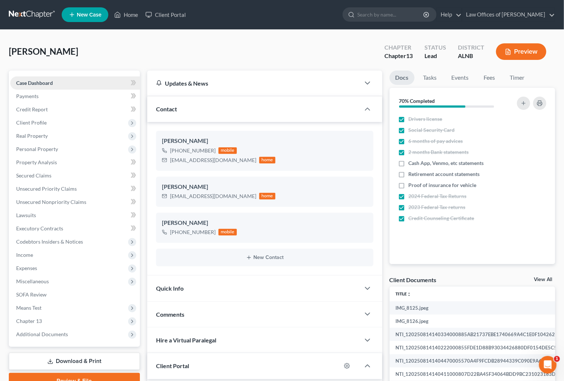
click at [48, 80] on span "Case Dashboard" at bounding box center [34, 83] width 37 height 6
click at [32, 109] on span "Credit Report" at bounding box center [32, 109] width 32 height 6
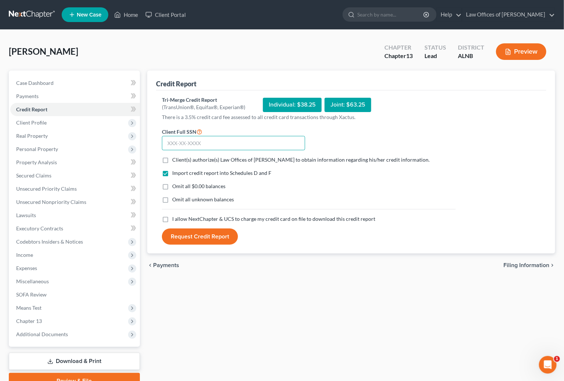
click at [268, 142] on input "text" at bounding box center [233, 143] width 143 height 15
click at [214, 145] on input "text" at bounding box center [233, 143] width 143 height 15
type input "424-15-8501"
click at [177, 156] on span "Client(s) authorize(s) Law Offices of [PERSON_NAME] to obtain information regar…" at bounding box center [300, 159] width 257 height 6
click at [177, 156] on input "Client(s) authorize(s) Law Offices of [PERSON_NAME] to obtain information regar…" at bounding box center [177, 158] width 5 height 5
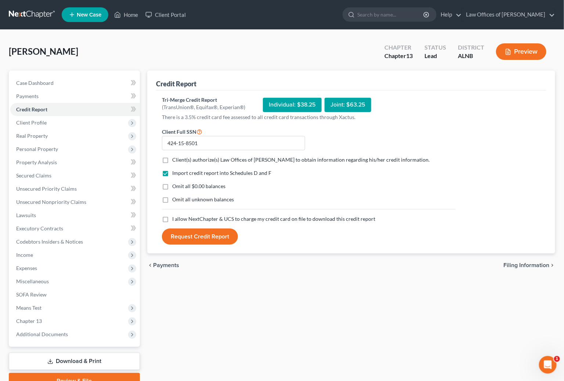
checkbox input "true"
click at [189, 185] on span "Omit all $0.00 balances" at bounding box center [198, 186] width 53 height 6
click at [180, 185] on input "Omit all $0.00 balances" at bounding box center [177, 184] width 5 height 5
checkbox input "true"
click at [183, 217] on span "I allow NextChapter & UCS to charge my credit card on file to download this cre…" at bounding box center [273, 218] width 203 height 6
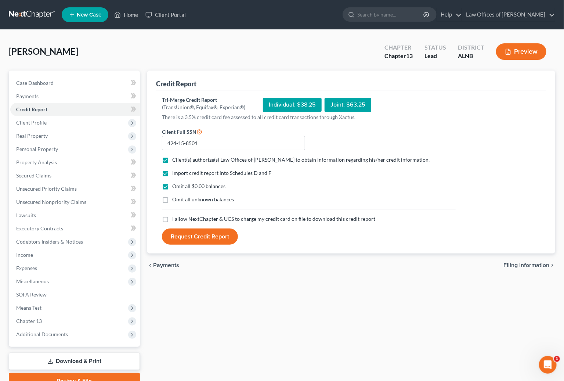
click at [180, 217] on input "I allow NextChapter & UCS to charge my credit card on file to download this cre…" at bounding box center [177, 217] width 5 height 5
checkbox input "true"
click at [178, 232] on button "Request Credit Report" at bounding box center [200, 236] width 76 height 16
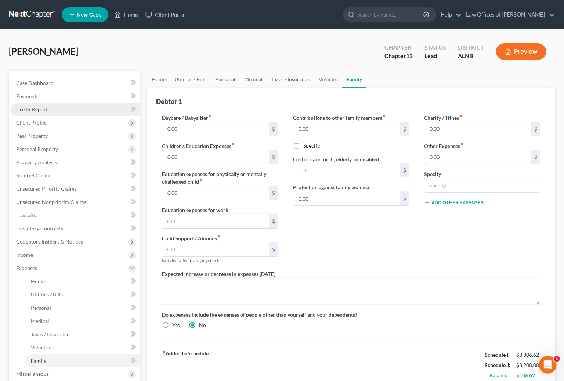
click at [32, 106] on span "Credit Report" at bounding box center [32, 109] width 32 height 6
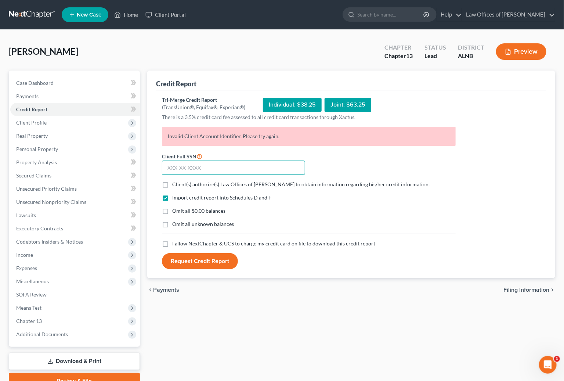
click at [209, 167] on input "text" at bounding box center [233, 167] width 143 height 15
type input "424-15-8501"
click at [172, 181] on label "Client(s) authorize(s) Law Offices of [PERSON_NAME] to obtain information regar…" at bounding box center [300, 184] width 257 height 7
click at [175, 181] on input "Client(s) authorize(s) Law Offices of [PERSON_NAME] to obtain information regar…" at bounding box center [177, 183] width 5 height 5
checkbox input "true"
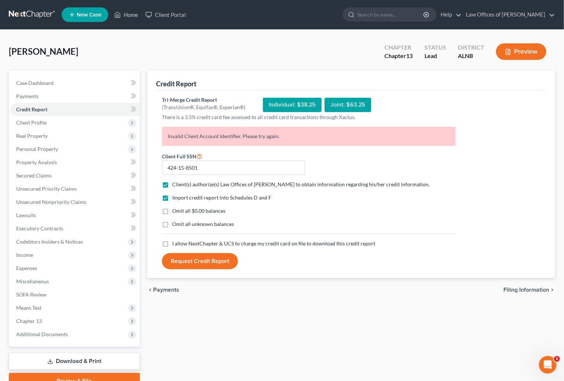
click at [172, 211] on label "Omit all $0.00 balances" at bounding box center [198, 210] width 53 height 7
click at [175, 211] on input "Omit all $0.00 balances" at bounding box center [177, 209] width 5 height 5
checkbox input "true"
click at [172, 243] on label "I allow NextChapter & UCS to charge my credit card on file to download this cre…" at bounding box center [273, 243] width 203 height 7
click at [175, 243] on input "I allow NextChapter & UCS to charge my credit card on file to download this cre…" at bounding box center [177, 242] width 5 height 5
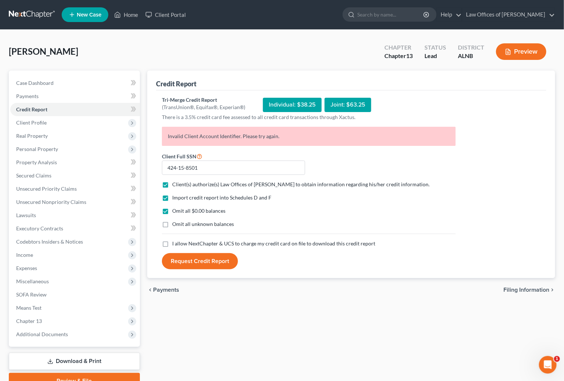
checkbox input "true"
click at [199, 254] on button "Request Credit Report" at bounding box center [200, 261] width 76 height 16
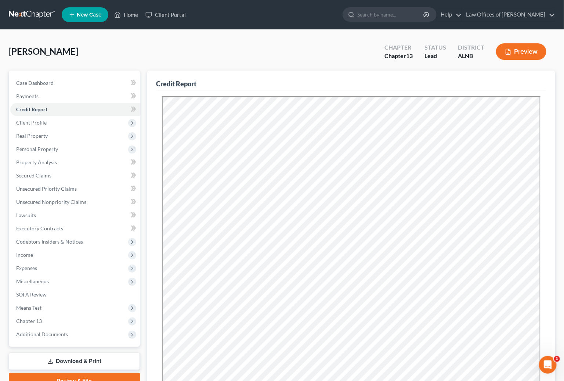
click at [31, 14] on link at bounding box center [32, 14] width 47 height 13
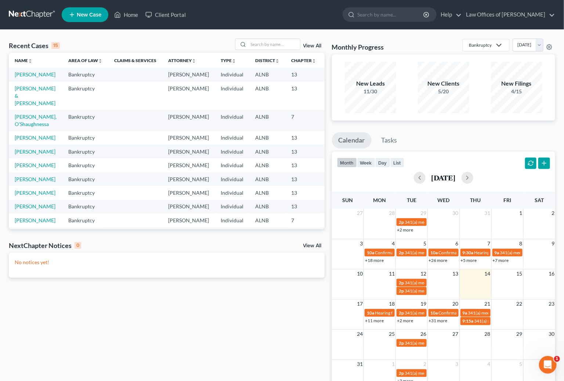
click at [309, 245] on link "View All" at bounding box center [312, 245] width 18 height 5
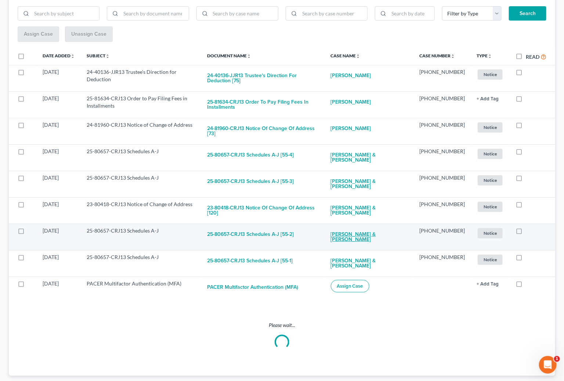
scroll to position [104, 0]
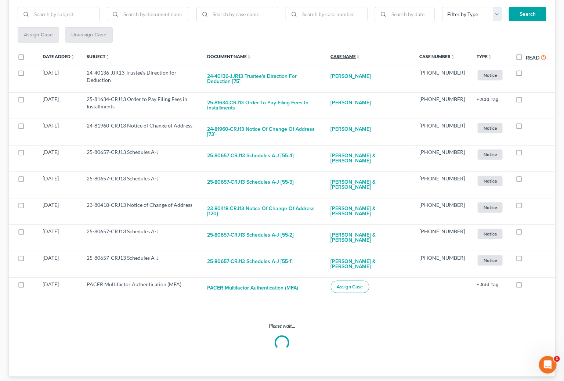
click at [360, 54] on link "Case Name unfold_more expand_more expand_less" at bounding box center [346, 57] width 30 height 6
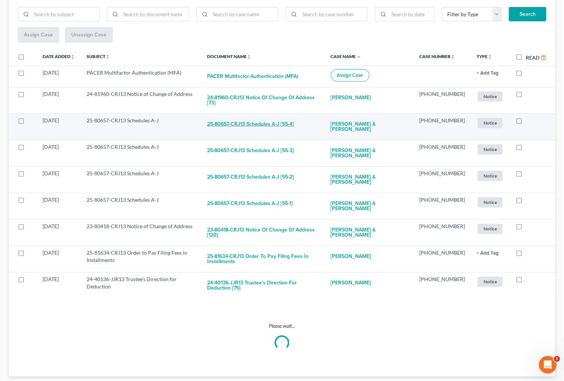
scroll to position [41, 0]
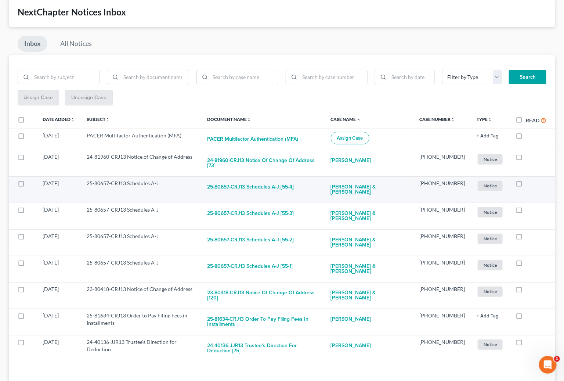
click at [251, 116] on link "Document Name unfold_more expand_more expand_less" at bounding box center [229, 119] width 44 height 6
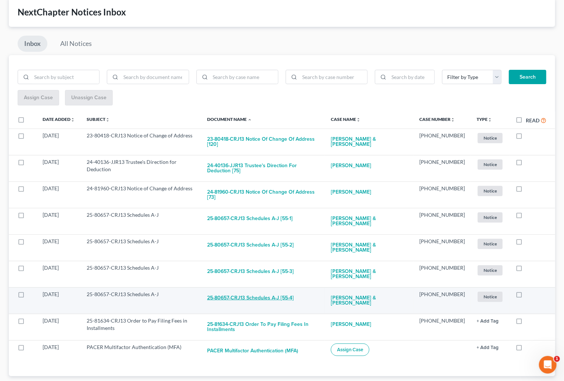
click at [280, 290] on button "25-80657-CRJ13 Schedules A-J [55-4]" at bounding box center [250, 297] width 87 height 15
checkbox input "true"
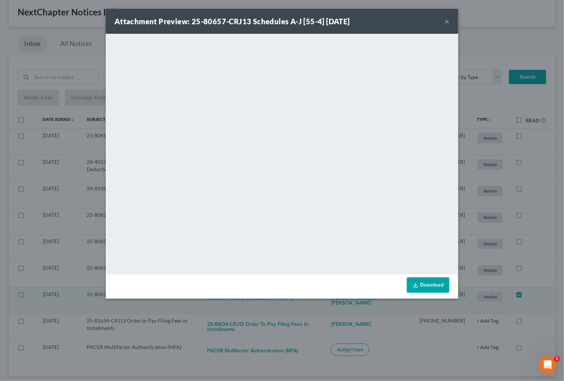
scroll to position [15, 0]
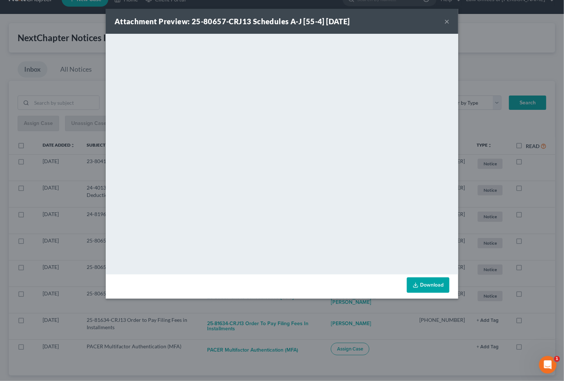
click at [315, 357] on div "Attachment Preview: 25-80657-CRJ13 Schedules A-J [55-4] [DATE] × <object ng-att…" at bounding box center [282, 190] width 564 height 381
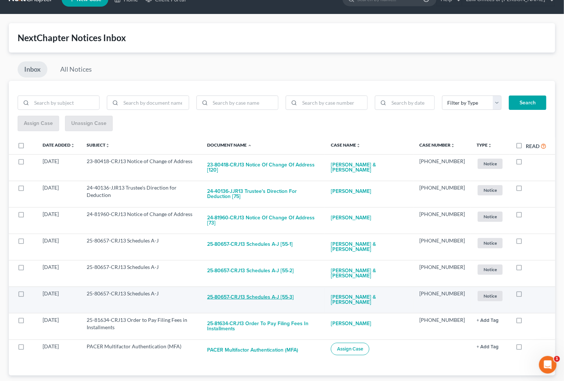
click at [265, 290] on button "25-80657-CRJ13 Schedules A-J [55-3]" at bounding box center [250, 297] width 87 height 15
checkbox input "true"
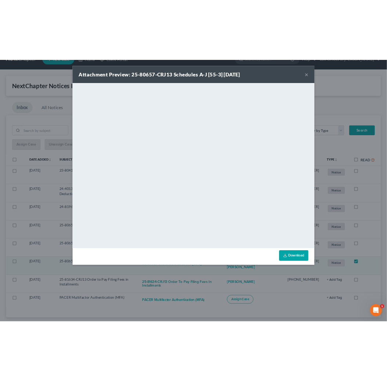
scroll to position [0, 0]
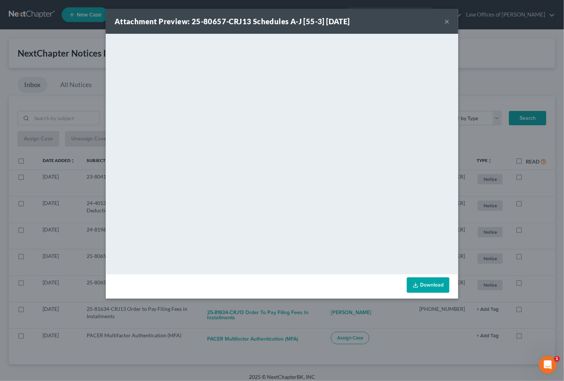
click at [314, 338] on div "Attachment Preview: 25-80657-CRJ13 Schedules A-J [55-3] [DATE] × <object ng-att…" at bounding box center [282, 190] width 564 height 381
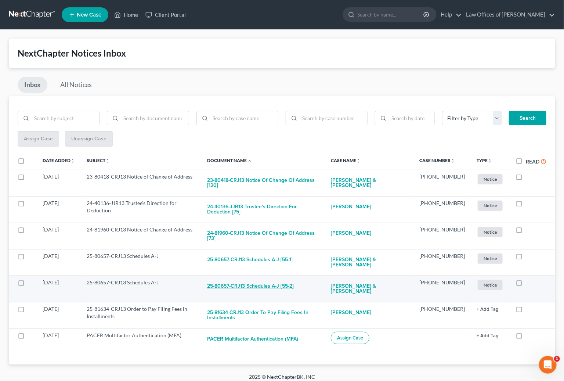
click at [268, 279] on button "25-80657-CRJ13 Schedules A-J [55-2]" at bounding box center [250, 286] width 87 height 15
checkbox input "true"
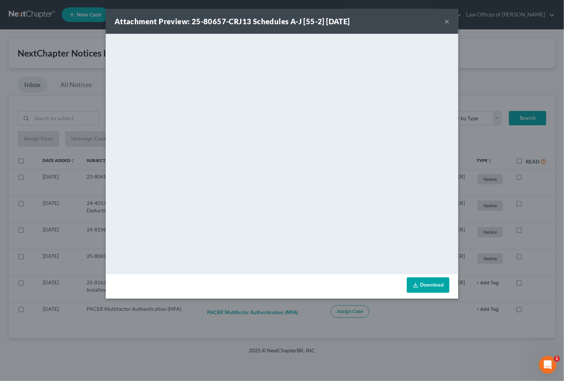
click at [331, 345] on div "Attachment Preview: 25-80657-CRJ13 Schedules A-J [55-2] [DATE] × <object ng-att…" at bounding box center [282, 190] width 564 height 381
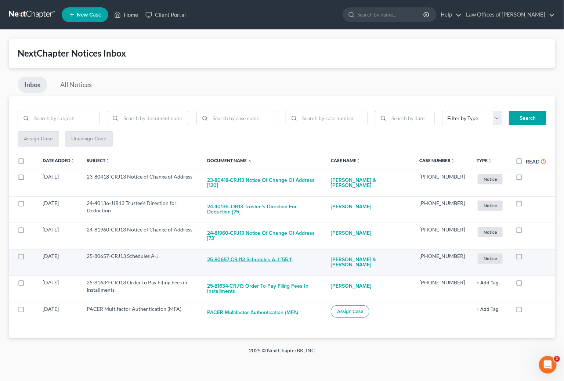
click at [293, 252] on button "25-80657-CRJ13 Schedules A-J [55-1]" at bounding box center [250, 259] width 86 height 15
checkbox input "true"
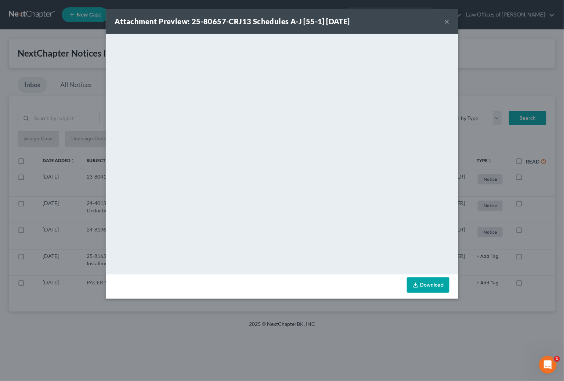
click at [363, 334] on div "Attachment Preview: 25-80657-CRJ13 Schedules A-J [55-1] [DATE] × <object ng-att…" at bounding box center [282, 190] width 564 height 381
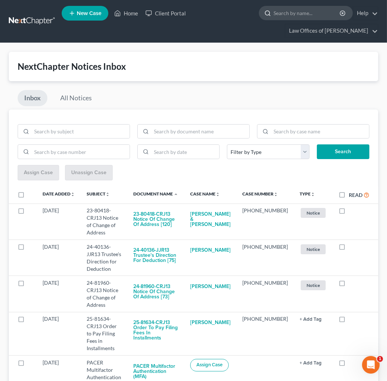
click at [291, 14] on input "search" at bounding box center [306, 13] width 67 height 14
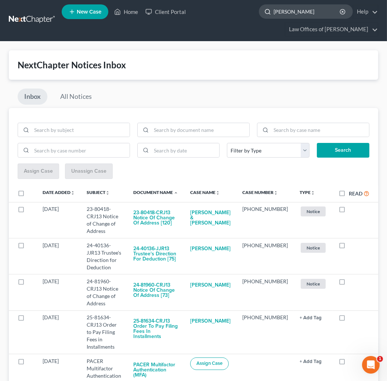
type input "[PERSON_NAME]"
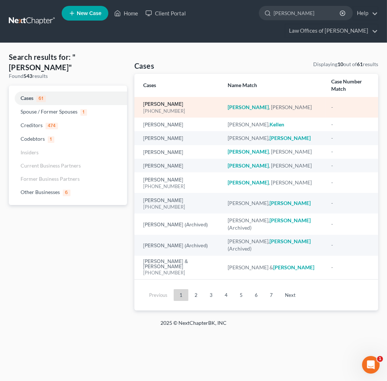
click at [160, 102] on link "[PERSON_NAME]" at bounding box center [163, 104] width 40 height 5
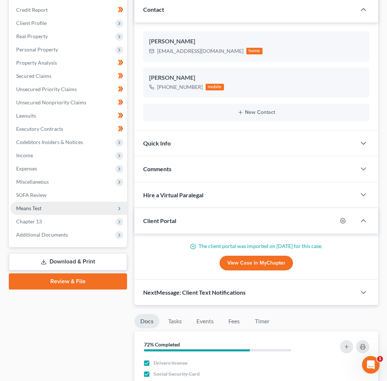
scroll to position [168, 0]
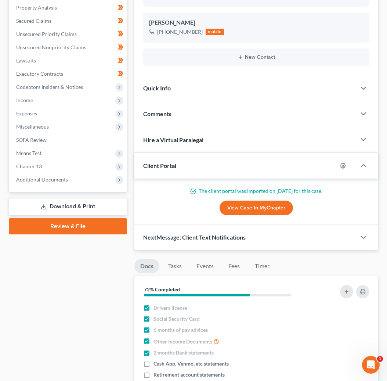
click at [94, 198] on link "Download & Print" at bounding box center [68, 206] width 118 height 17
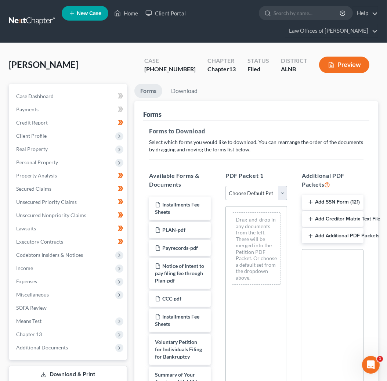
select select "2"
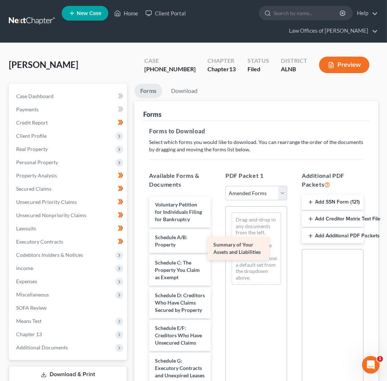
drag, startPoint x: 175, startPoint y: 235, endPoint x: 233, endPoint y: 245, distance: 59.3
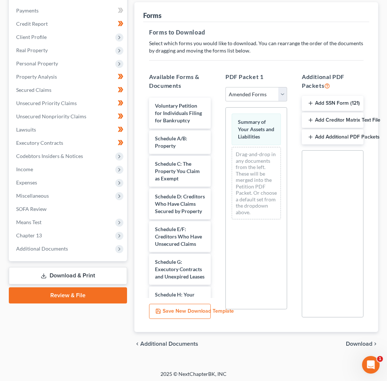
click at [354, 341] on span "Download" at bounding box center [359, 344] width 26 height 6
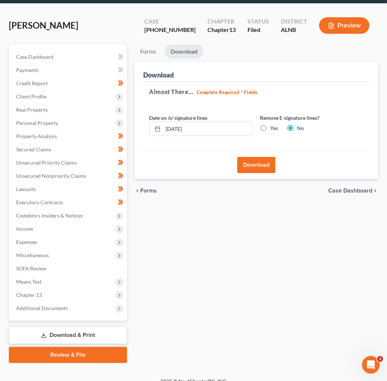
click at [248, 162] on button "Download" at bounding box center [256, 165] width 38 height 16
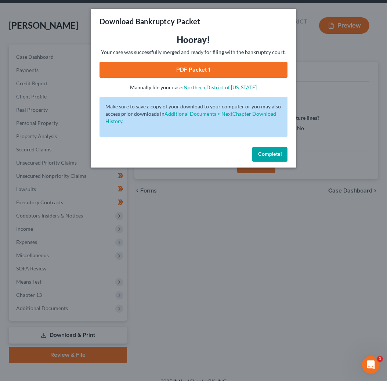
click at [199, 69] on link "PDF Packet 1" at bounding box center [193, 70] width 188 height 16
